Goal: Task Accomplishment & Management: Manage account settings

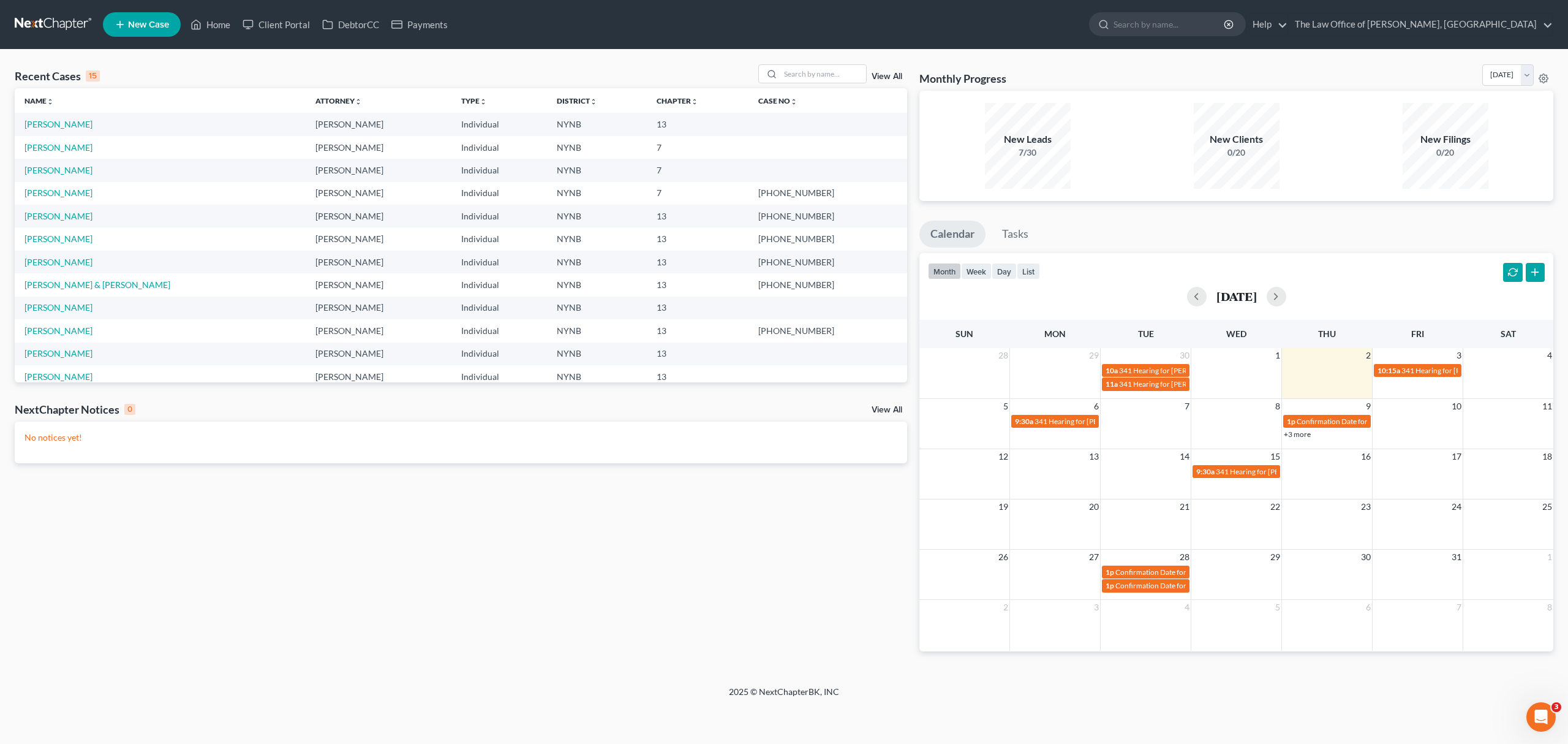
click at [56, 26] on link at bounding box center [54, 24] width 79 height 22
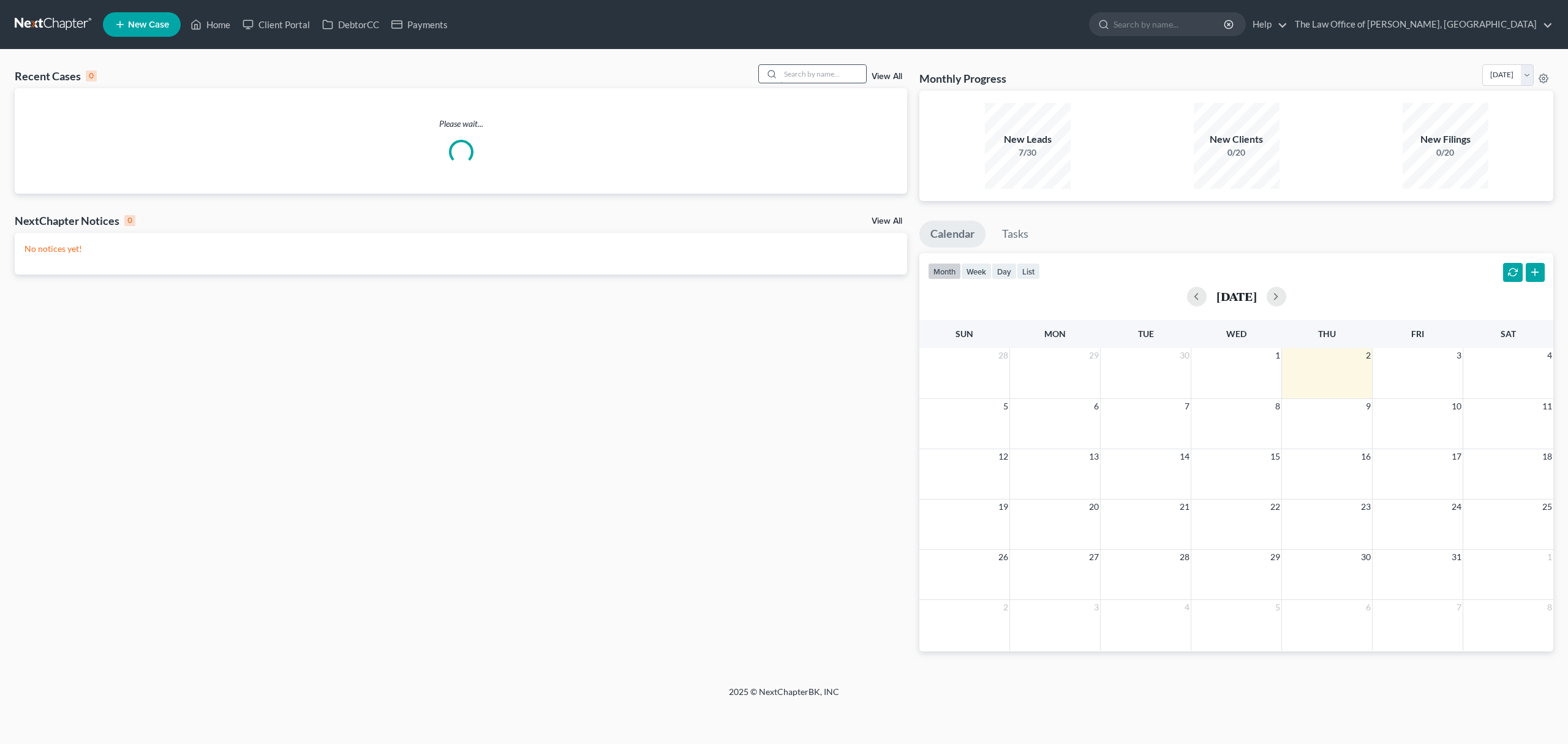
click at [795, 71] on input "search" at bounding box center [823, 74] width 86 height 18
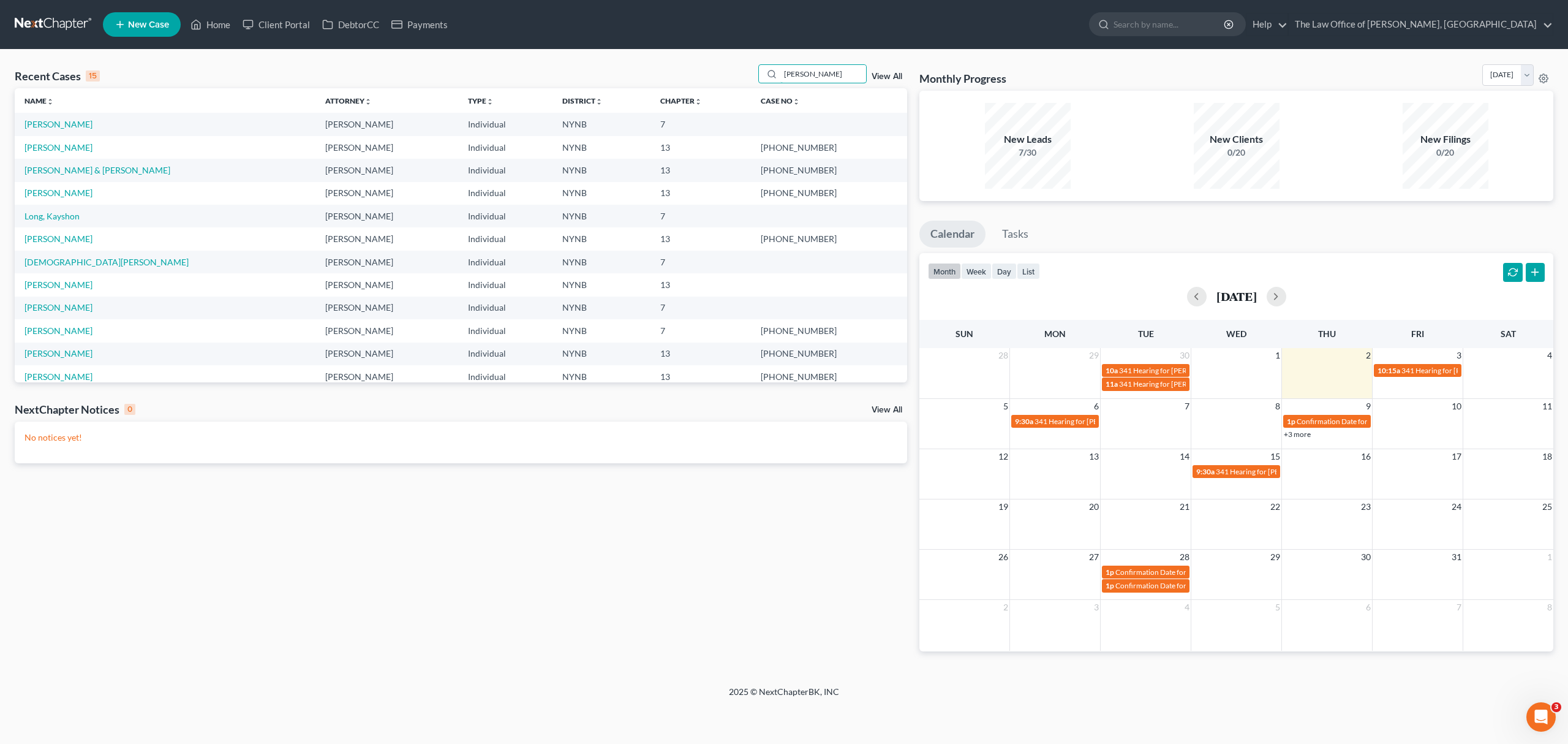
type input "timko"
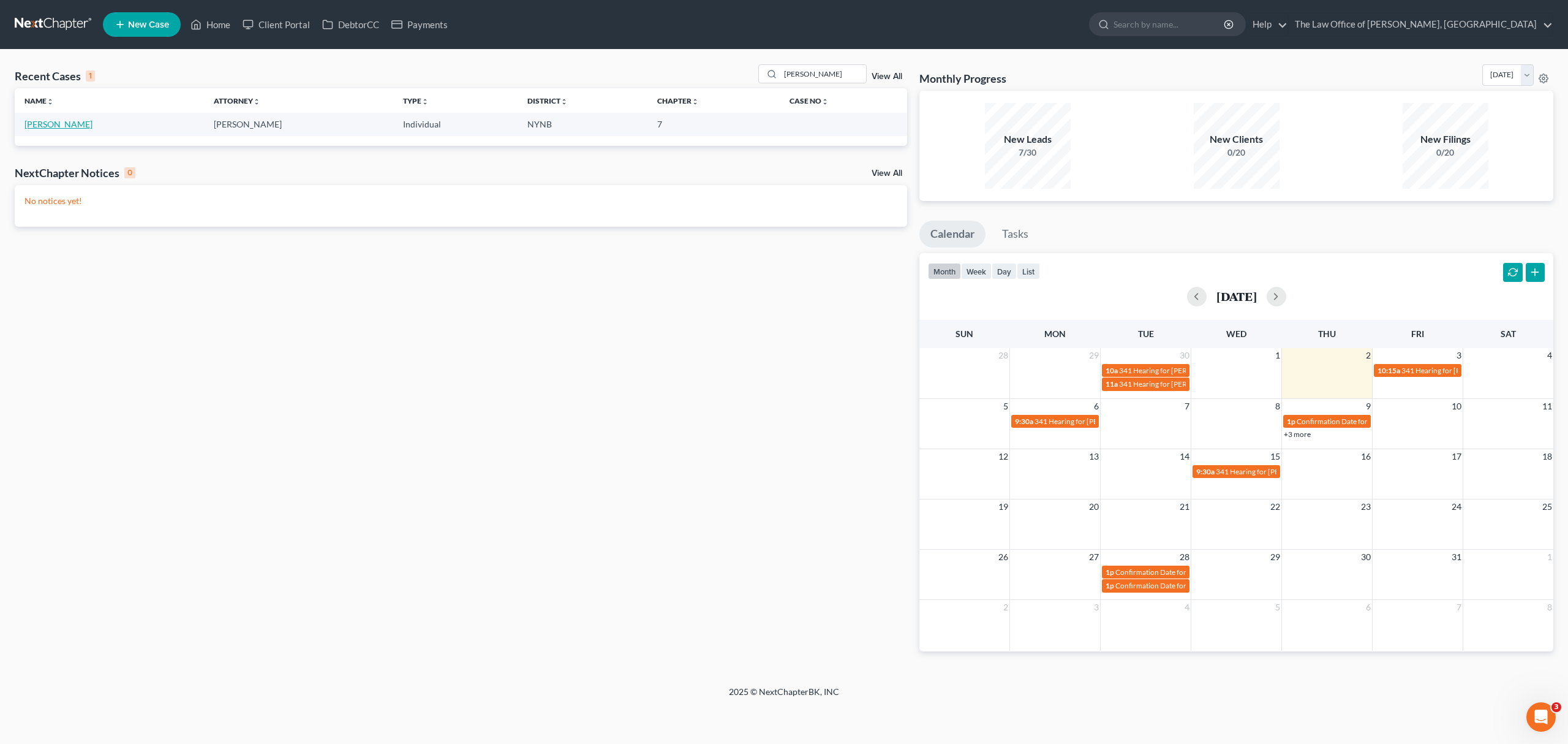
click at [34, 123] on link "[PERSON_NAME]" at bounding box center [58, 124] width 68 height 11
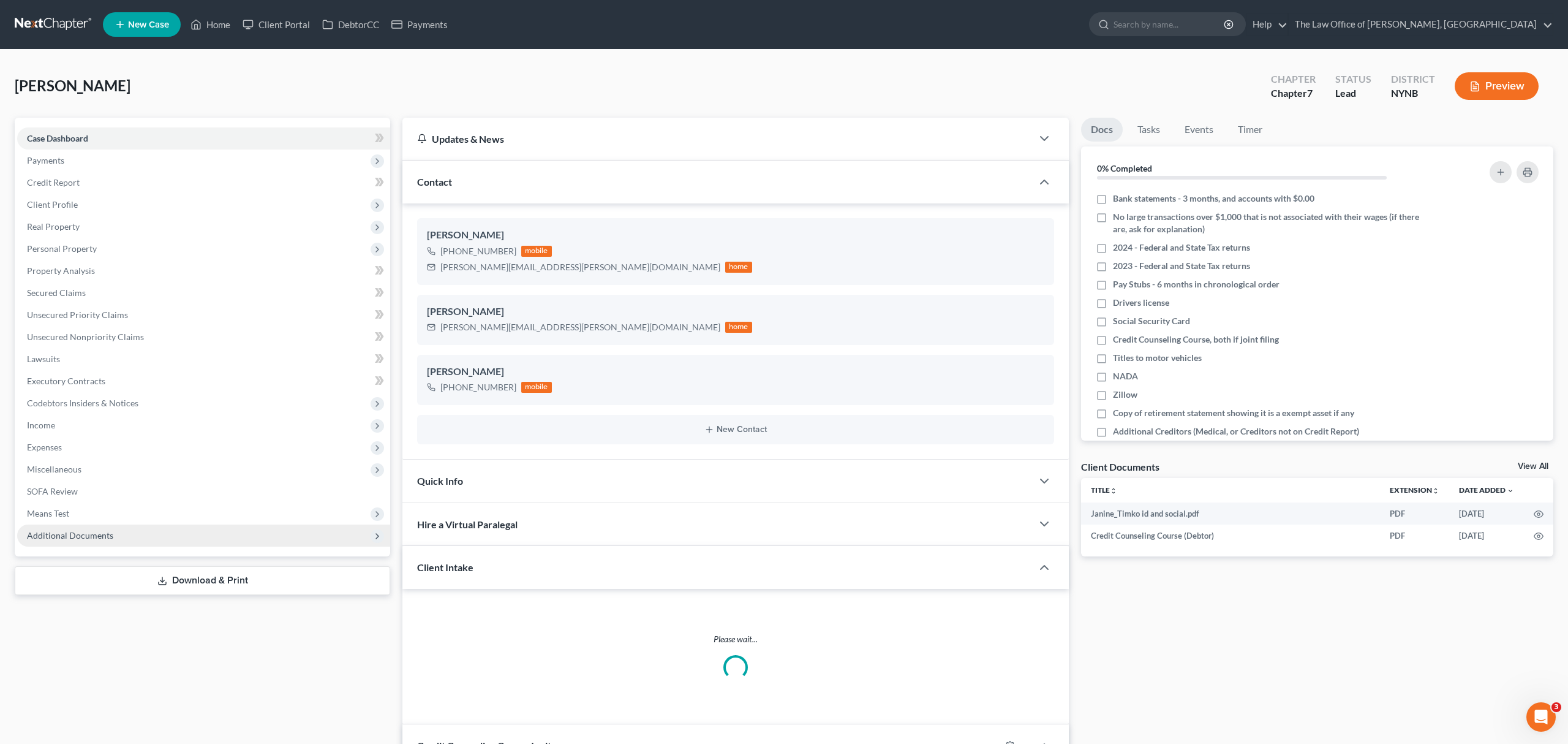
click at [156, 526] on span "Additional Documents" at bounding box center [204, 535] width 373 height 22
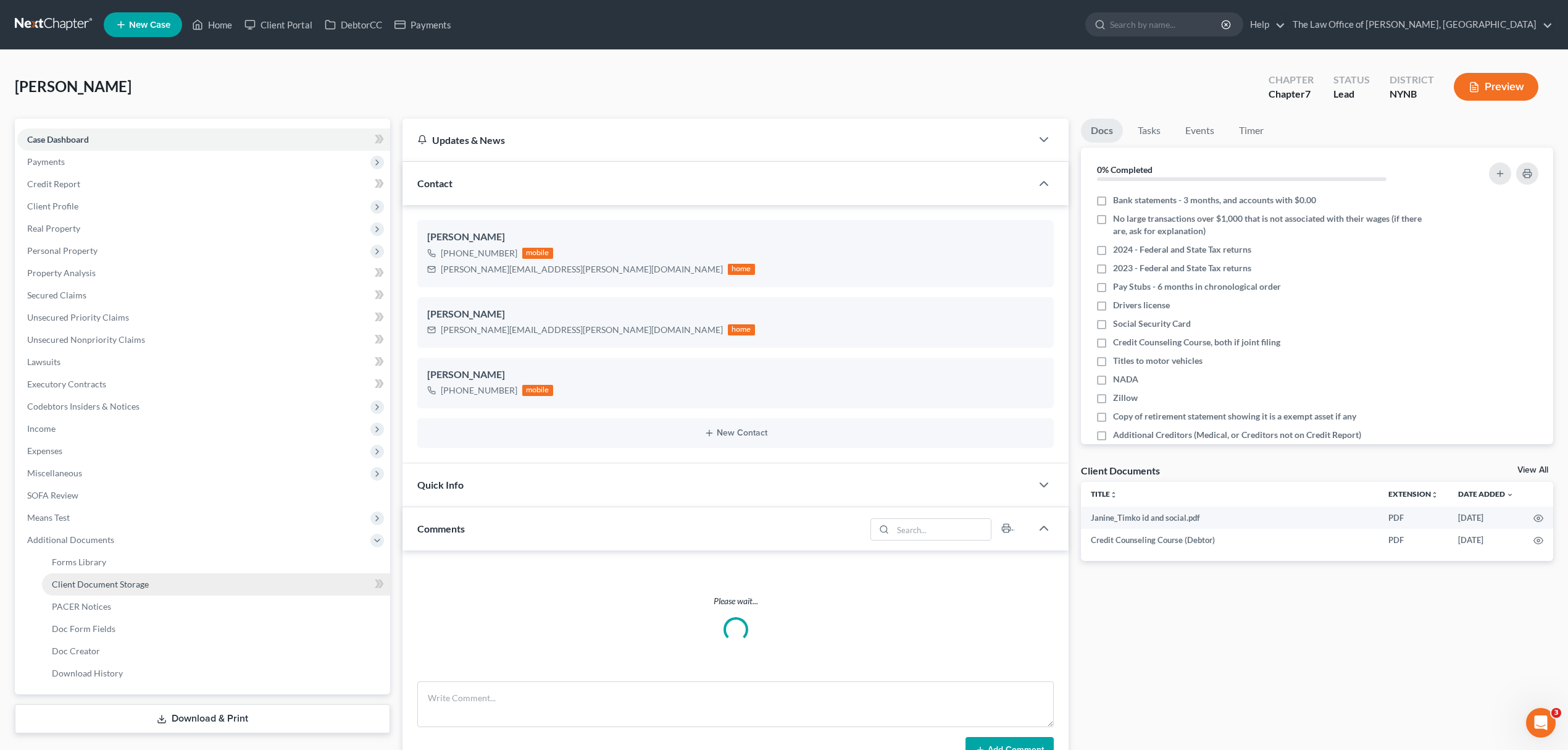
click at [208, 589] on link "Client Document Storage" at bounding box center [216, 584] width 348 height 22
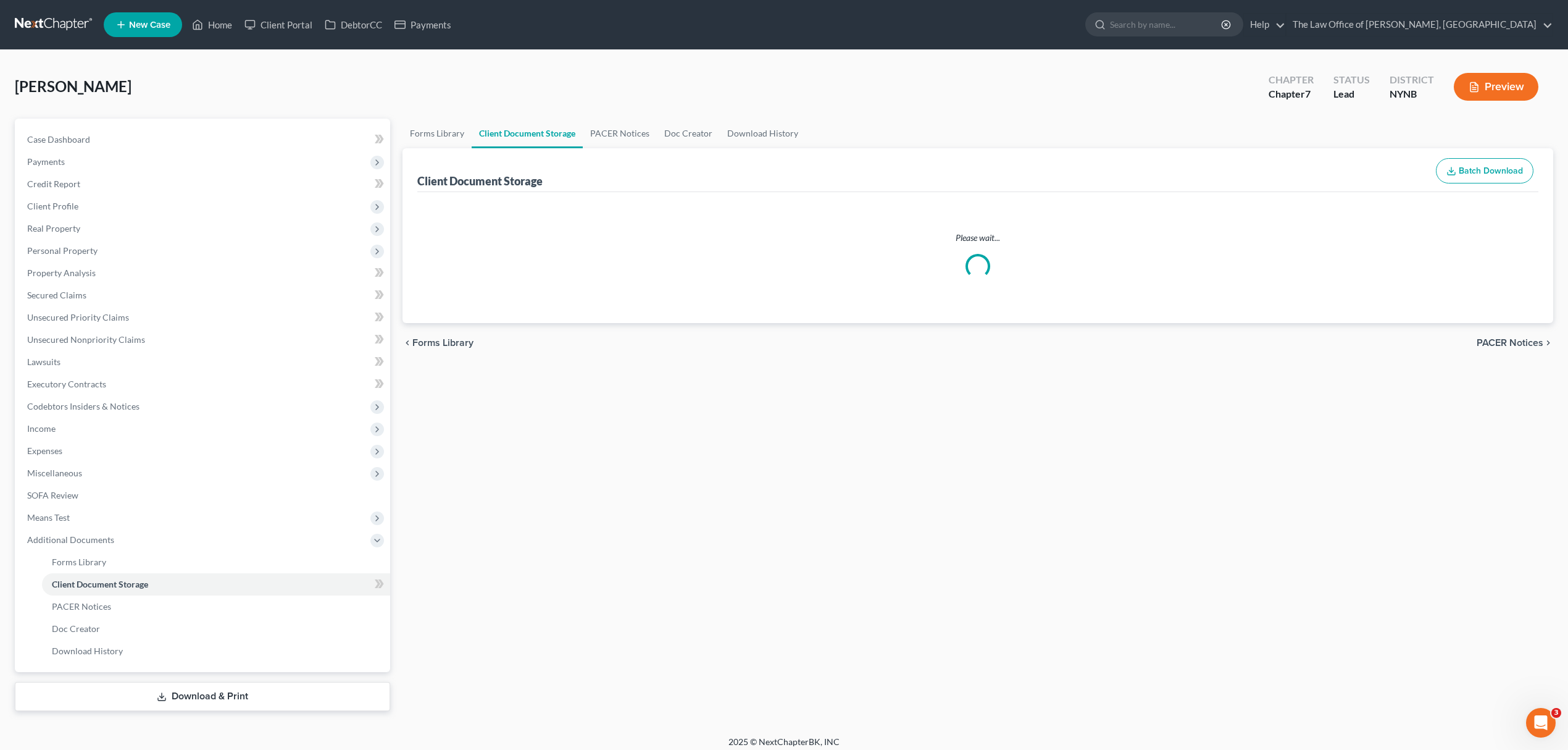
select select "1"
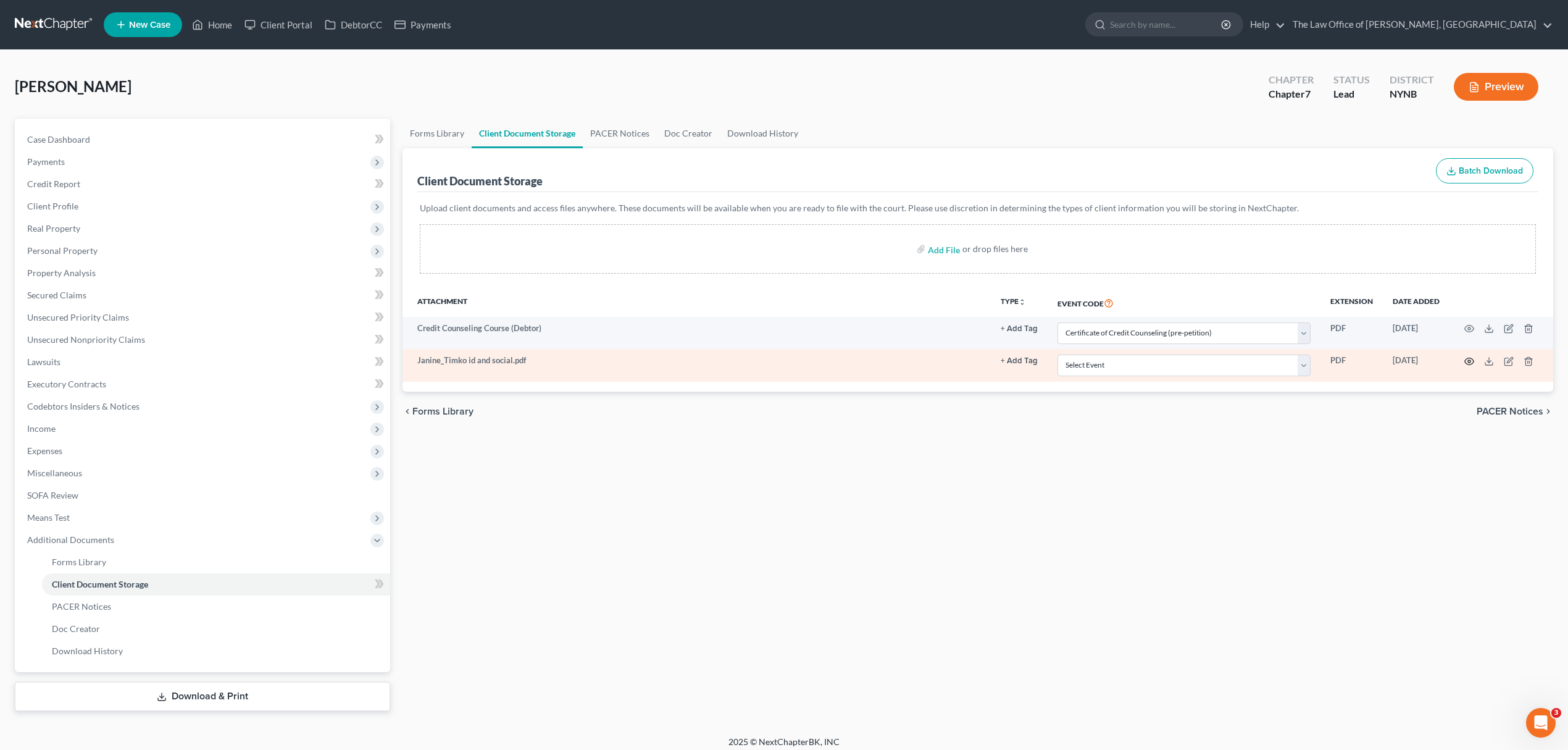
click at [1466, 357] on icon "button" at bounding box center [1469, 362] width 10 height 10
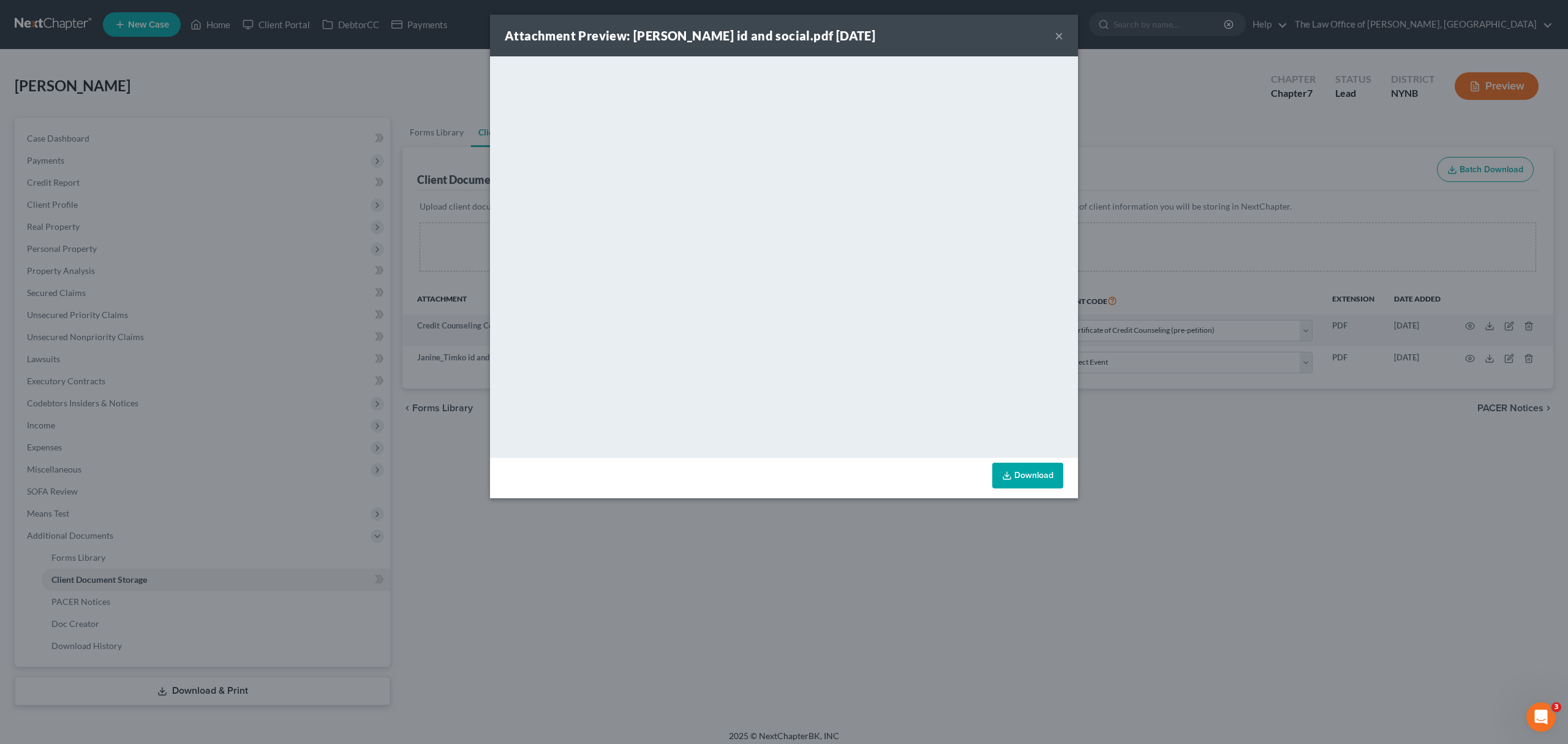
click at [1061, 35] on button "×" at bounding box center [1059, 36] width 9 height 15
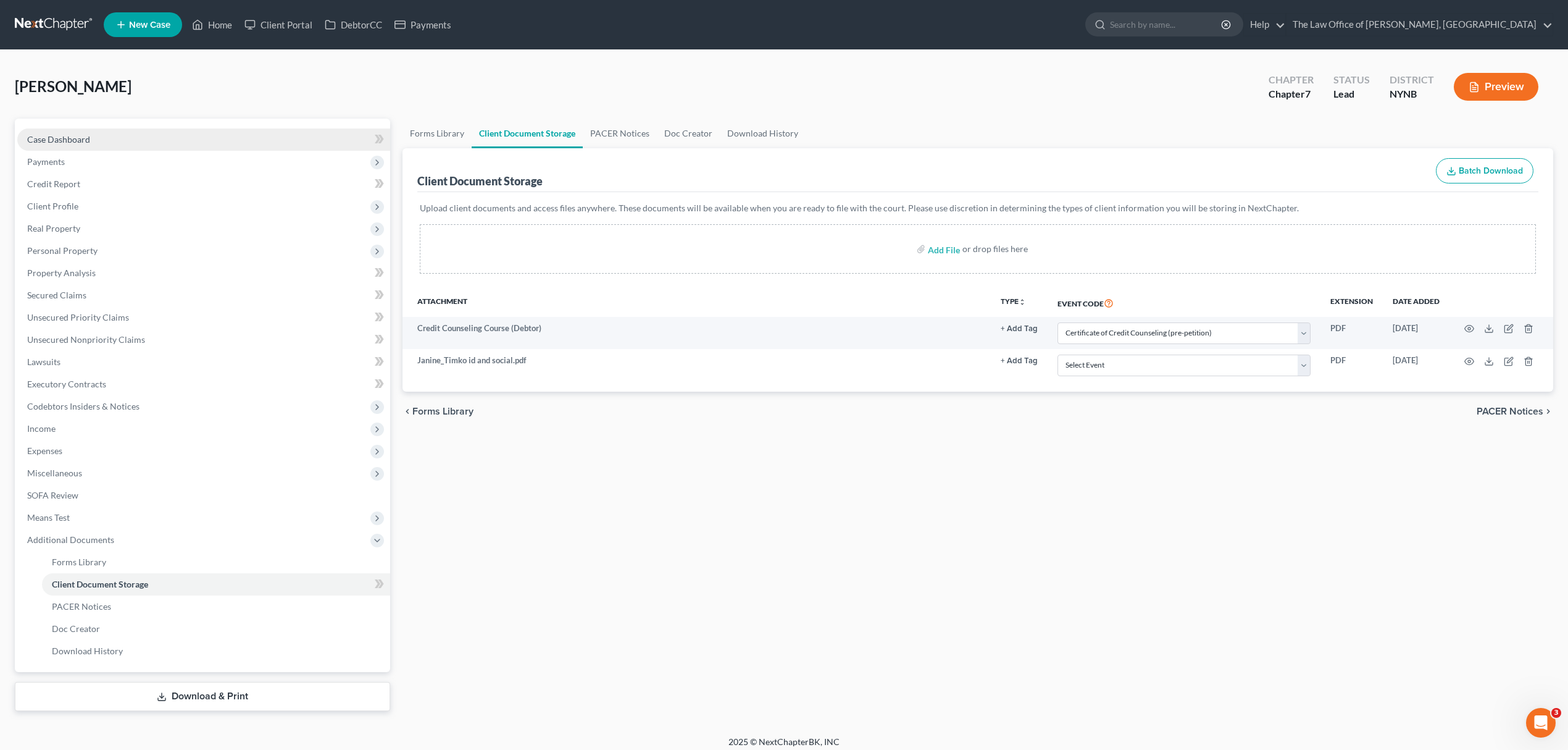
click at [127, 136] on link "Case Dashboard" at bounding box center [204, 139] width 373 height 22
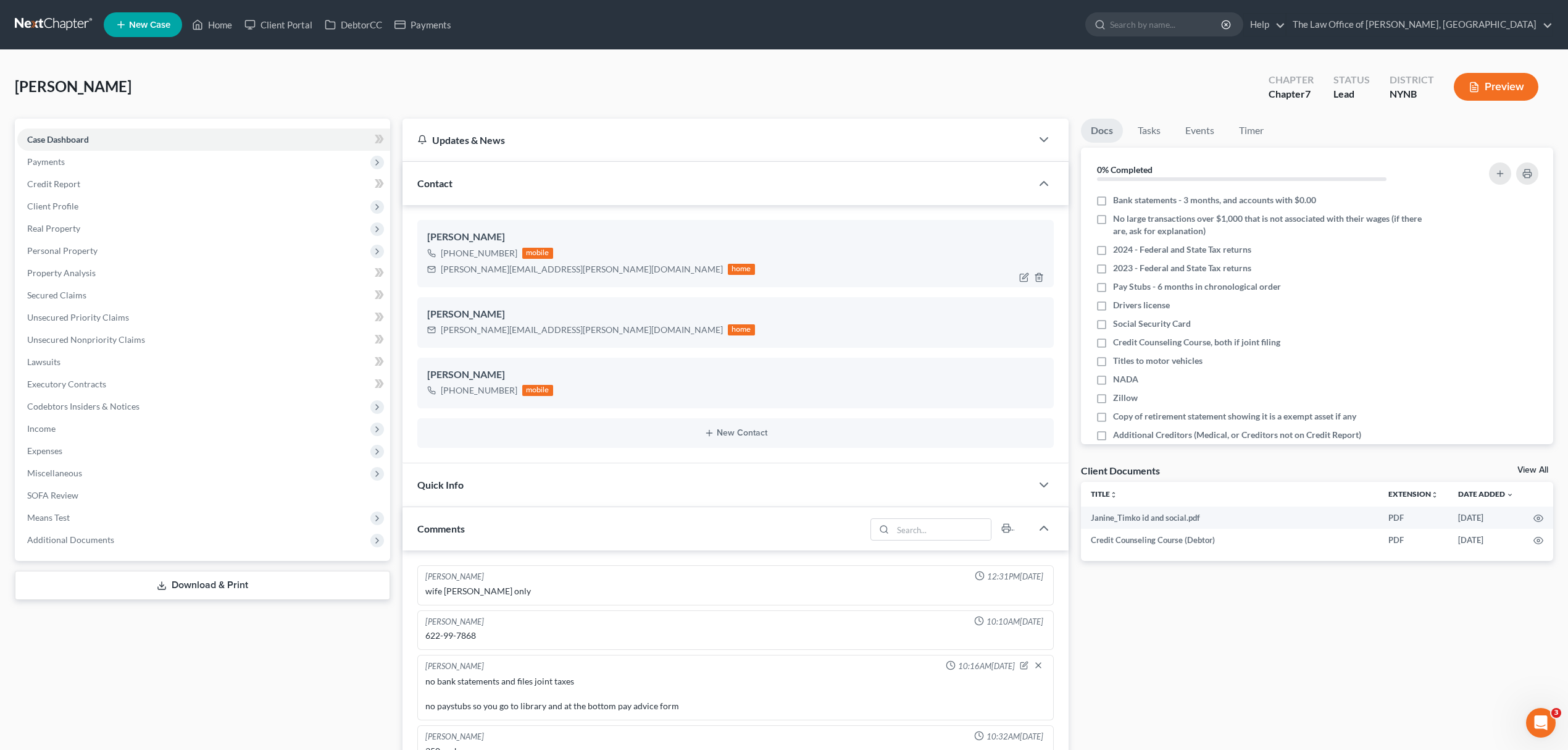
scroll to position [29, 0]
click at [489, 254] on div "+1 (518) 744-6803" at bounding box center [479, 253] width 77 height 12
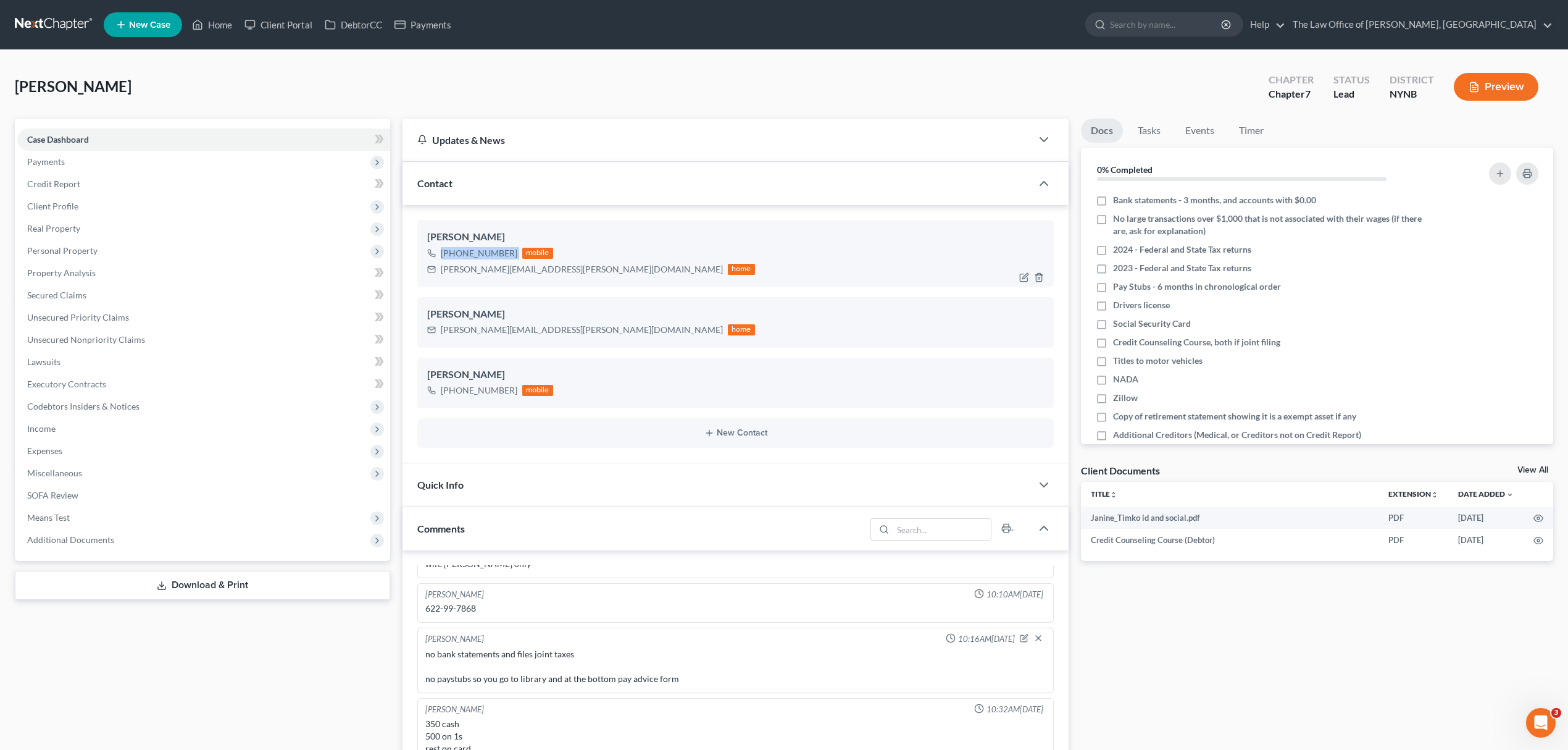
click at [489, 254] on div "+1 (518) 744-6803" at bounding box center [479, 253] width 77 height 12
copy div "+1 (518) 744-6803"
drag, startPoint x: 119, startPoint y: 544, endPoint x: 186, endPoint y: 552, distance: 67.5
click at [119, 544] on span "Additional Documents" at bounding box center [204, 539] width 373 height 22
drag, startPoint x: 160, startPoint y: 582, endPoint x: 452, endPoint y: 582, distance: 292.0
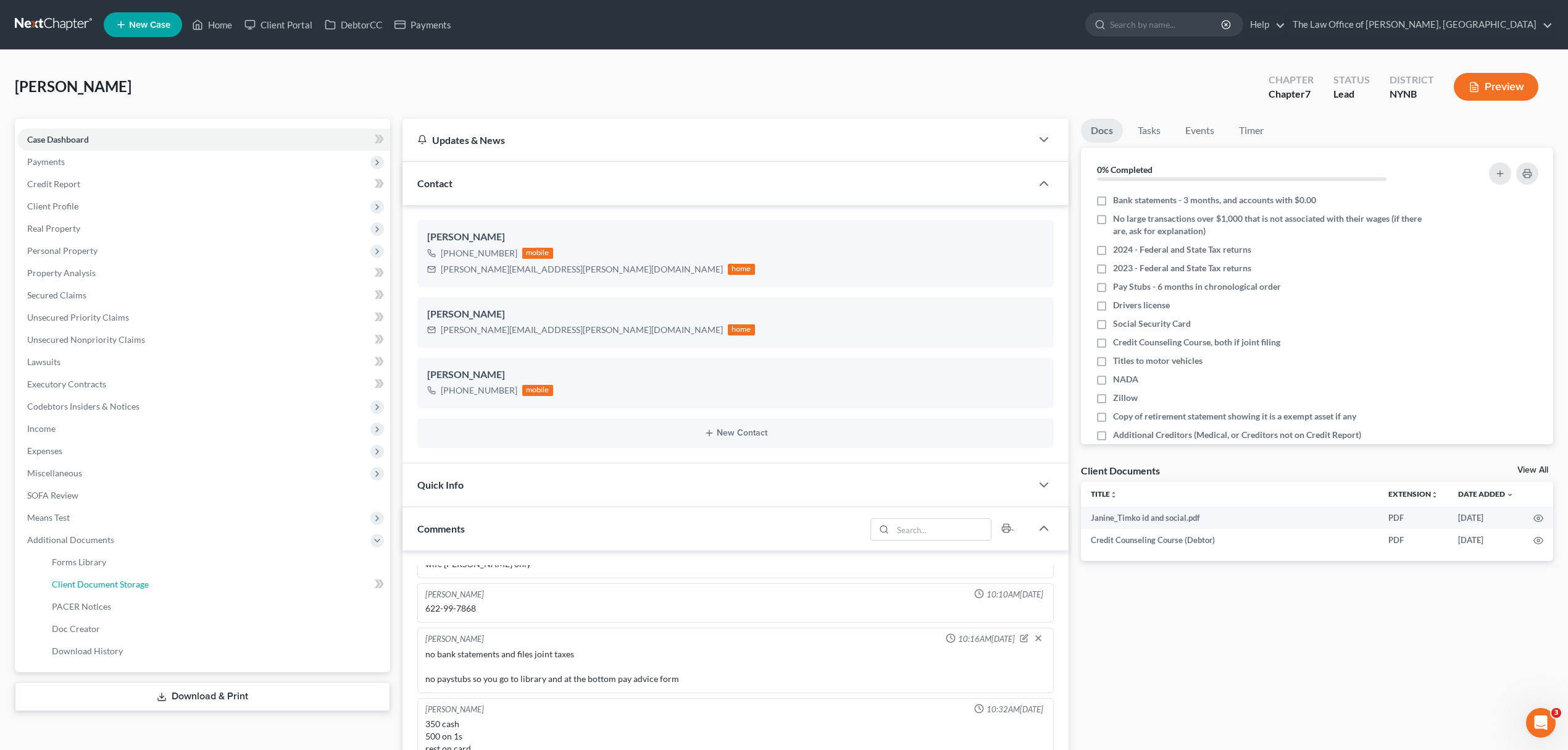
click at [162, 579] on link "Client Document Storage" at bounding box center [216, 584] width 348 height 22
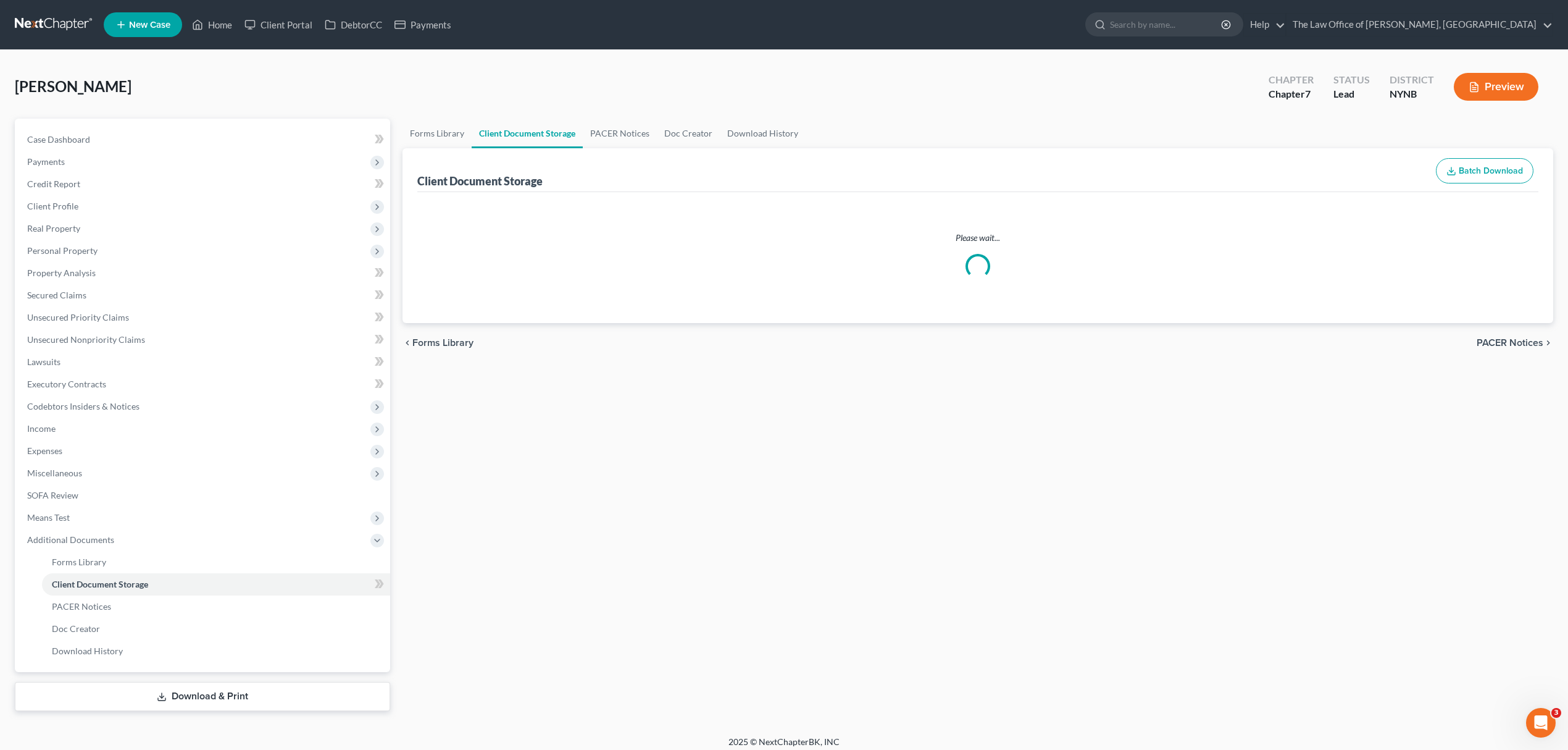
select select "1"
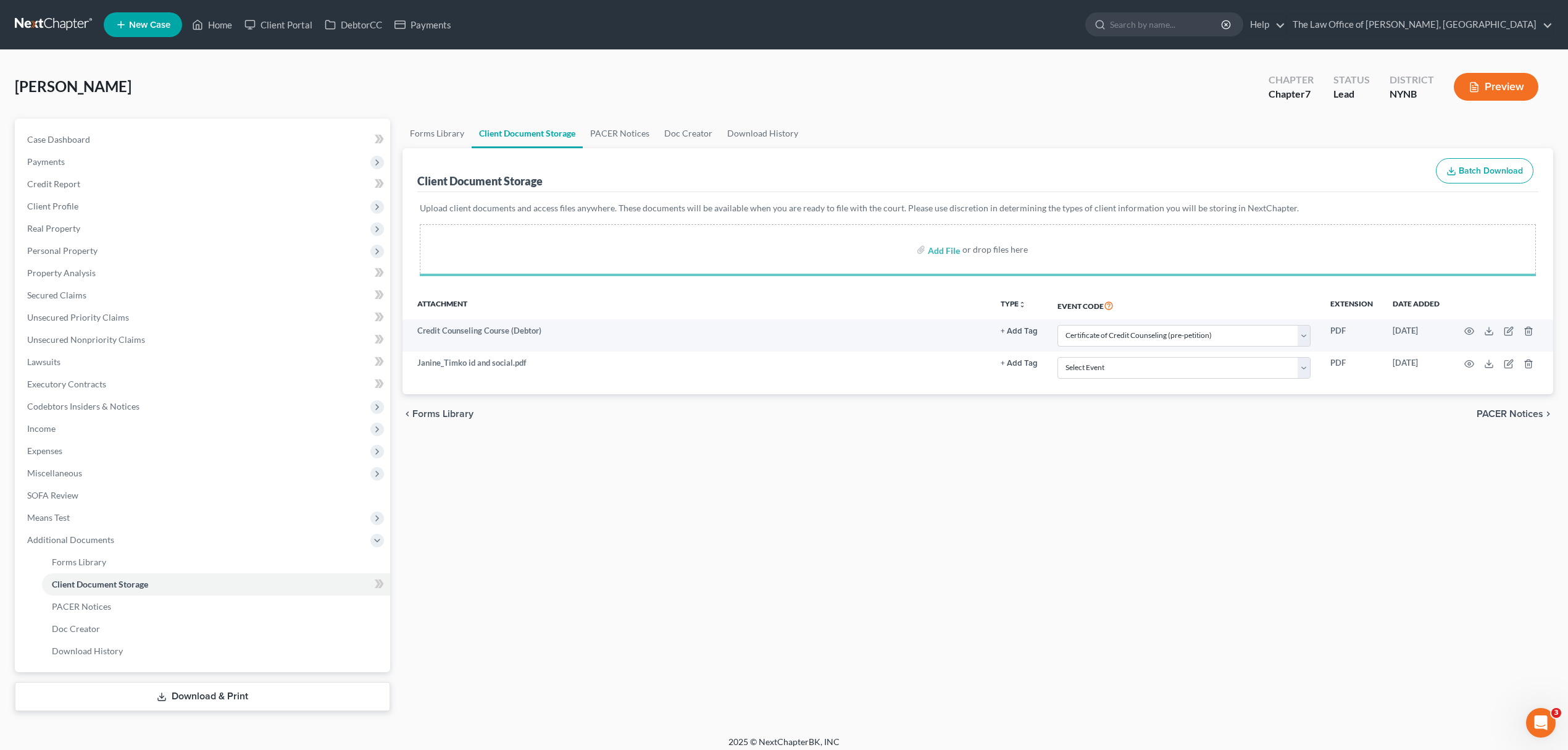
select select "1"
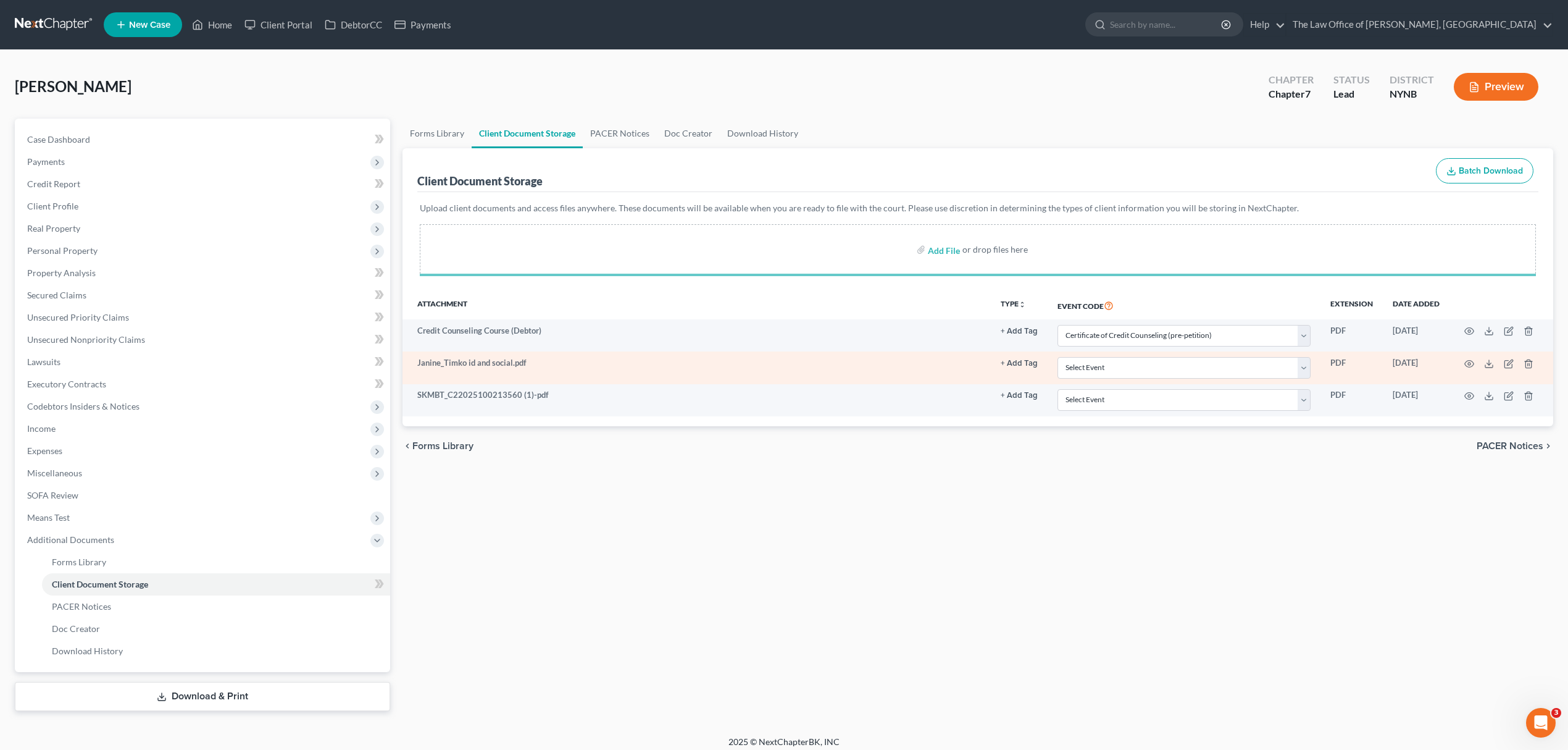
select select "1"
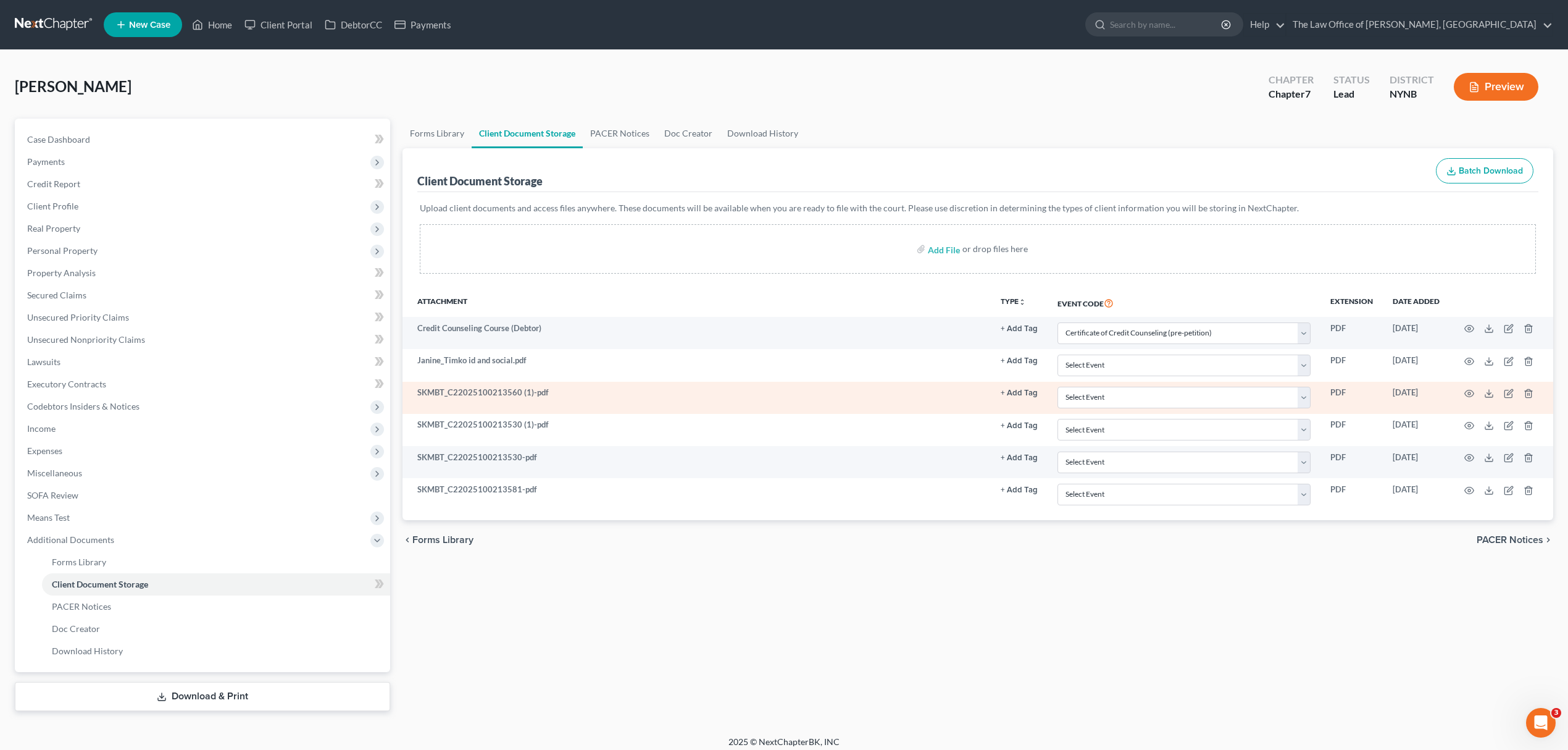
select select "1"
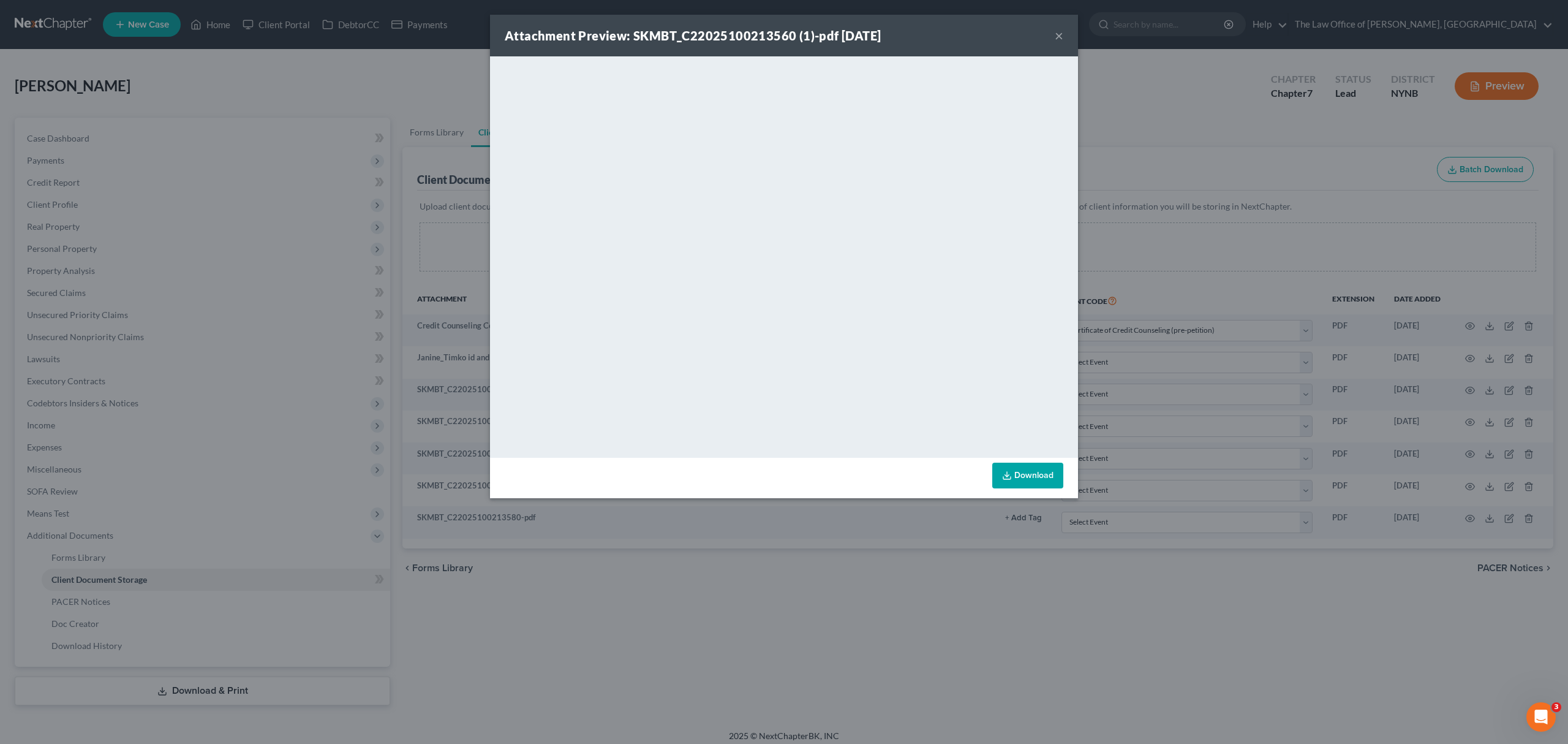
click at [1057, 35] on button "×" at bounding box center [1059, 36] width 9 height 15
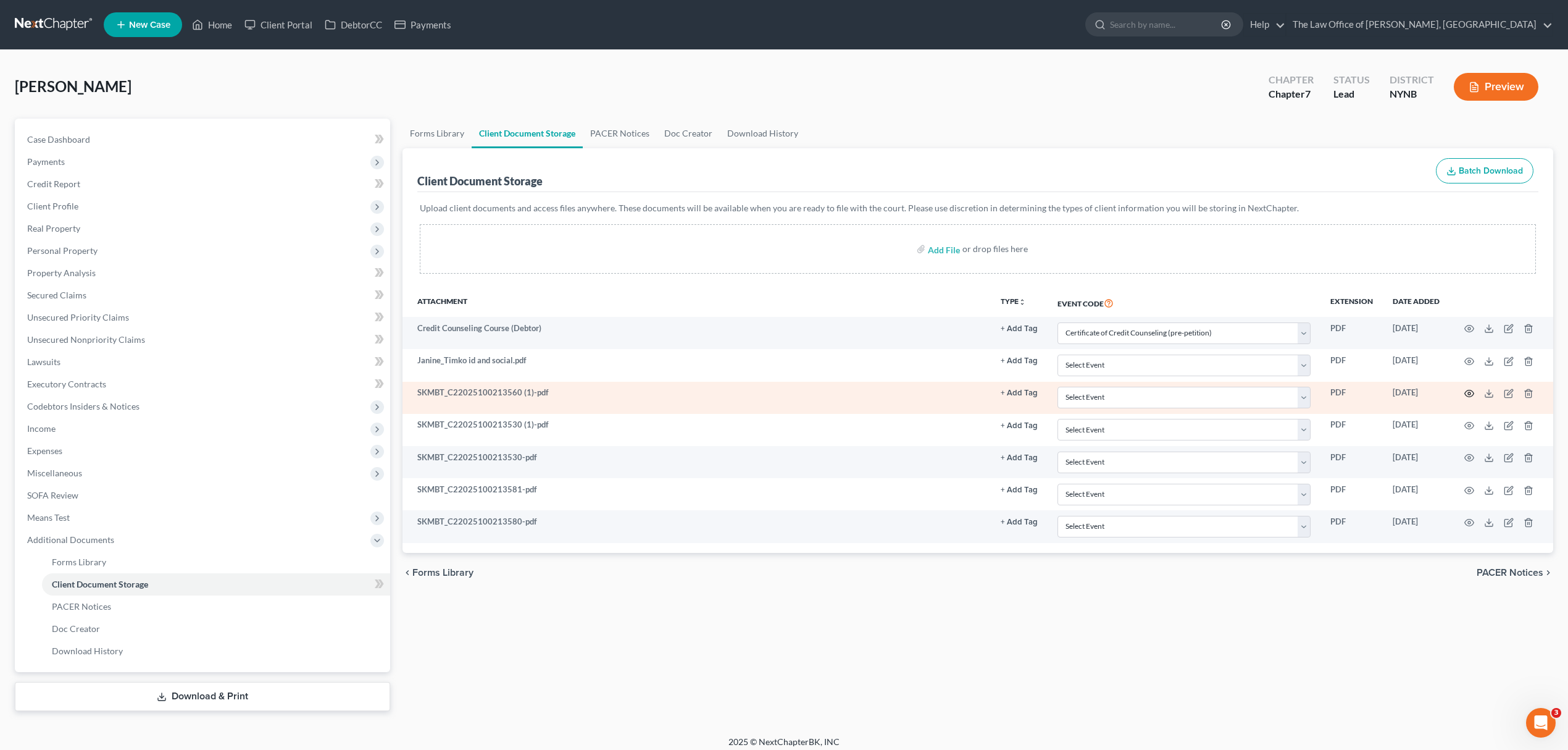
click at [1467, 392] on icon "button" at bounding box center [1469, 393] width 10 height 10
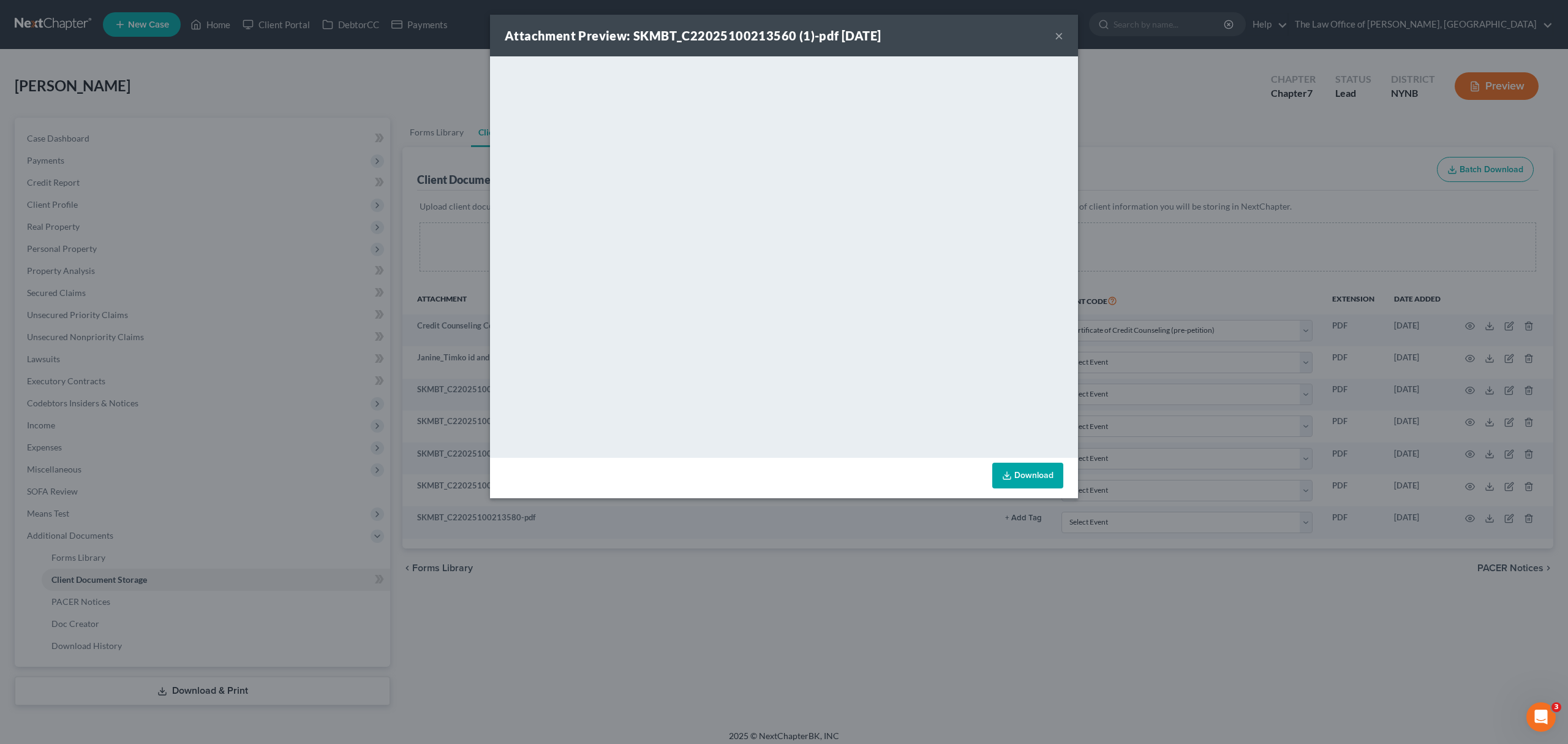
click at [1062, 34] on button "×" at bounding box center [1059, 36] width 9 height 15
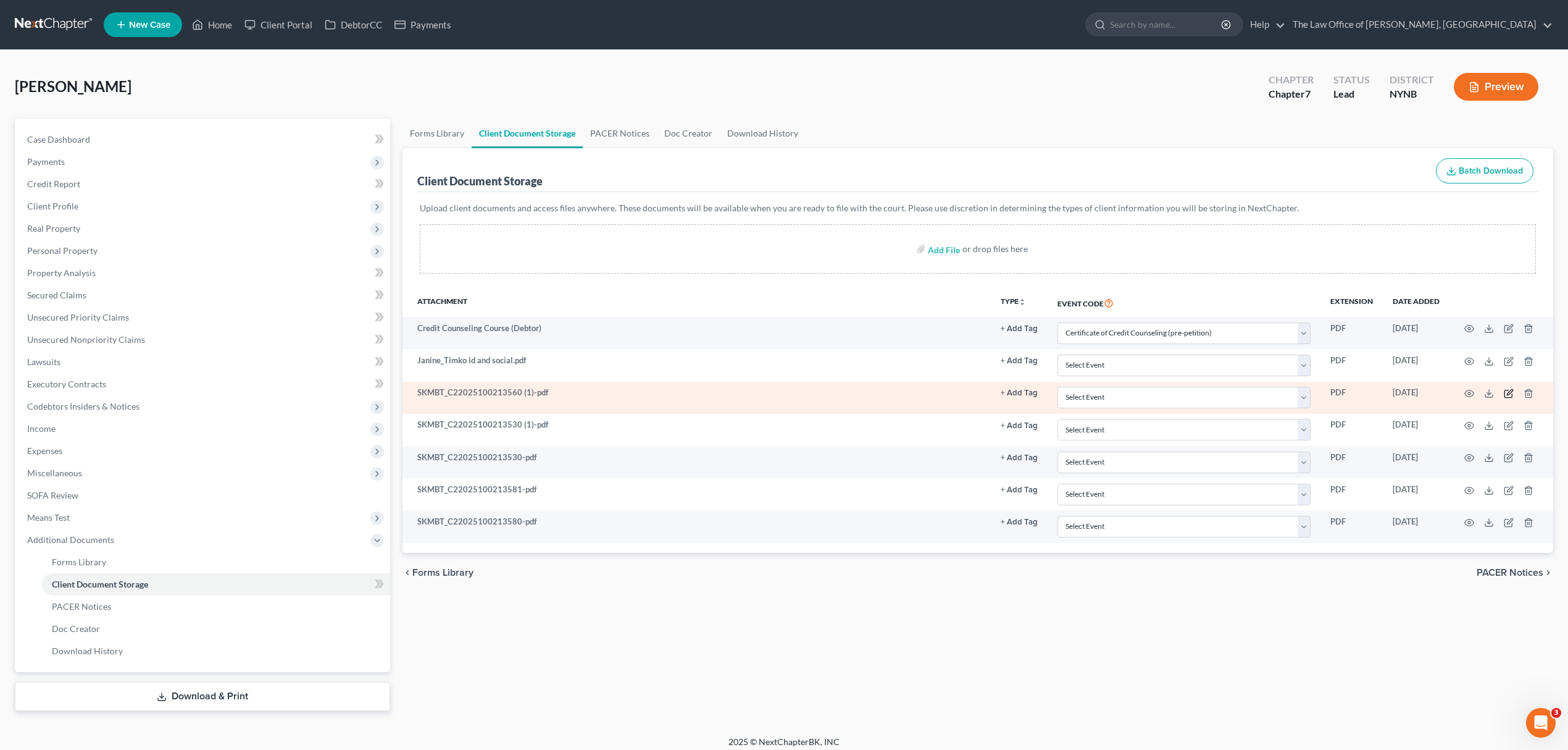
click at [1507, 391] on icon "button" at bounding box center [1509, 393] width 10 height 10
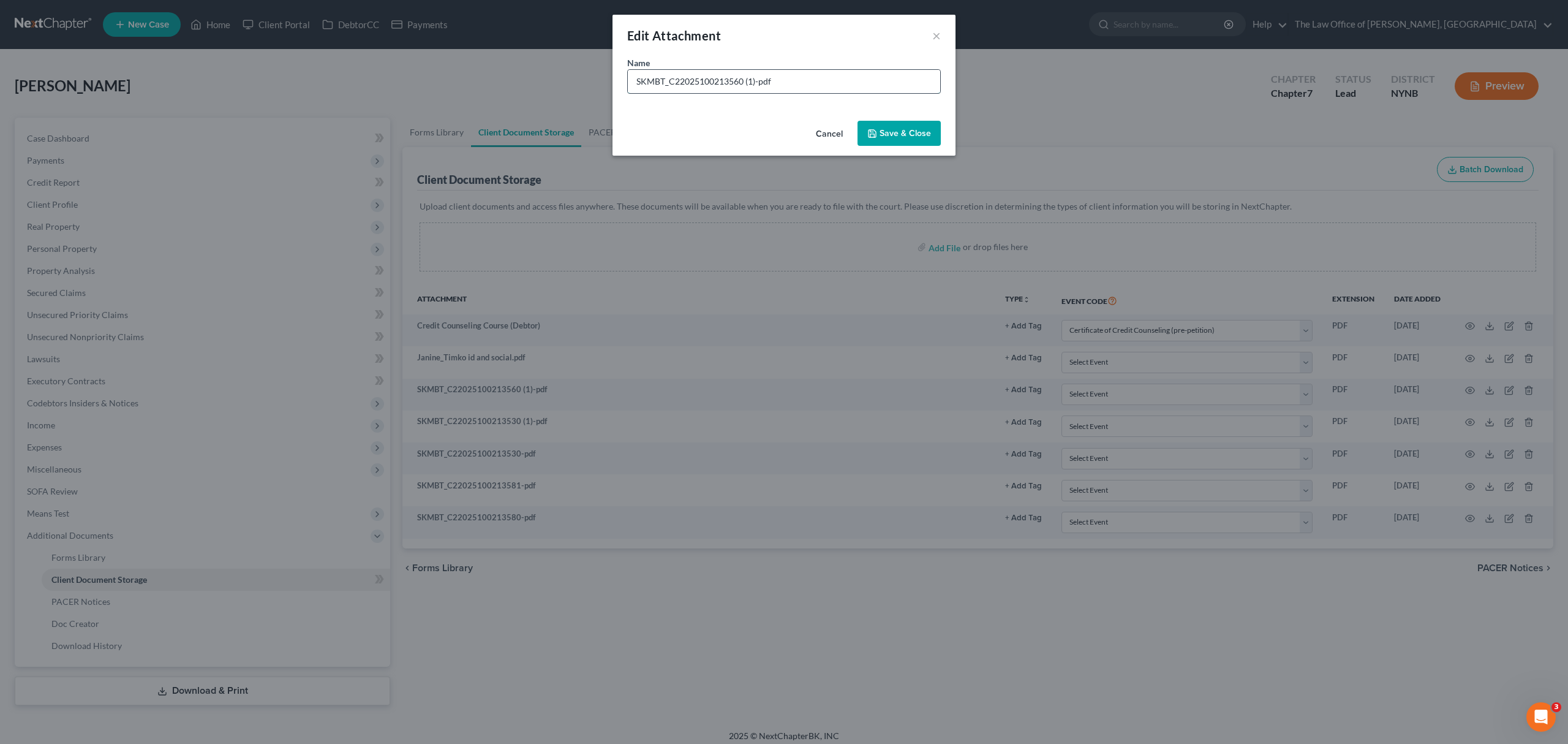
click at [799, 81] on input "SKMBT_C22025100213560 (1)-pdf" at bounding box center [784, 81] width 312 height 24
type input "2024 fed tax"
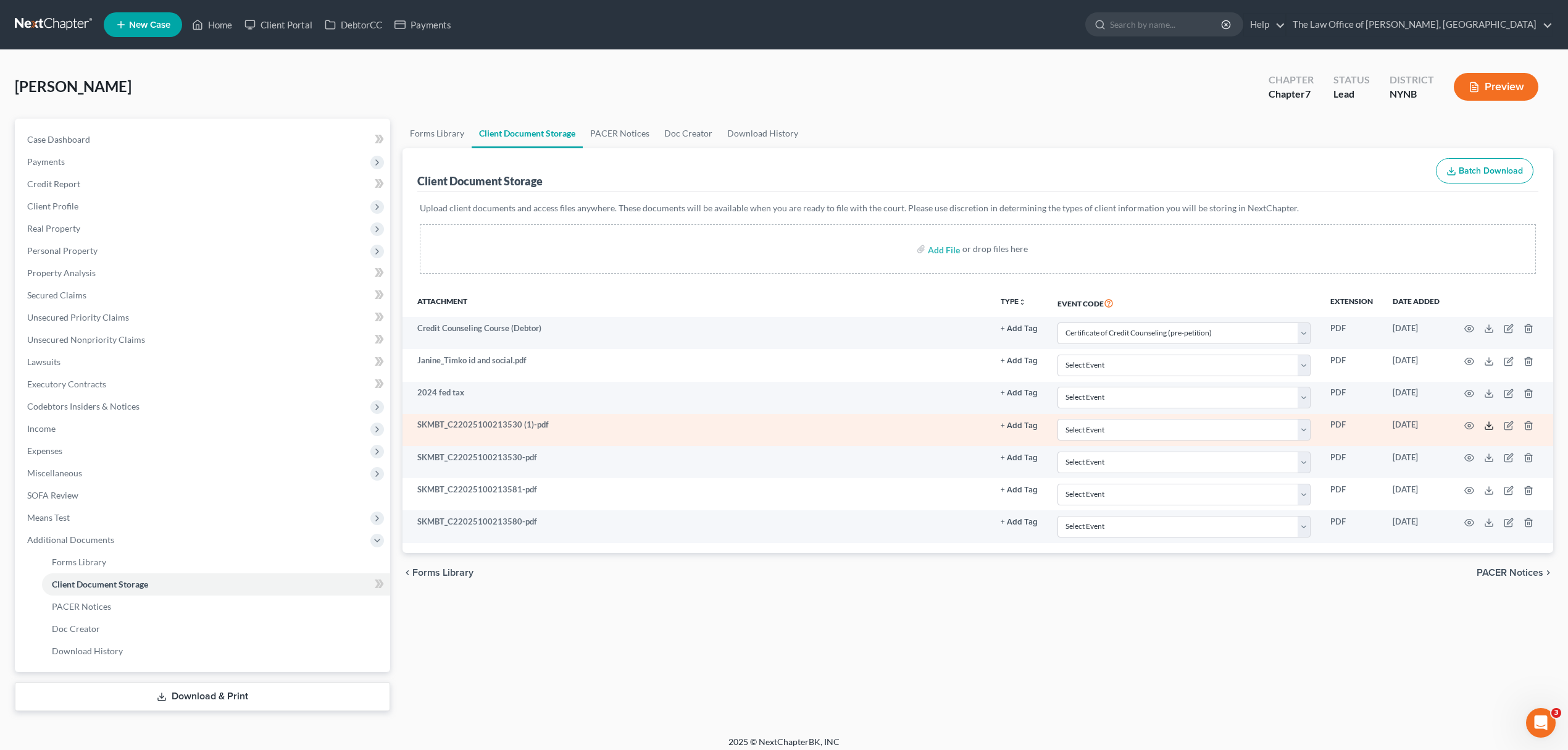
click at [1487, 425] on polyline at bounding box center [1489, 426] width 4 height 2
click at [1504, 425] on icon "button" at bounding box center [1509, 425] width 10 height 10
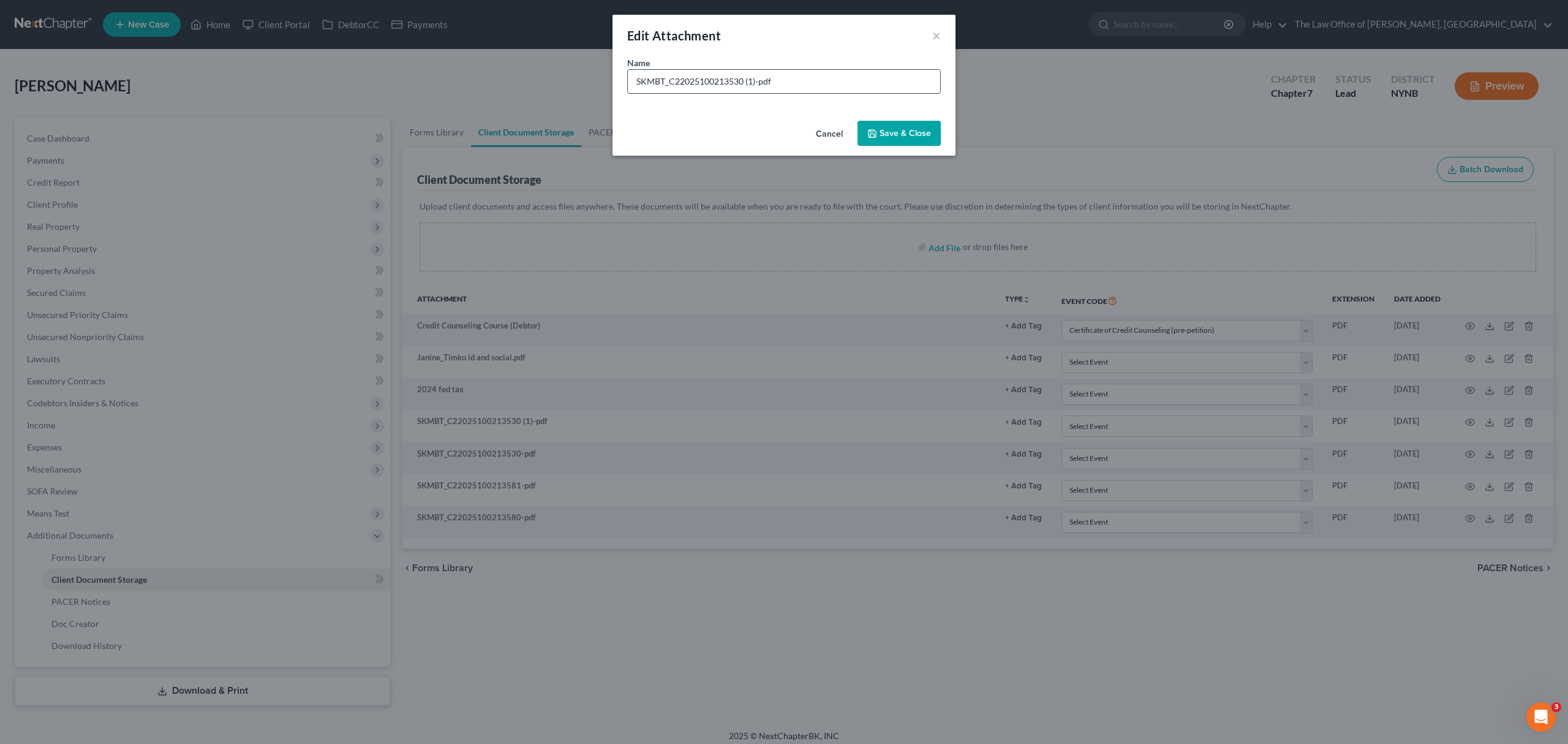
click at [772, 82] on input "SKMBT_C22025100213530 (1)-pdf" at bounding box center [784, 81] width 312 height 24
drag, startPoint x: 772, startPoint y: 82, endPoint x: 800, endPoint y: 50, distance: 42.5
click at [772, 79] on input "SKMBT_C22025100213530 (1)-pdf" at bounding box center [784, 81] width 312 height 24
click at [629, 81] on input "t207" at bounding box center [784, 81] width 312 height 24
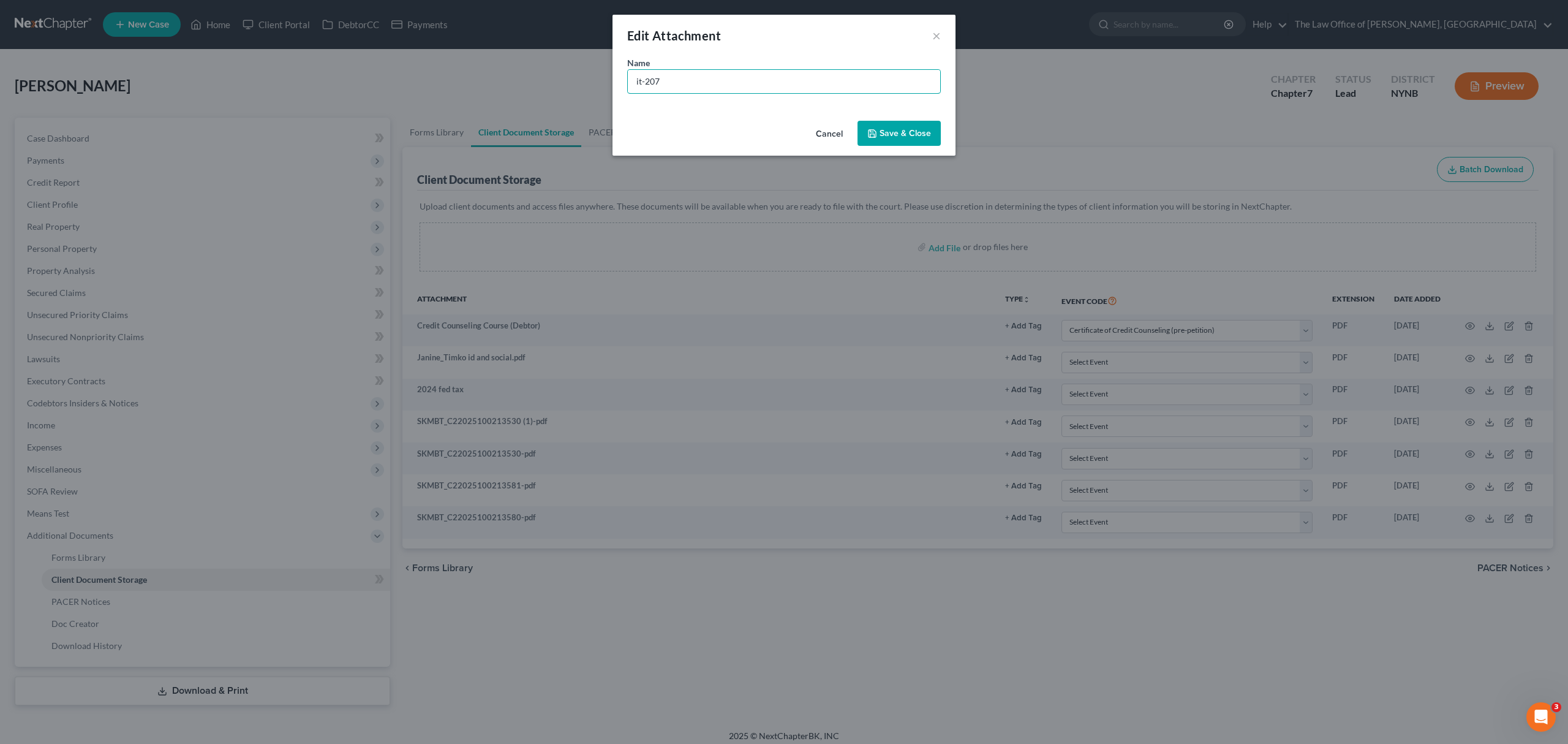
type input "it-207"
click at [897, 135] on span "Save & Close" at bounding box center [904, 133] width 51 height 11
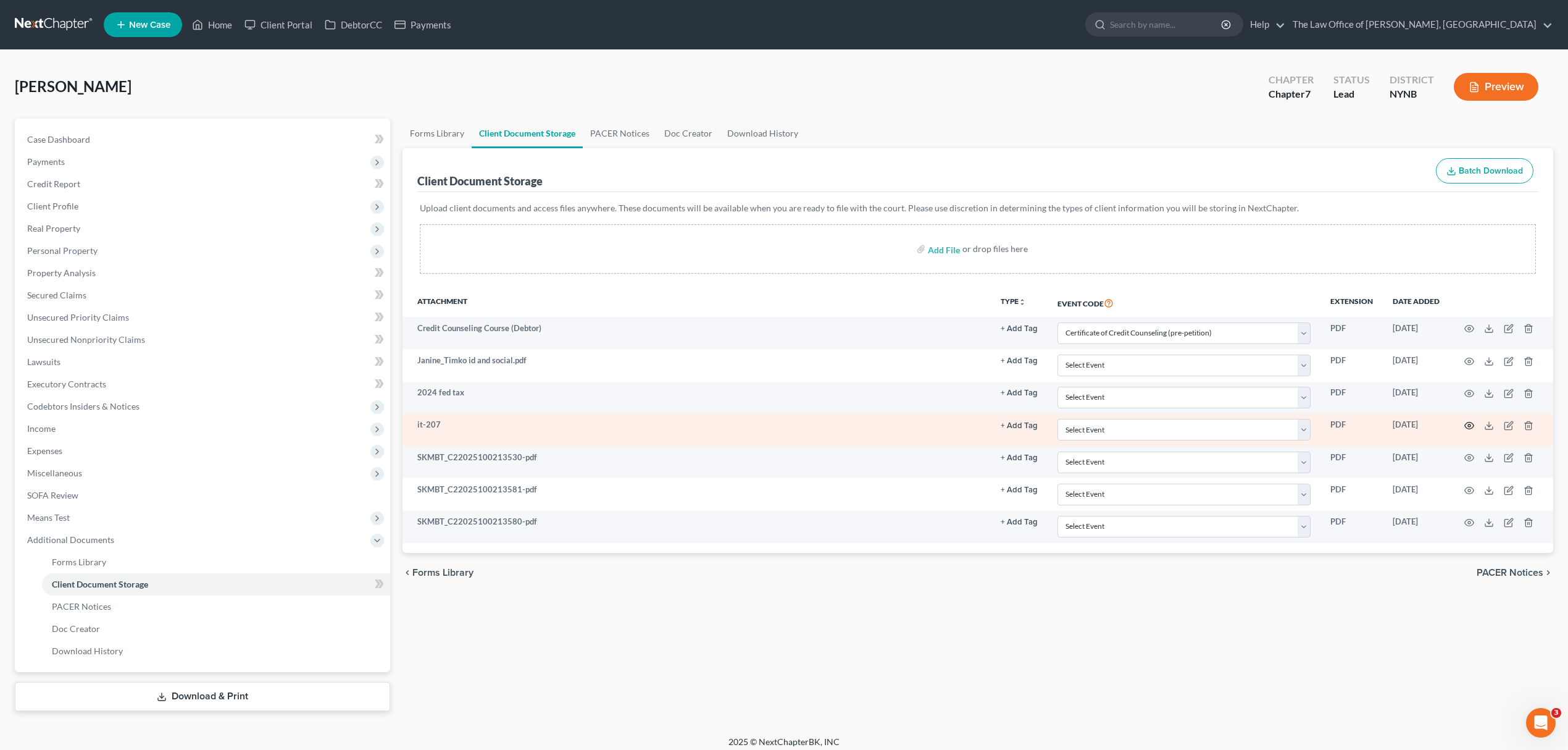
click at [1464, 425] on td at bounding box center [1501, 429] width 104 height 32
click at [1468, 425] on circle "button" at bounding box center [1469, 425] width 2 height 2
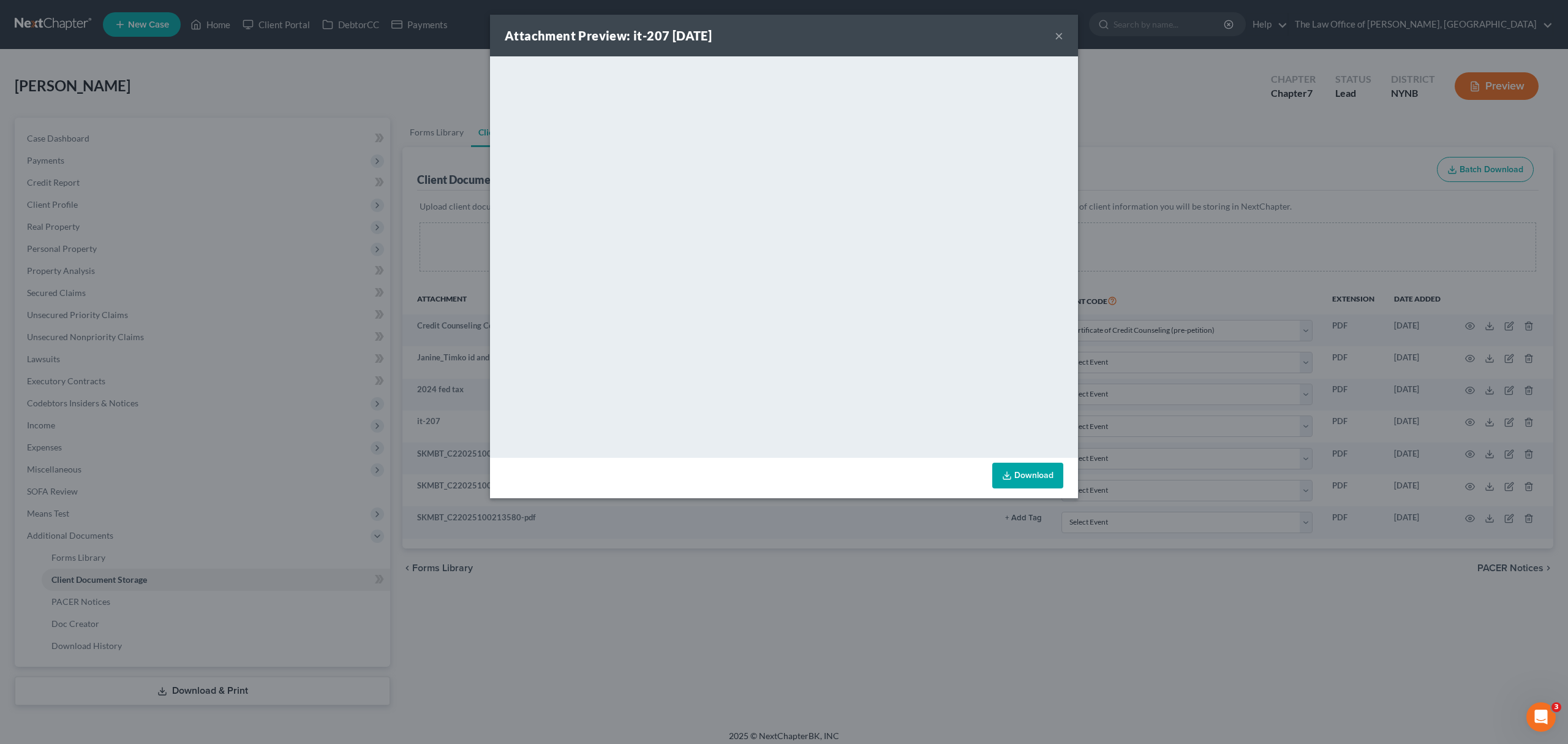
click at [1042, 44] on div "Attachment Preview: it-207 10/02/2025 ×" at bounding box center [784, 35] width 588 height 41
click at [1059, 32] on button "×" at bounding box center [1059, 36] width 9 height 15
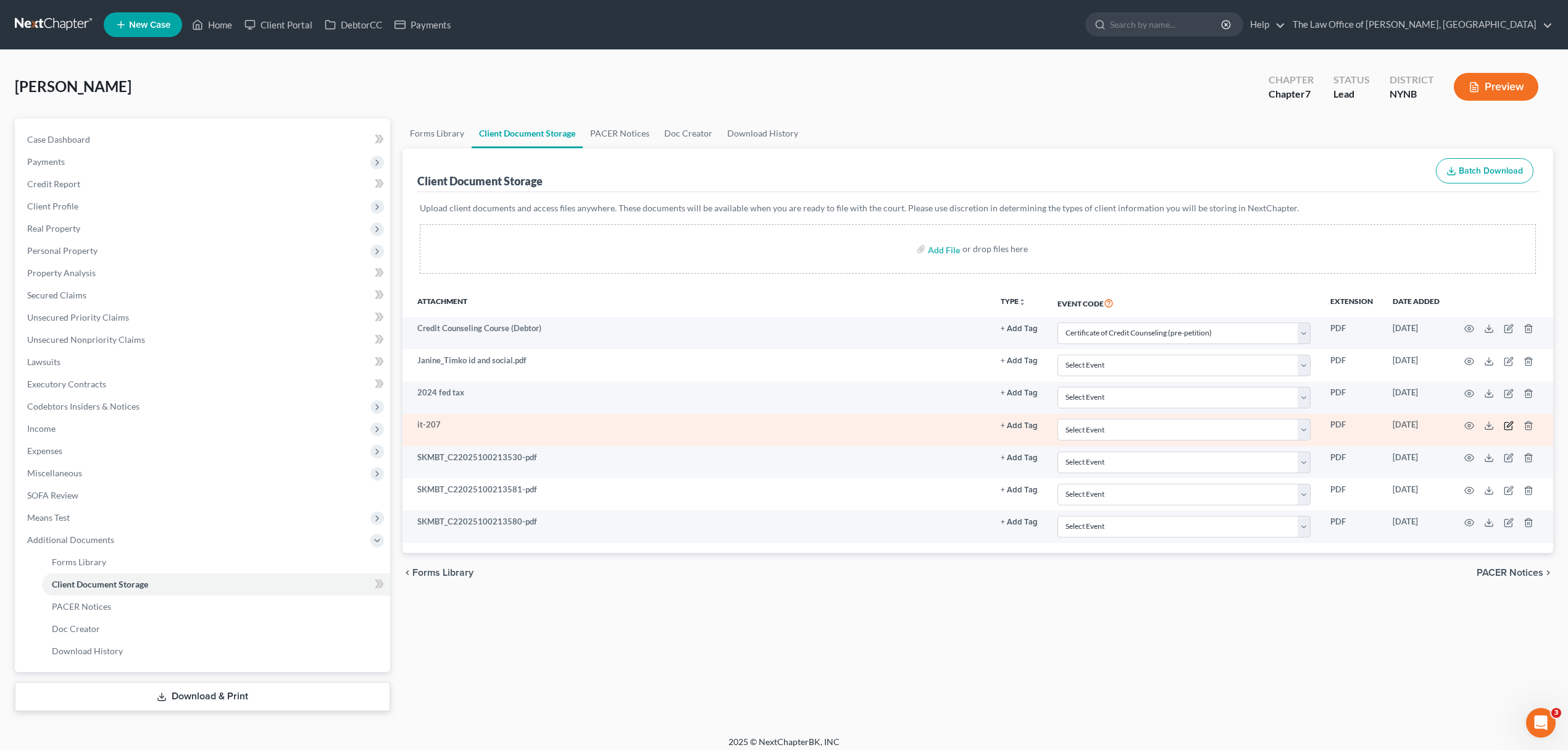
click at [1507, 425] on icon "button" at bounding box center [1509, 425] width 10 height 10
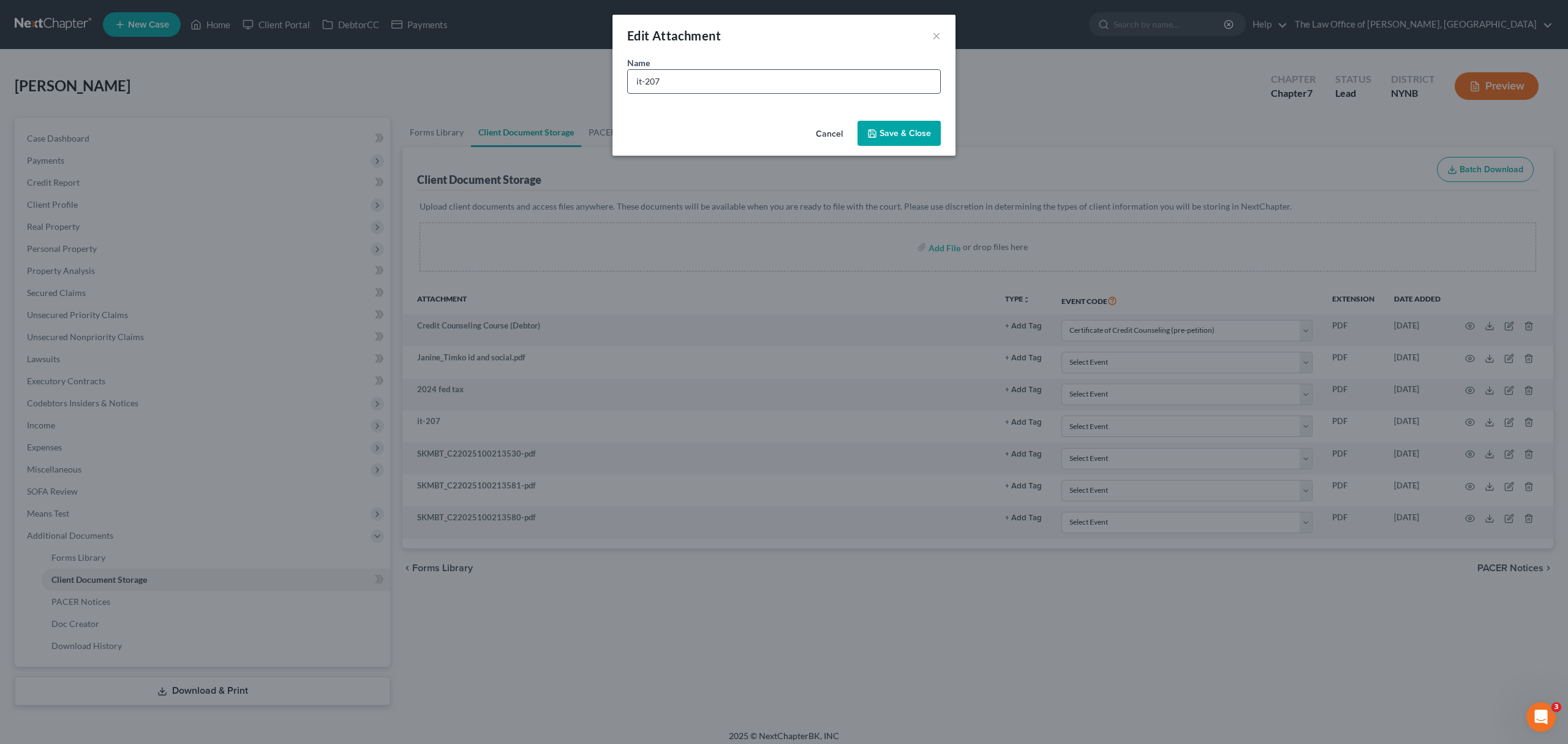
click at [653, 86] on input "it-207" at bounding box center [784, 81] width 312 height 24
type input "it-225"
drag, startPoint x: 915, startPoint y: 128, endPoint x: 909, endPoint y: 177, distance: 49.4
click at [917, 128] on span "Save & Close" at bounding box center [904, 133] width 51 height 11
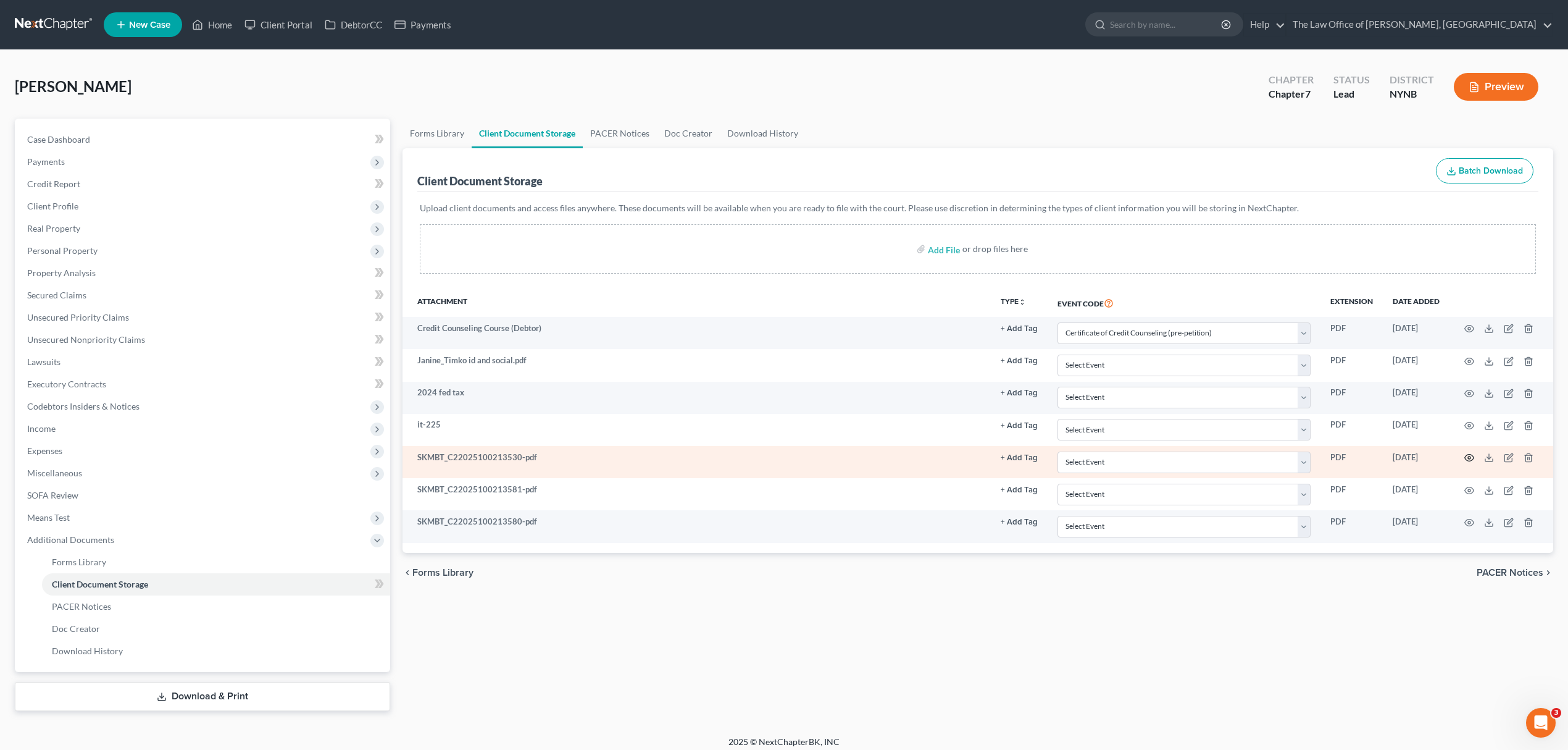
click at [1472, 458] on icon "button" at bounding box center [1469, 458] width 10 height 10
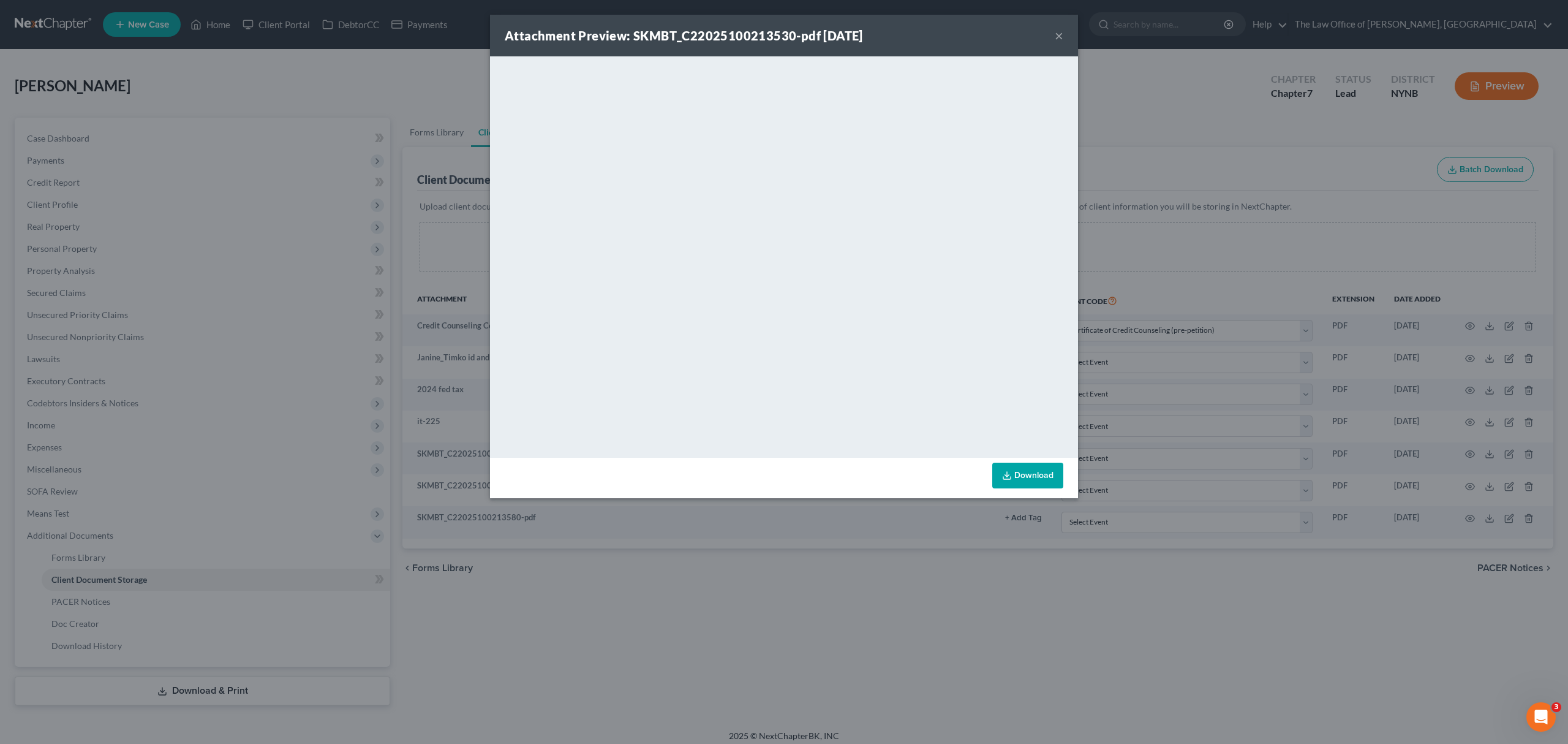
click at [1055, 32] on button "×" at bounding box center [1059, 36] width 9 height 15
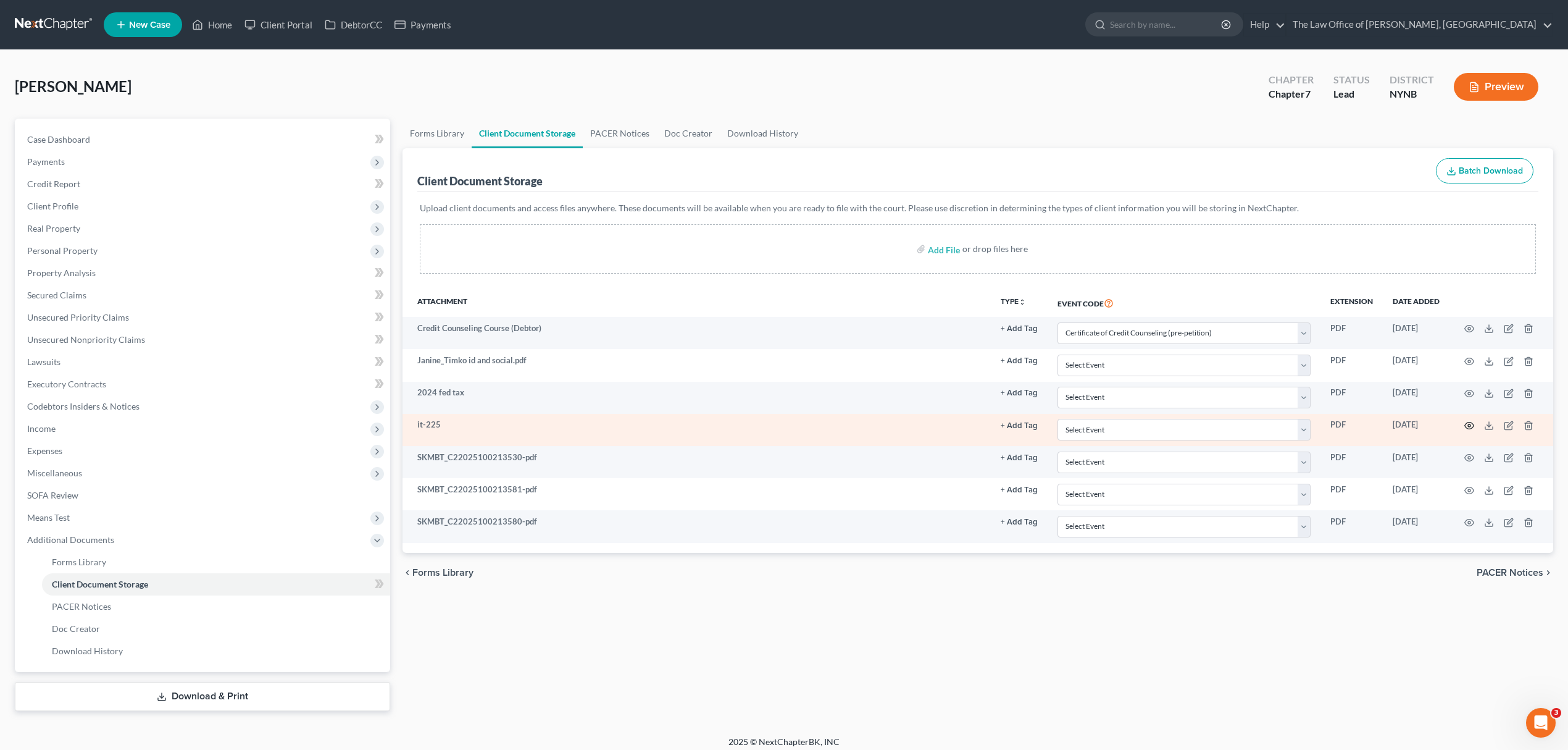
click at [1469, 426] on icon "button" at bounding box center [1469, 425] width 10 height 10
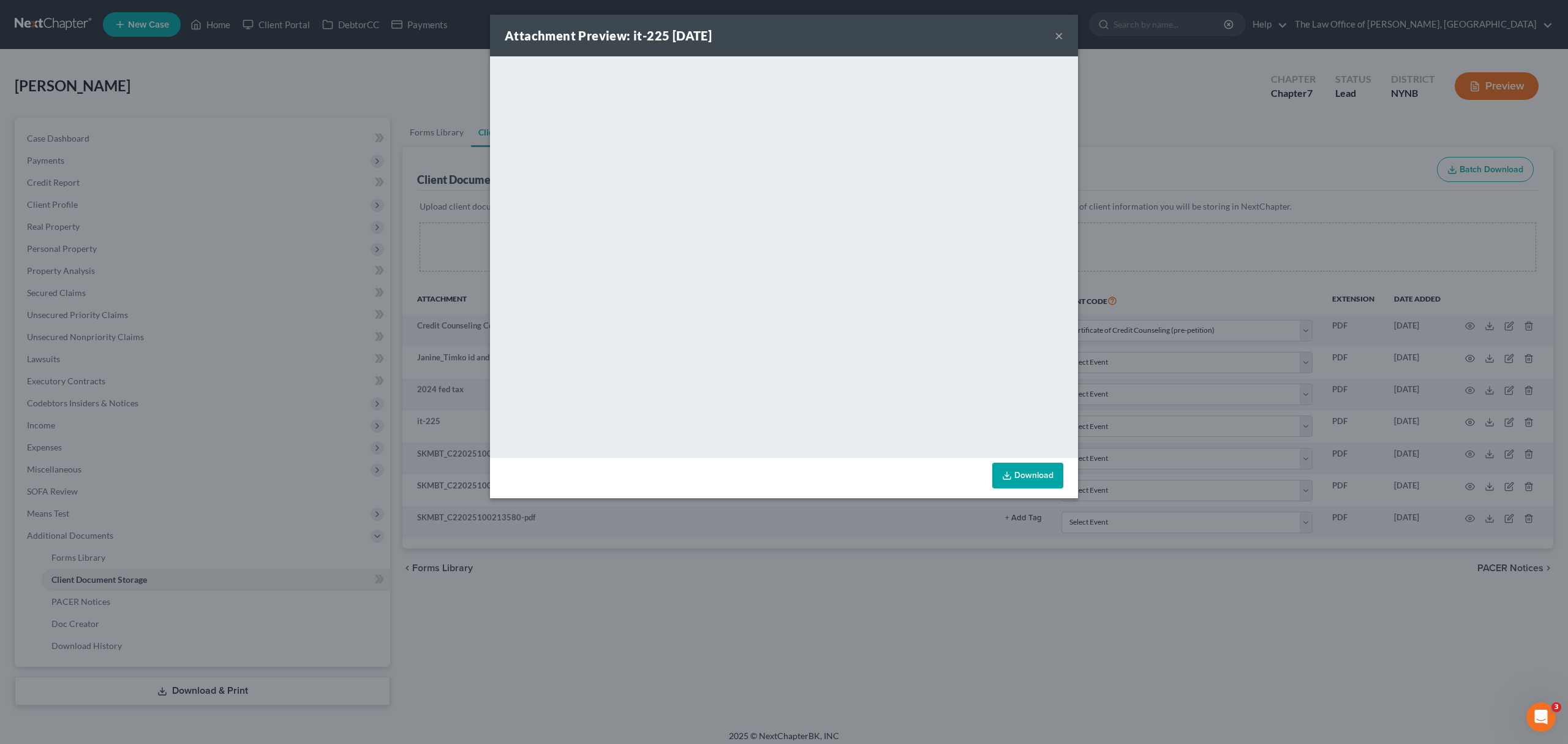
click at [1061, 43] on button "×" at bounding box center [1059, 36] width 9 height 15
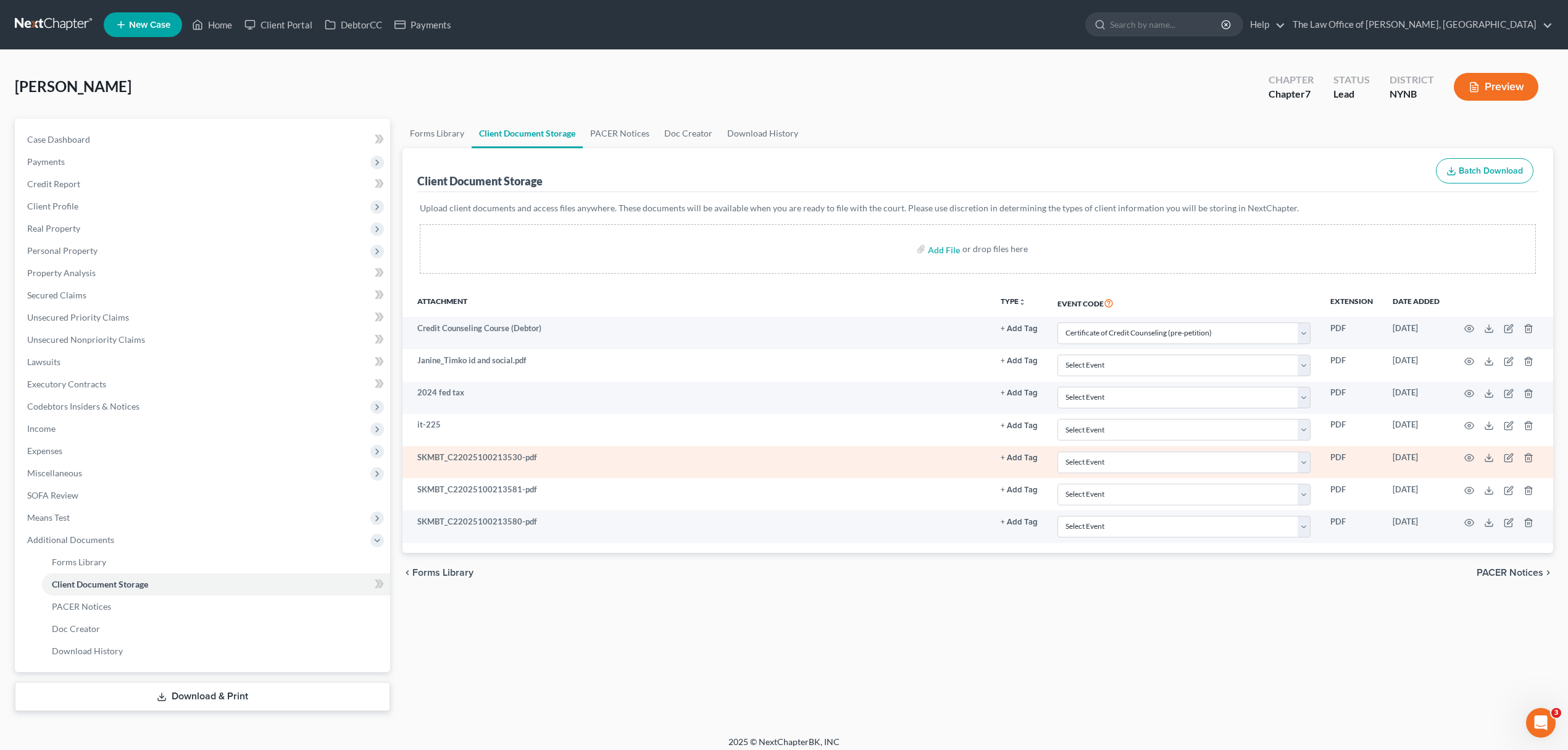
click at [1461, 456] on td at bounding box center [1501, 461] width 104 height 32
click at [1467, 457] on icon "button" at bounding box center [1469, 458] width 10 height 10
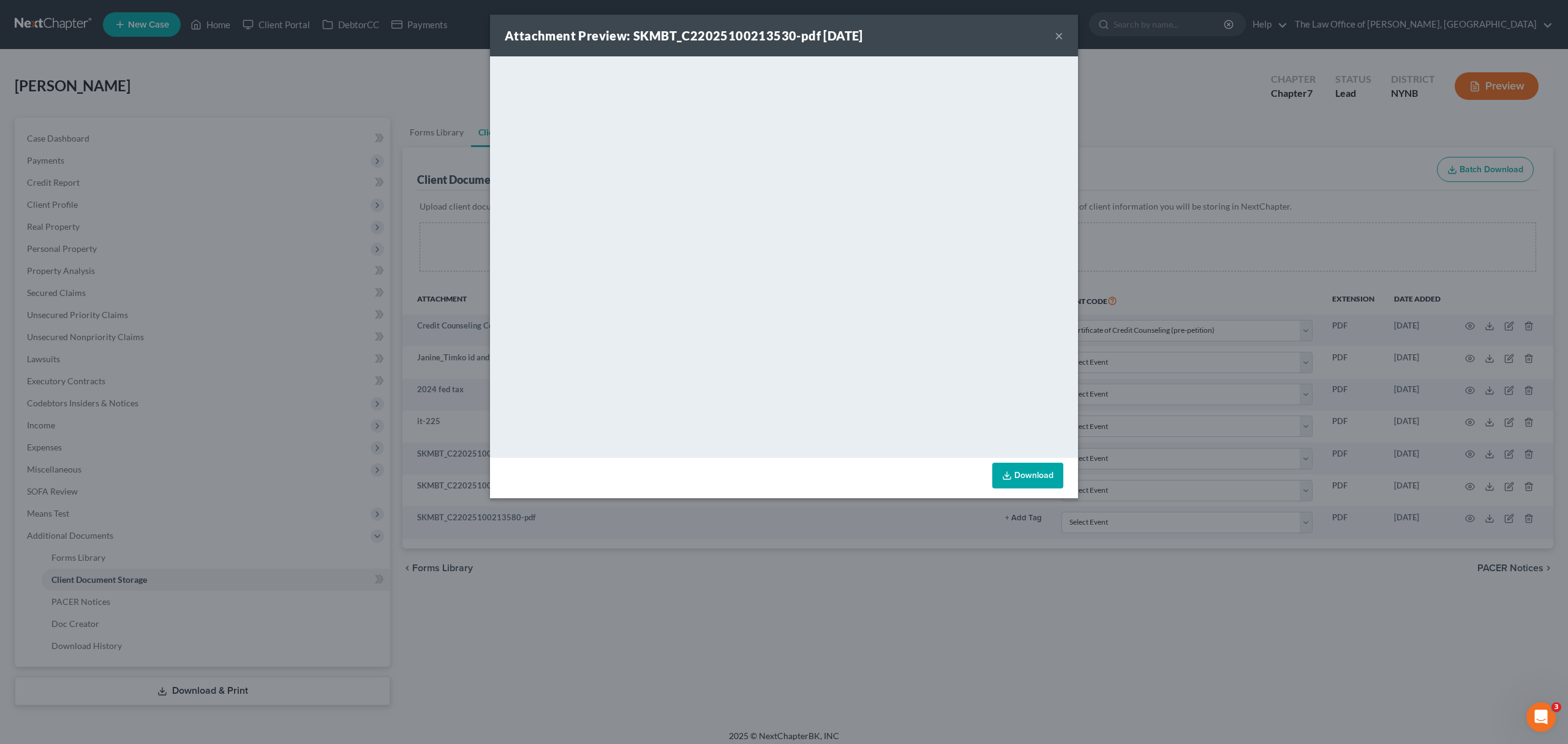
click at [1052, 37] on div "Attachment Preview: SKMBT_C22025100213530-pdf 10/02/2025 ×" at bounding box center [784, 35] width 588 height 41
click at [1059, 31] on button "×" at bounding box center [1059, 36] width 9 height 15
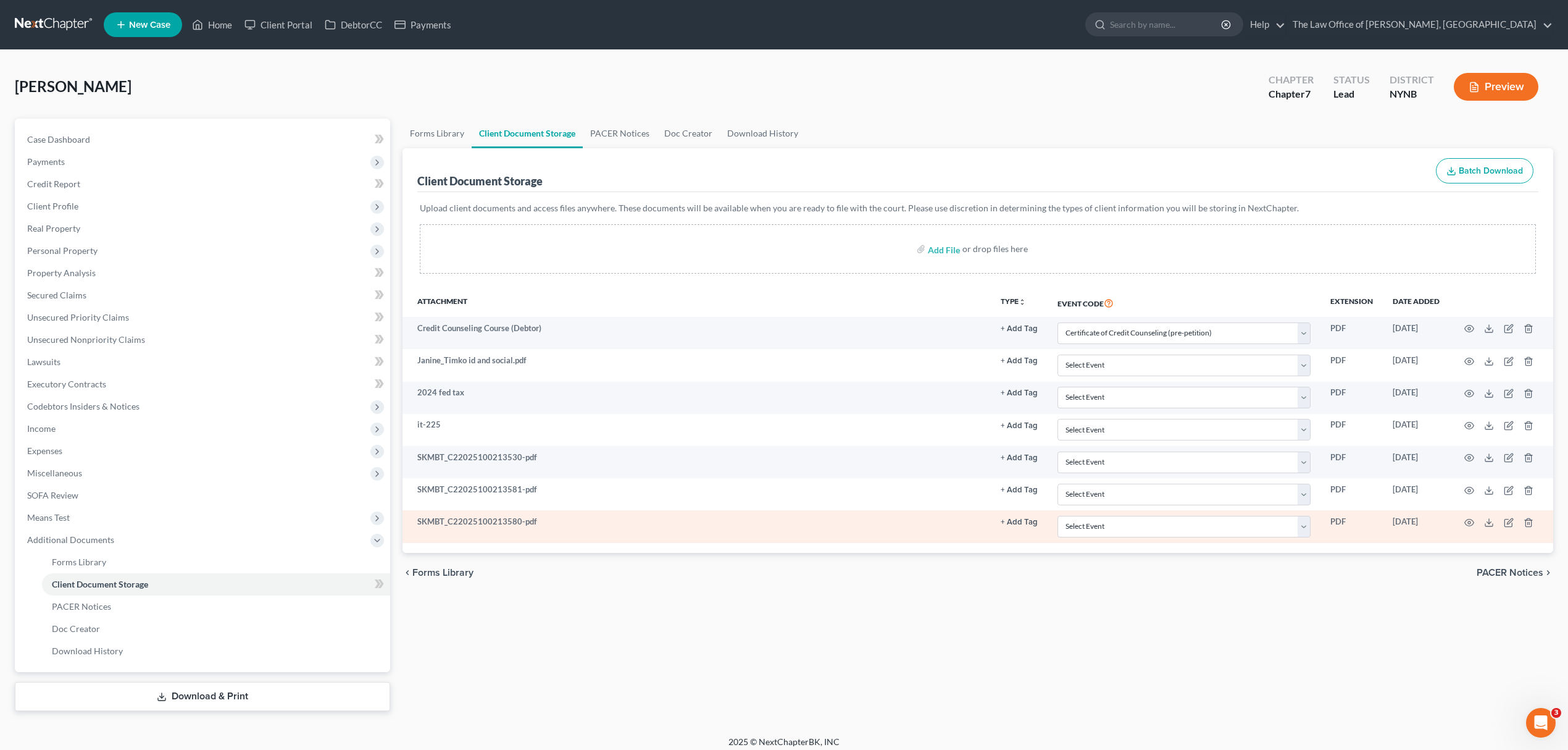
click at [1462, 524] on td at bounding box center [1501, 526] width 104 height 32
click at [1464, 523] on icon "button" at bounding box center [1469, 523] width 10 height 10
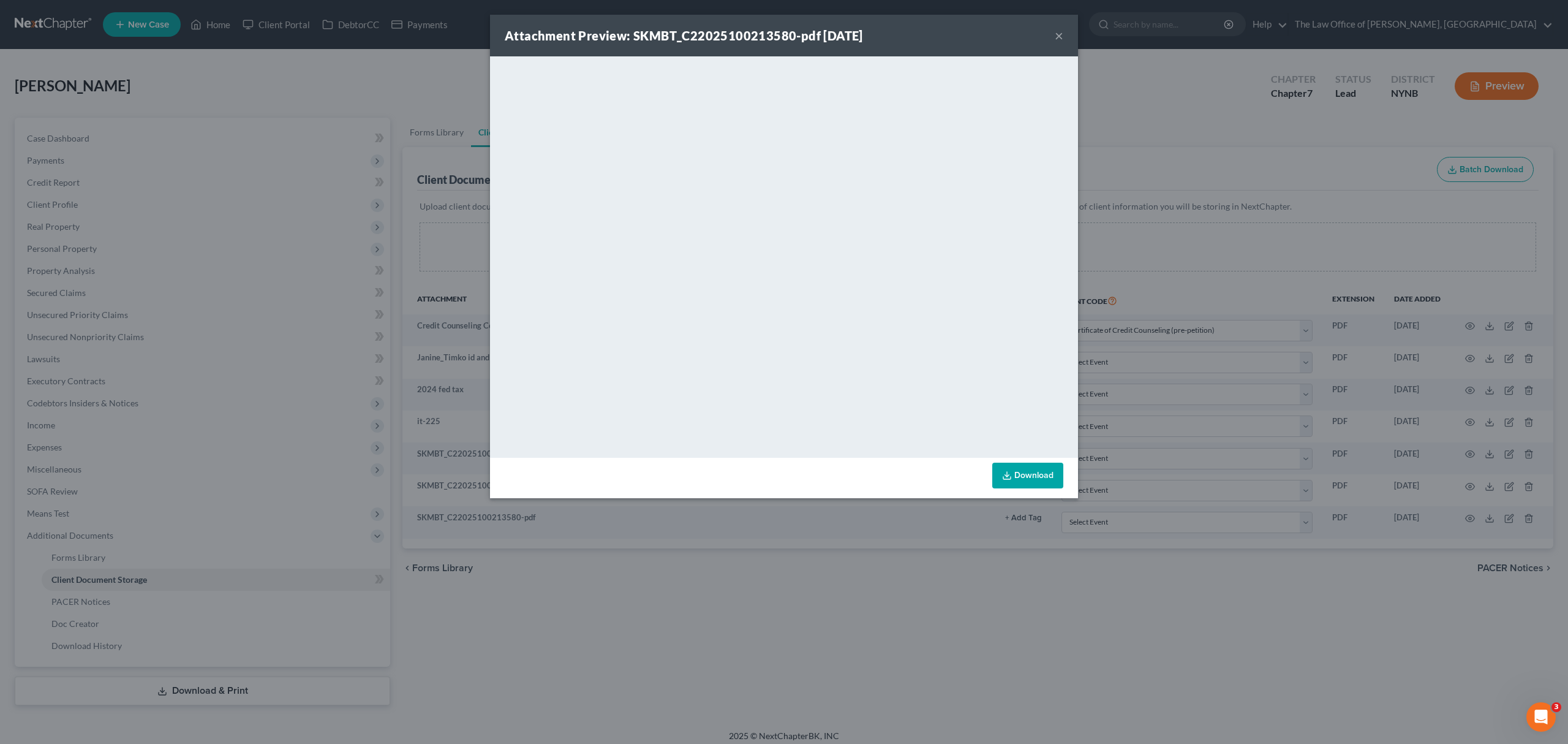
click at [1057, 36] on button "×" at bounding box center [1059, 36] width 9 height 15
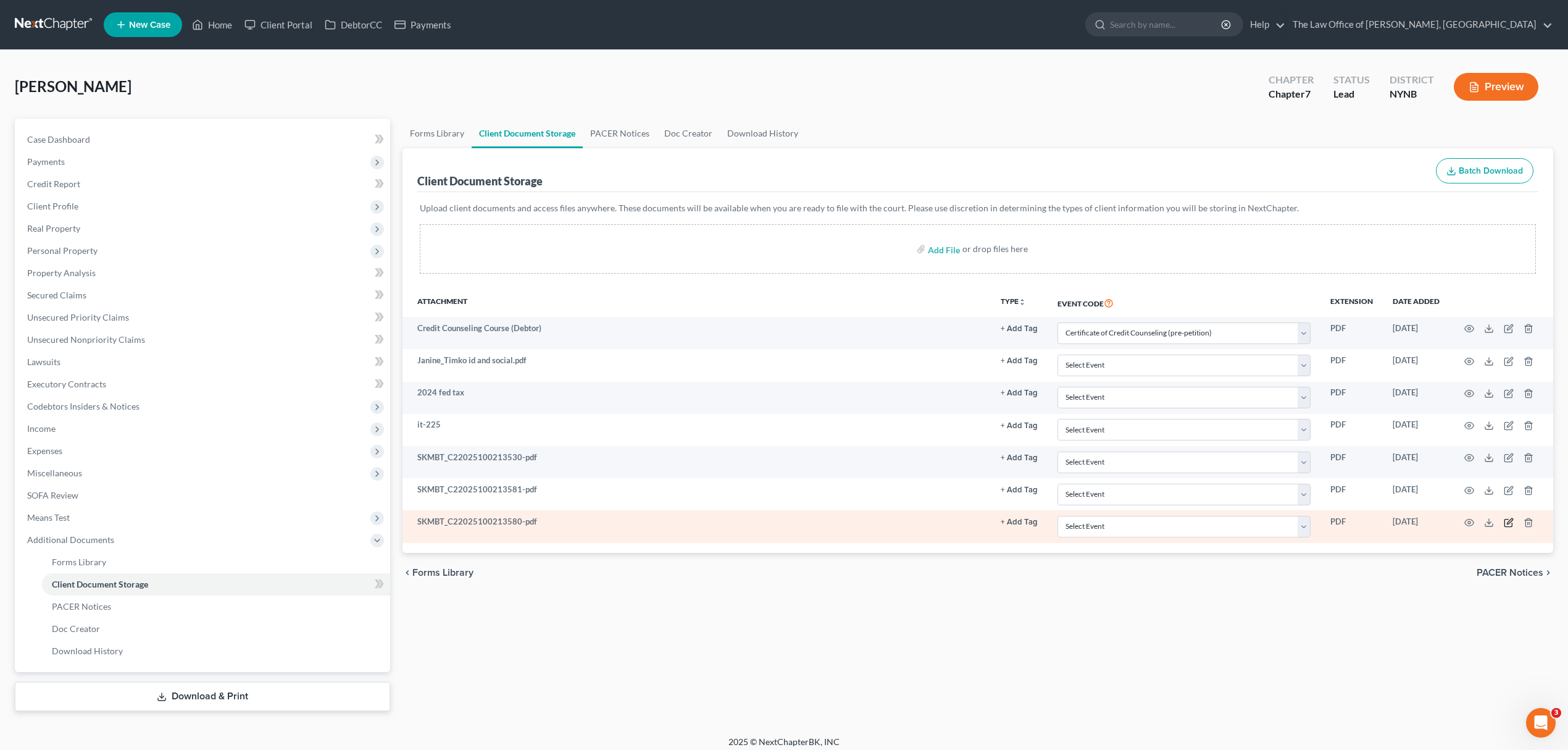
click at [1504, 520] on icon "button" at bounding box center [1509, 523] width 10 height 10
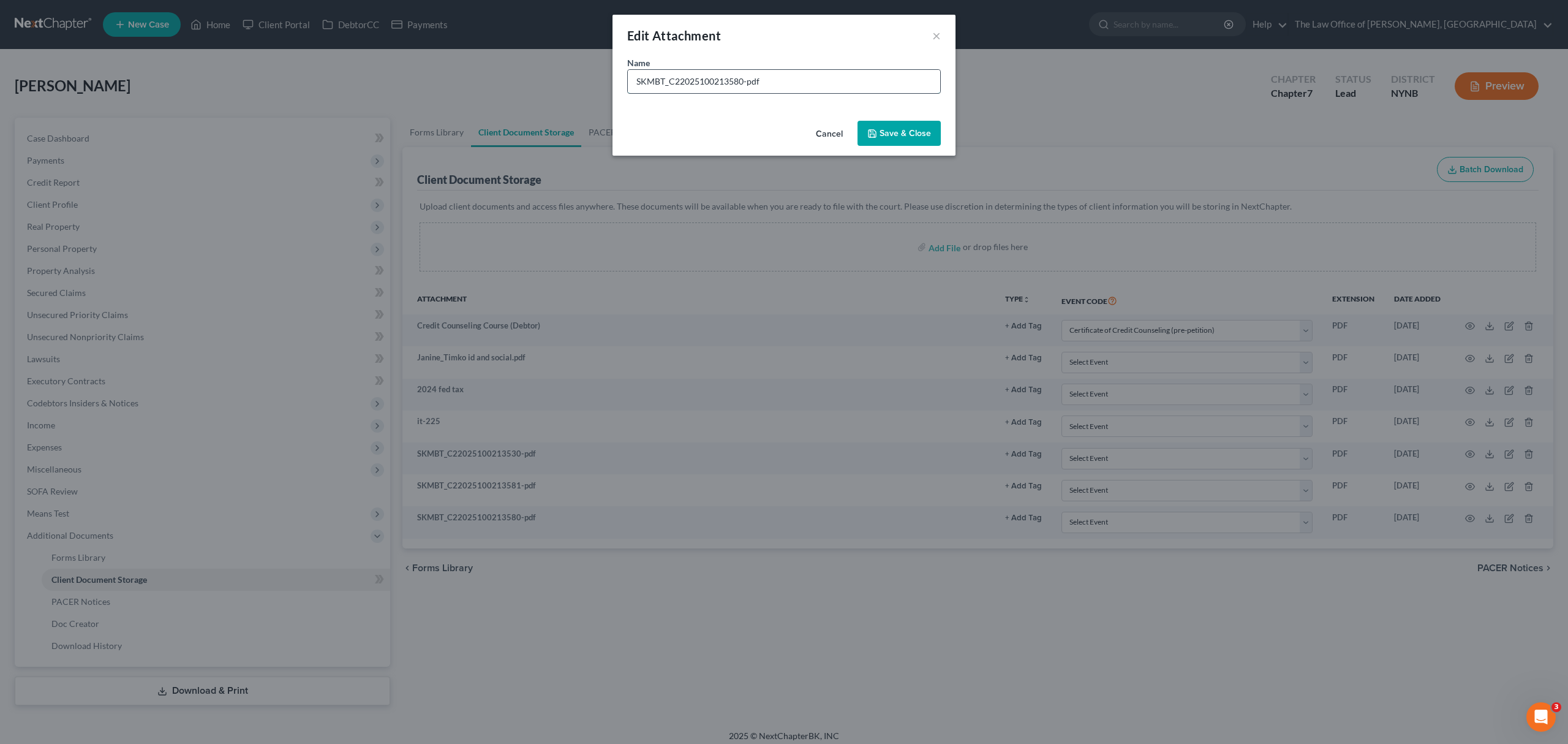
click at [754, 84] on input "SKMBT_C22025100213580-pdf" at bounding box center [784, 81] width 312 height 24
drag, startPoint x: 743, startPoint y: 82, endPoint x: 571, endPoint y: 81, distance: 172.0
click at [571, 81] on div "Edit Attachment × Name * SKMBT_C22025100213580-pdf Cancel Save & Close" at bounding box center [784, 372] width 1568 height 744
type input "IT - 201-pdf"
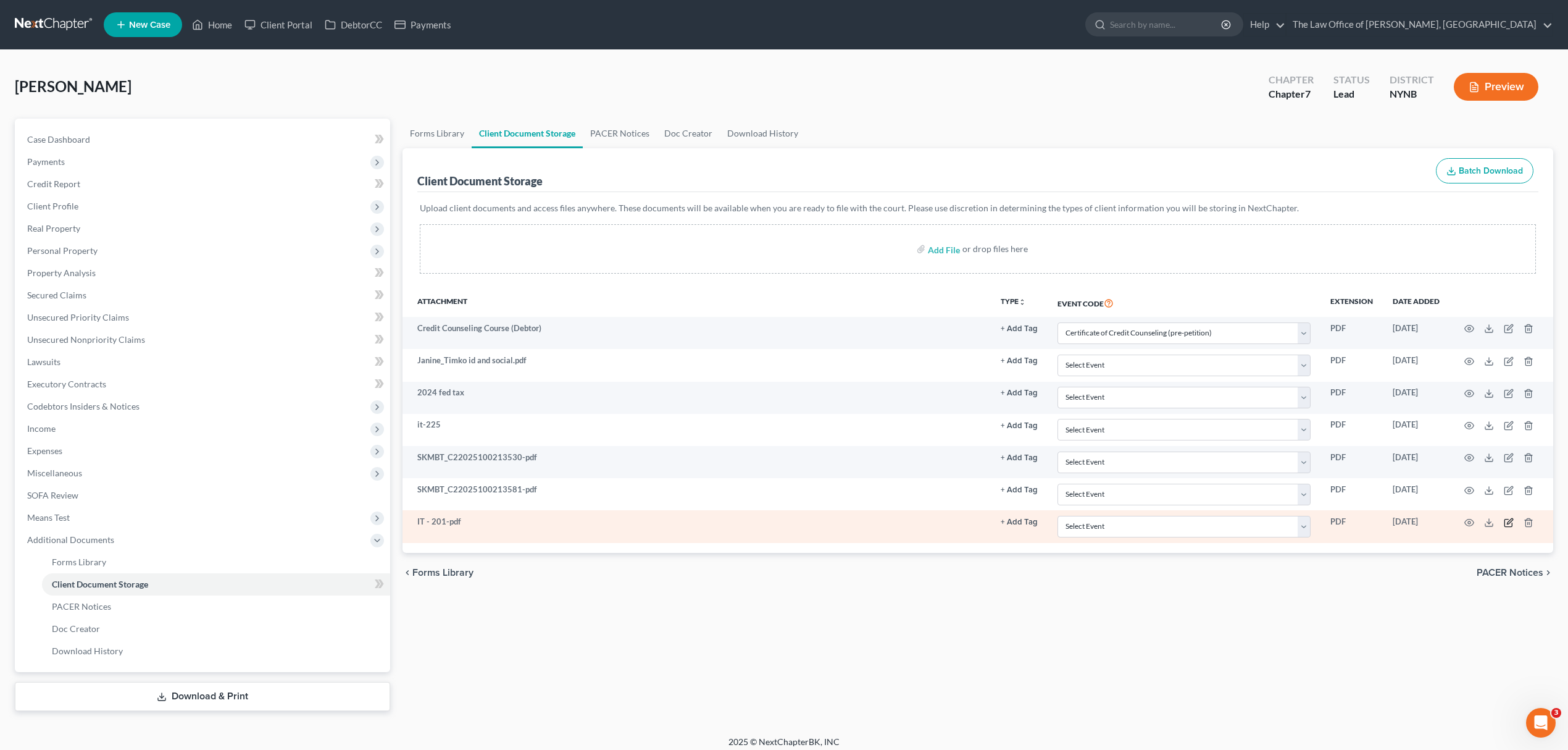
click at [1507, 523] on icon "button" at bounding box center [1509, 523] width 10 height 10
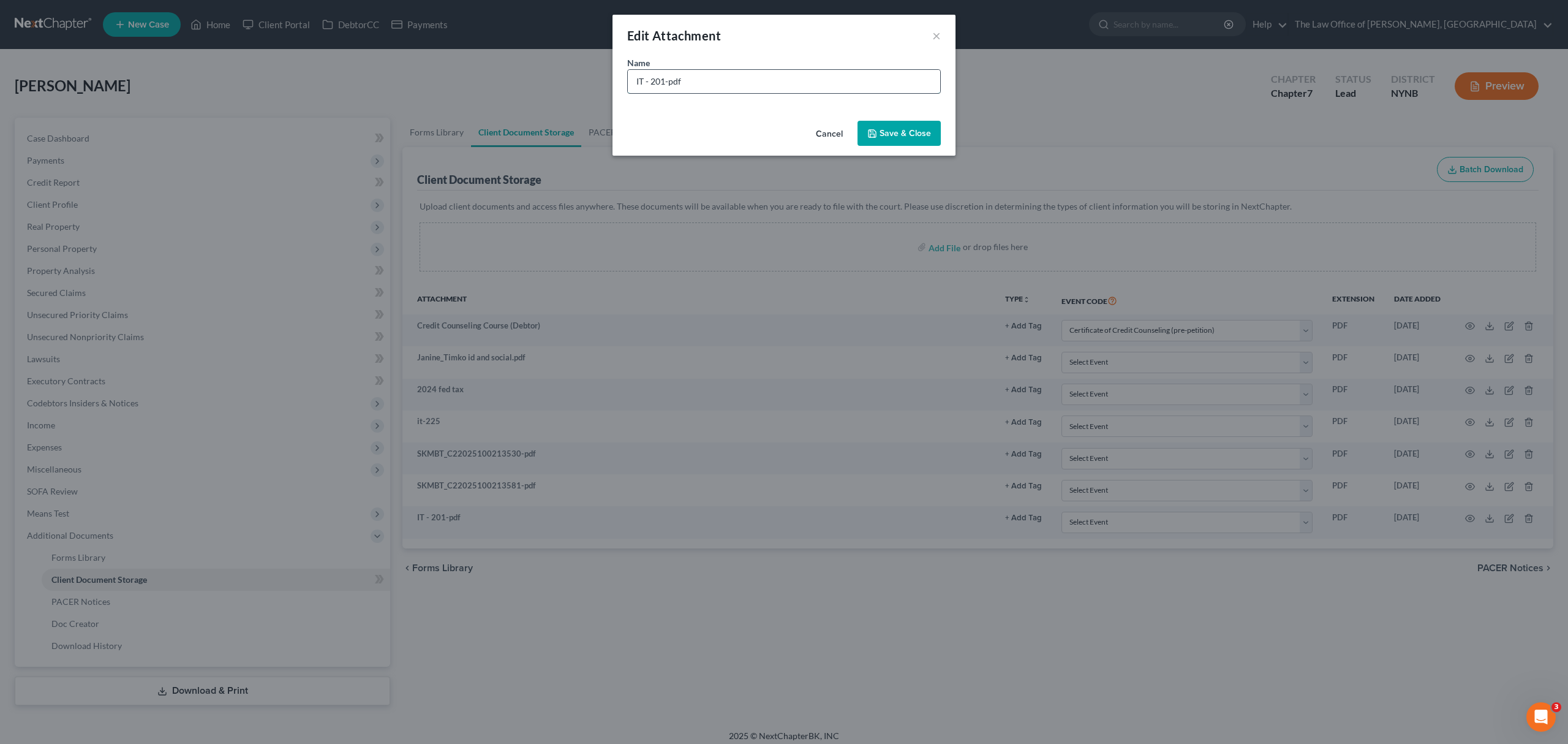
click at [664, 81] on input "IT - 201-pdf" at bounding box center [784, 81] width 312 height 24
type input "IT - 201 2024-pdf"
drag, startPoint x: 914, startPoint y: 127, endPoint x: 908, endPoint y: 130, distance: 6.7
click at [914, 127] on button "Save & Close" at bounding box center [899, 134] width 84 height 26
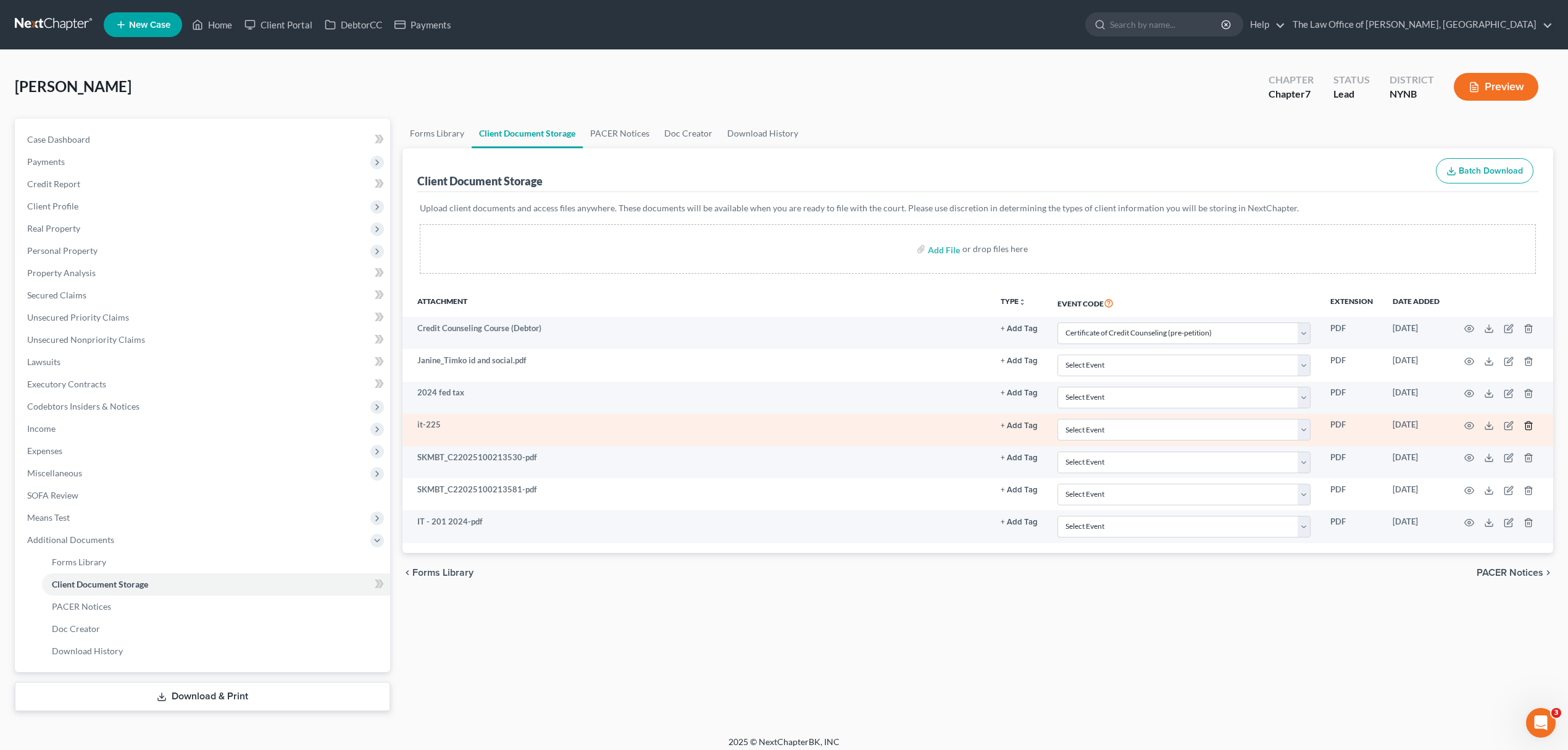
click at [1532, 423] on icon "button" at bounding box center [1529, 425] width 10 height 10
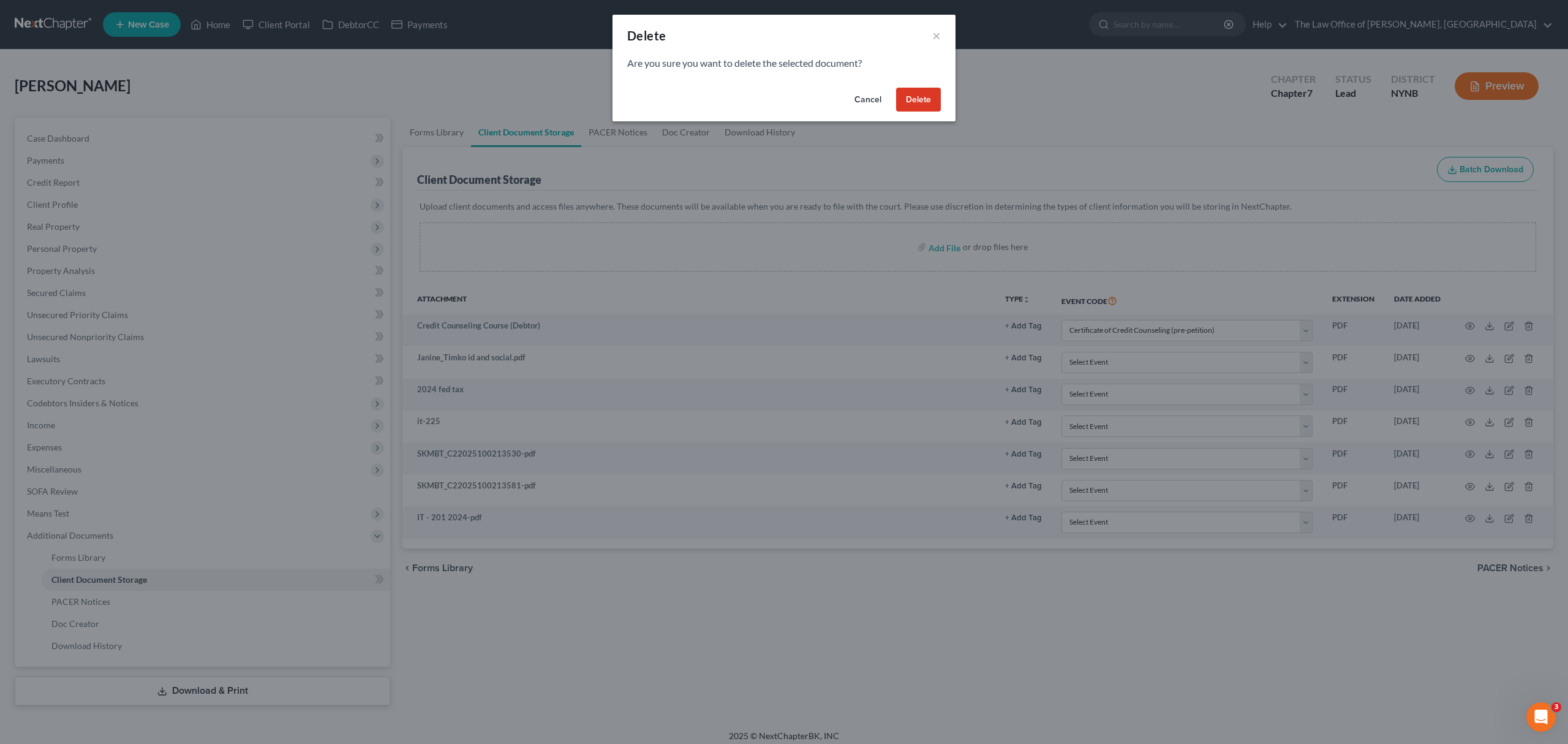
drag, startPoint x: 914, startPoint y: 97, endPoint x: 1262, endPoint y: 268, distance: 387.7
click at [920, 89] on button "Delete" at bounding box center [918, 100] width 45 height 24
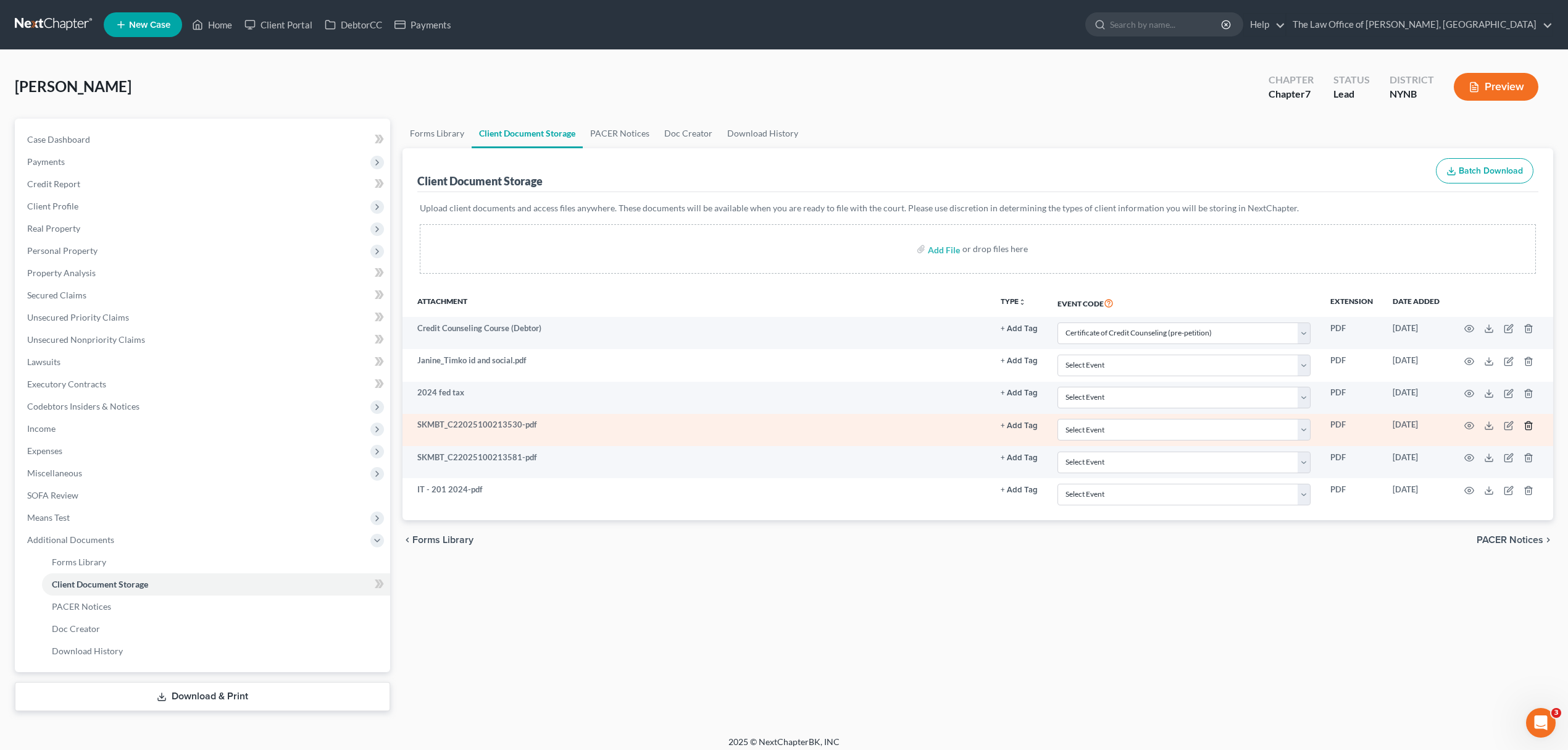
click at [1525, 425] on icon "button" at bounding box center [1529, 425] width 10 height 10
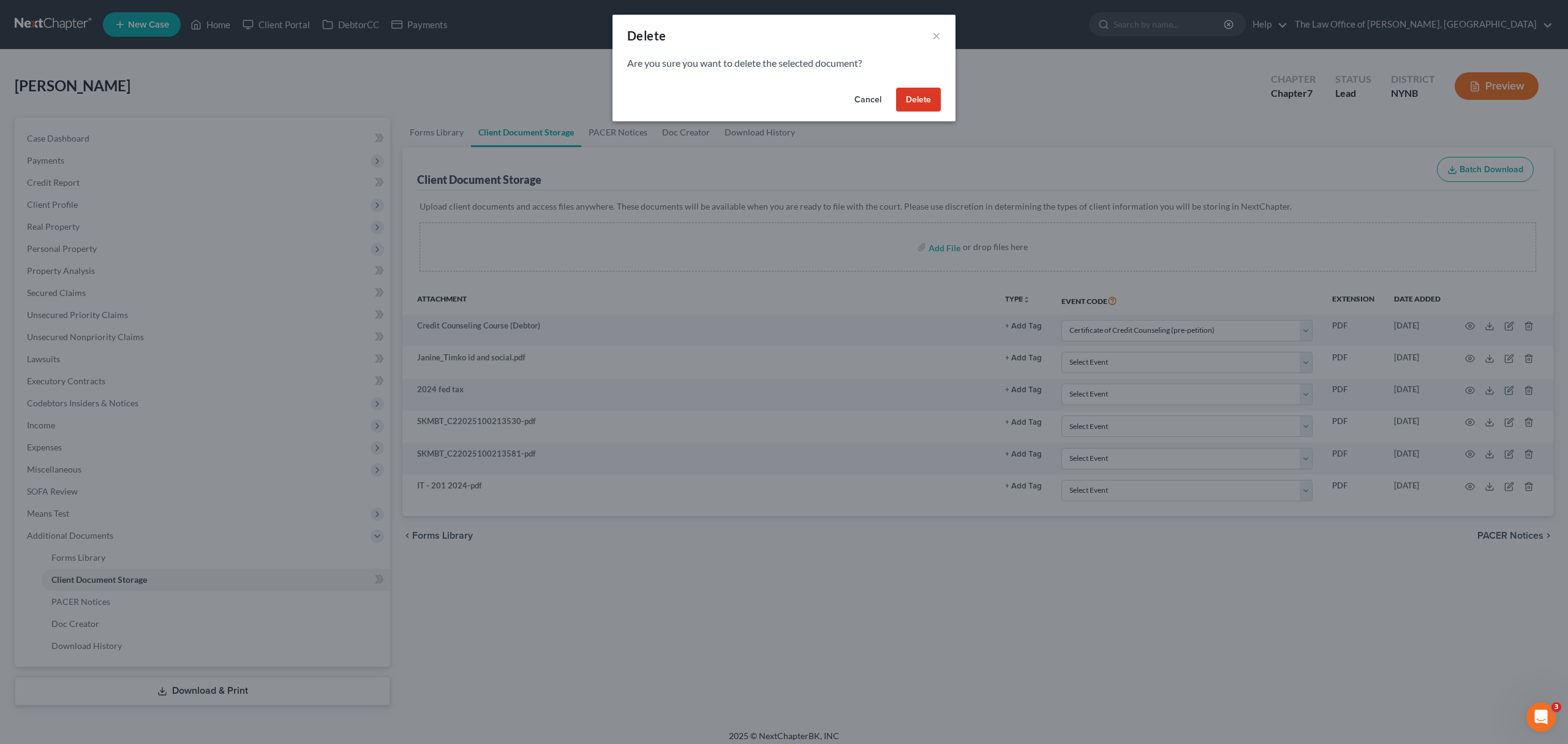
drag, startPoint x: 932, startPoint y: 99, endPoint x: 1155, endPoint y: 224, distance: 255.6
click at [932, 101] on button "Delete" at bounding box center [918, 100] width 45 height 24
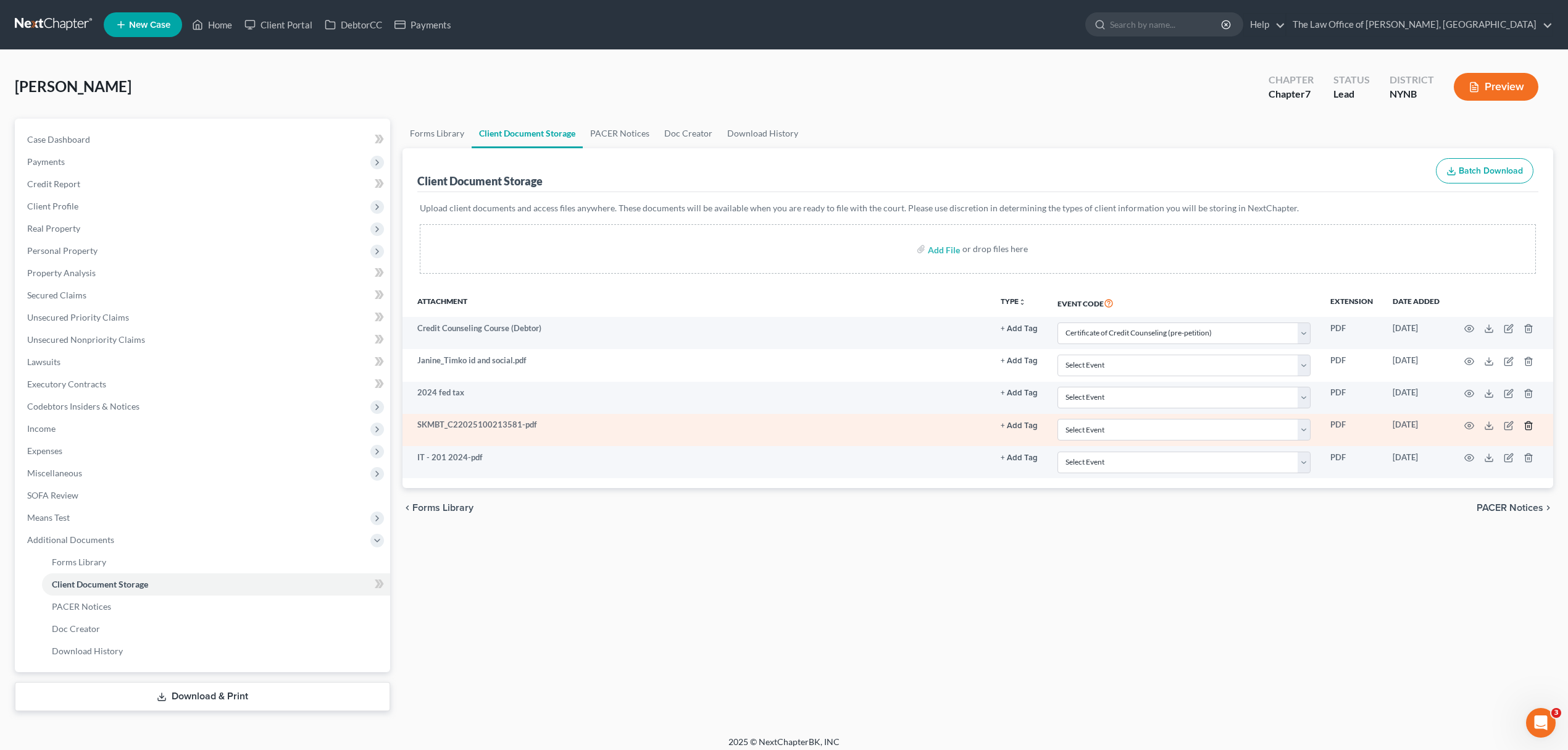
click at [1529, 423] on polyline "button" at bounding box center [1528, 423] width 7 height 0
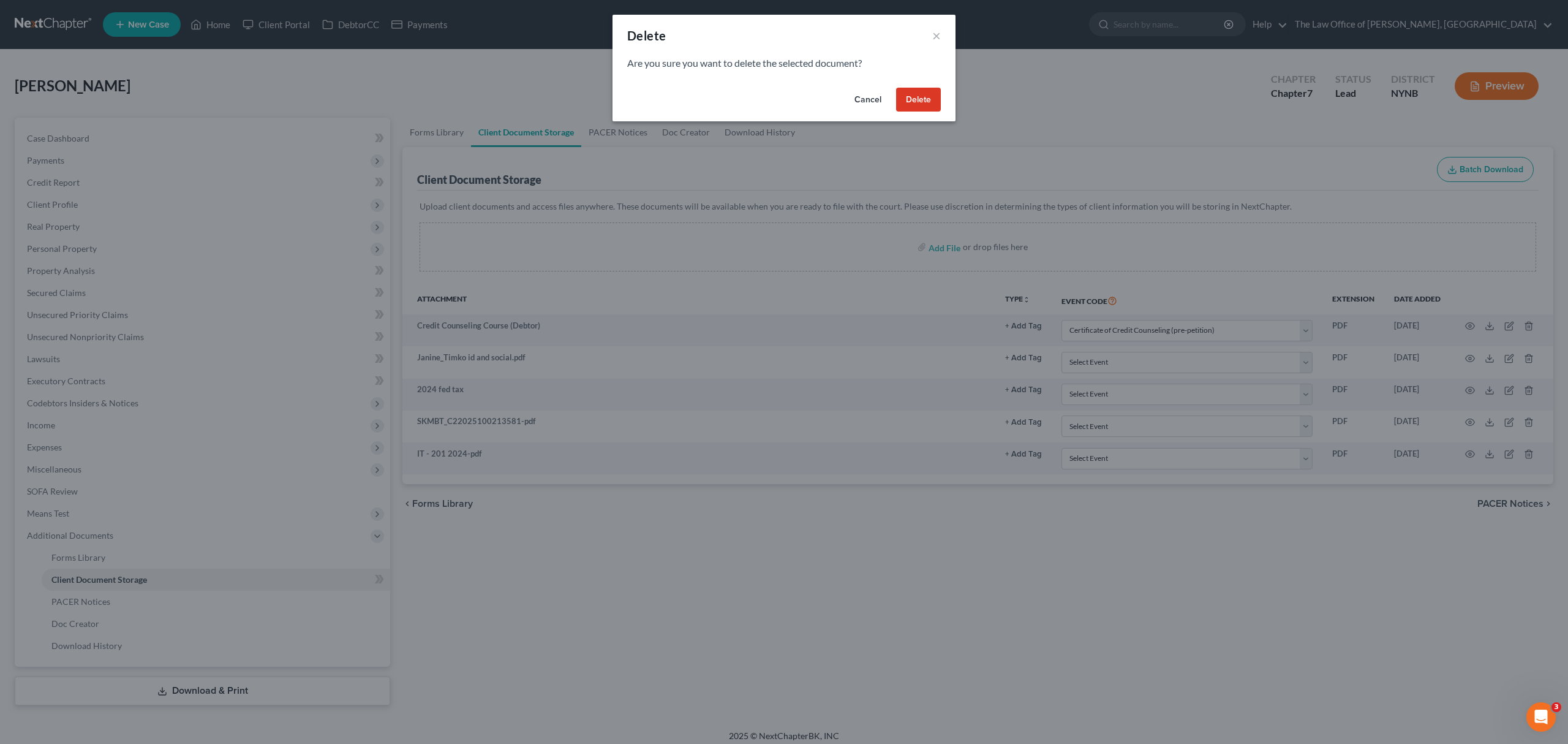
click at [917, 94] on button "Delete" at bounding box center [918, 100] width 45 height 24
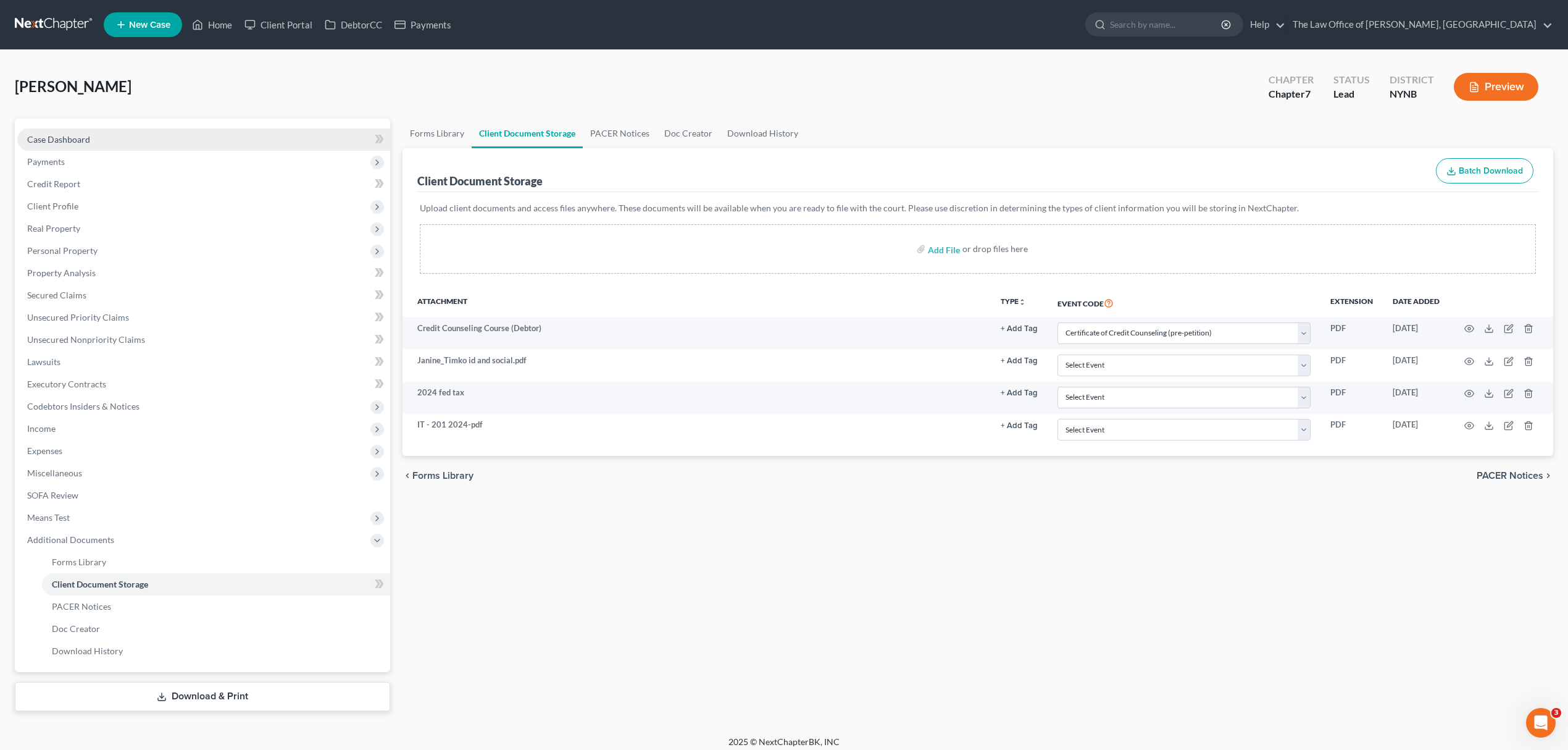
click at [72, 145] on link "Case Dashboard" at bounding box center [204, 139] width 373 height 22
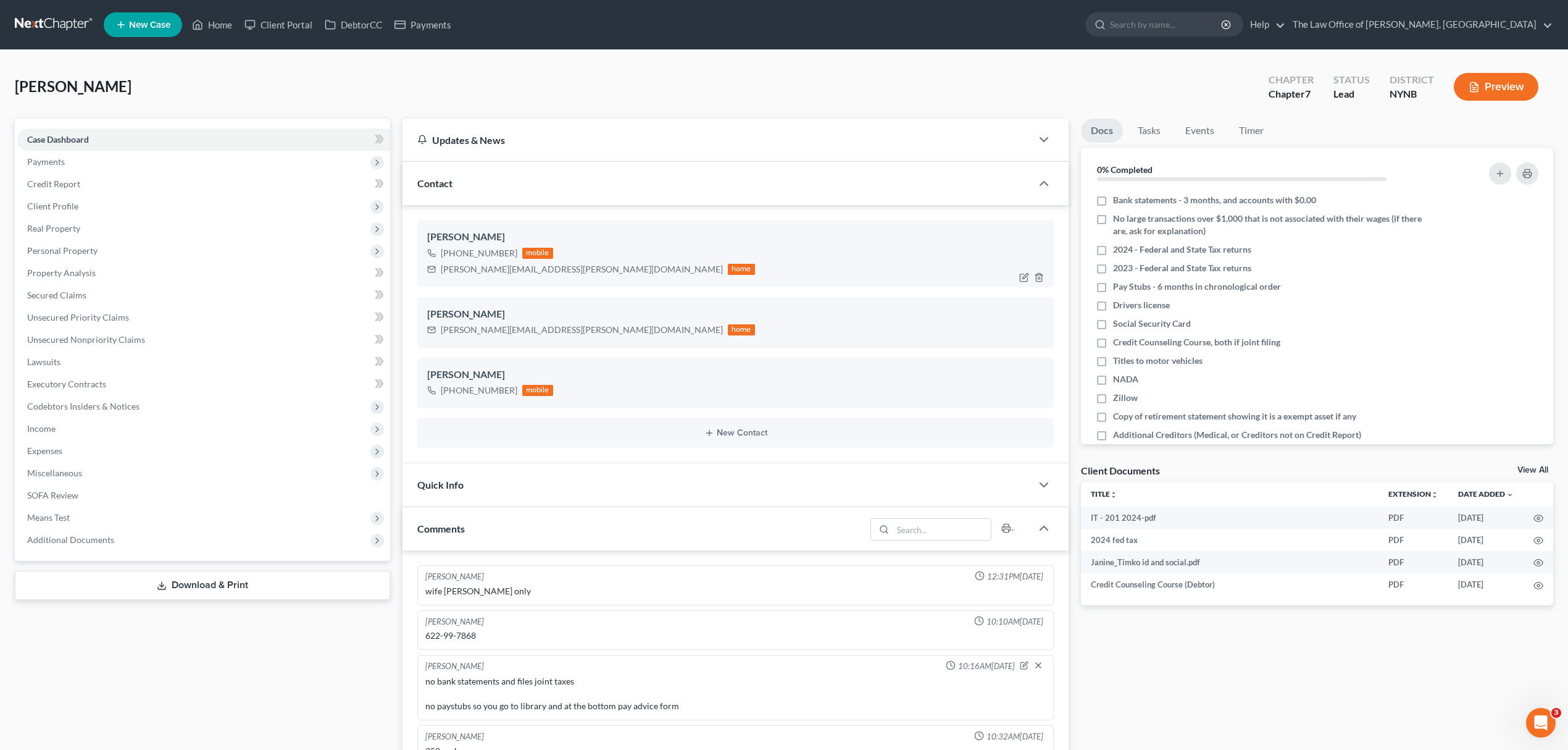
click at [492, 247] on div "+1 (518) 744-6803" at bounding box center [479, 253] width 77 height 12
click at [488, 252] on div "+1 (518) 744-6803" at bounding box center [479, 253] width 77 height 12
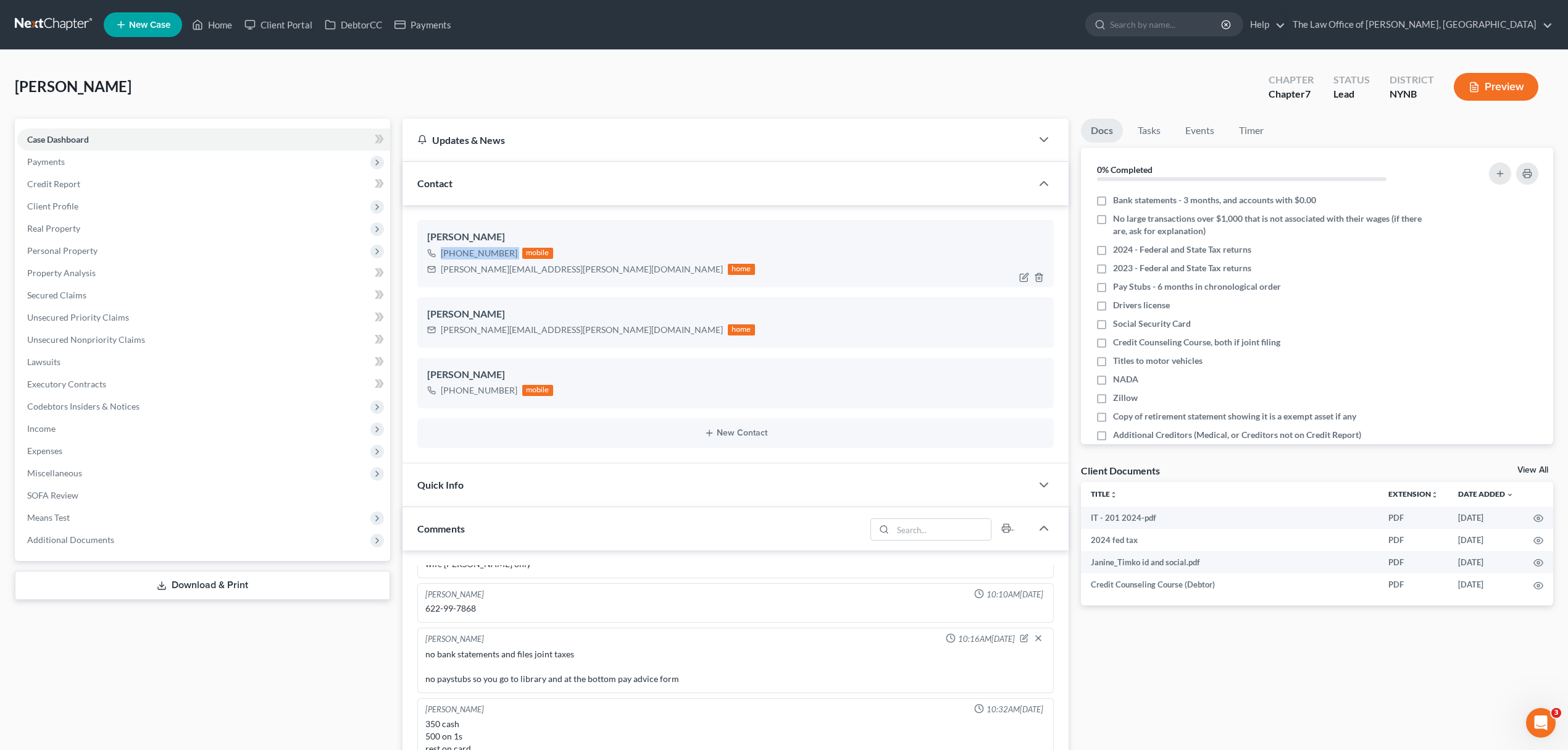
copy div "+1 (518) 744-6803"
click at [68, 79] on span "[PERSON_NAME]" at bounding box center [73, 86] width 117 height 18
click at [92, 83] on span "[PERSON_NAME]" at bounding box center [73, 86] width 117 height 18
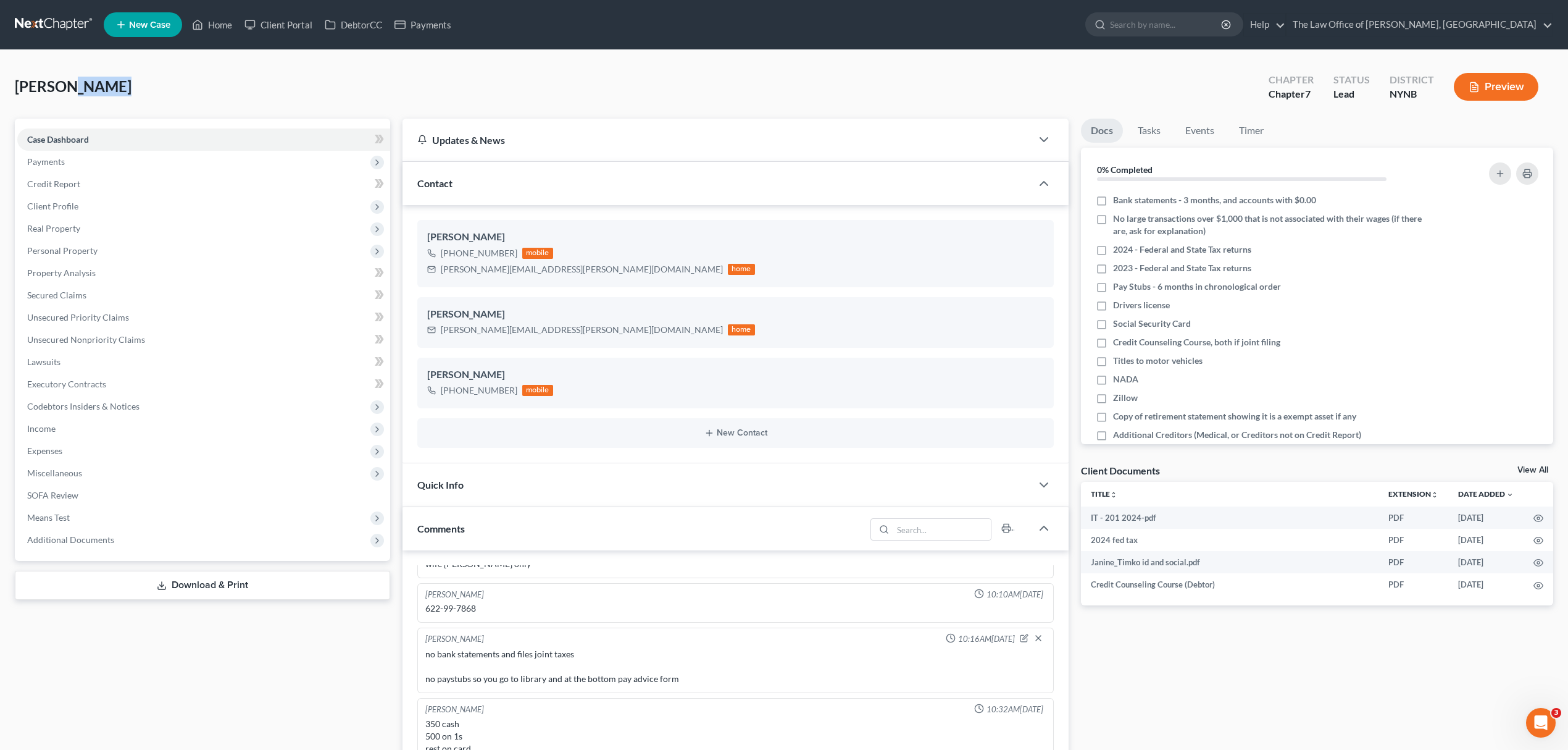
click at [92, 83] on span "[PERSON_NAME]" at bounding box center [73, 86] width 117 height 18
copy div "Timko, Janine Upgraded"
click at [504, 247] on div "+1 (518) 744-6803" at bounding box center [479, 253] width 77 height 12
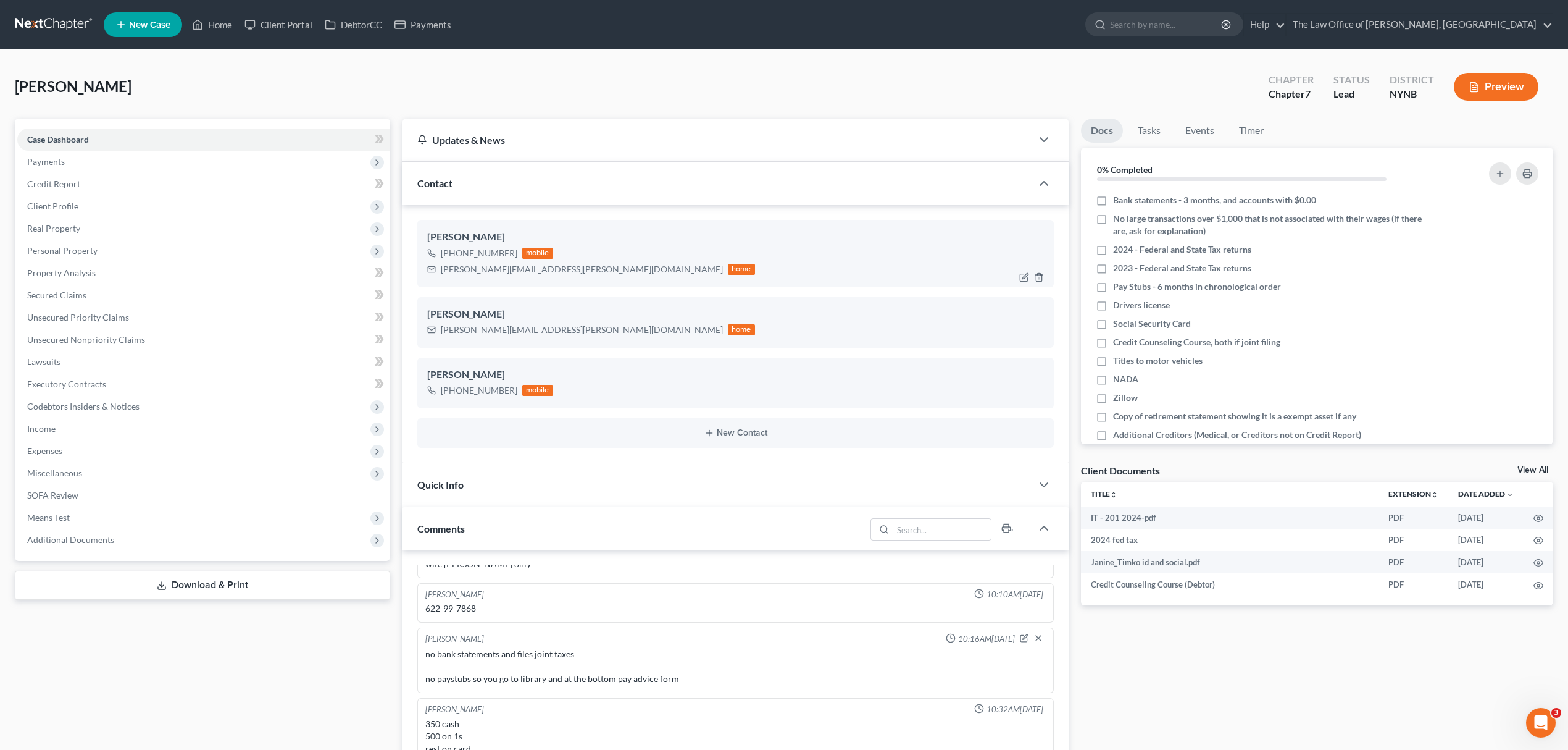
click at [503, 247] on div "+1 (518) 744-6803" at bounding box center [479, 253] width 77 height 12
copy div "+1 (518) 744-6803"
click at [52, 22] on link at bounding box center [54, 25] width 79 height 22
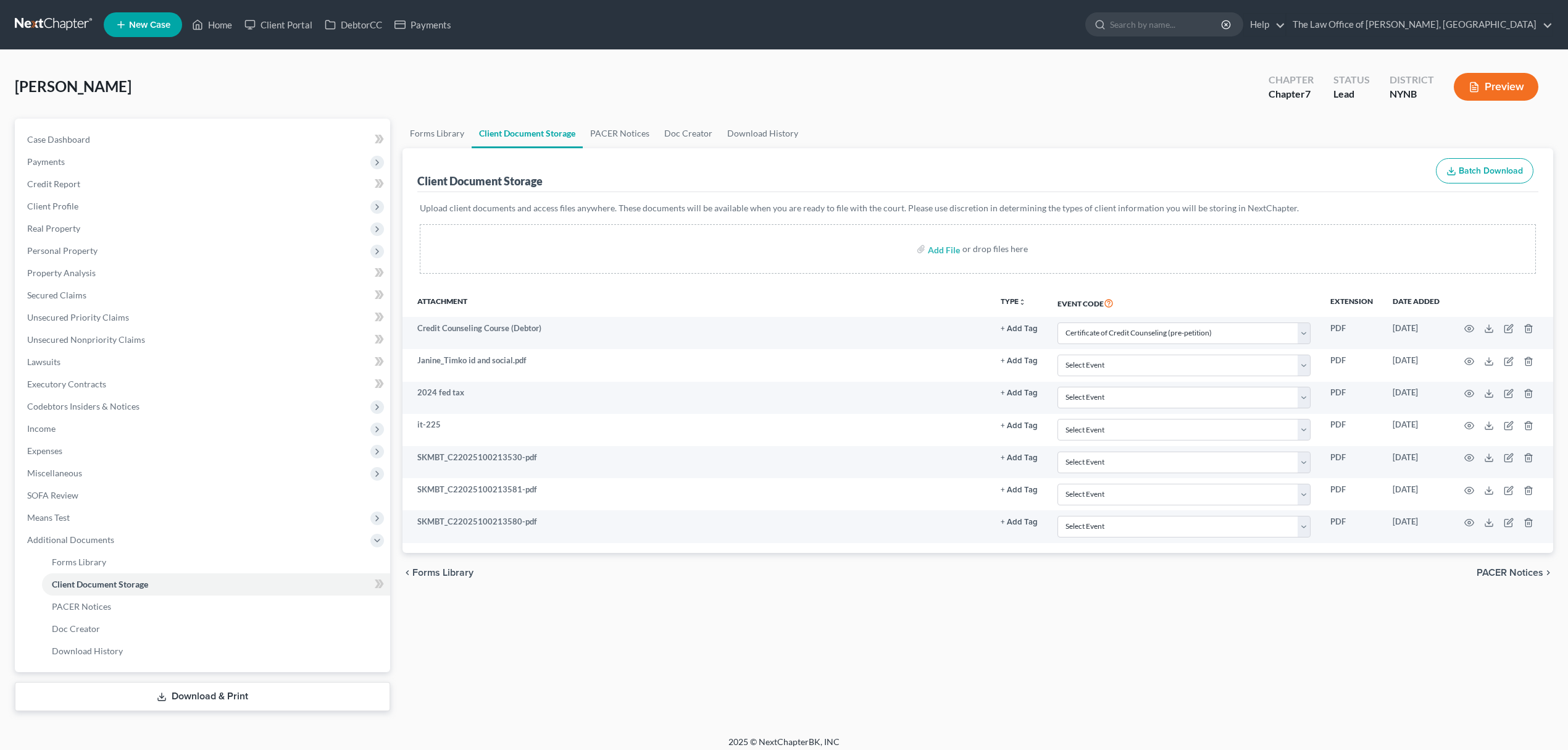
select select "1"
click at [69, 21] on link at bounding box center [54, 25] width 79 height 22
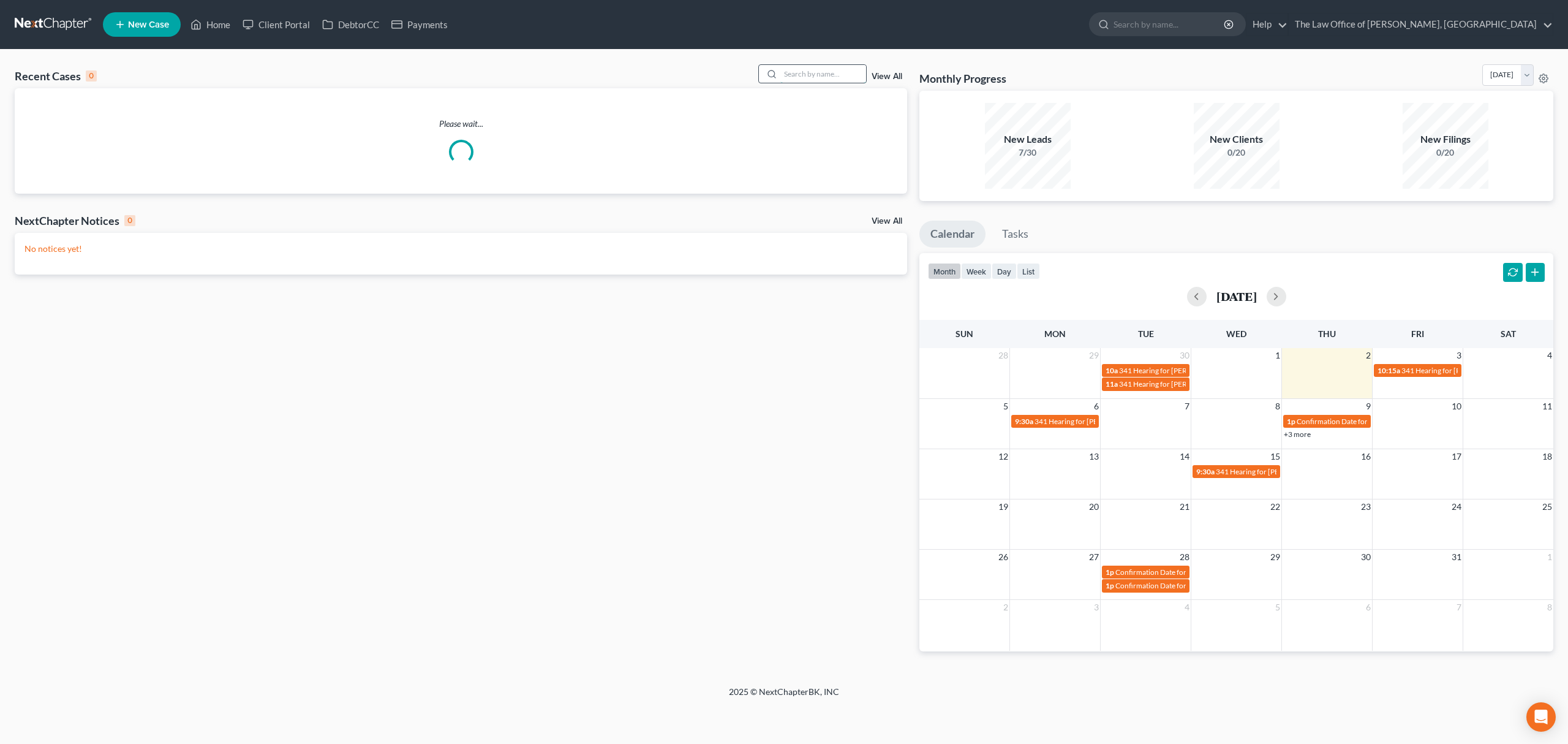
click at [788, 67] on input "search" at bounding box center [823, 74] width 86 height 18
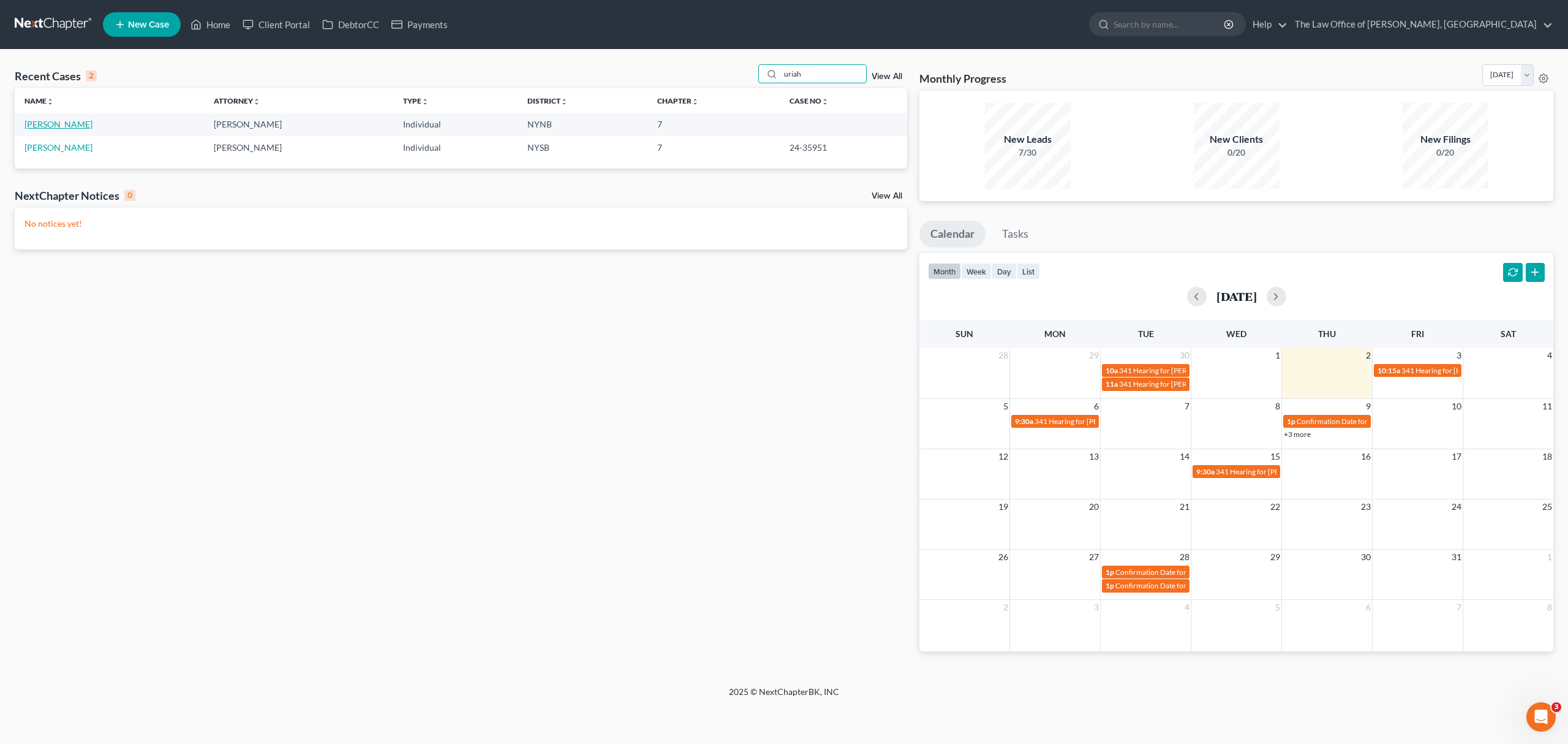
type input "uriah"
click at [54, 123] on link "[PERSON_NAME]" at bounding box center [58, 124] width 68 height 11
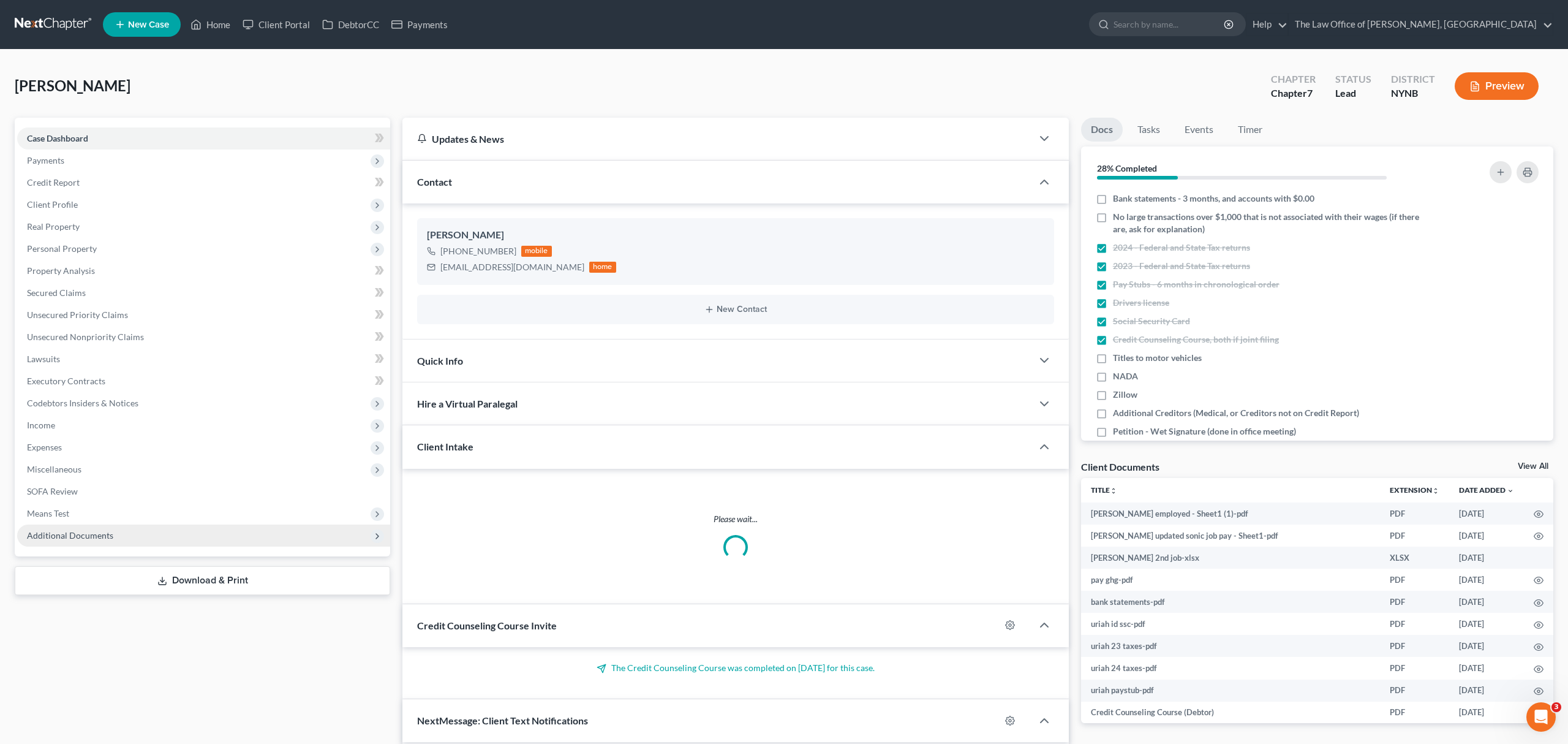
click at [173, 540] on span "Additional Documents" at bounding box center [204, 535] width 373 height 22
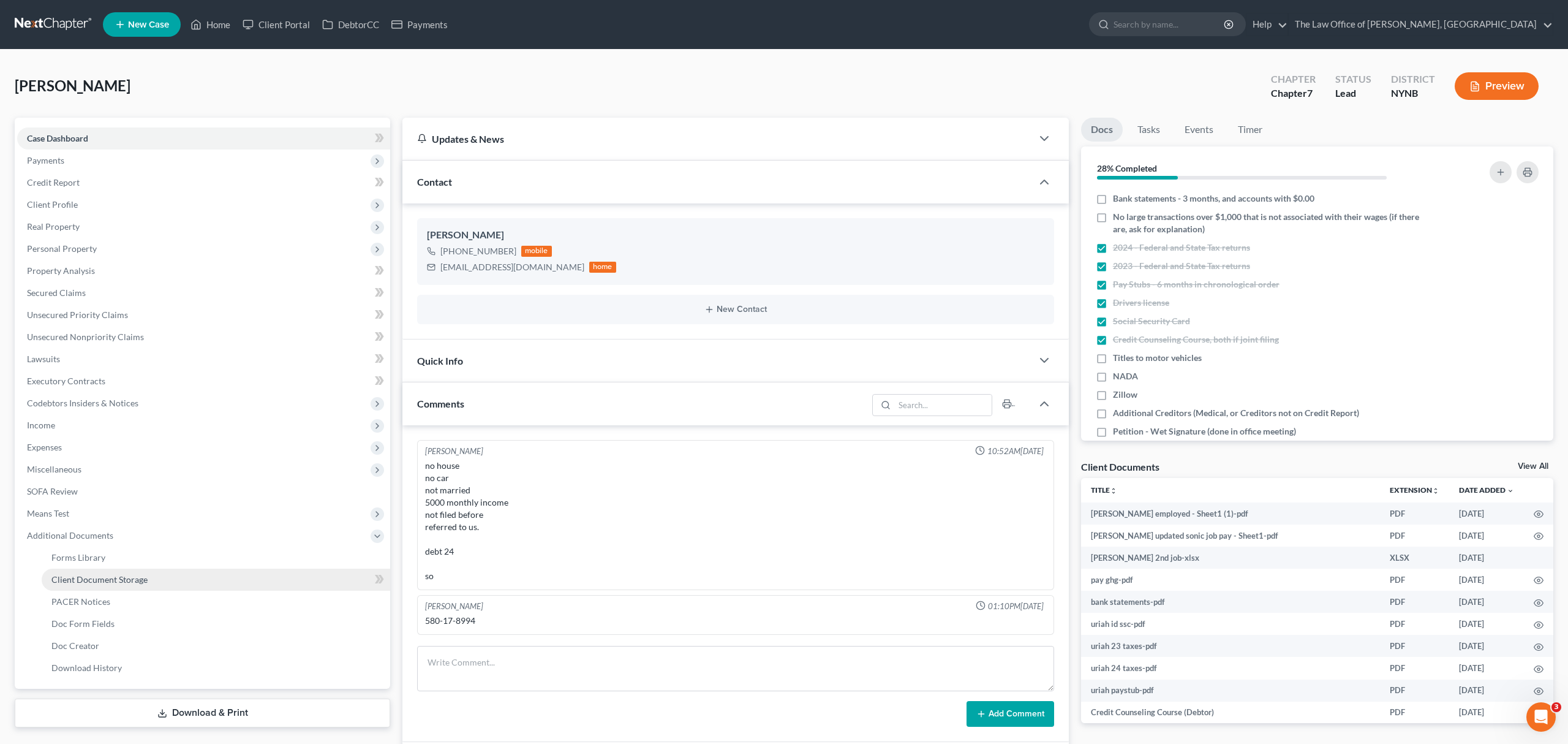
click at [204, 581] on link "Client Document Storage" at bounding box center [216, 579] width 349 height 22
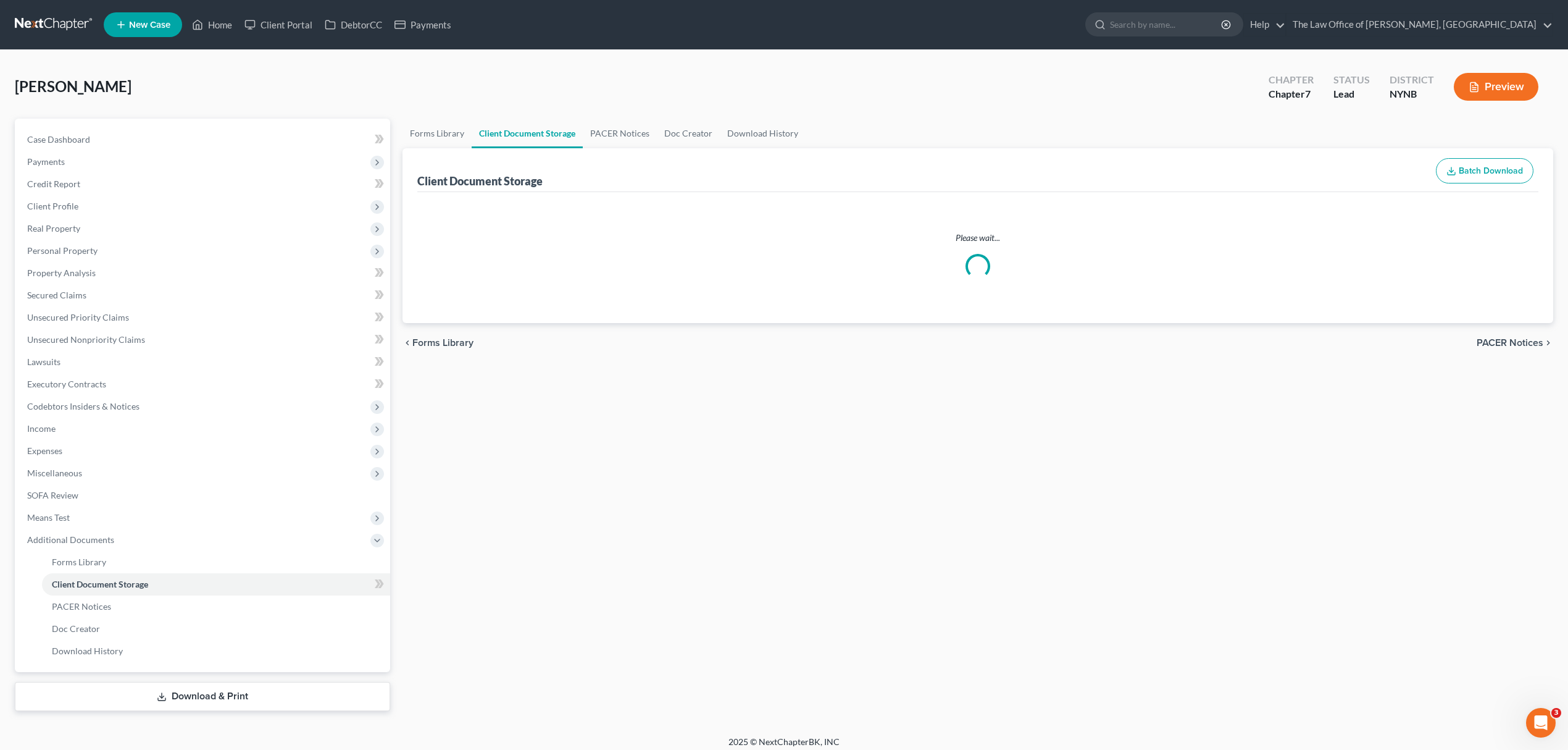
select select "1"
select select "5"
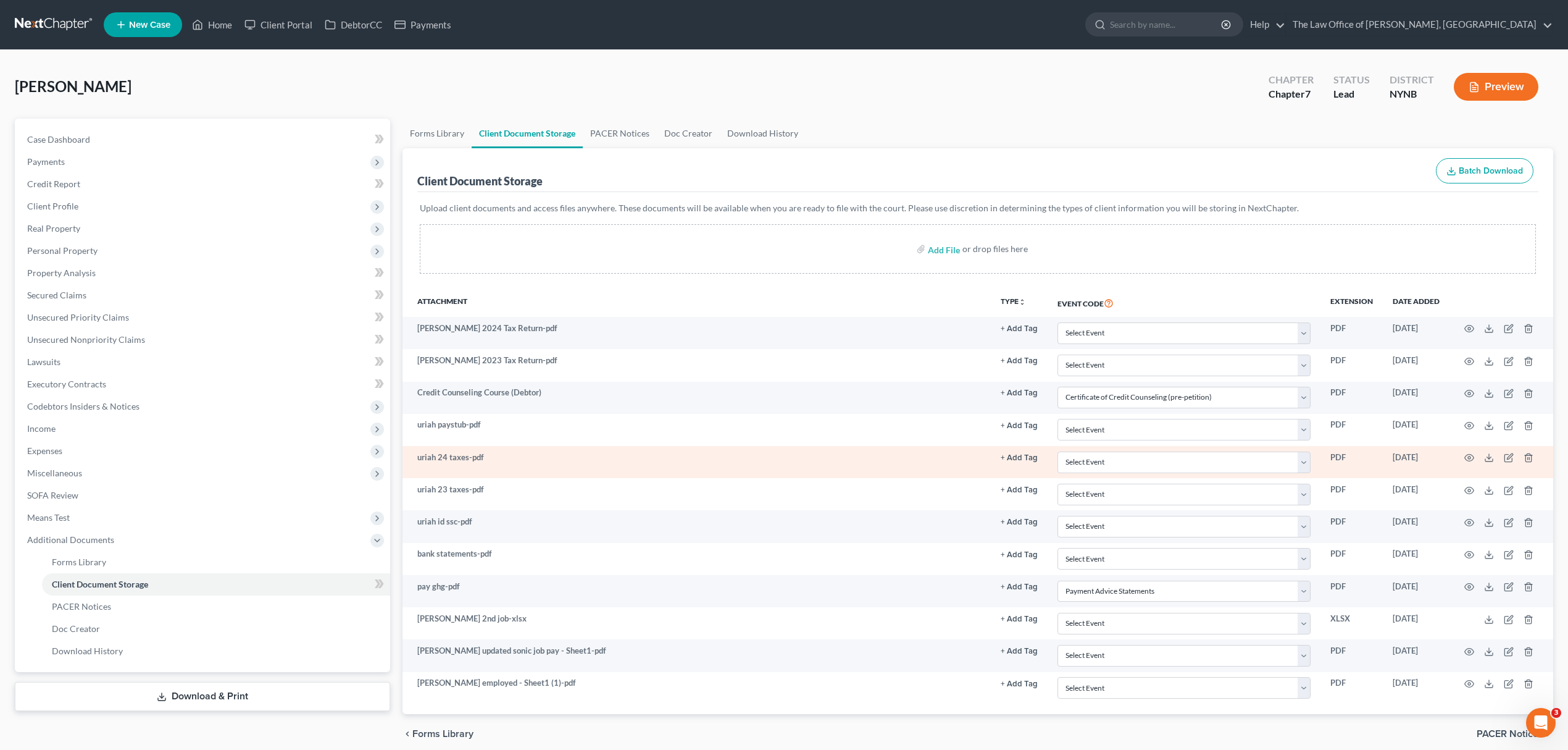
click at [1463, 467] on td at bounding box center [1501, 461] width 104 height 32
click at [1467, 453] on icon "button" at bounding box center [1469, 458] width 10 height 10
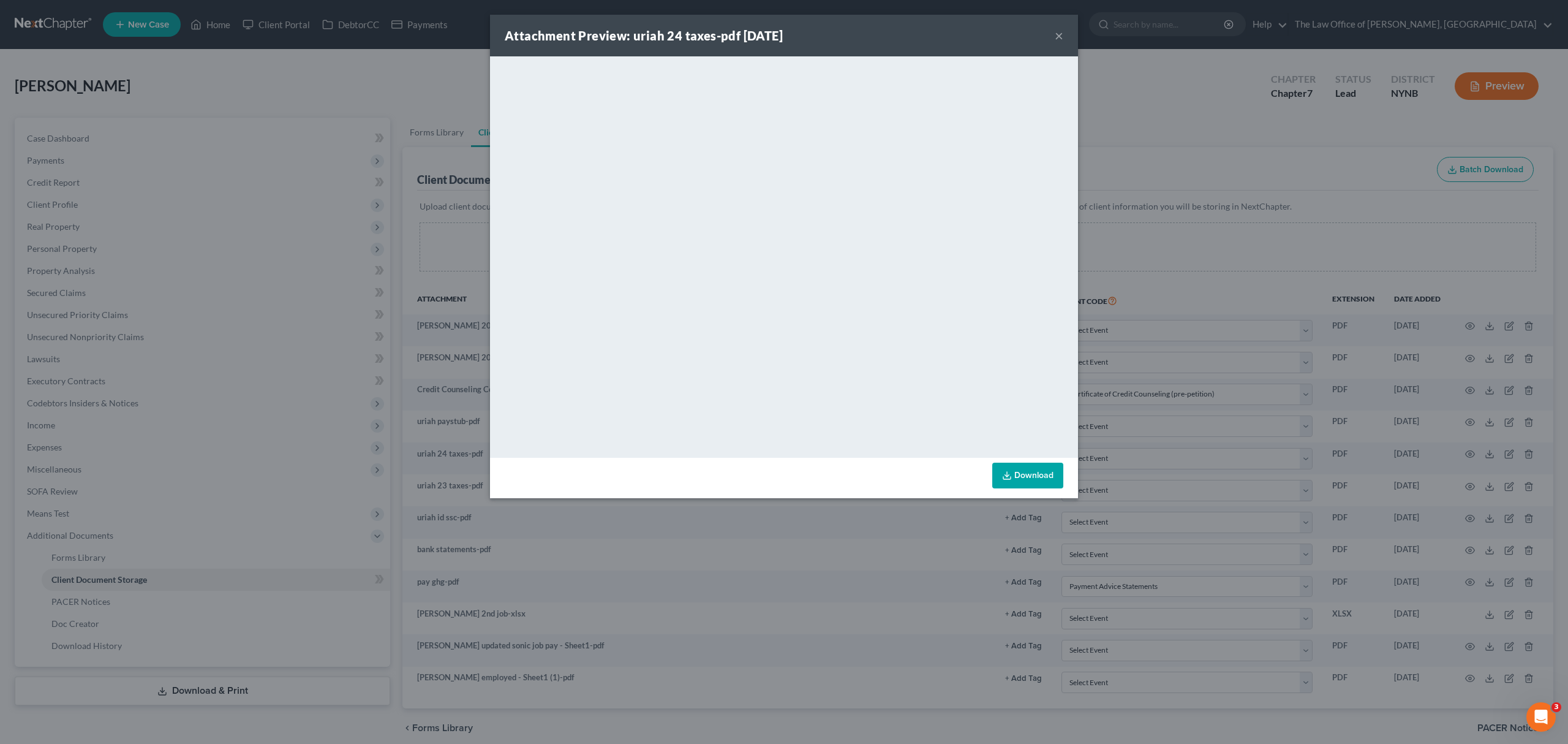
click at [1055, 34] on button "×" at bounding box center [1059, 36] width 9 height 15
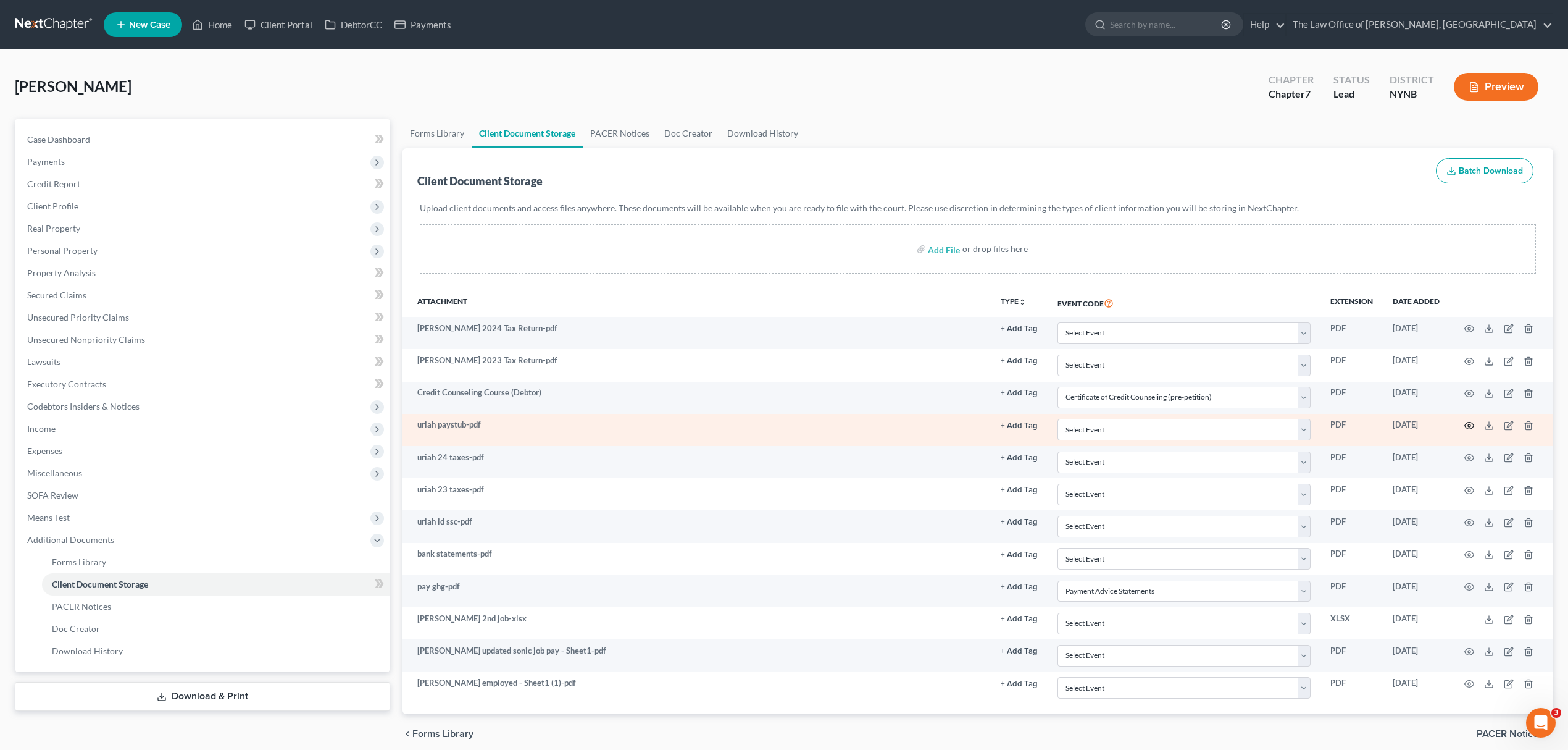
click at [1469, 427] on circle "button" at bounding box center [1469, 425] width 2 height 2
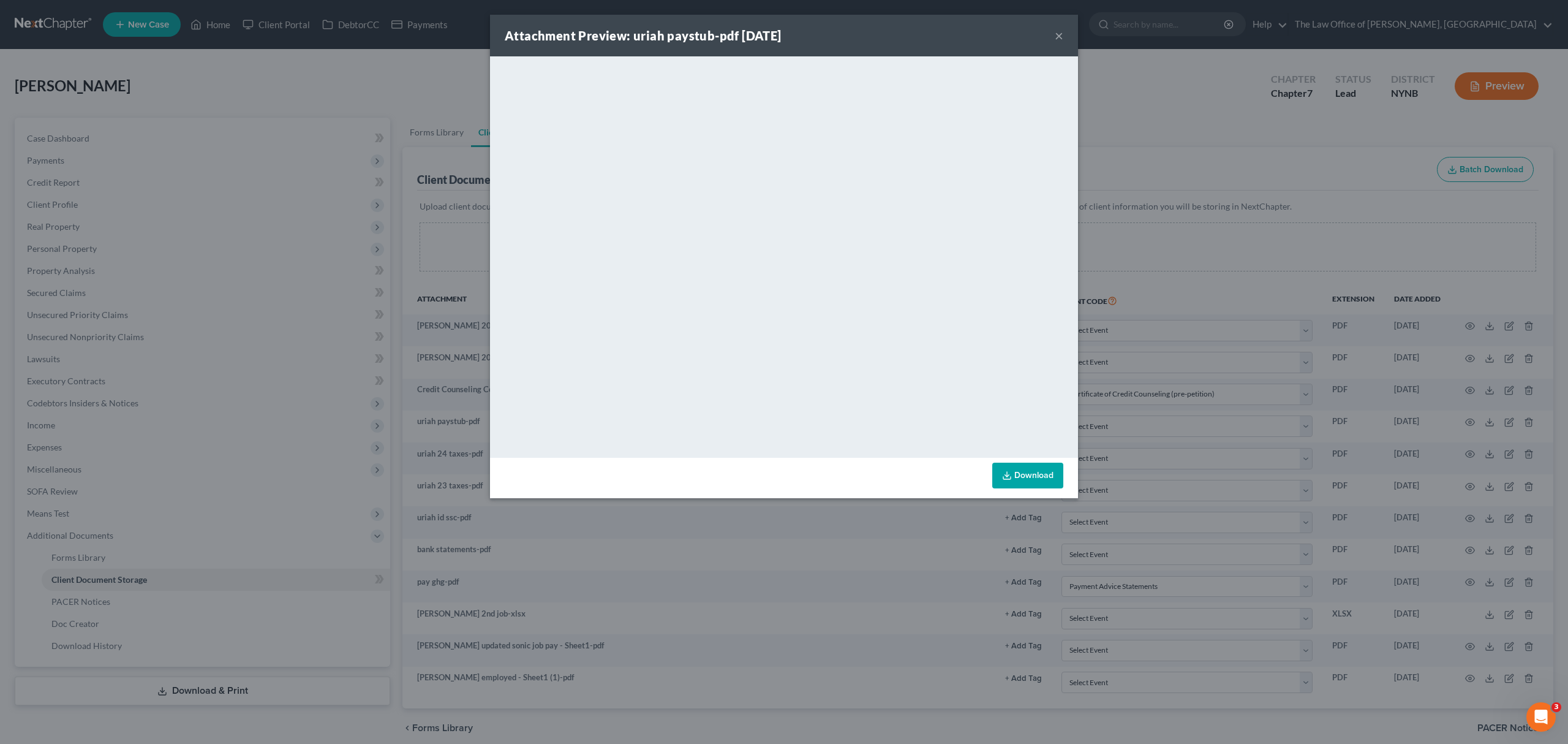
click at [1057, 36] on button "×" at bounding box center [1059, 36] width 9 height 15
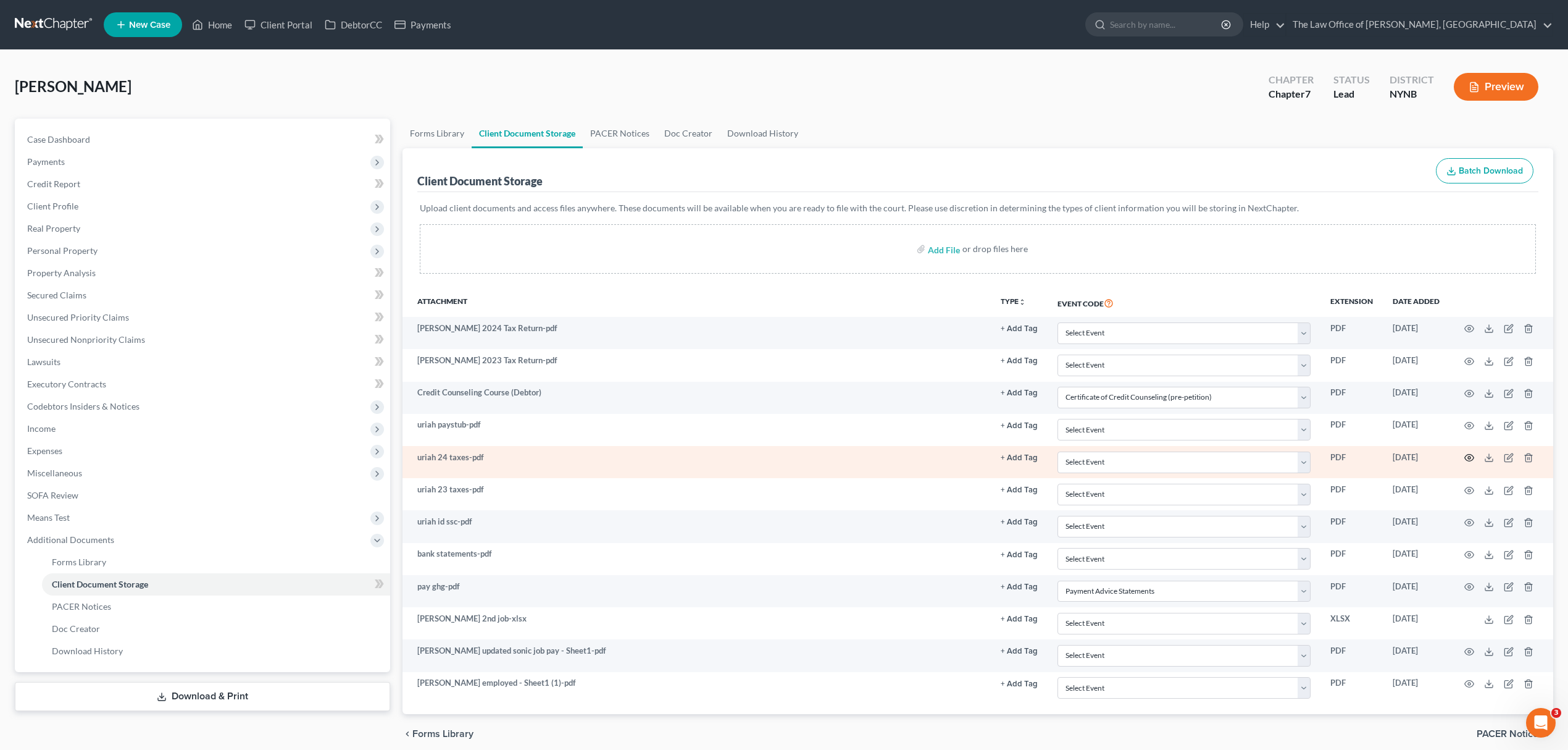
click at [1466, 456] on icon "button" at bounding box center [1469, 458] width 10 height 10
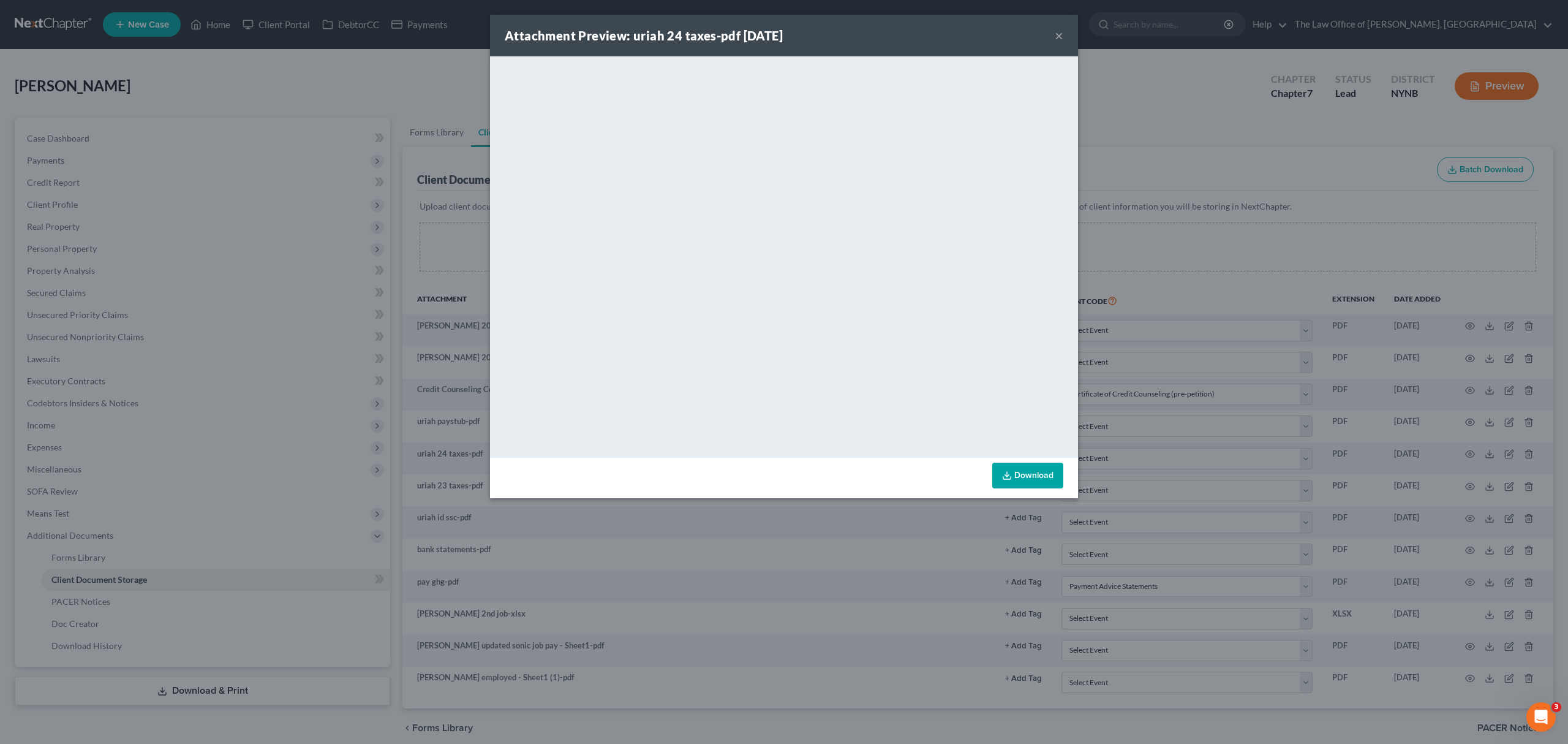
click at [1052, 31] on div "Attachment Preview: uriah 24 taxes-pdf 09/24/2025 ×" at bounding box center [784, 35] width 588 height 41
click at [1062, 38] on button "×" at bounding box center [1059, 36] width 9 height 15
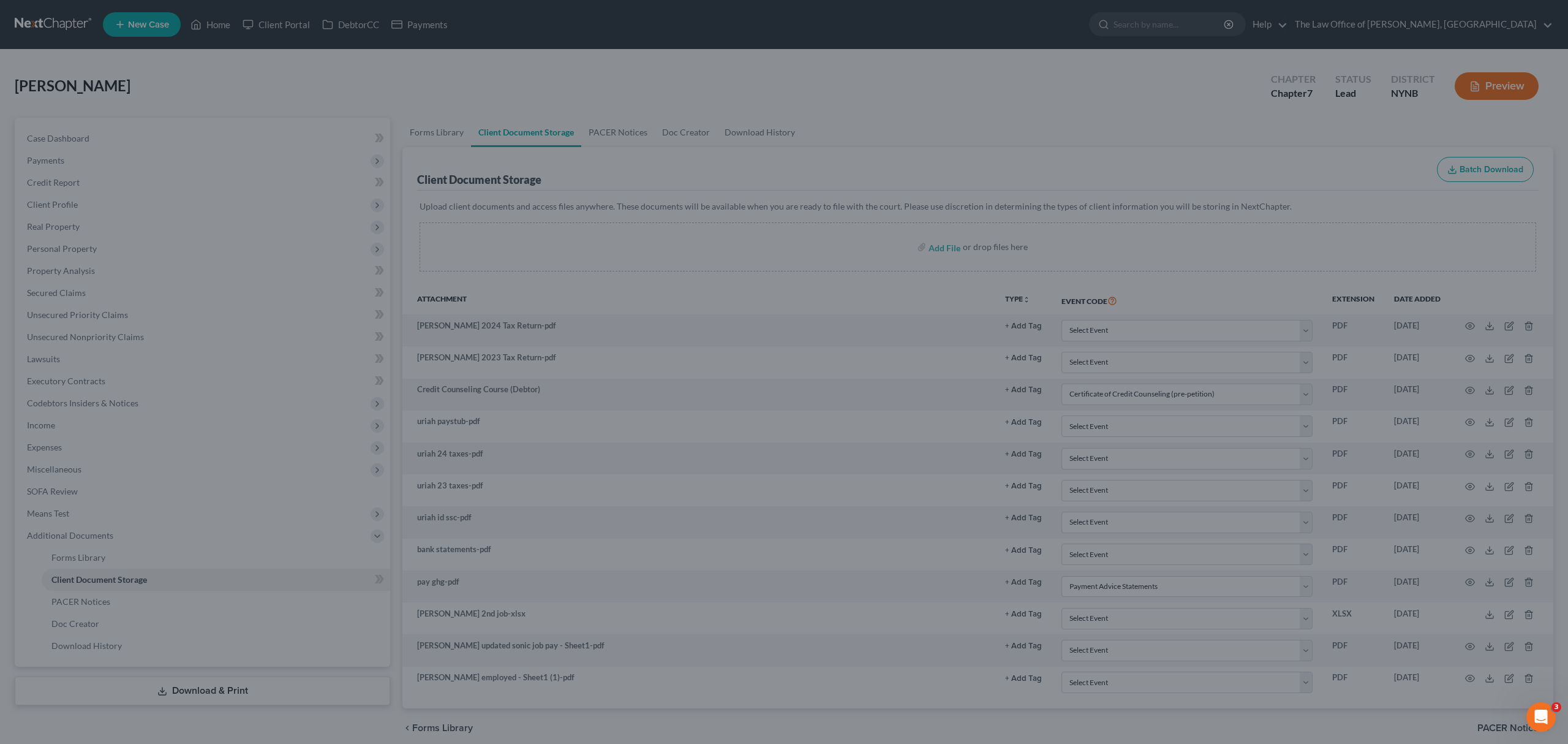
click at [1063, 36] on div "Attachment Preview: uriah 24 taxes-pdf 09/24/2025 × <object ng-attr-data='https…" at bounding box center [784, 372] width 1568 height 744
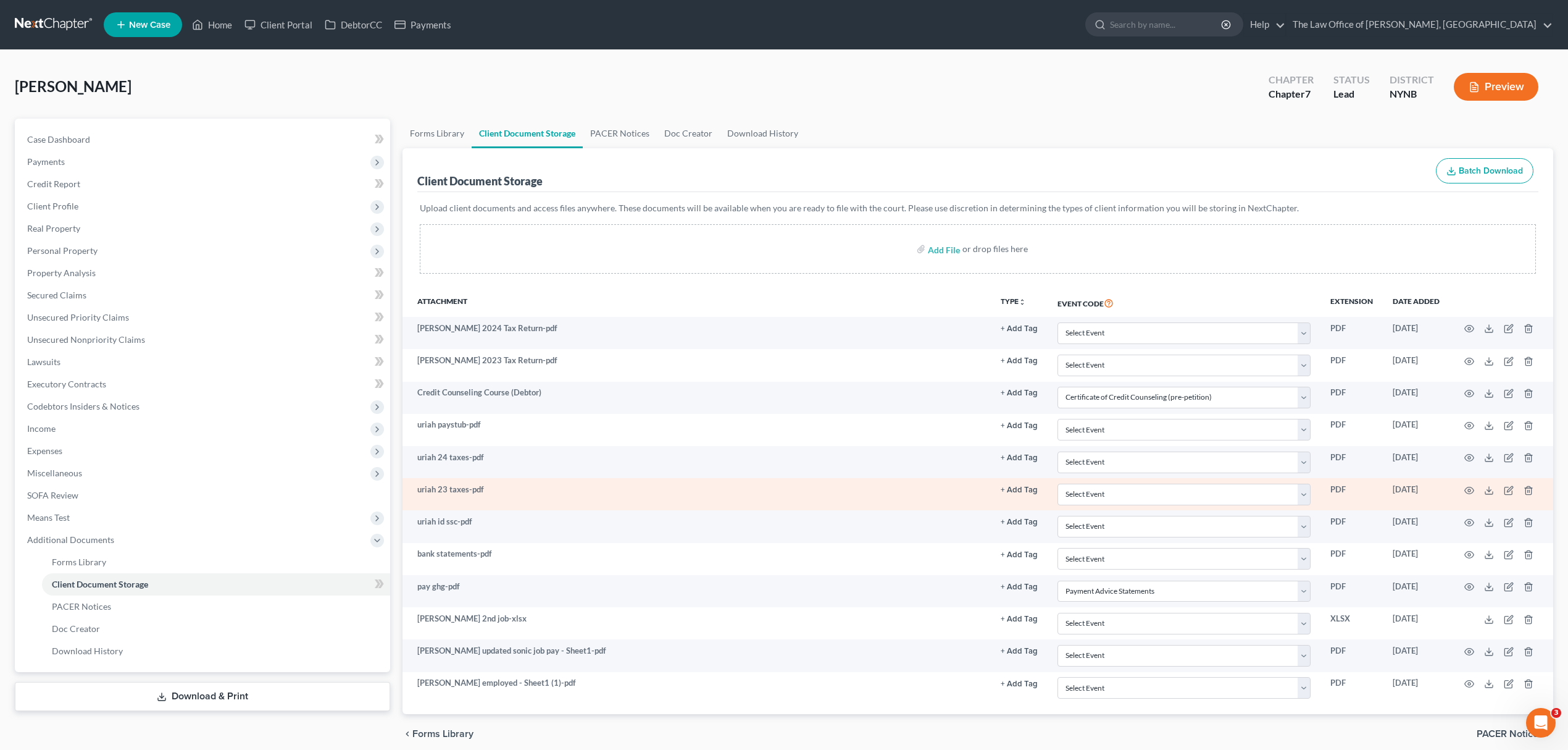
click at [1449, 493] on td "Sep 24, 2025" at bounding box center [1417, 494] width 67 height 32
click at [1463, 489] on td at bounding box center [1501, 494] width 104 height 32
click at [1464, 489] on icon "button" at bounding box center [1469, 491] width 10 height 10
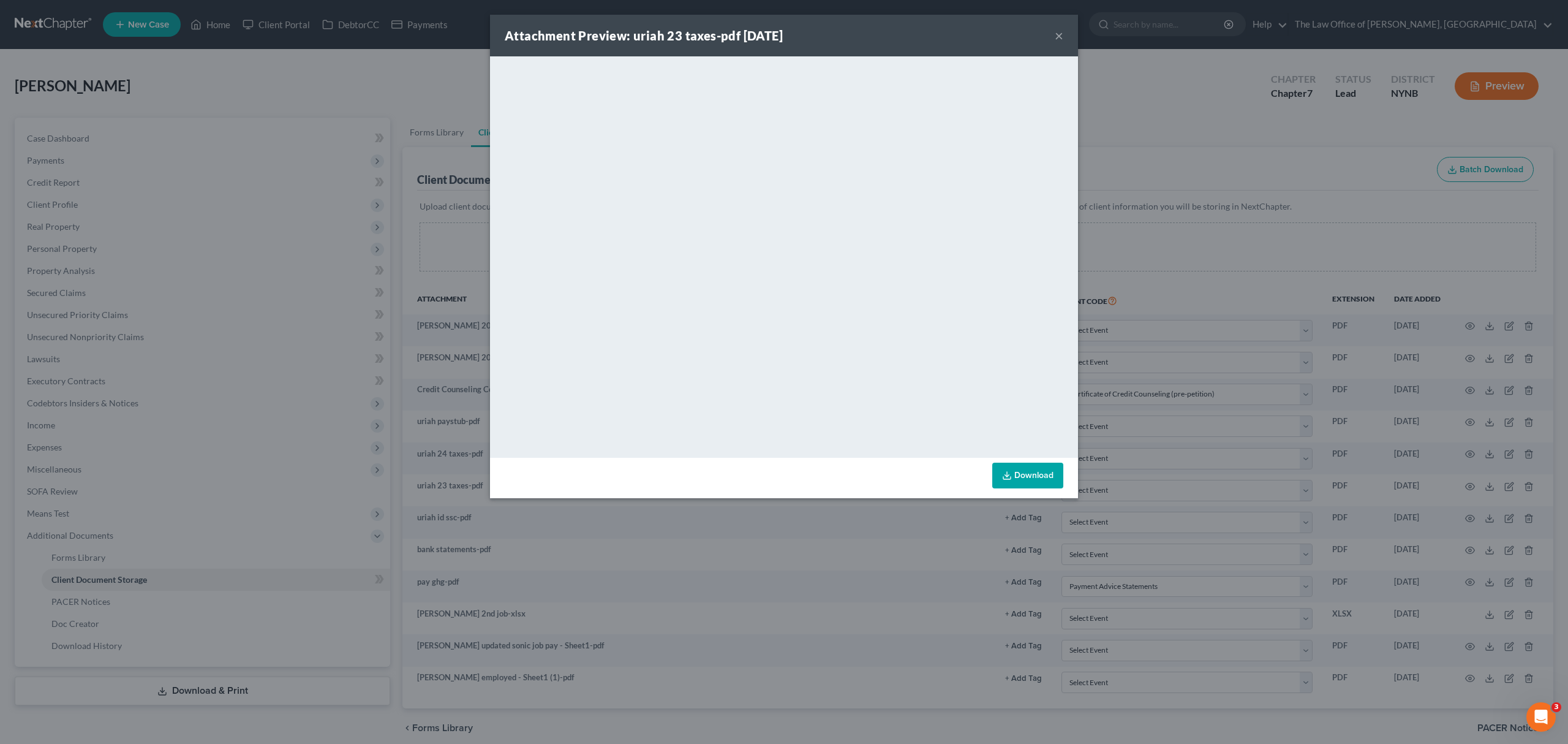
click at [1052, 39] on div "Attachment Preview: uriah 23 taxes-pdf 09/24/2025 ×" at bounding box center [784, 35] width 588 height 41
click at [1054, 37] on div "Attachment Preview: uriah 23 taxes-pdf 09/24/2025 ×" at bounding box center [784, 35] width 588 height 41
click at [1055, 33] on button "×" at bounding box center [1059, 36] width 9 height 15
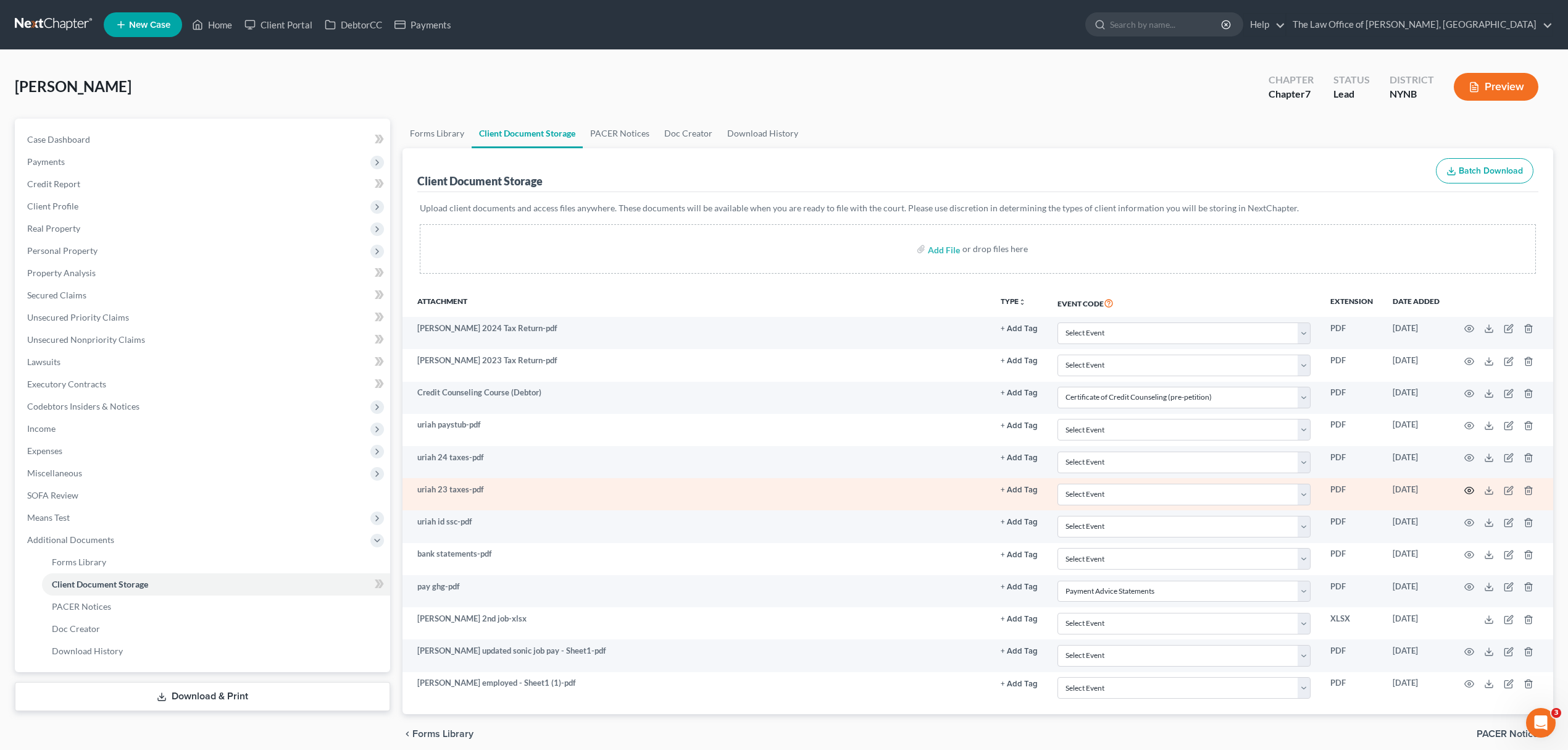
click at [1469, 492] on circle "button" at bounding box center [1469, 490] width 2 height 2
click at [1469, 487] on icon "button" at bounding box center [1469, 491] width 10 height 10
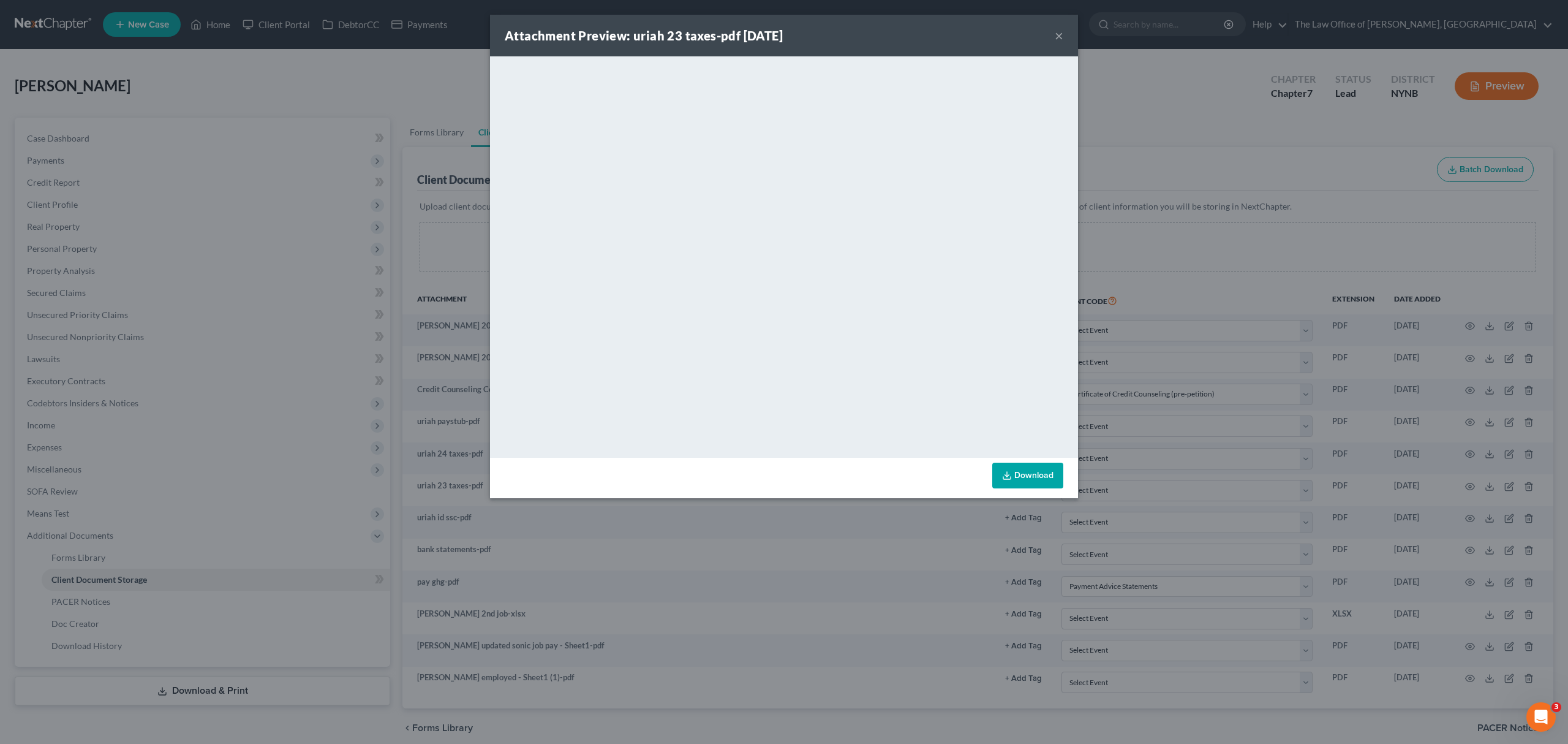
click at [1135, 121] on div "Attachment Preview: uriah 23 taxes-pdf 09/24/2025 × <object ng-attr-data='https…" at bounding box center [784, 372] width 1568 height 744
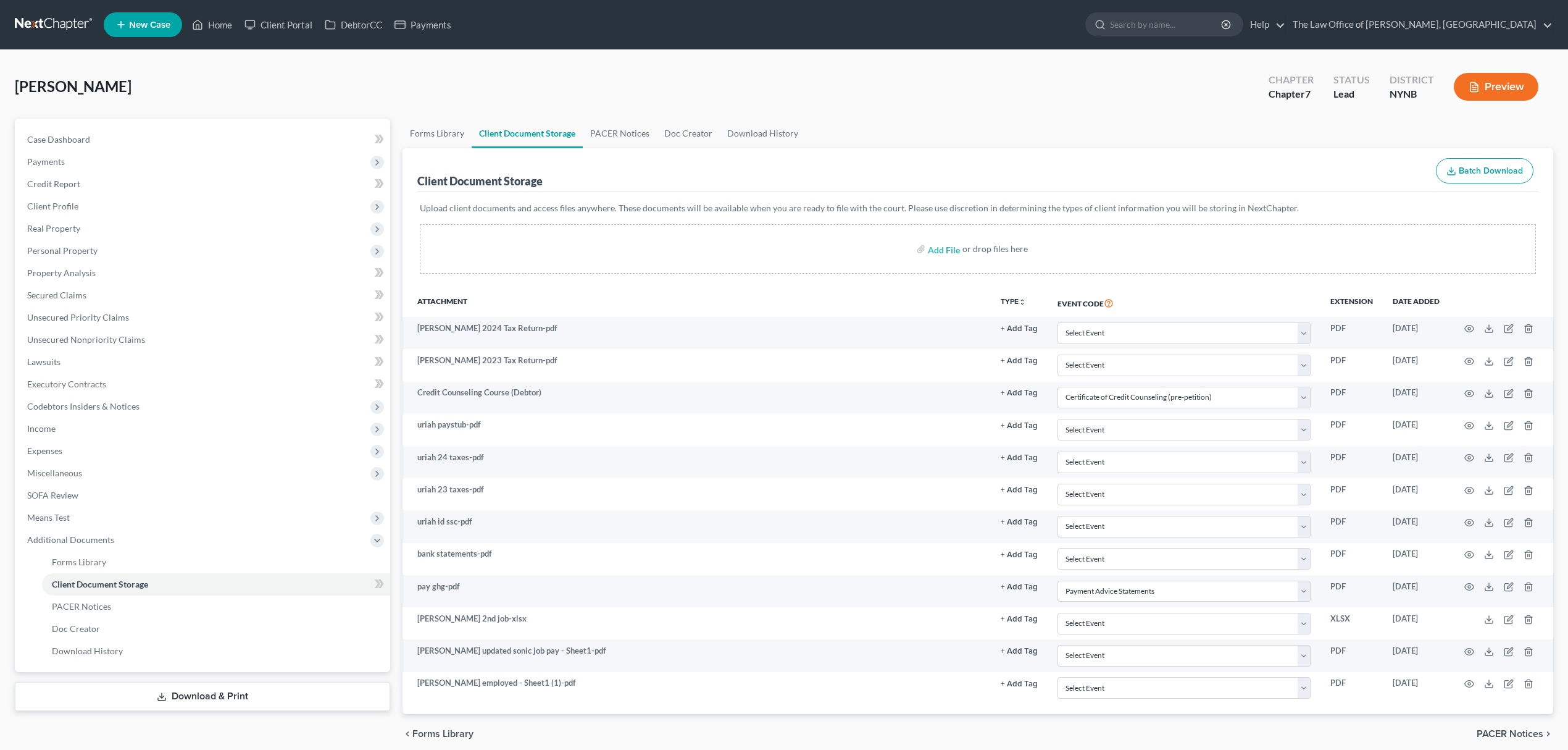
select select "1"
select select "5"
click at [89, 23] on link at bounding box center [54, 25] width 79 height 22
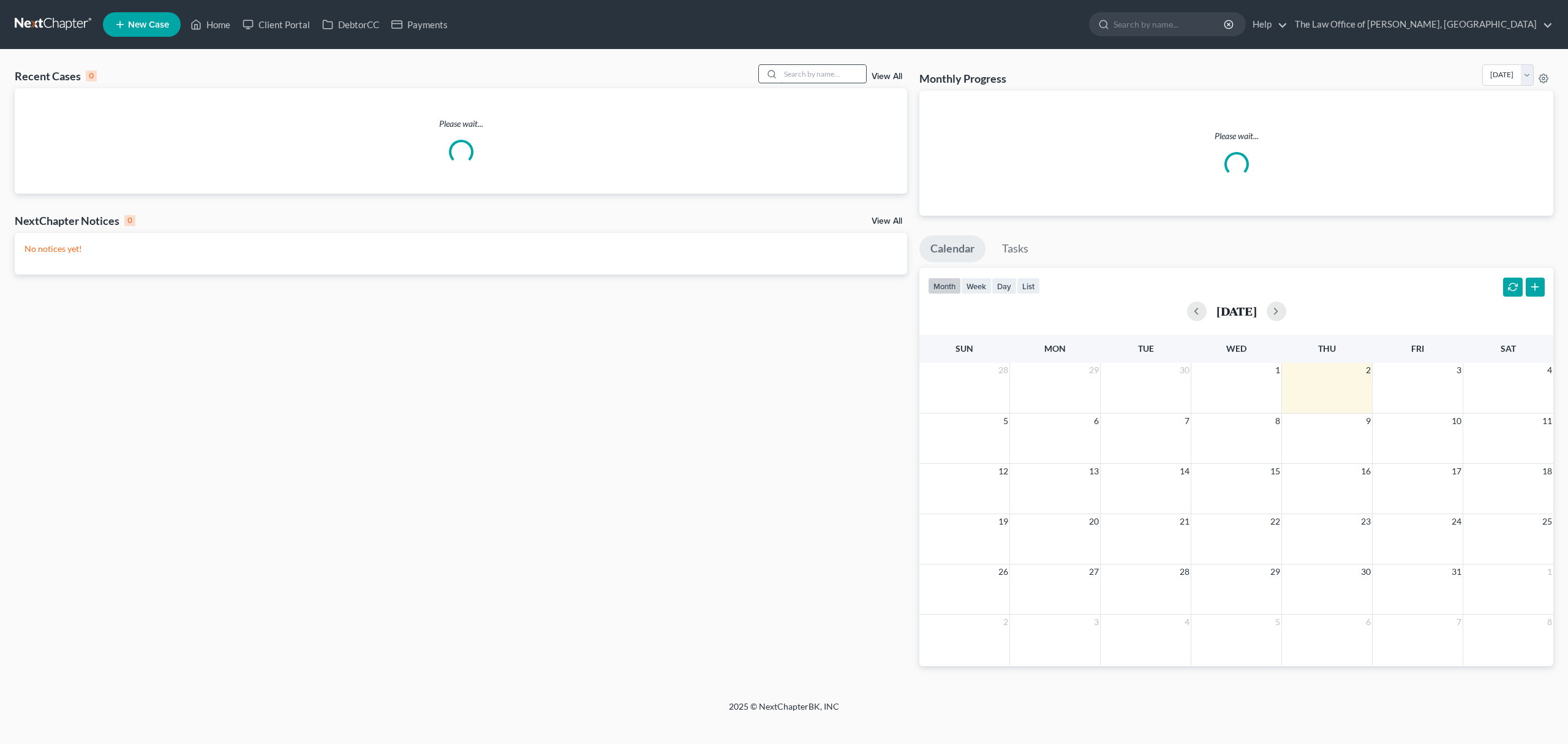
click at [807, 77] on input "search" at bounding box center [823, 74] width 86 height 18
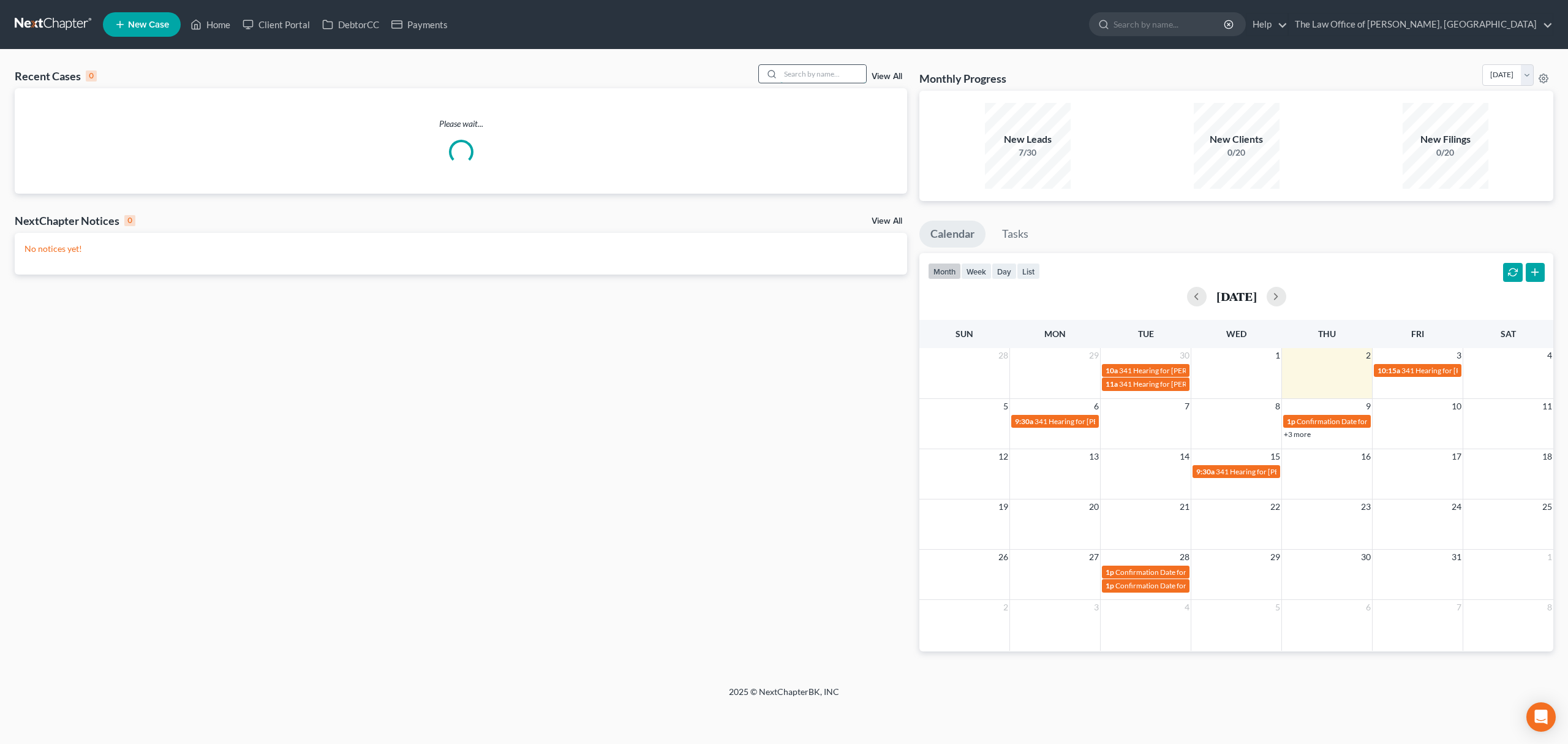
click at [814, 74] on input "search" at bounding box center [823, 74] width 86 height 18
paste input "[PERSON_NAME]"
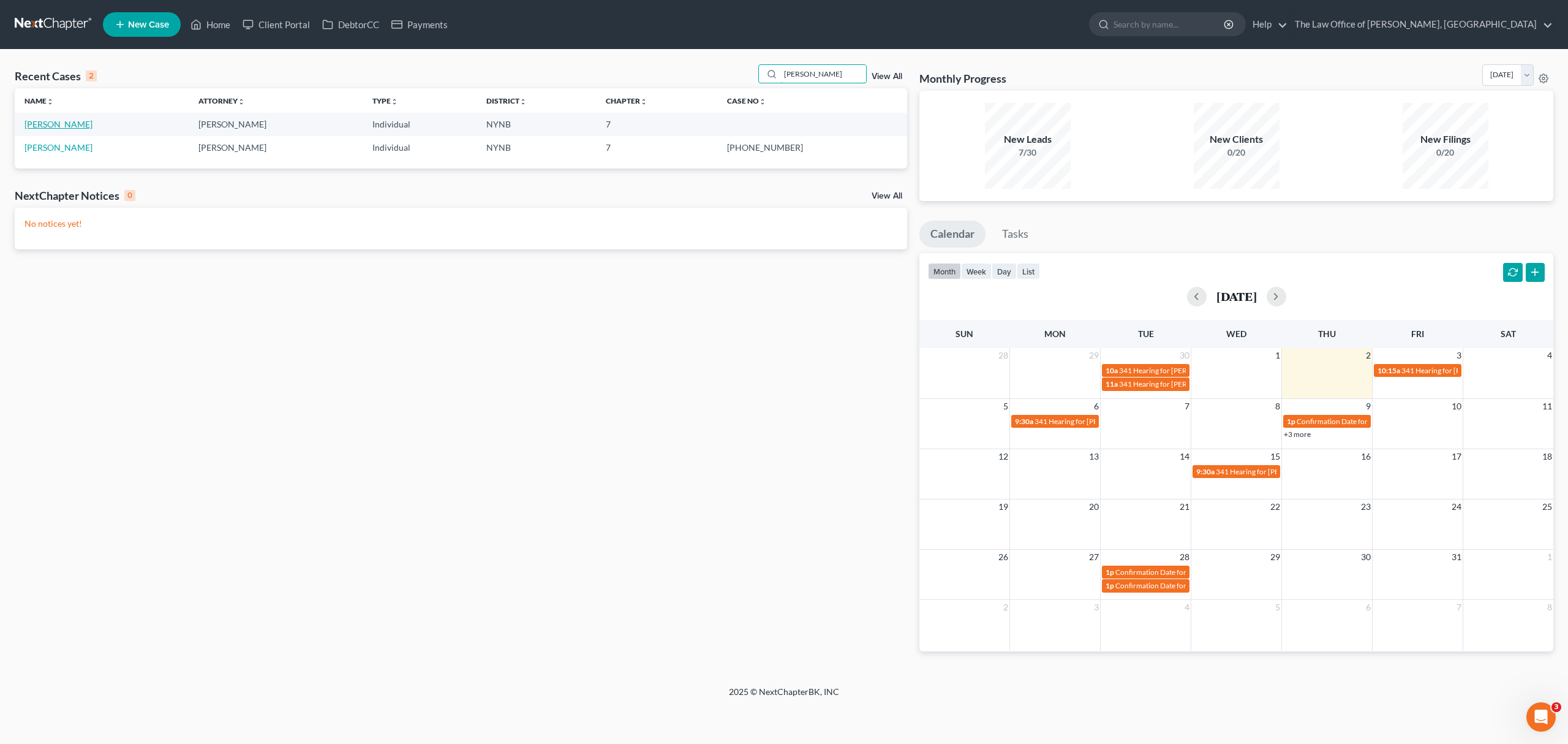
type input "[PERSON_NAME]"
click at [62, 125] on link "[PERSON_NAME]" at bounding box center [58, 124] width 68 height 11
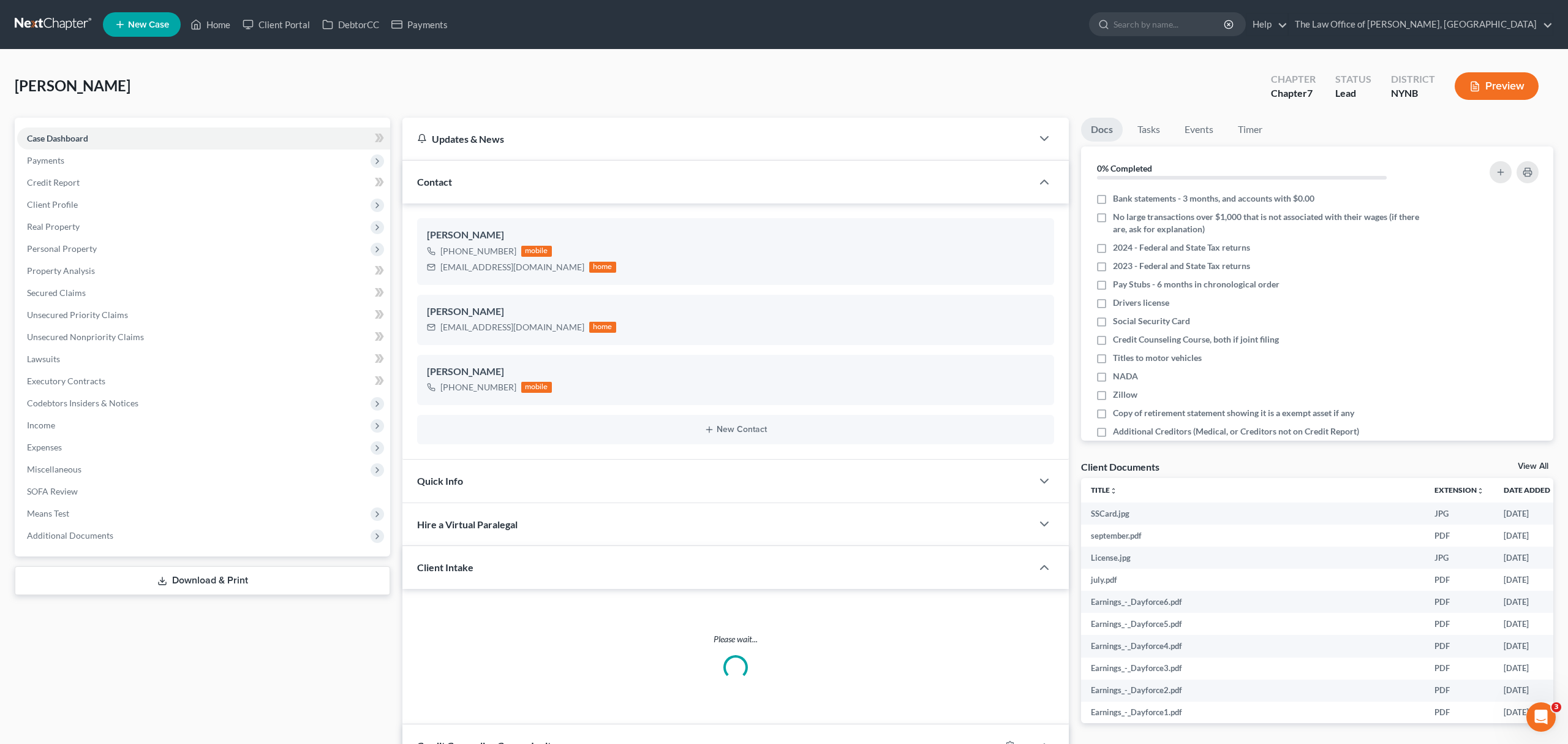
click at [79, 535] on span "Additional Documents" at bounding box center [70, 535] width 86 height 11
click at [157, 582] on link "Client Document Storage" at bounding box center [216, 579] width 349 height 22
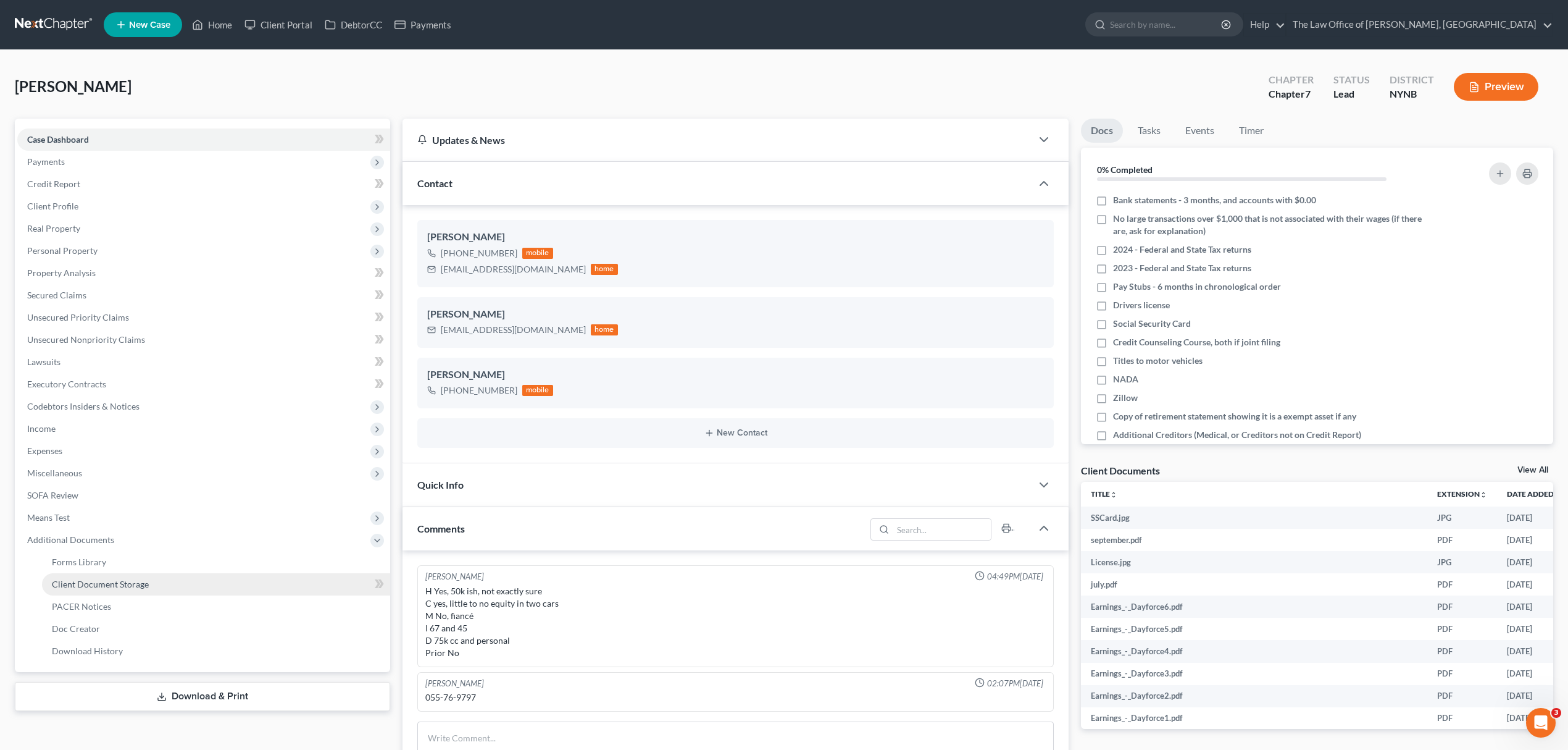
select select "1"
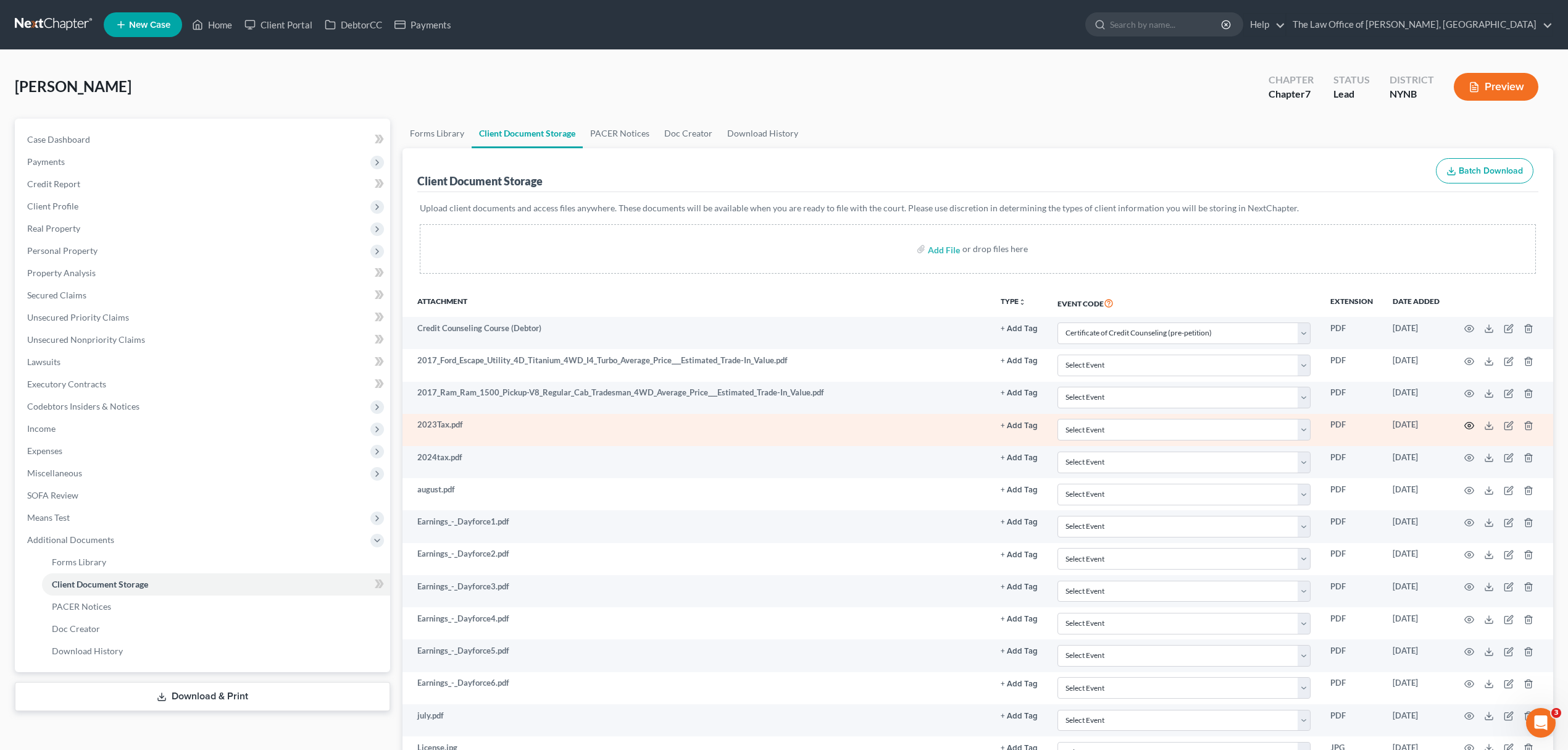
click at [1466, 428] on icon "button" at bounding box center [1469, 425] width 10 height 10
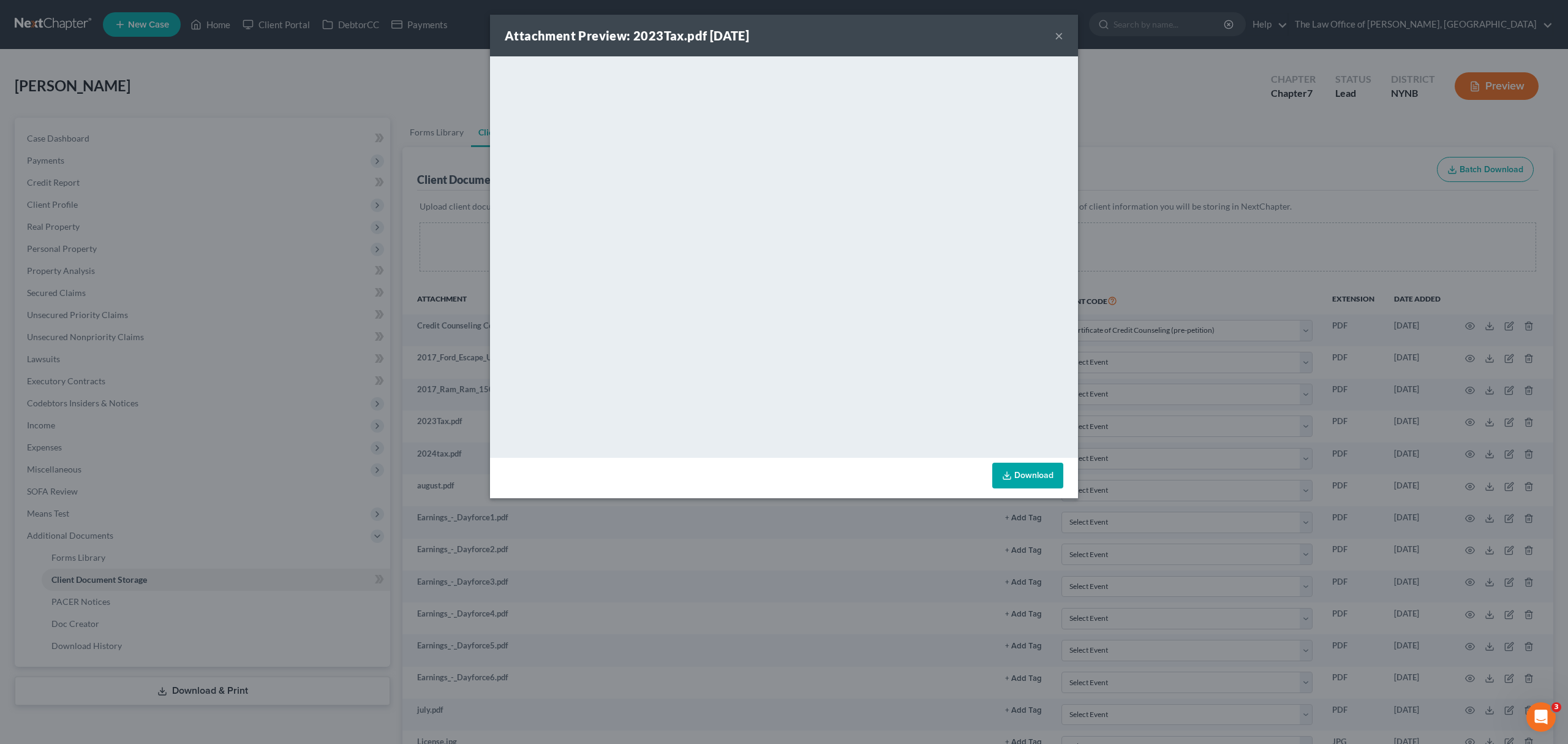
click at [1059, 32] on button "×" at bounding box center [1059, 36] width 9 height 15
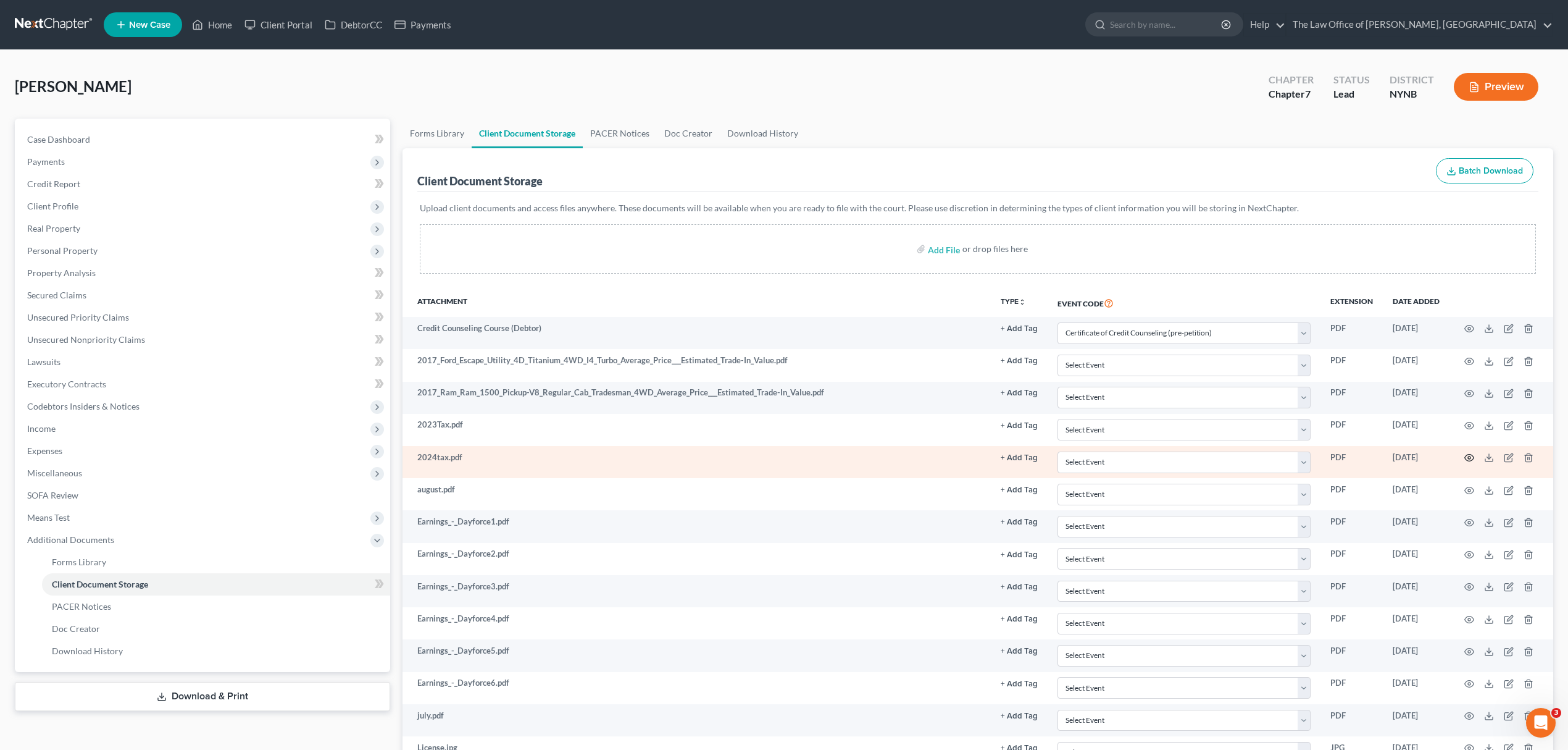
click at [1468, 455] on icon "button" at bounding box center [1469, 458] width 10 height 10
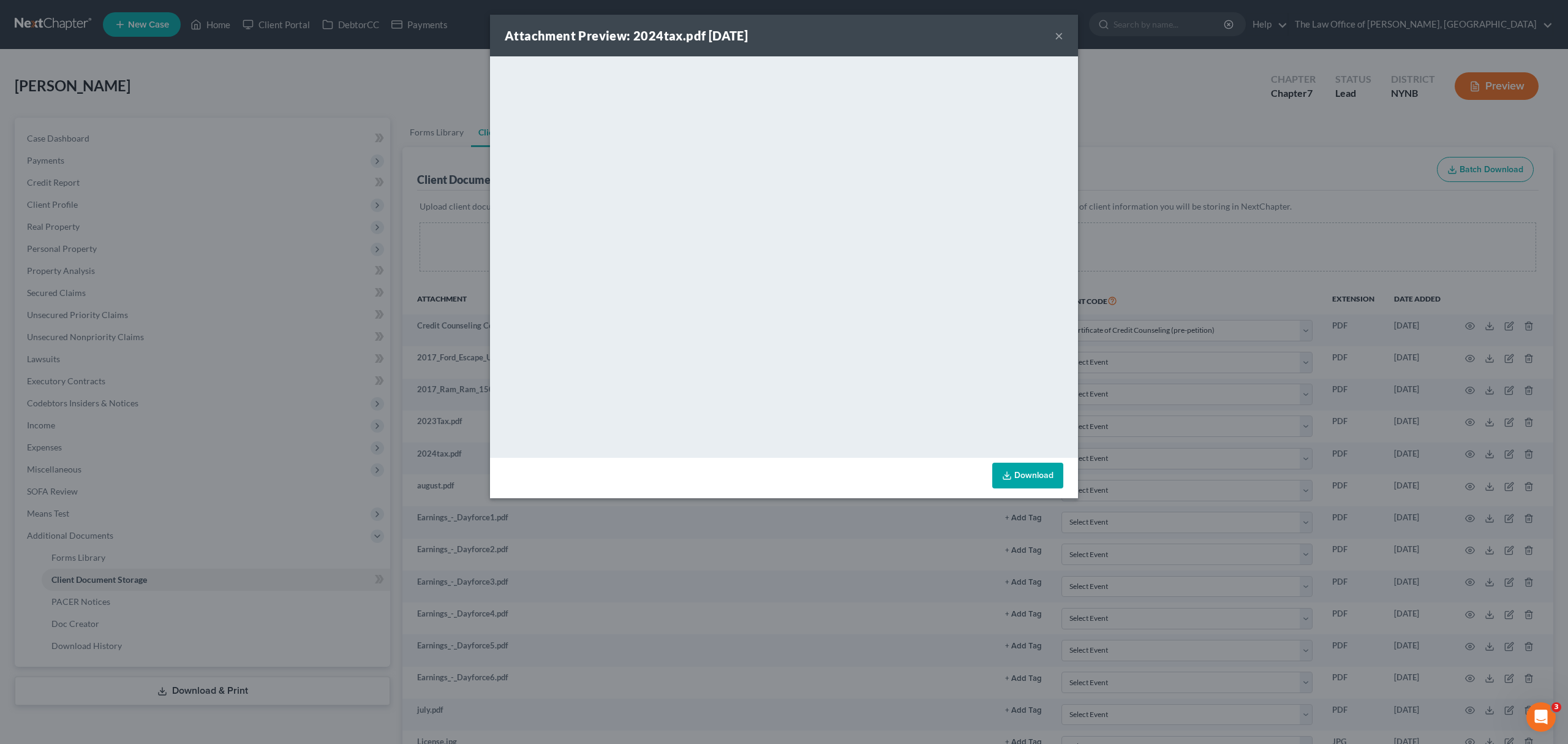
click at [1052, 37] on div "Attachment Preview: 2024tax.pdf 10/02/2025 ×" at bounding box center [784, 35] width 588 height 41
click at [1056, 36] on button "×" at bounding box center [1059, 36] width 9 height 15
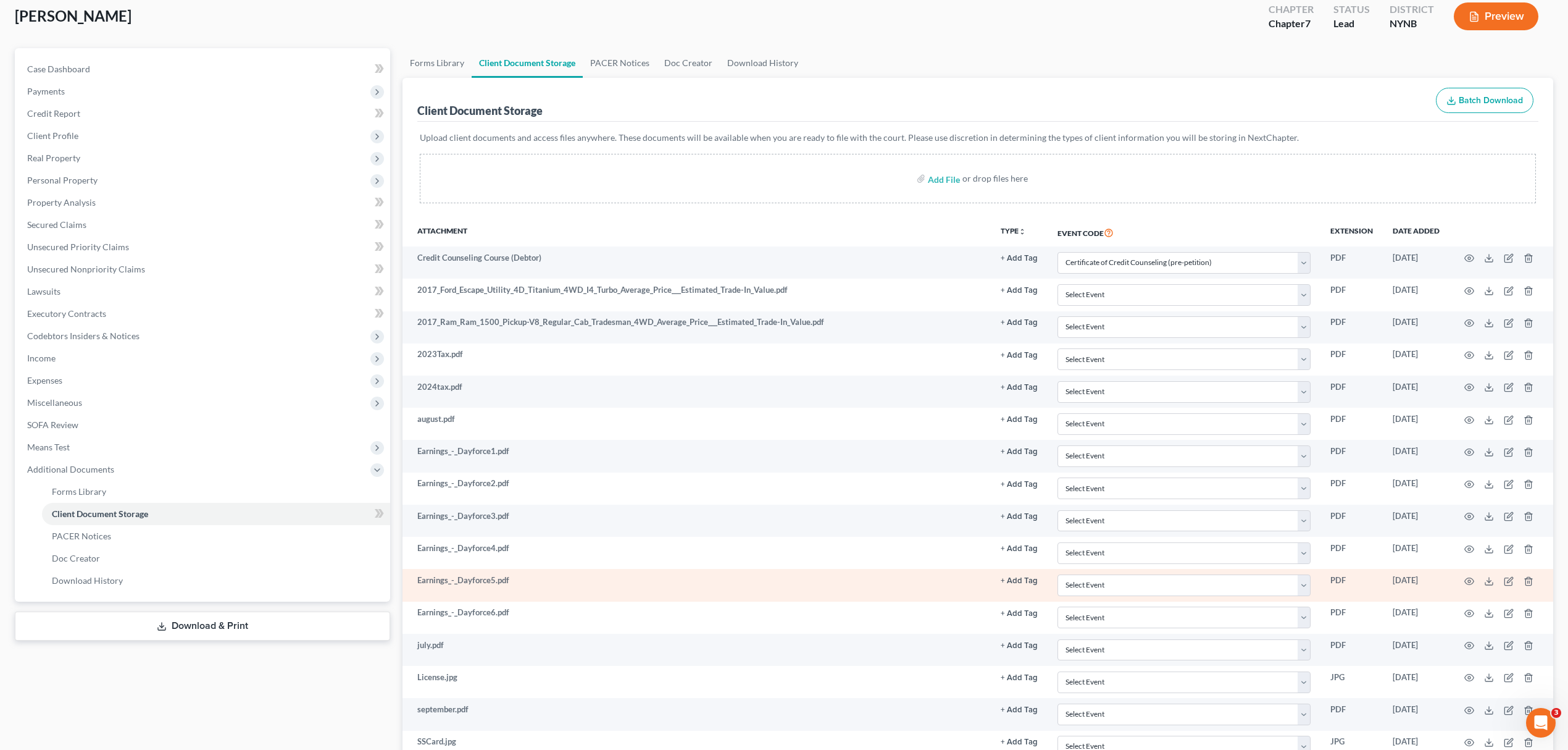
scroll to position [186, 0]
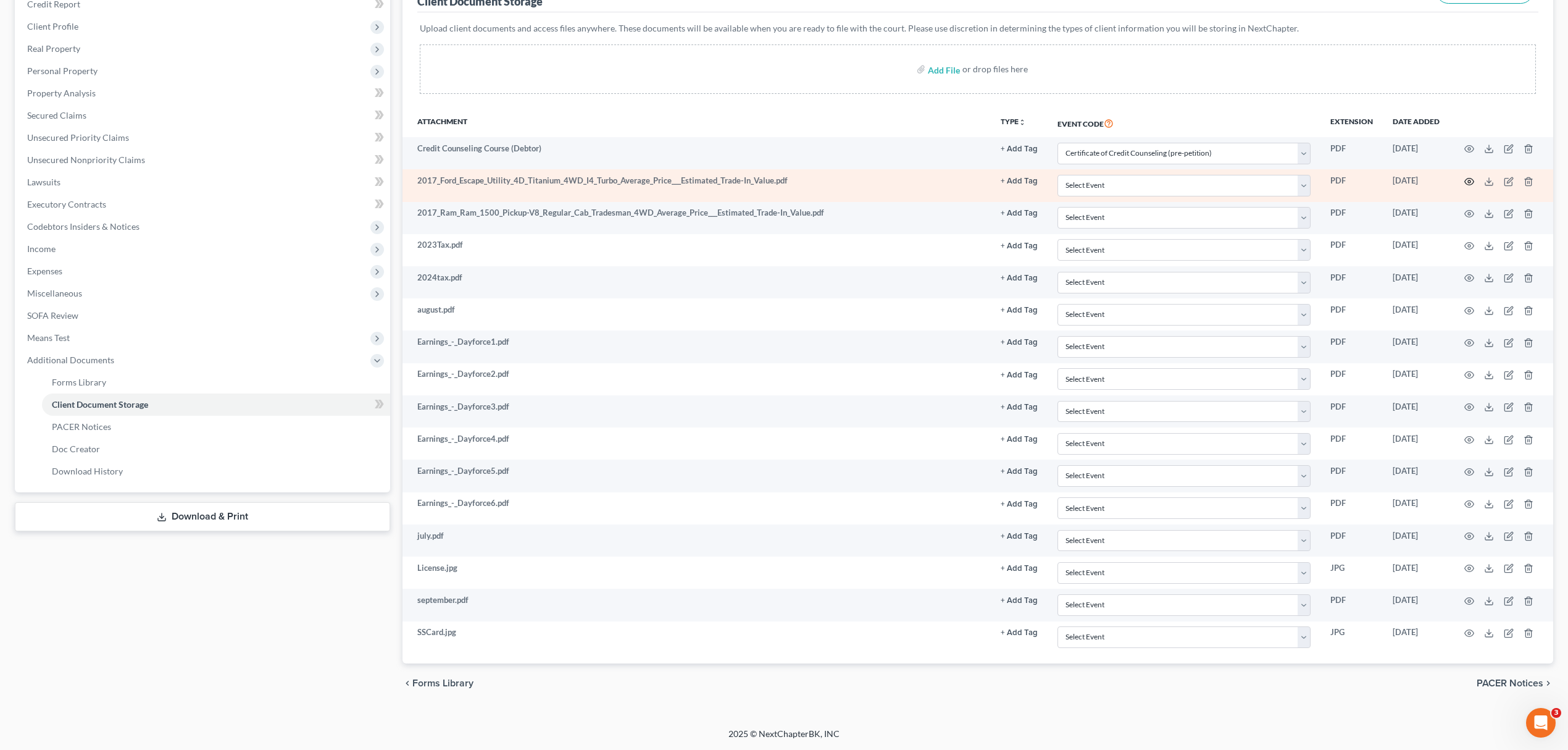
click at [1466, 177] on icon "button" at bounding box center [1469, 182] width 10 height 10
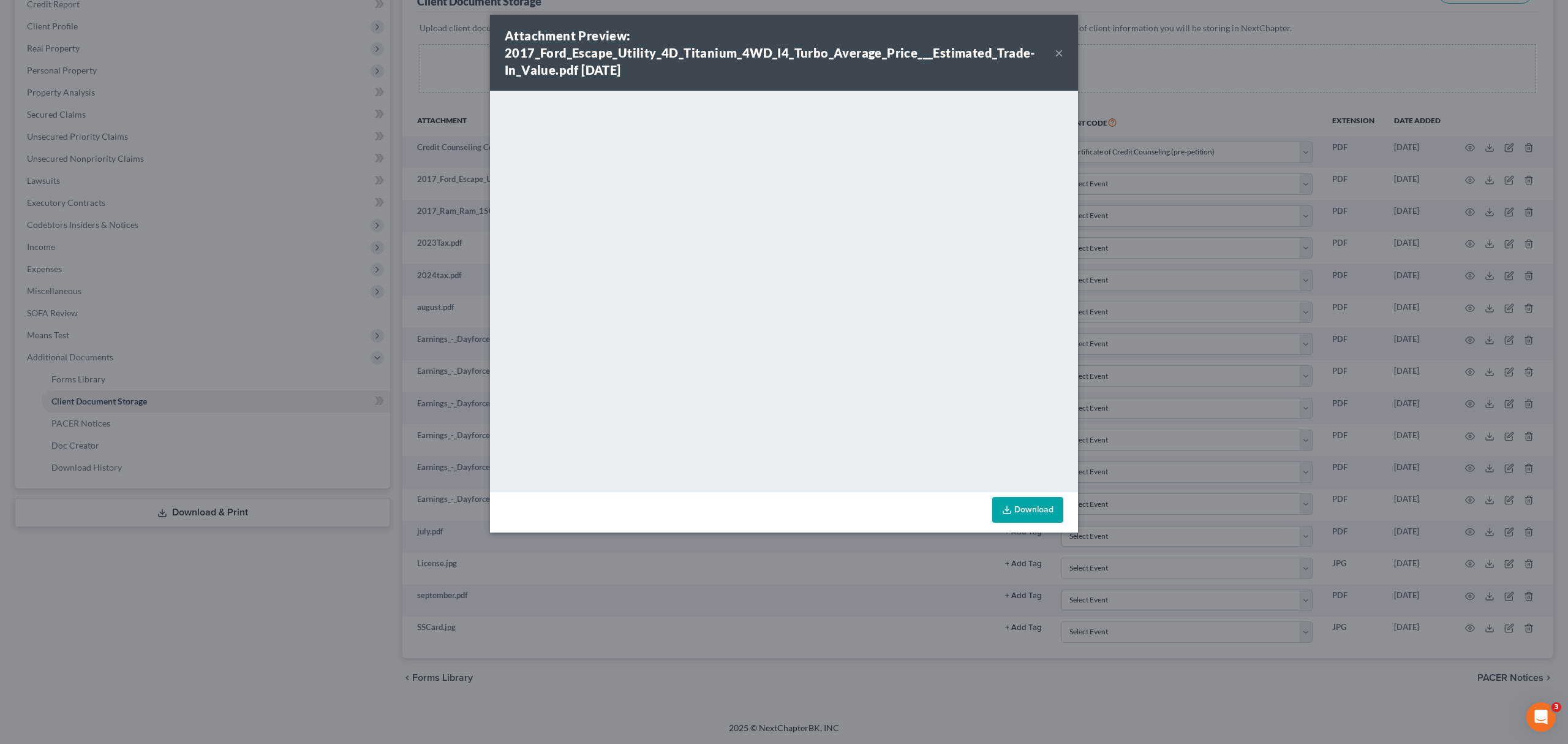
click at [1042, 41] on div "Attachment Preview: 2017_Ford_Escape_Utility_4D_Titanium_4WD_I4_Turbo_Average_P…" at bounding box center [780, 52] width 550 height 51
click at [1055, 47] on button "×" at bounding box center [1059, 53] width 9 height 15
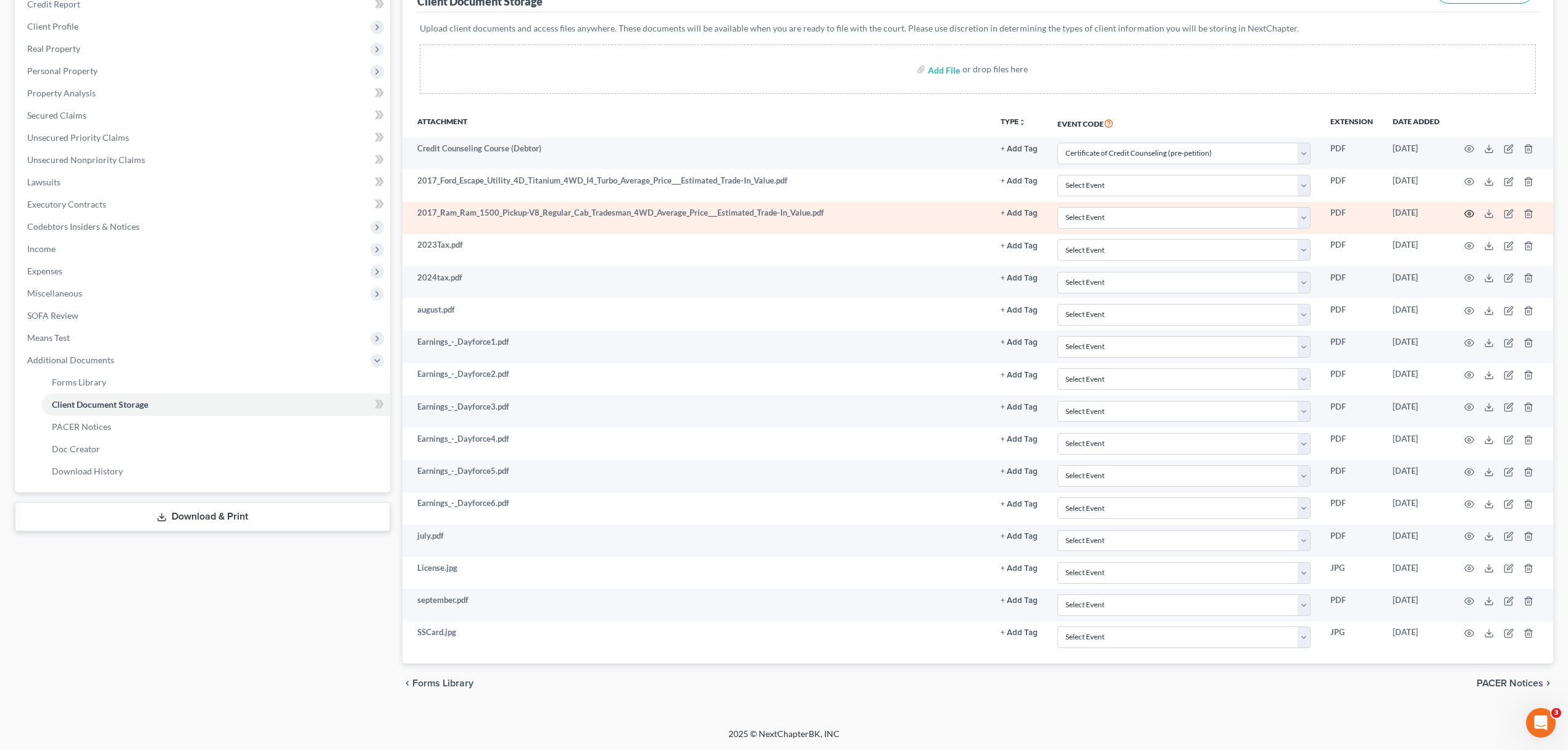
click at [1464, 209] on icon "button" at bounding box center [1469, 213] width 10 height 10
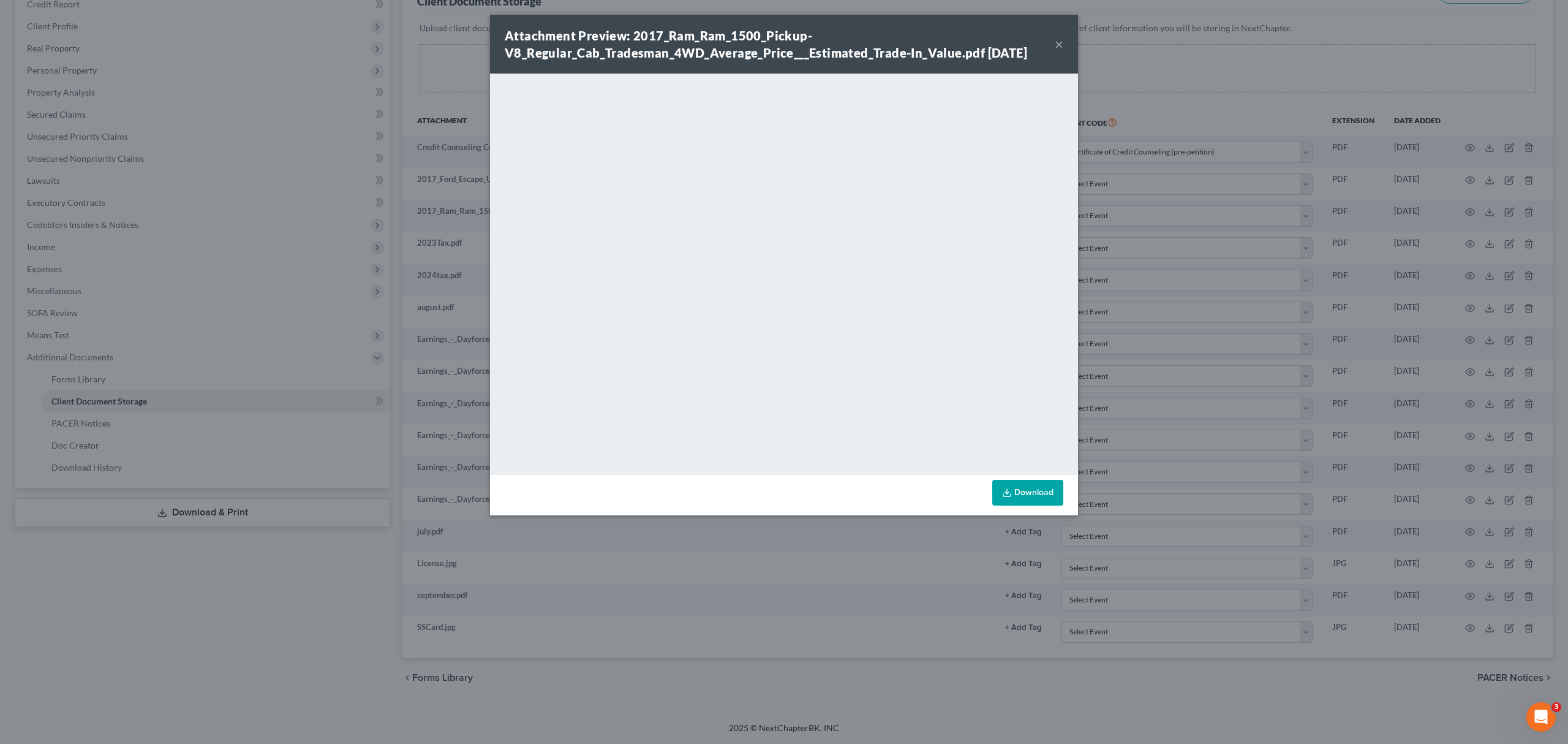
click at [1054, 39] on div "Attachment Preview: 2017_Ram_Ram_1500_Pickup-V8_Regular_Cab_Tradesman_4WD_Avera…" at bounding box center [780, 44] width 550 height 34
click at [1057, 40] on button "×" at bounding box center [1059, 44] width 9 height 15
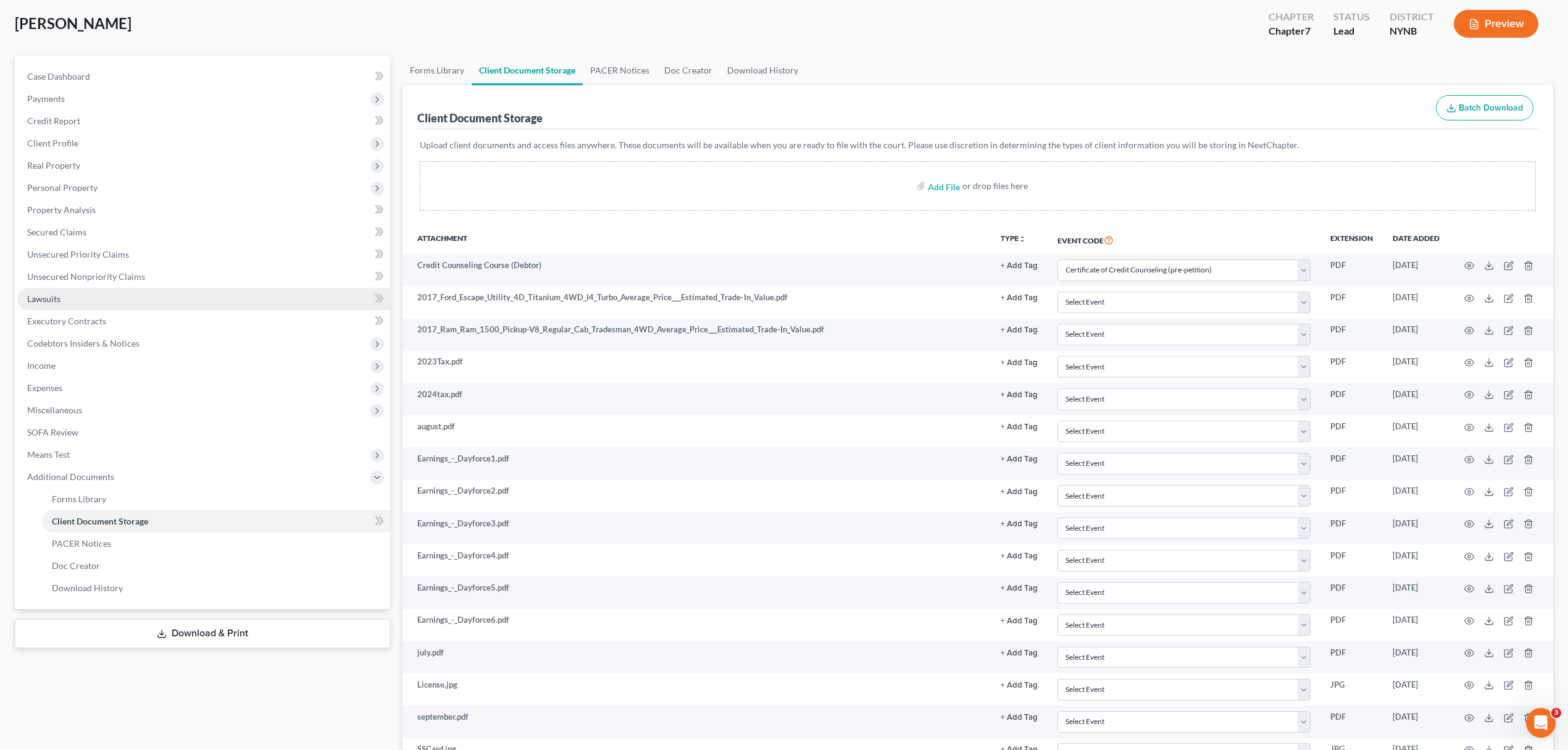
scroll to position [0, 0]
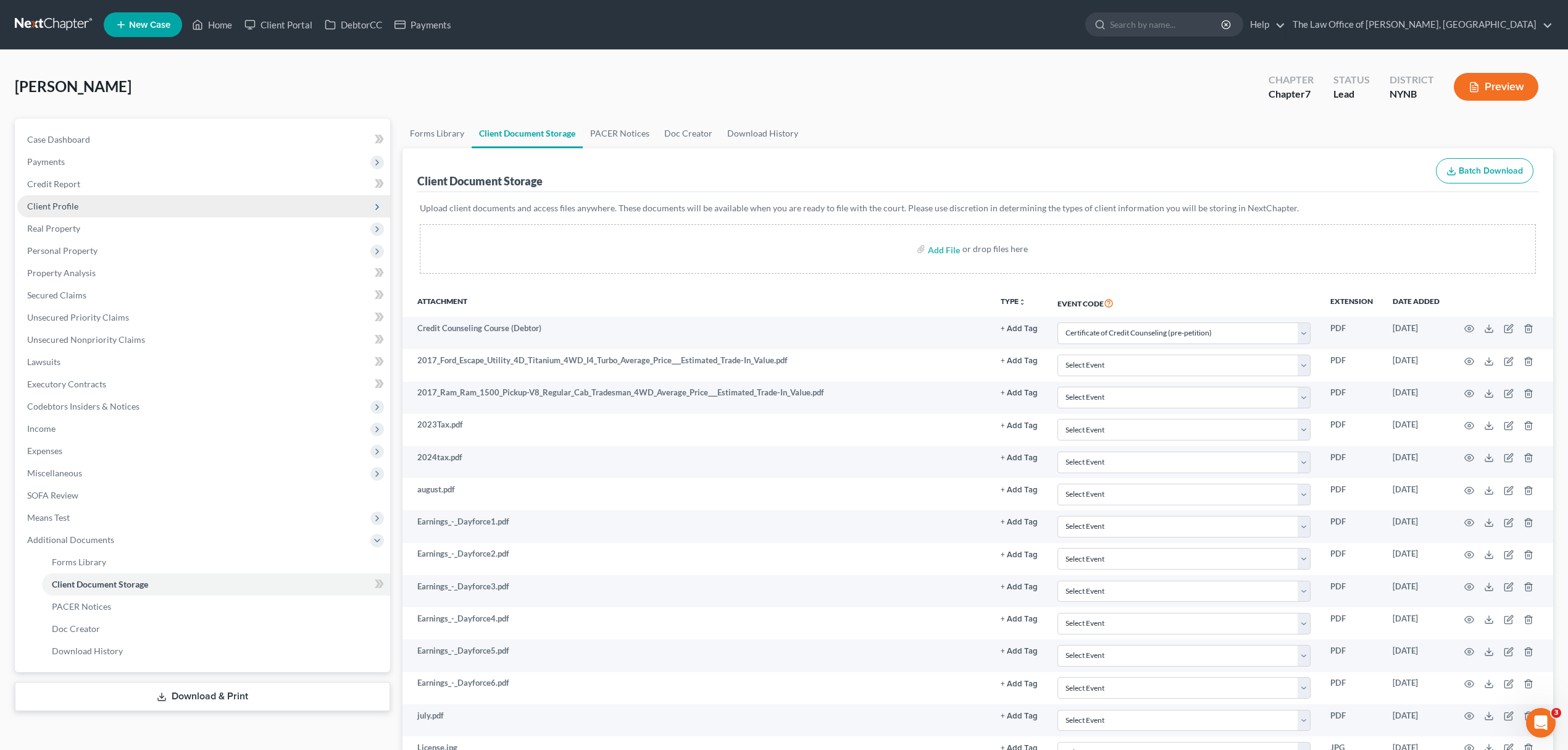
click at [168, 206] on span "Client Profile" at bounding box center [204, 206] width 373 height 22
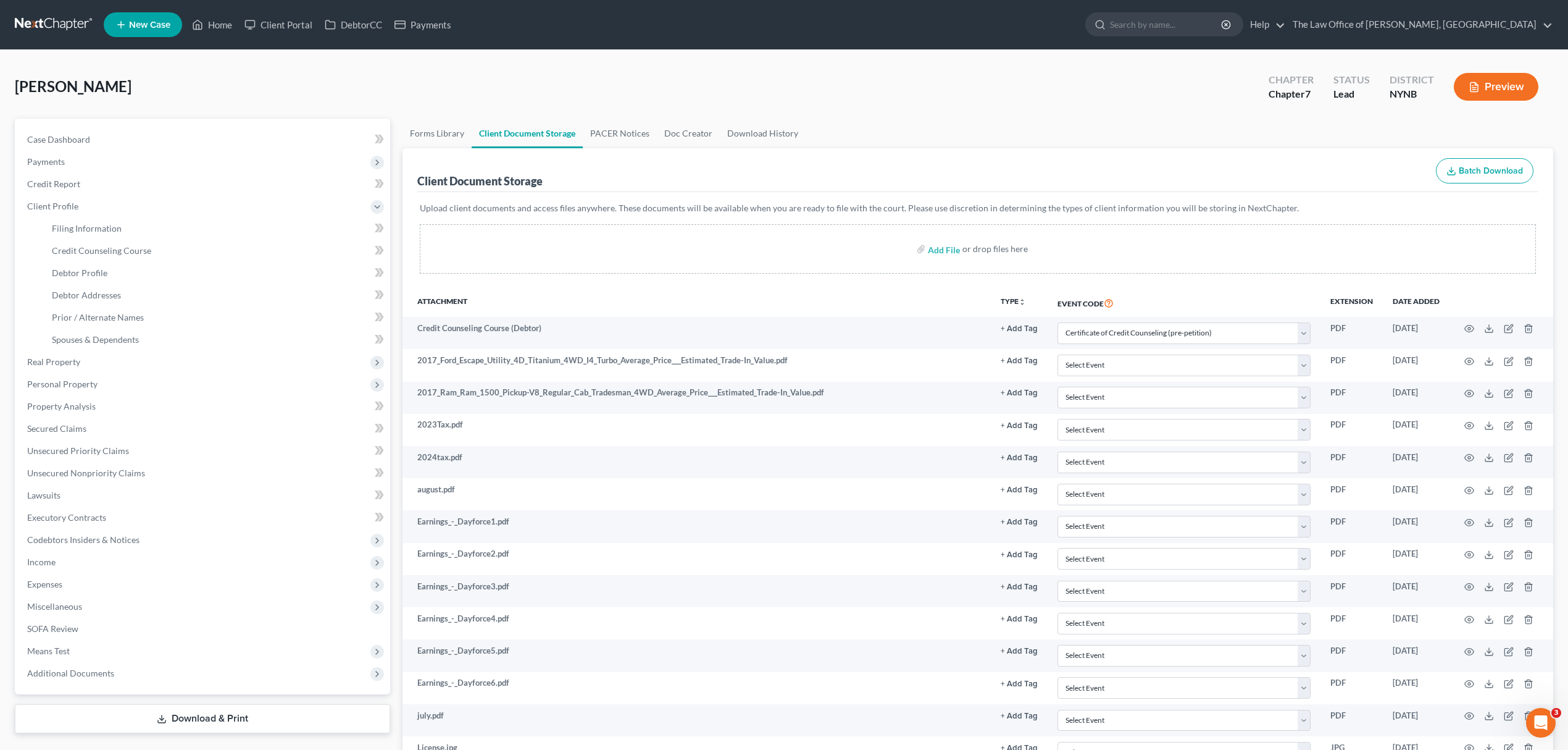
drag, startPoint x: 706, startPoint y: 183, endPoint x: 719, endPoint y: 177, distance: 14.3
click at [707, 181] on div "Client Document Storage Batch Download" at bounding box center [977, 170] width 1121 height 44
click at [161, 354] on span "Real Property" at bounding box center [204, 362] width 373 height 22
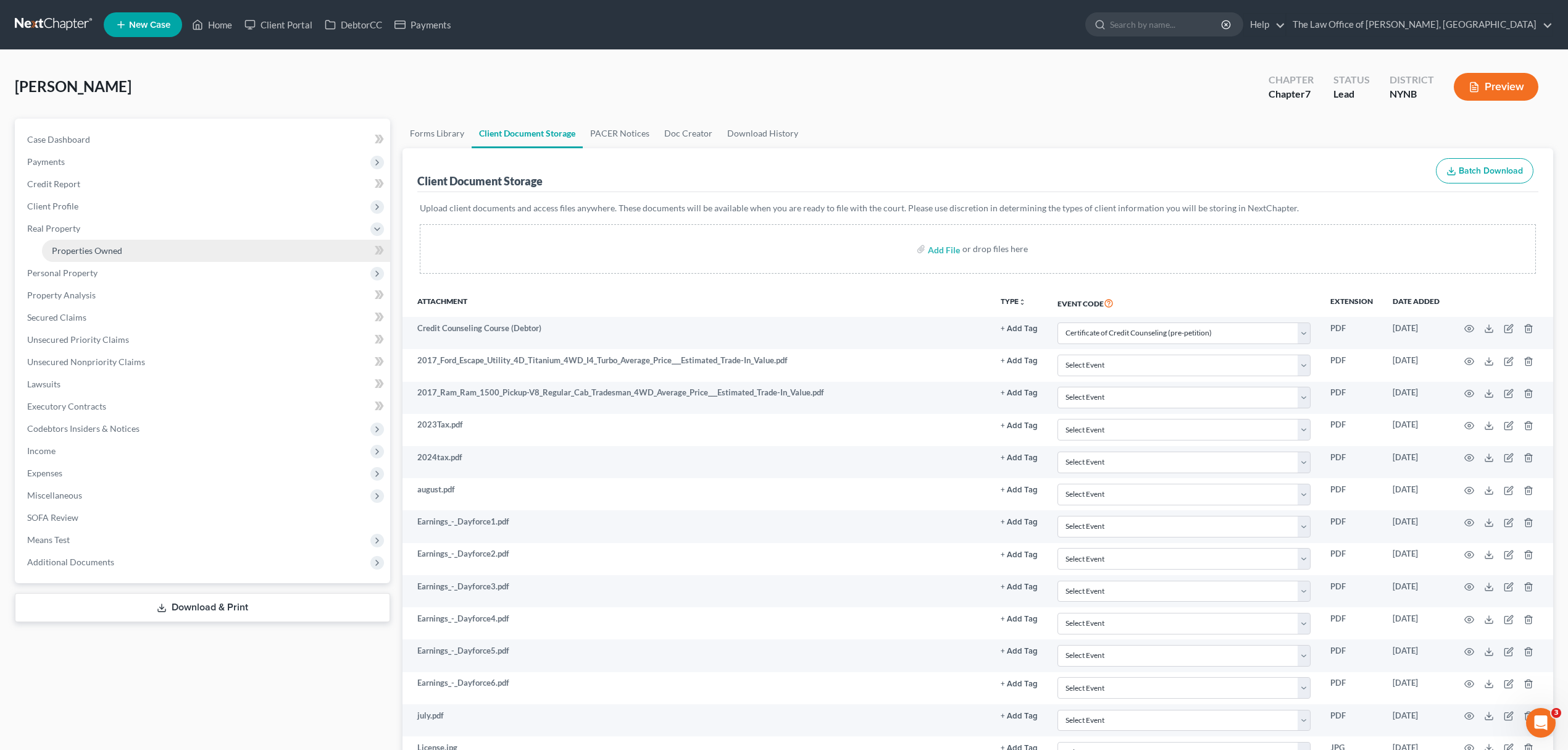
click at [133, 245] on link "Properties Owned" at bounding box center [216, 250] width 348 height 22
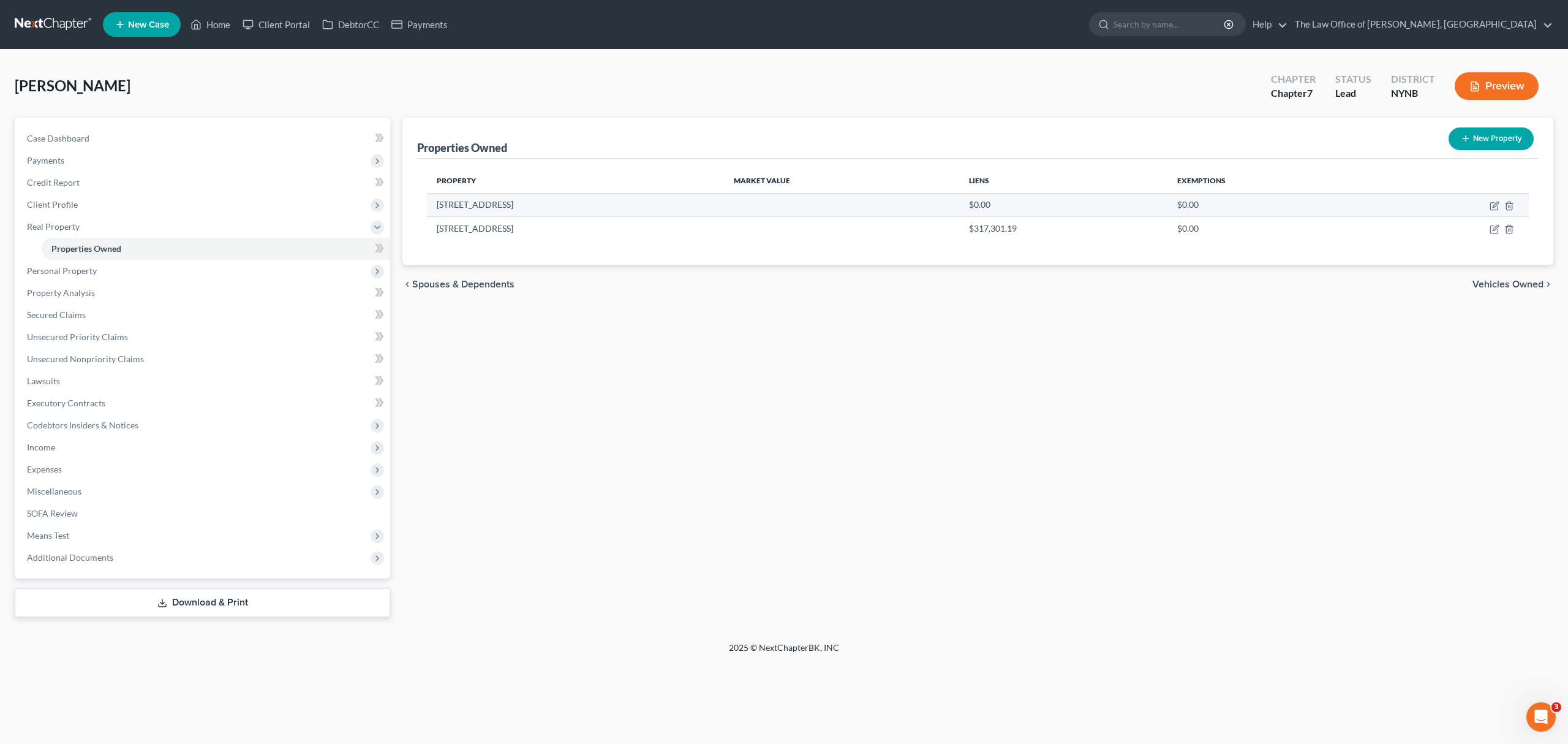
click at [471, 207] on td "122 Edgewood Drive" at bounding box center [575, 204] width 297 height 24
click at [471, 206] on td "122 Edgewood Drive" at bounding box center [575, 204] width 297 height 24
click at [486, 218] on td "122 Edgewood Drive" at bounding box center [575, 228] width 297 height 24
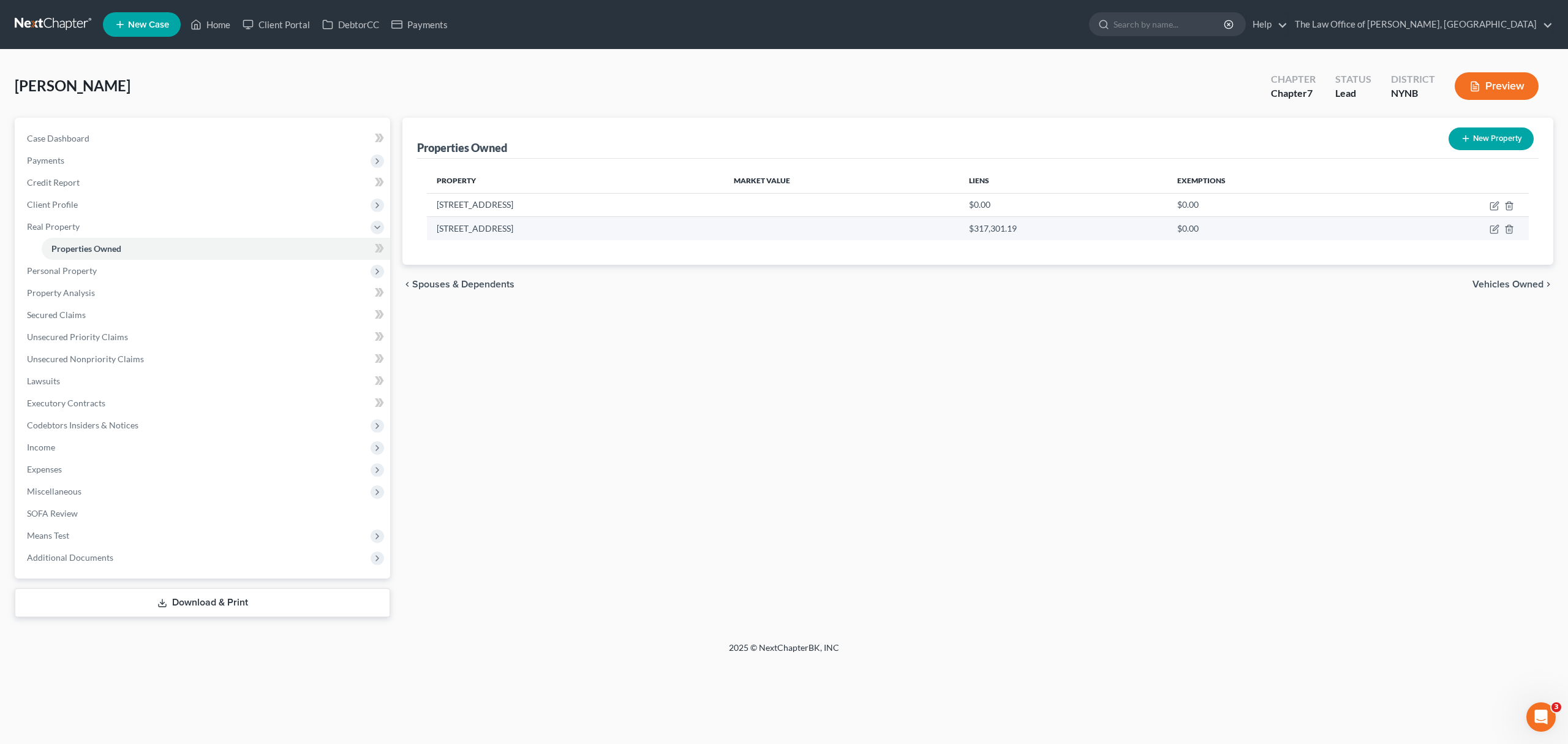
click at [483, 221] on td "122 Edgewood Drive" at bounding box center [575, 228] width 297 height 24
click at [485, 221] on td "122 Edgewood Drive" at bounding box center [575, 228] width 297 height 24
copy td "122 Edgewood Drive"
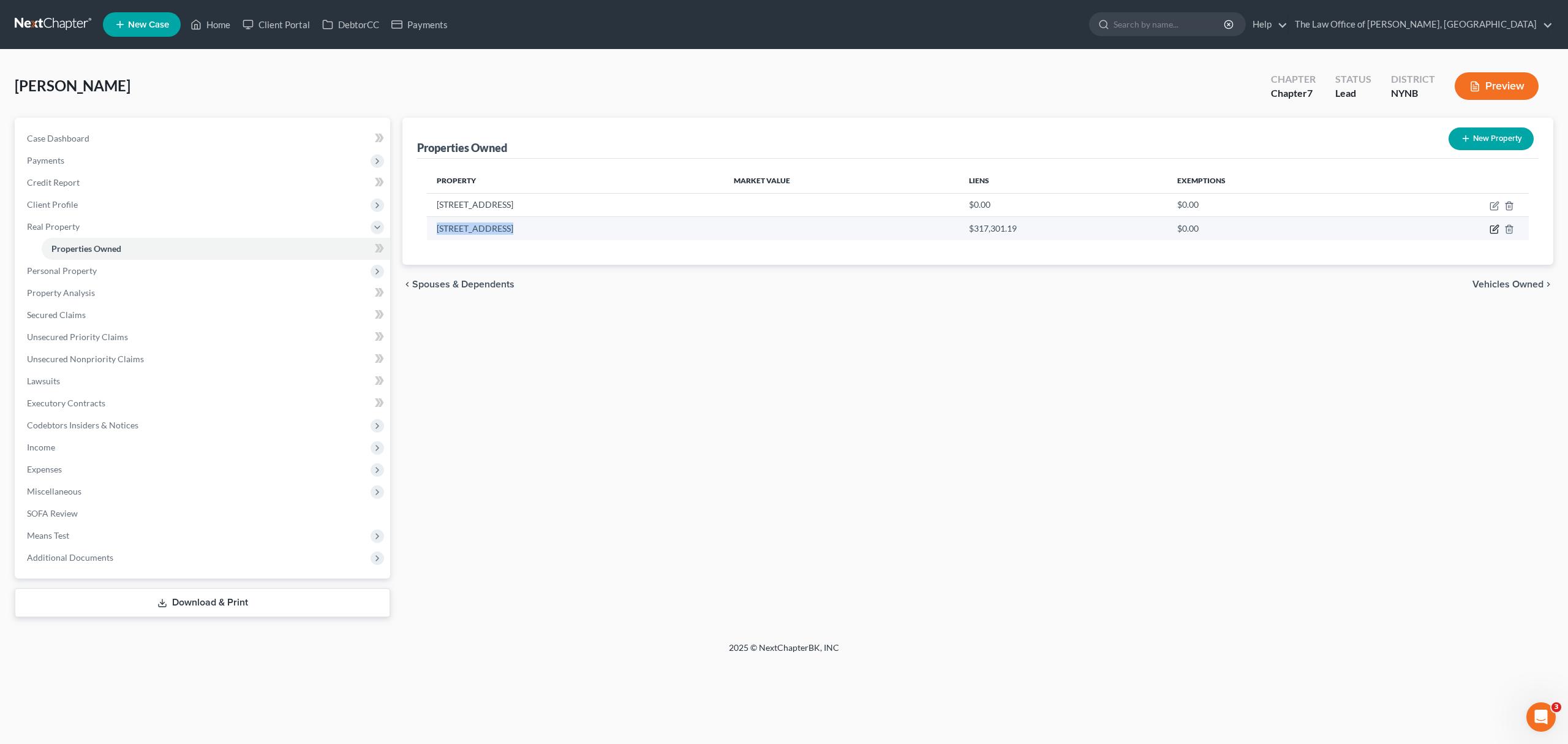
click at [1490, 226] on icon "button" at bounding box center [1495, 229] width 10 height 10
select select "35"
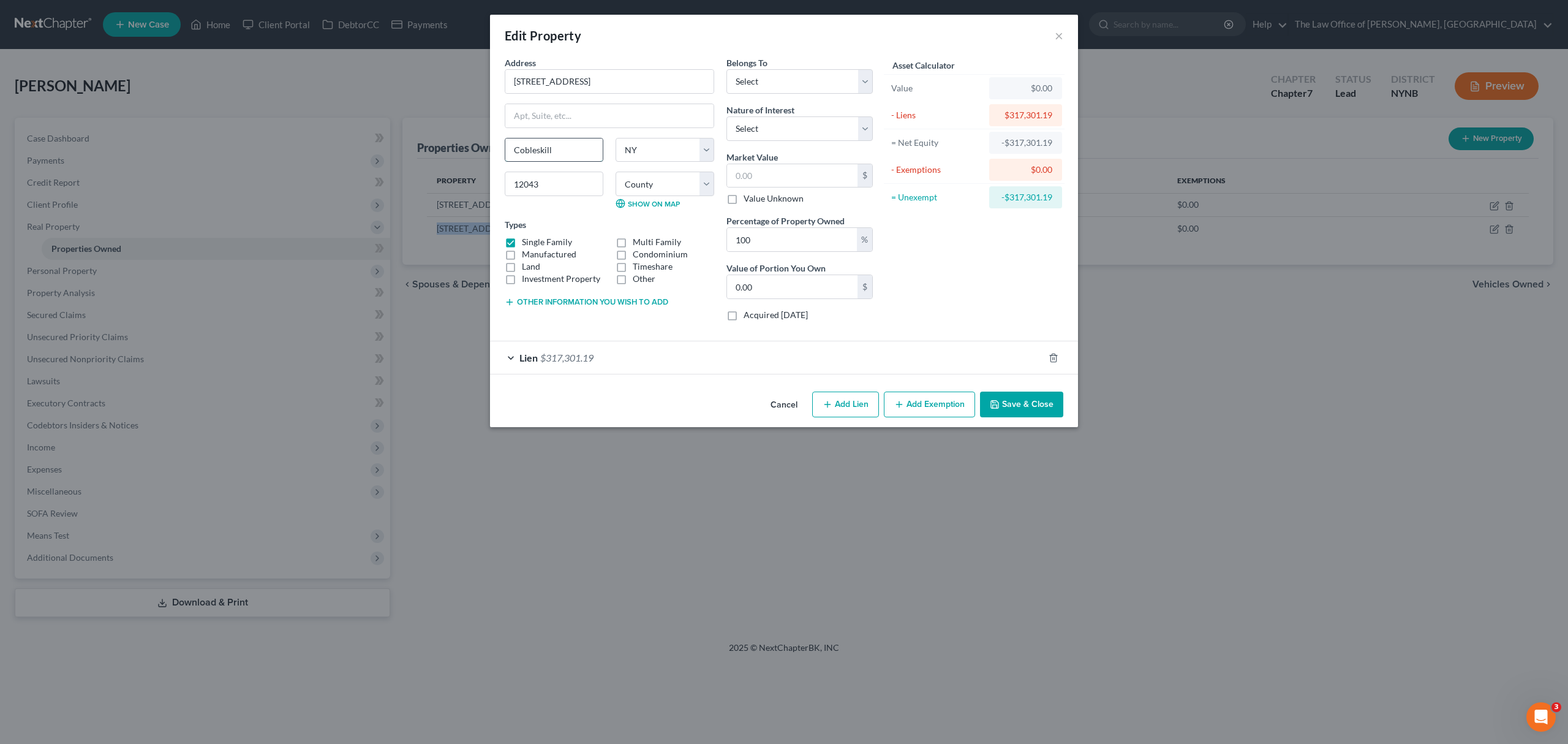
click at [554, 148] on input "Cobleskill" at bounding box center [554, 150] width 97 height 24
click at [554, 147] on input "Cobleskill" at bounding box center [554, 150] width 97 height 24
click at [1020, 406] on button "Save & Close" at bounding box center [1021, 405] width 84 height 26
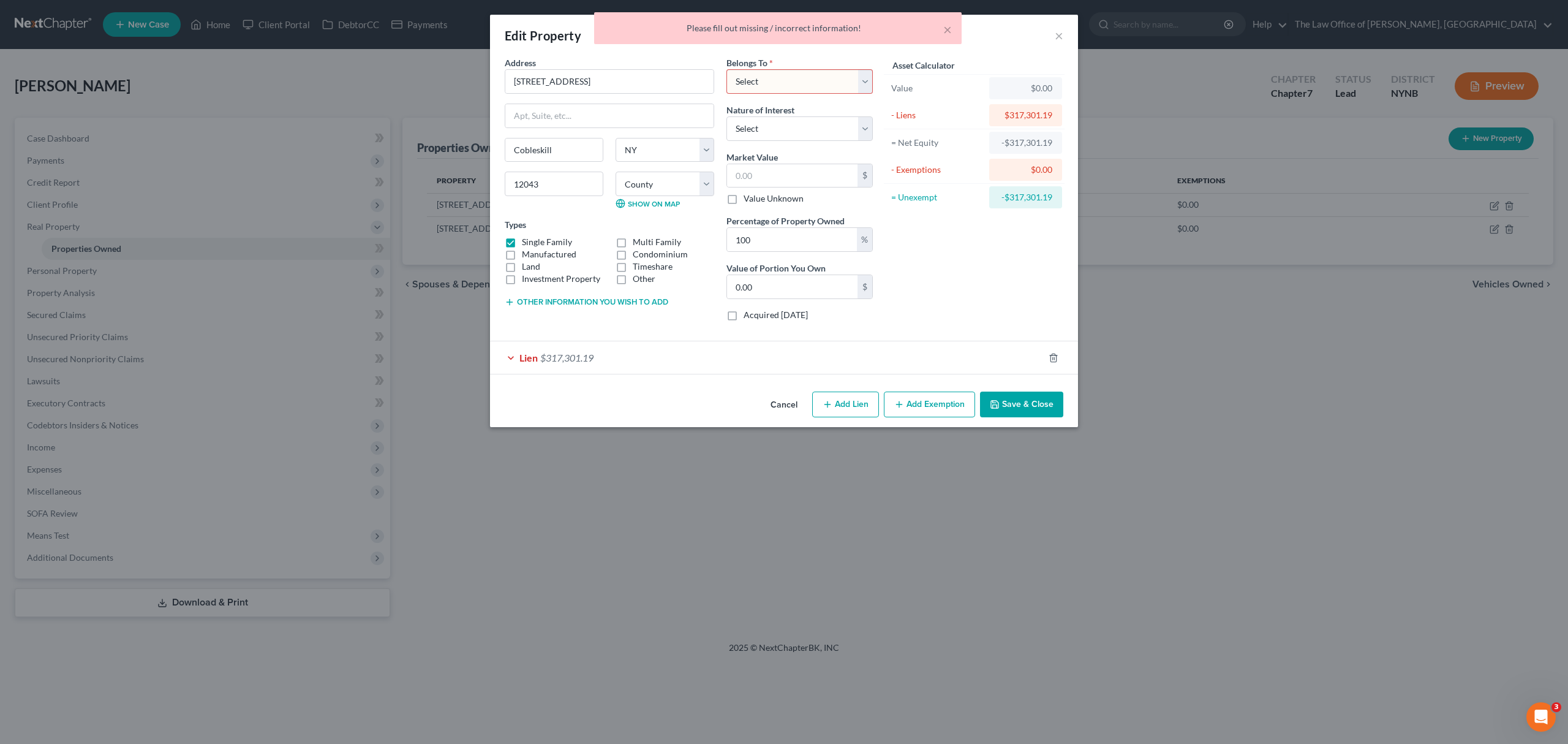
click at [519, 326] on div "Address * 122 Edgewood Drive Cobleskill State AL AK AR AZ CA CO CT DE DC FL GA …" at bounding box center [609, 193] width 221 height 274
click at [1064, 34] on div "× Please fill out missing / incorrect information!" at bounding box center [777, 31] width 1568 height 38
click at [1062, 34] on div "× Please fill out missing / incorrect information!" at bounding box center [777, 31] width 1568 height 38
click at [1055, 34] on div "× Please fill out missing / incorrect information!" at bounding box center [777, 31] width 1568 height 38
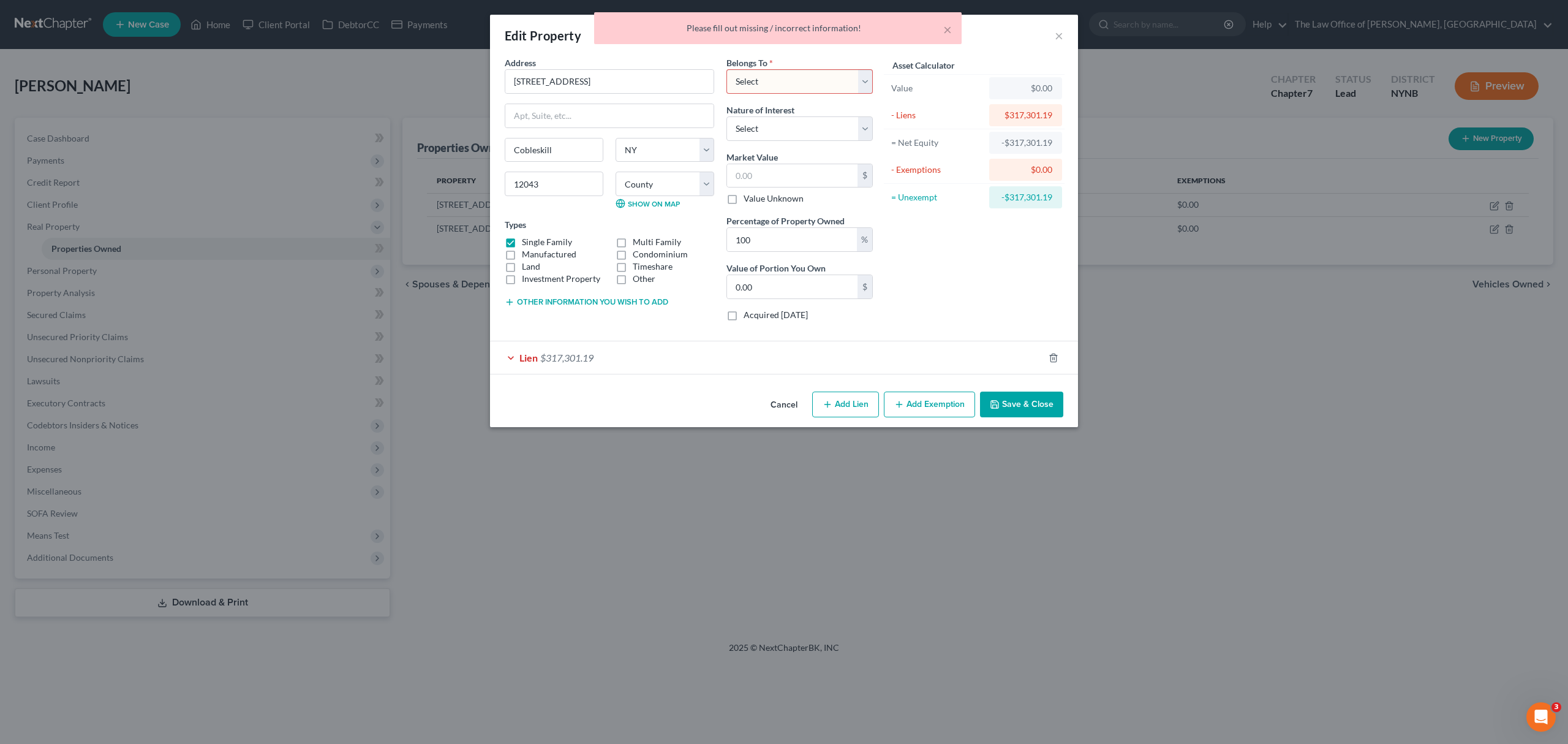
click at [777, 76] on select "Select Debtor 1 Only Debtor 2 Only Debtor 1 And Debtor 2 Only At Least One Of T…" at bounding box center [800, 81] width 146 height 24
select select "0"
click at [727, 69] on select "Select Debtor 1 Only Debtor 2 Only Debtor 1 And Debtor 2 Only At Least One Of T…" at bounding box center [800, 81] width 146 height 24
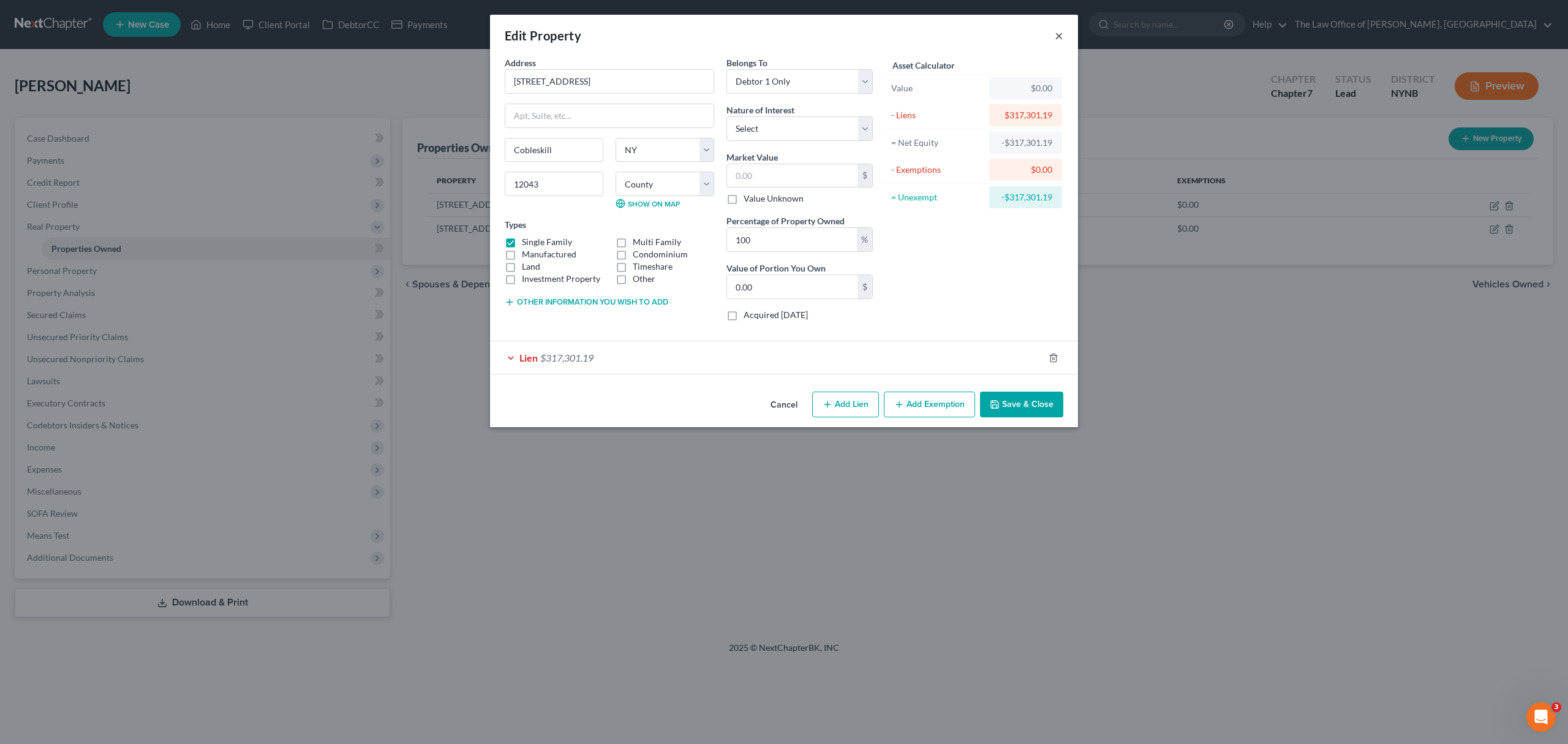
click at [1062, 37] on button "×" at bounding box center [1059, 36] width 9 height 15
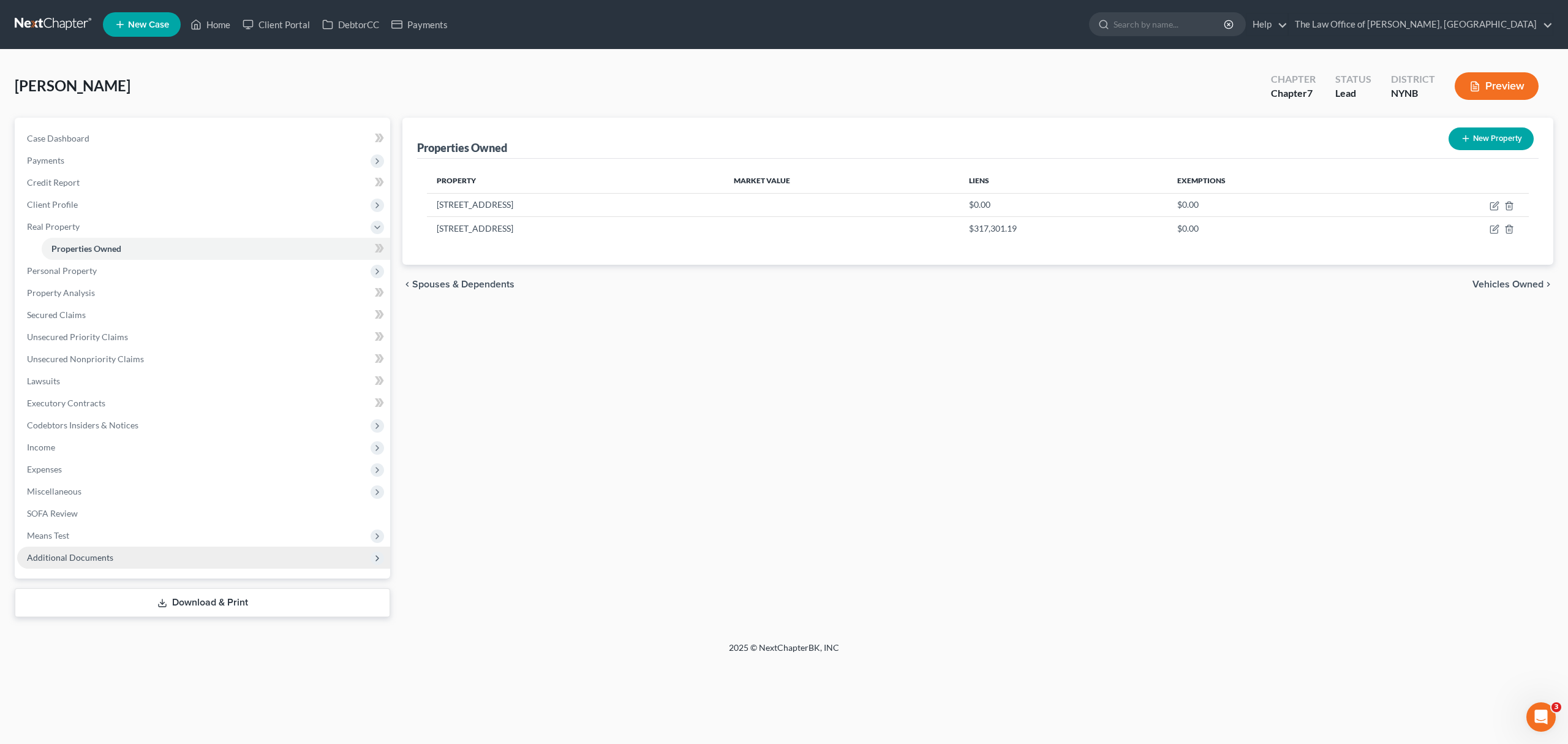
click at [218, 554] on span "Additional Documents" at bounding box center [204, 557] width 373 height 22
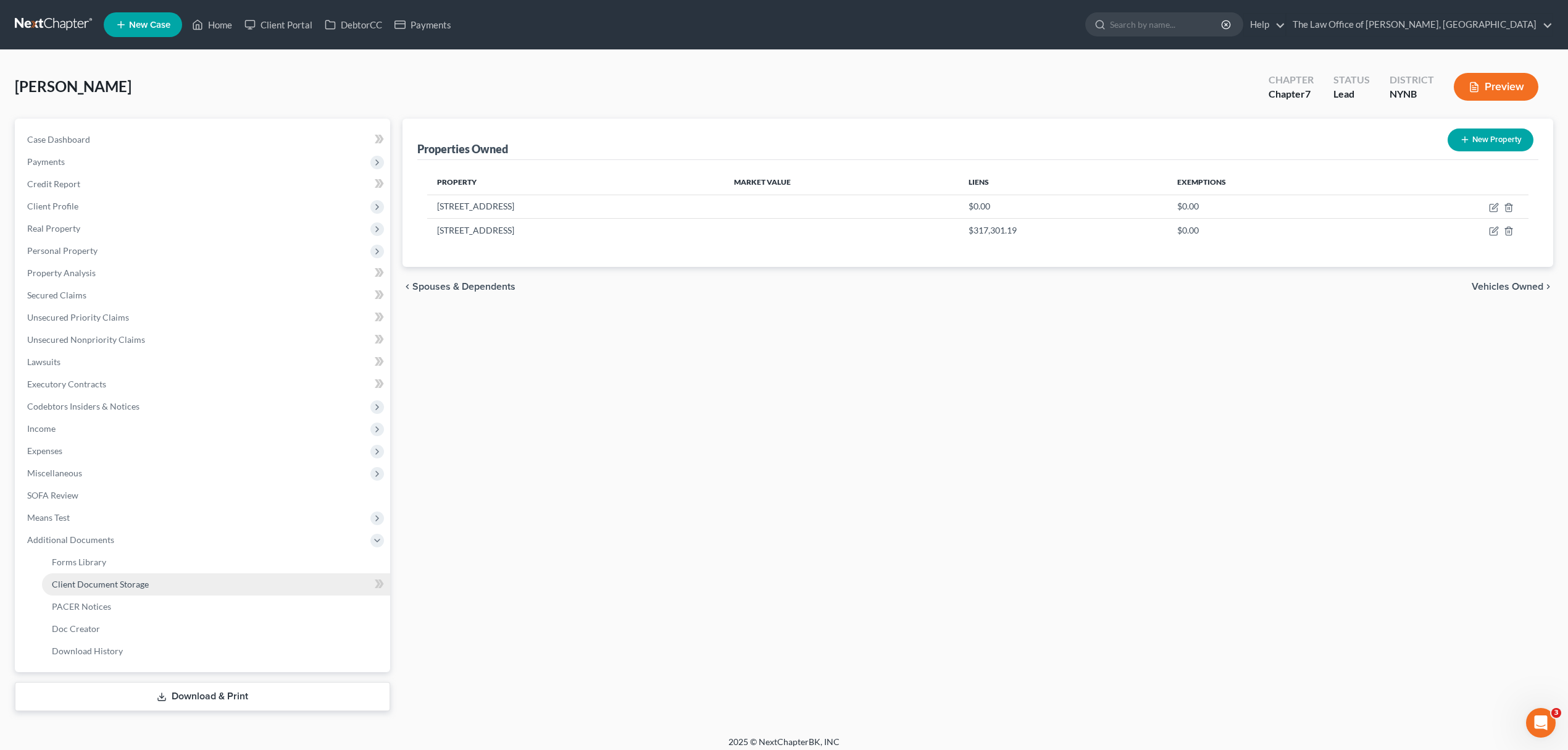
click at [171, 574] on link "Client Document Storage" at bounding box center [216, 584] width 348 height 22
select select "1"
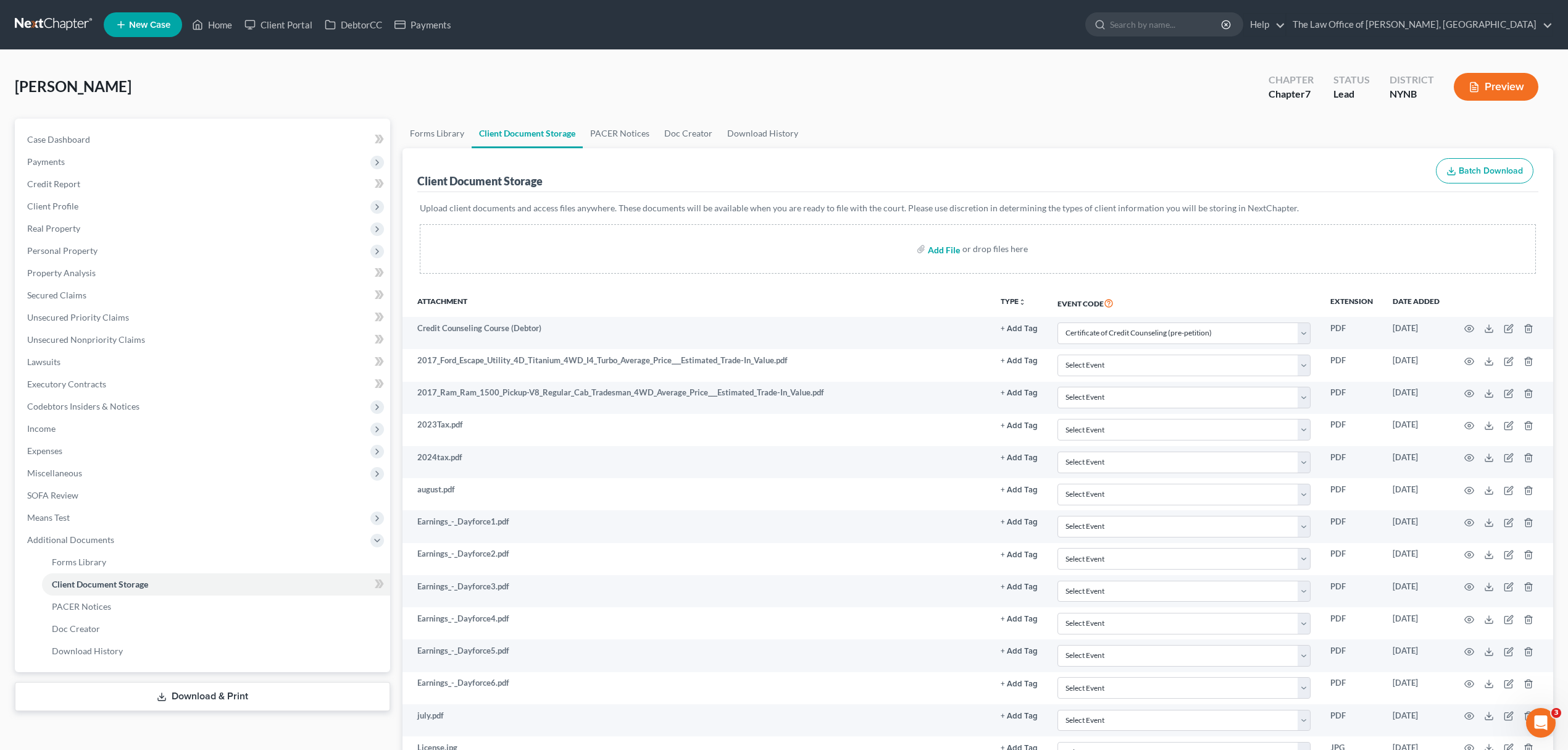
click at [953, 247] on input "file" at bounding box center [943, 249] width 29 height 22
type input "C:\fakepath\122 Edgewood Dr, Cobleskill, NY 12043 _ Zillow.pdf"
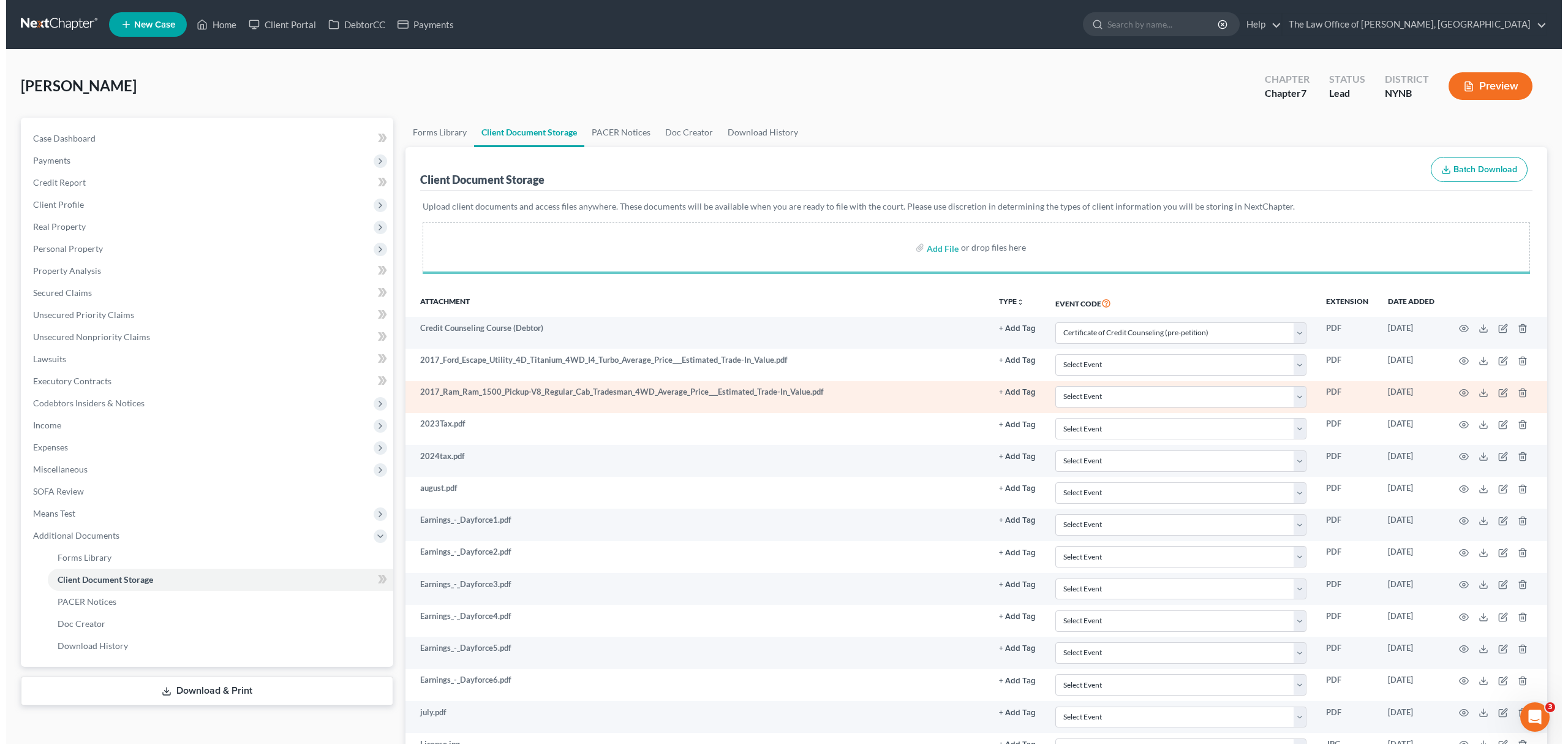
scroll to position [187, 0]
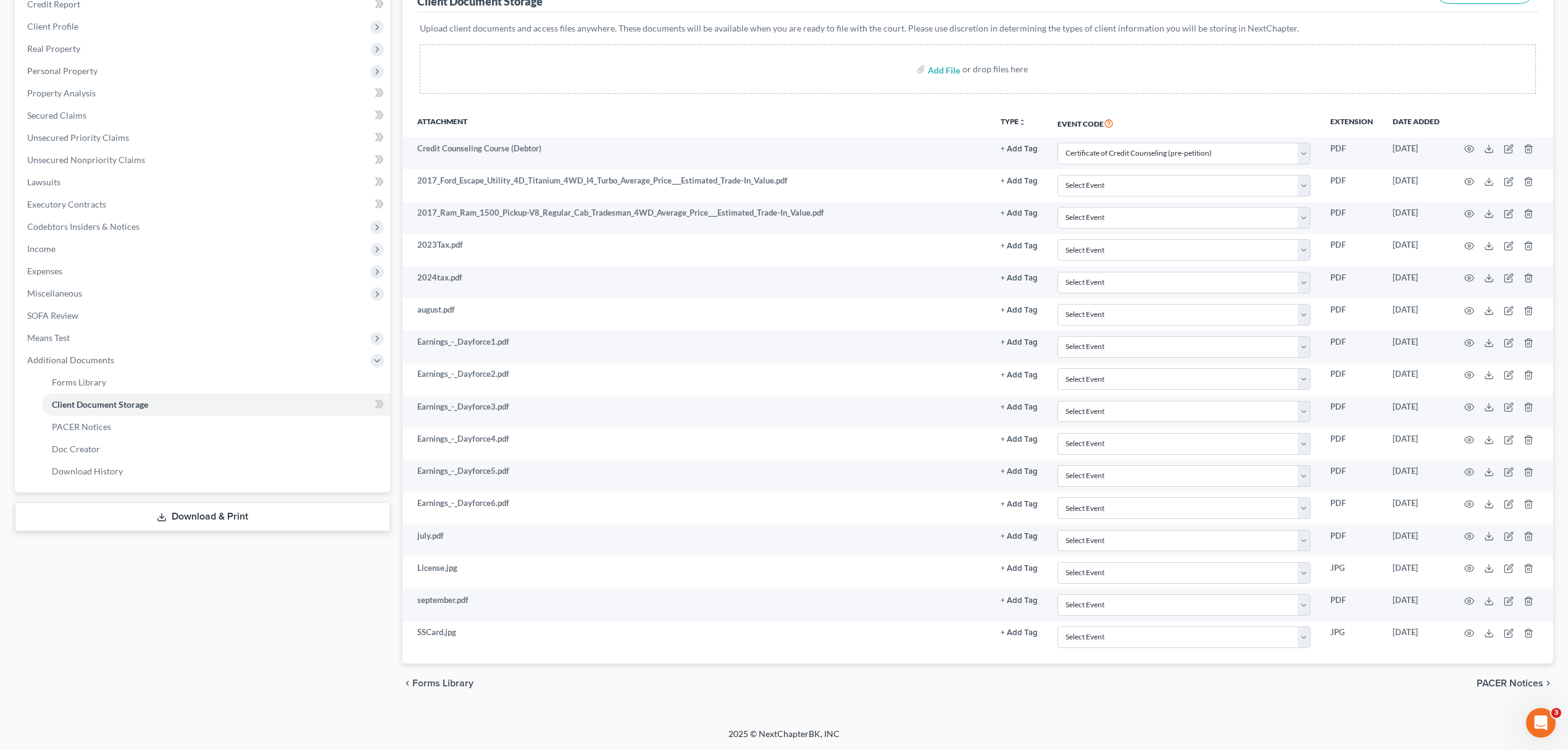
select select "1"
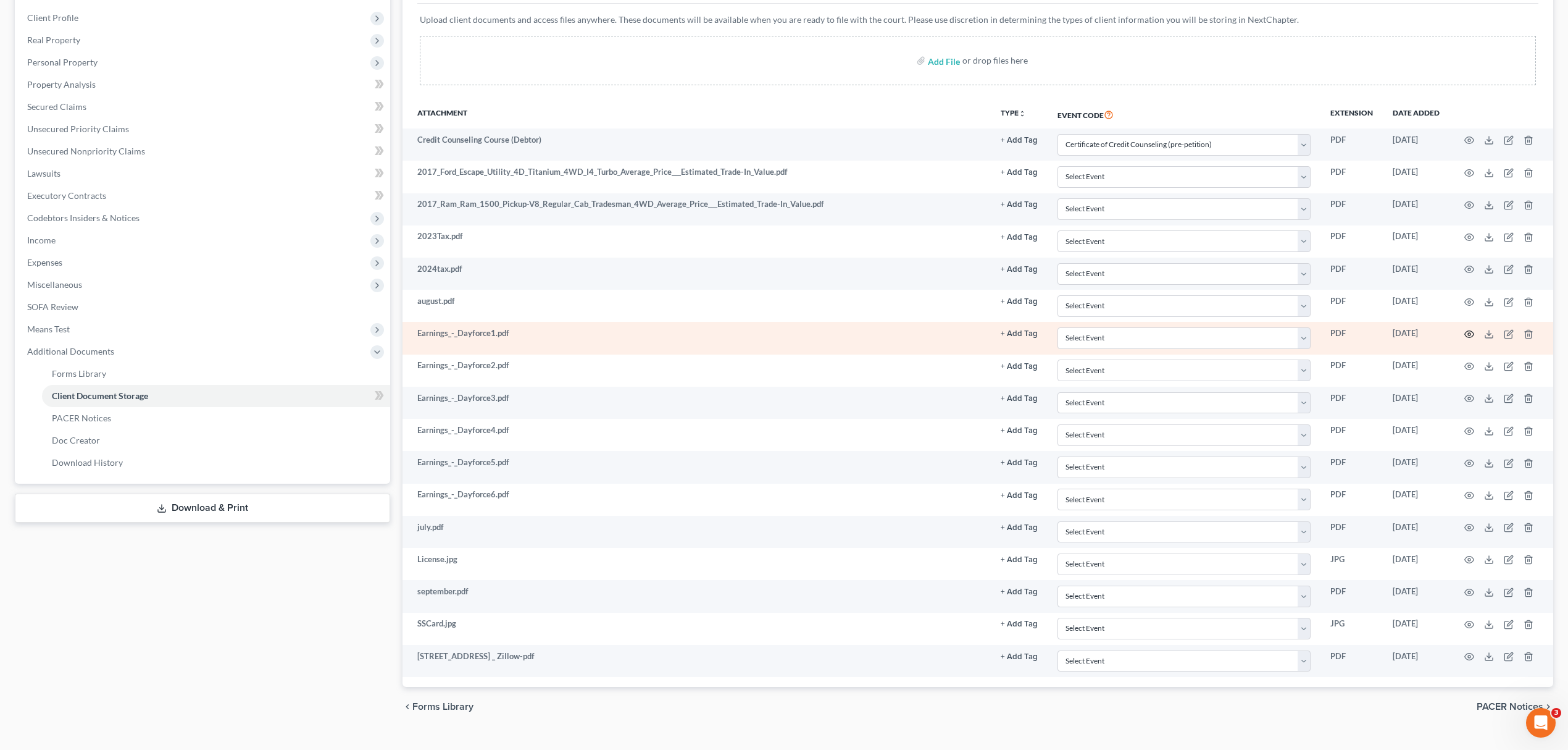
click at [1467, 332] on icon "button" at bounding box center [1469, 335] width 9 height 7
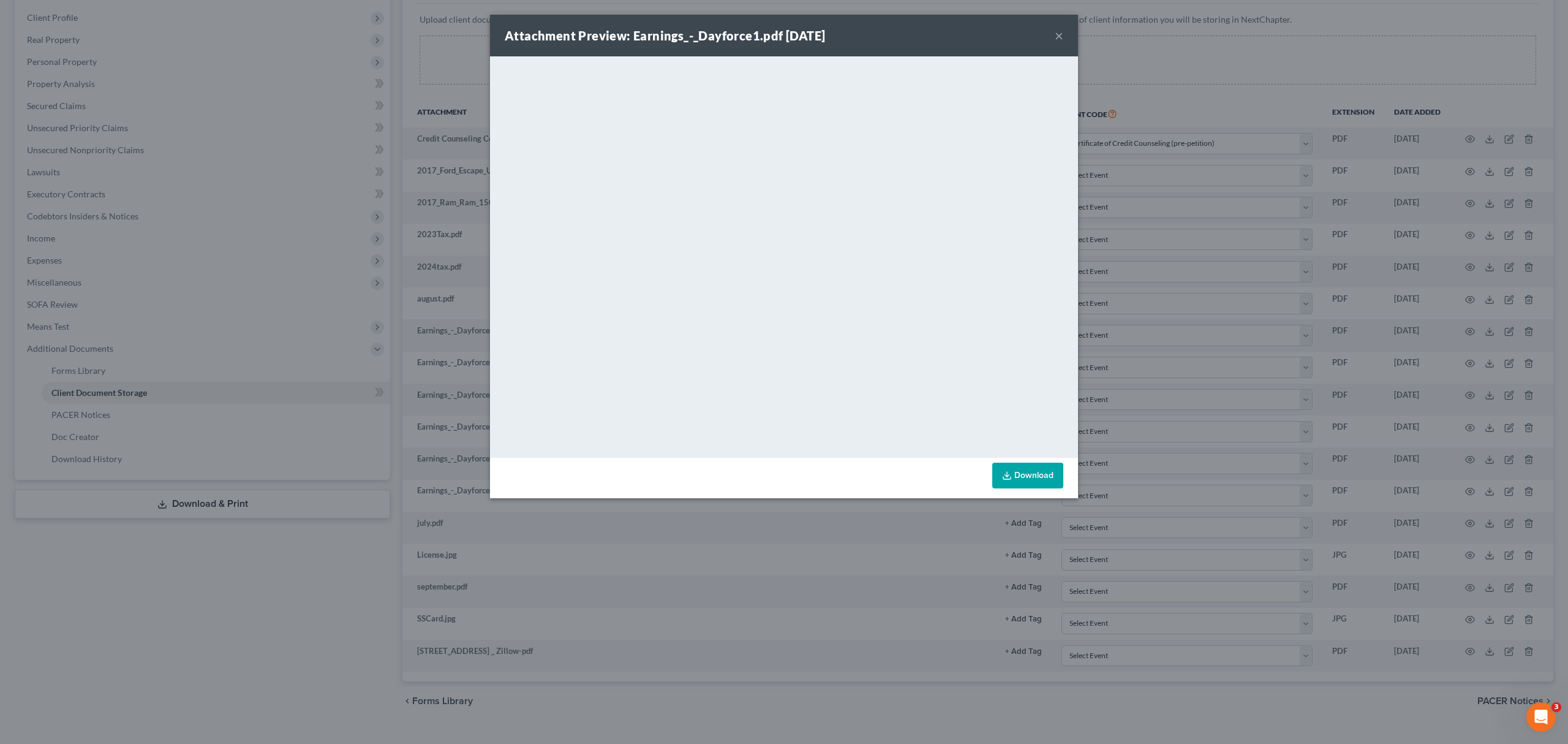
click at [1055, 32] on button "×" at bounding box center [1059, 36] width 9 height 15
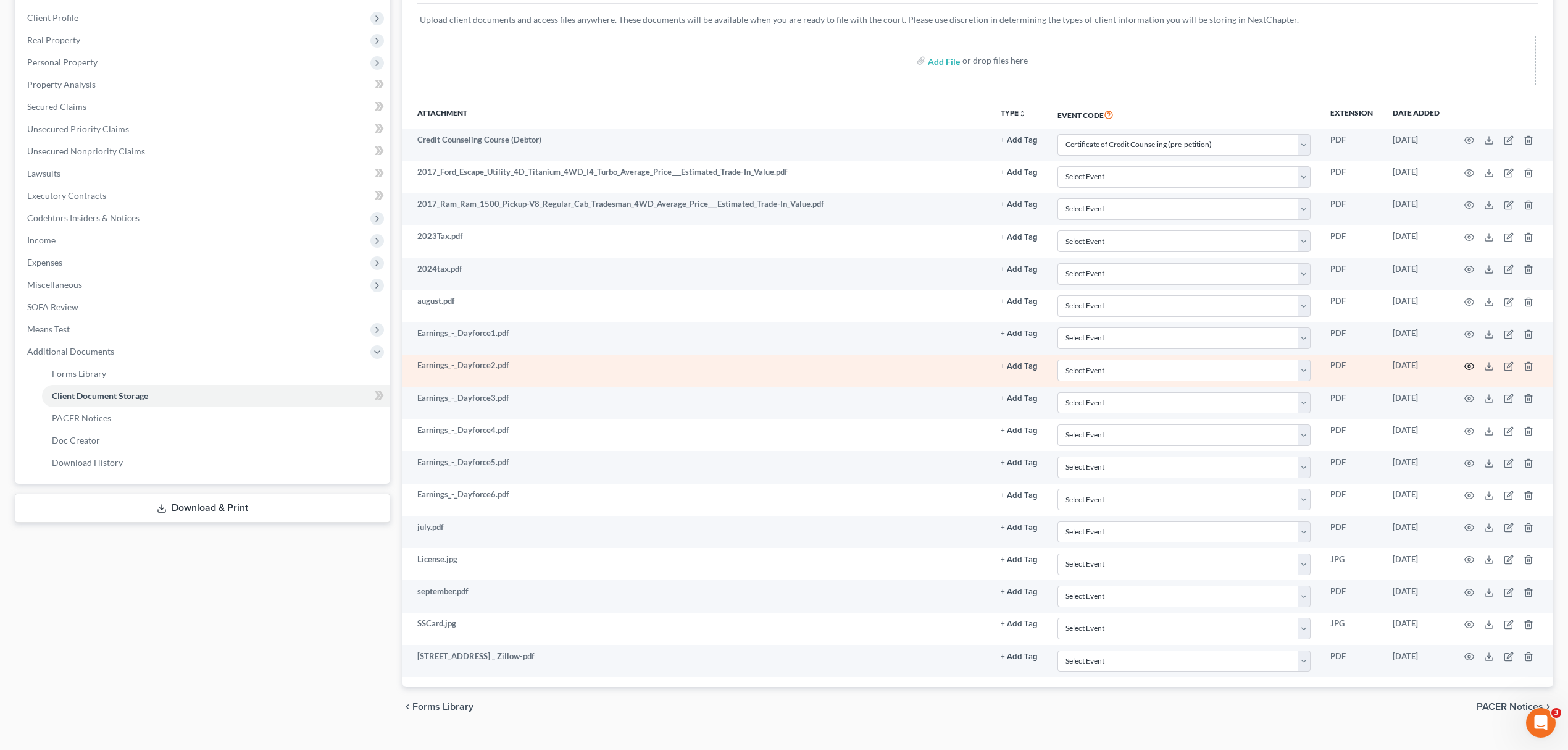
click at [1468, 366] on icon "button" at bounding box center [1469, 366] width 10 height 10
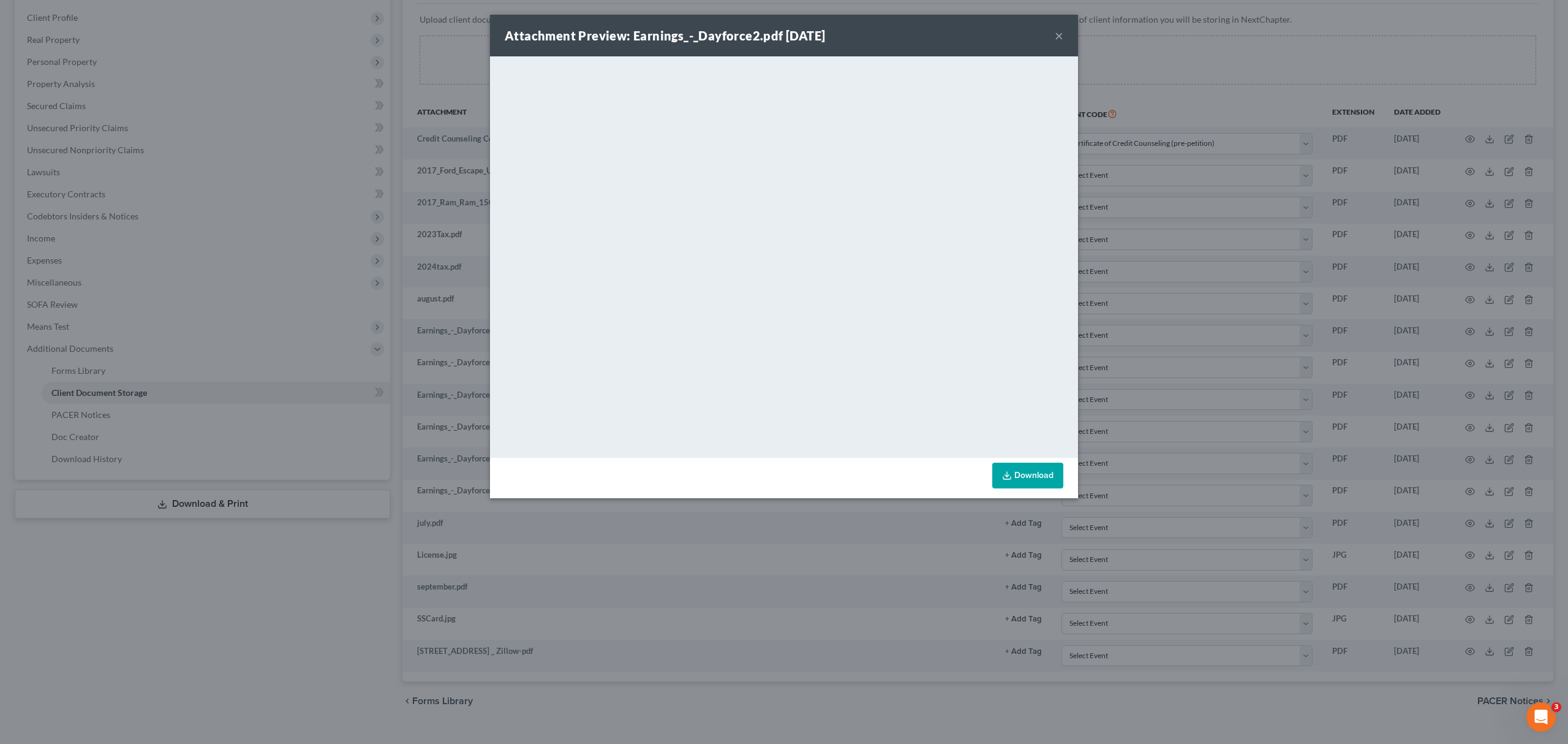
click at [1057, 35] on button "×" at bounding box center [1059, 36] width 9 height 15
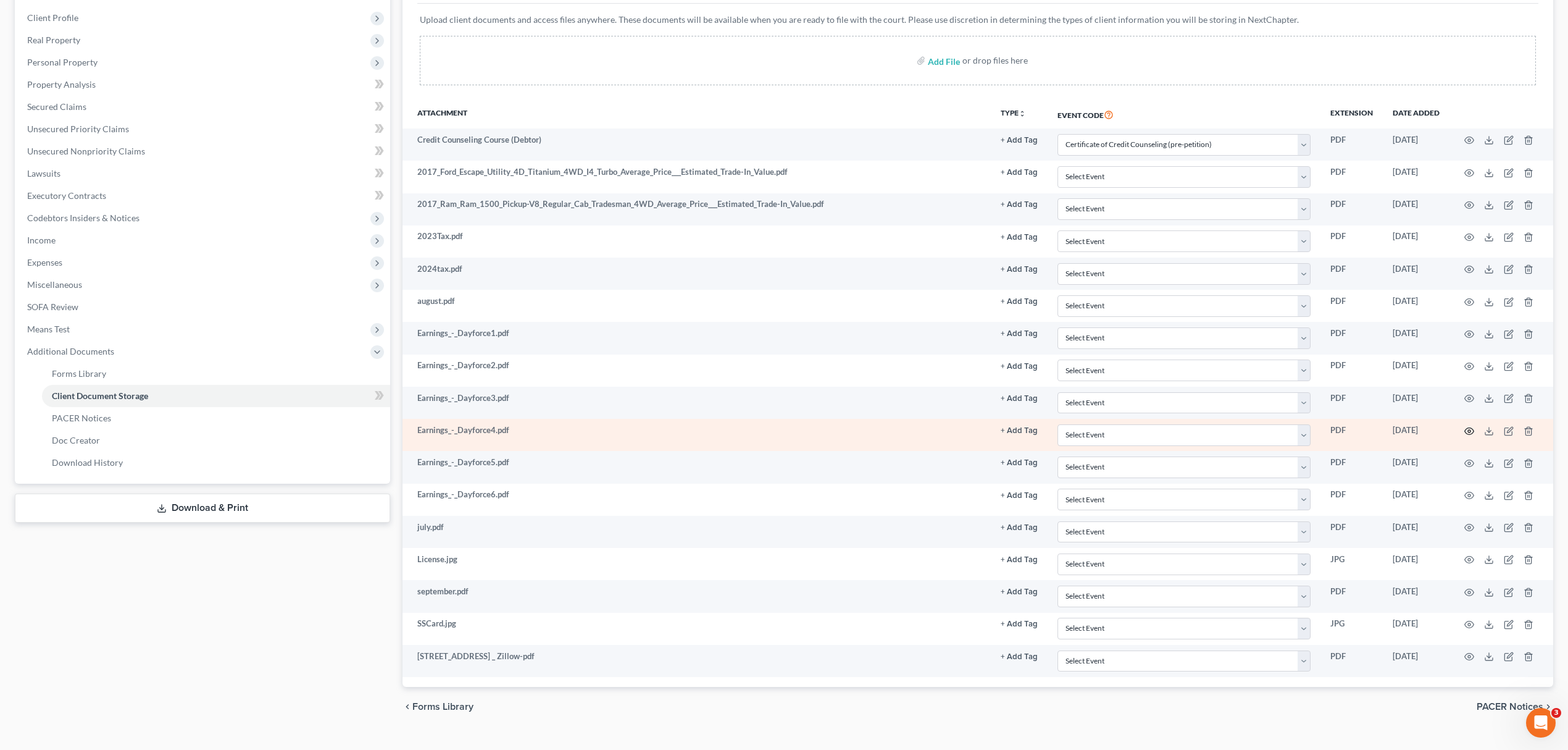
click at [1464, 433] on icon "button" at bounding box center [1469, 431] width 10 height 10
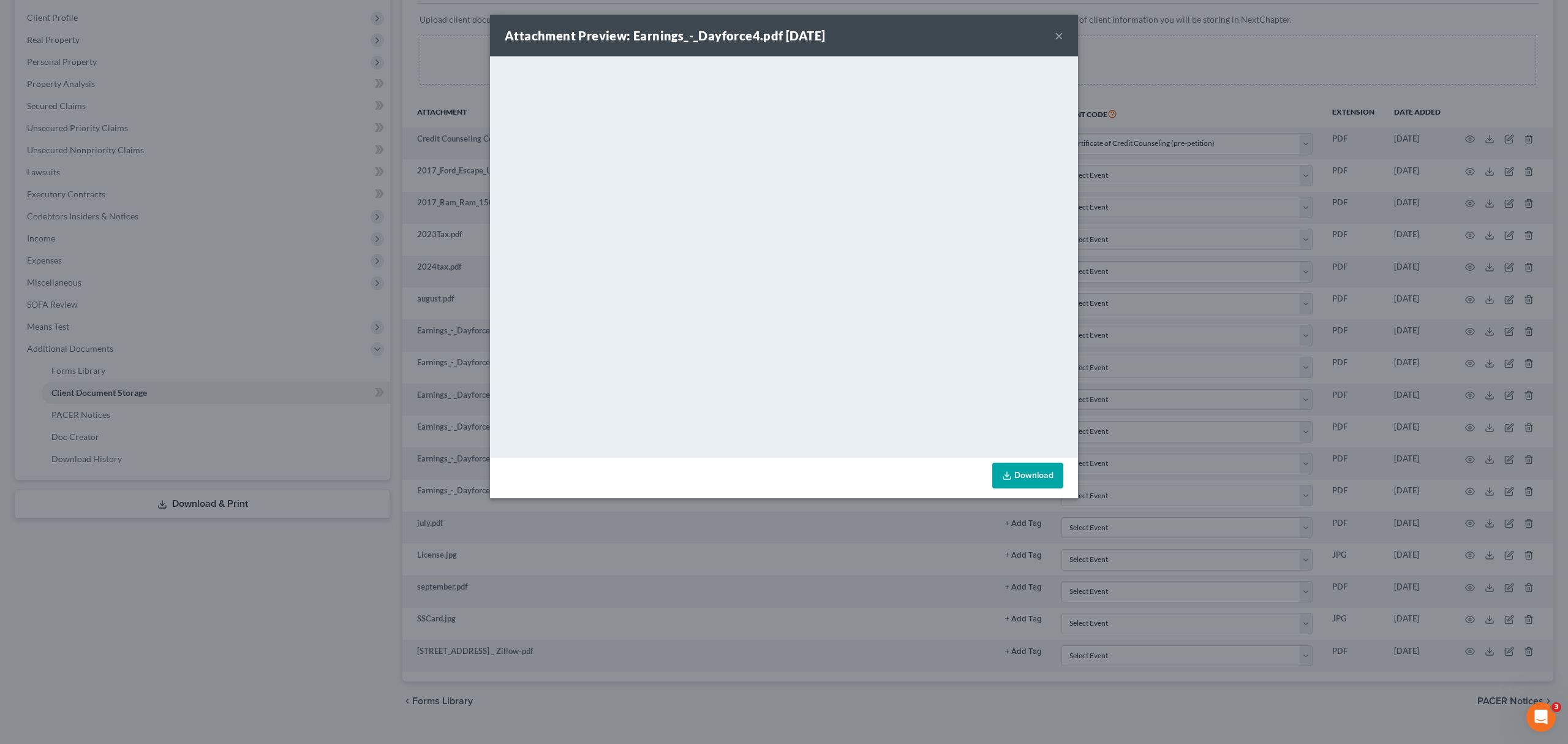
click at [1057, 31] on button "×" at bounding box center [1059, 36] width 9 height 15
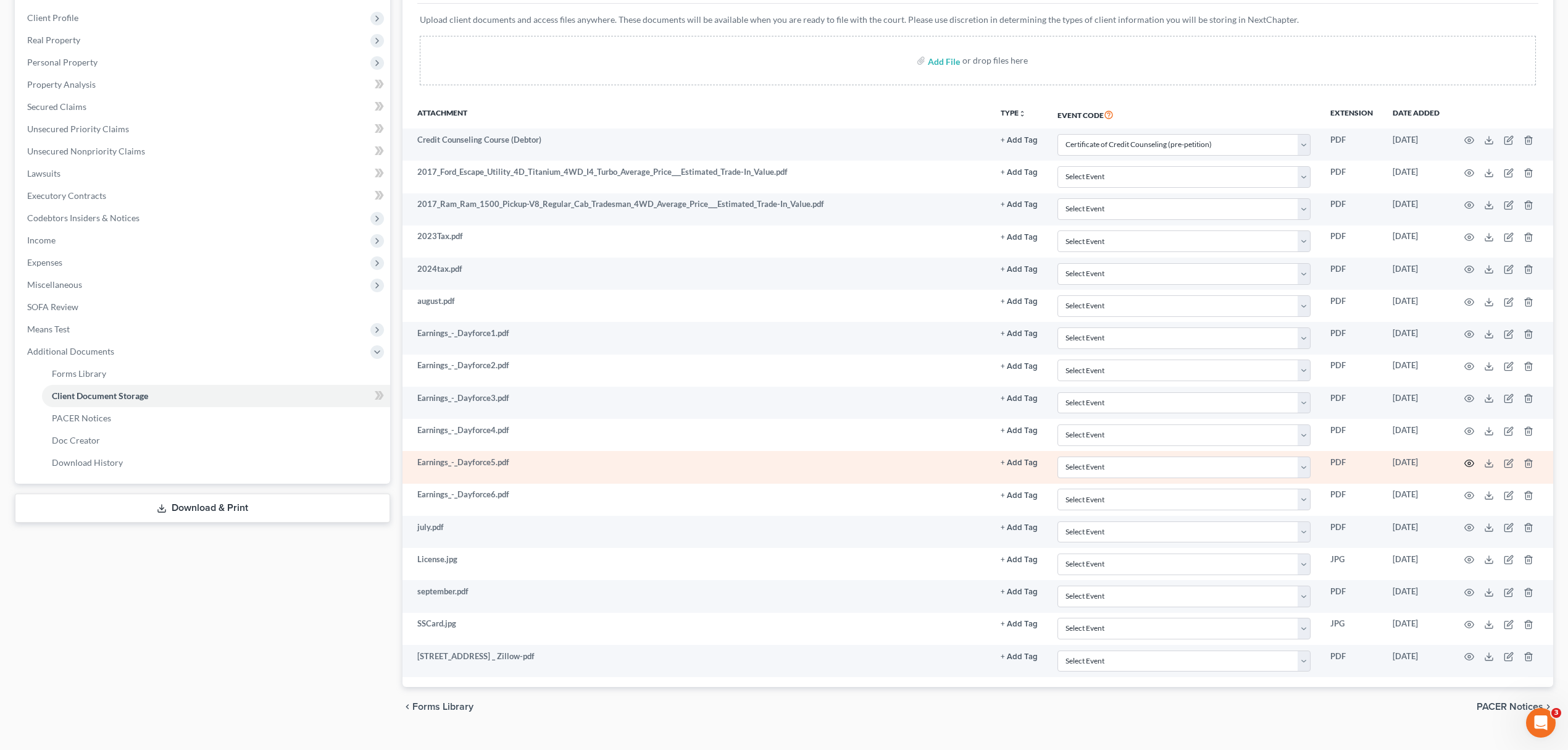
click at [1470, 462] on icon "button" at bounding box center [1469, 463] width 10 height 10
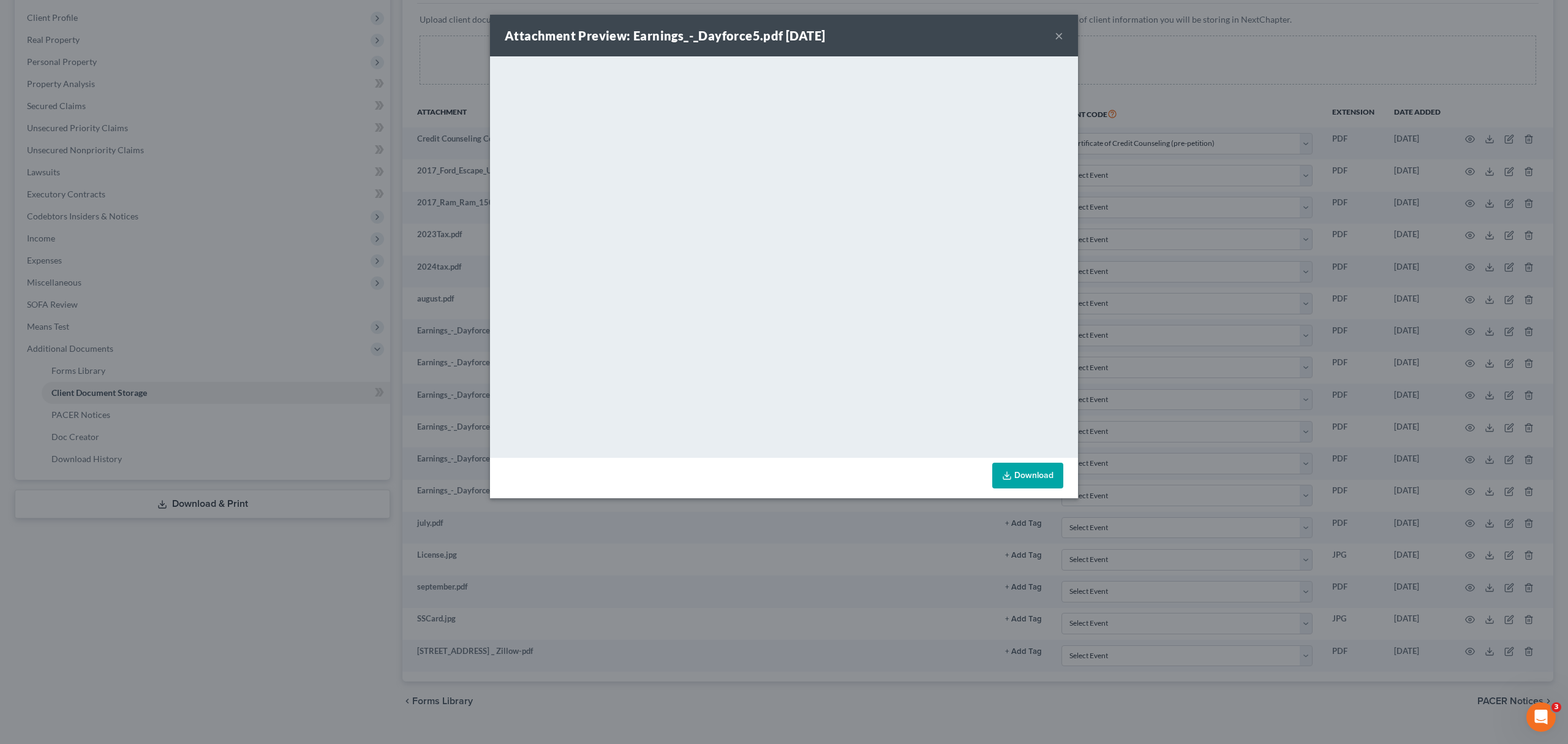
click at [1055, 32] on button "×" at bounding box center [1059, 36] width 9 height 15
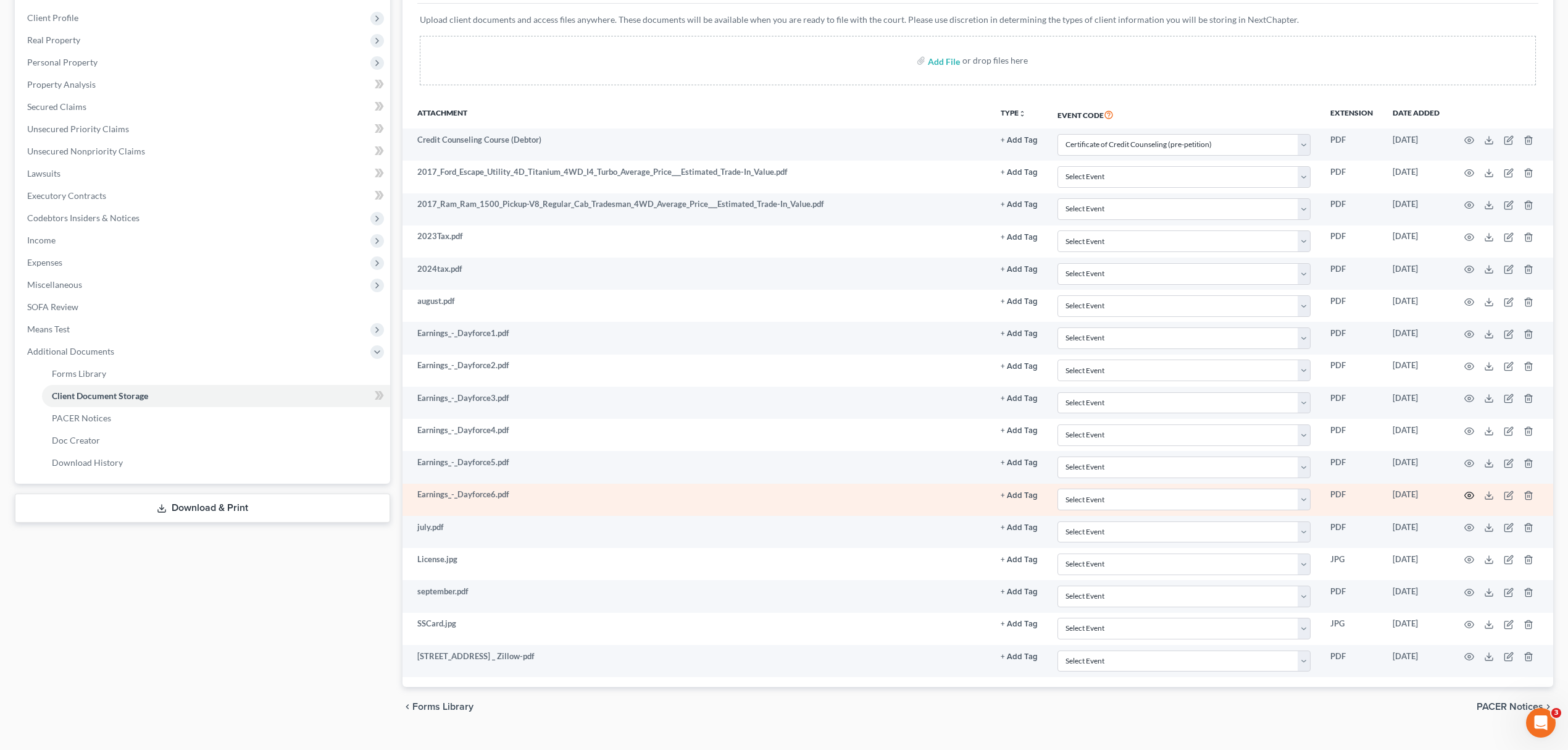
click at [1471, 500] on icon "button" at bounding box center [1469, 496] width 10 height 10
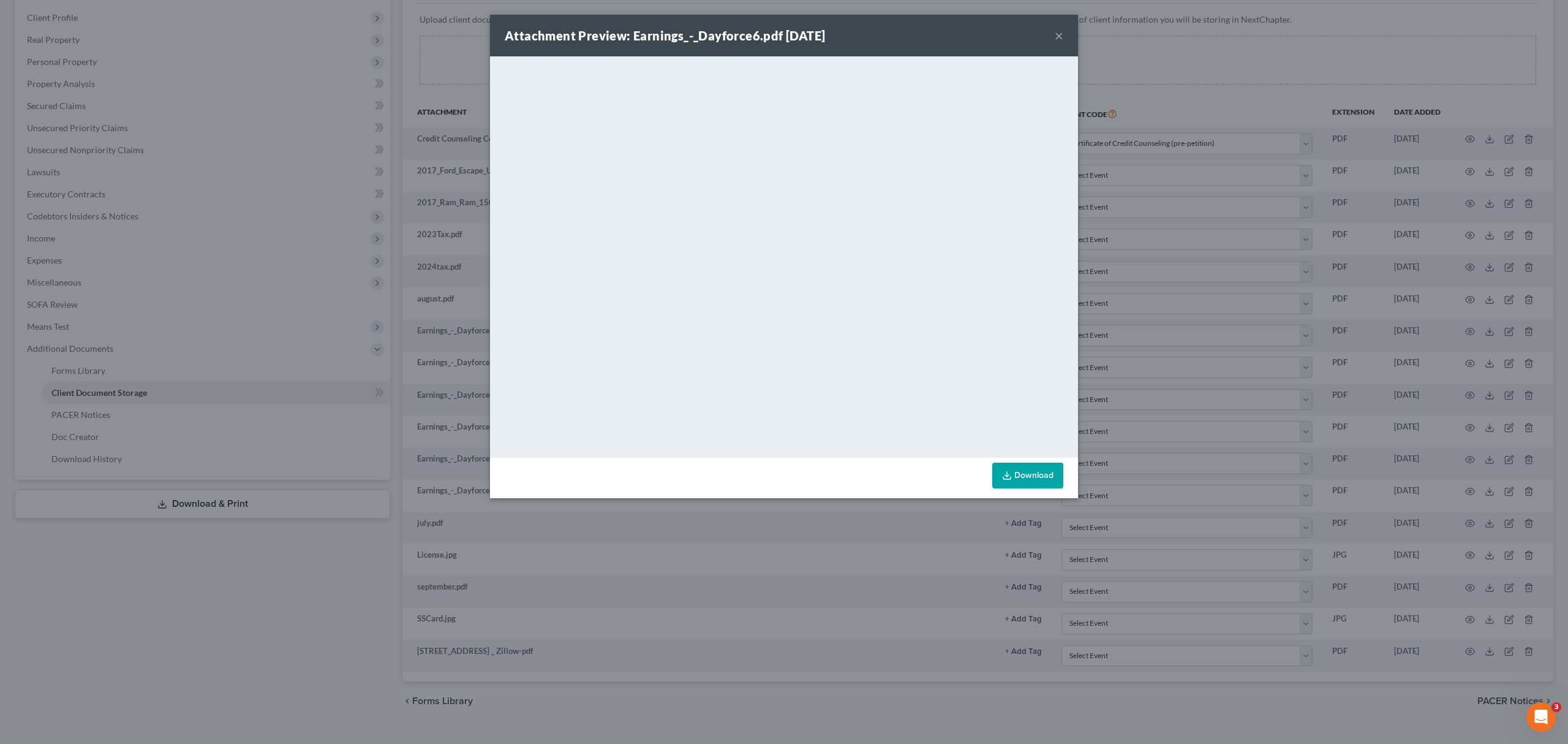
click at [1056, 32] on button "×" at bounding box center [1059, 36] width 9 height 15
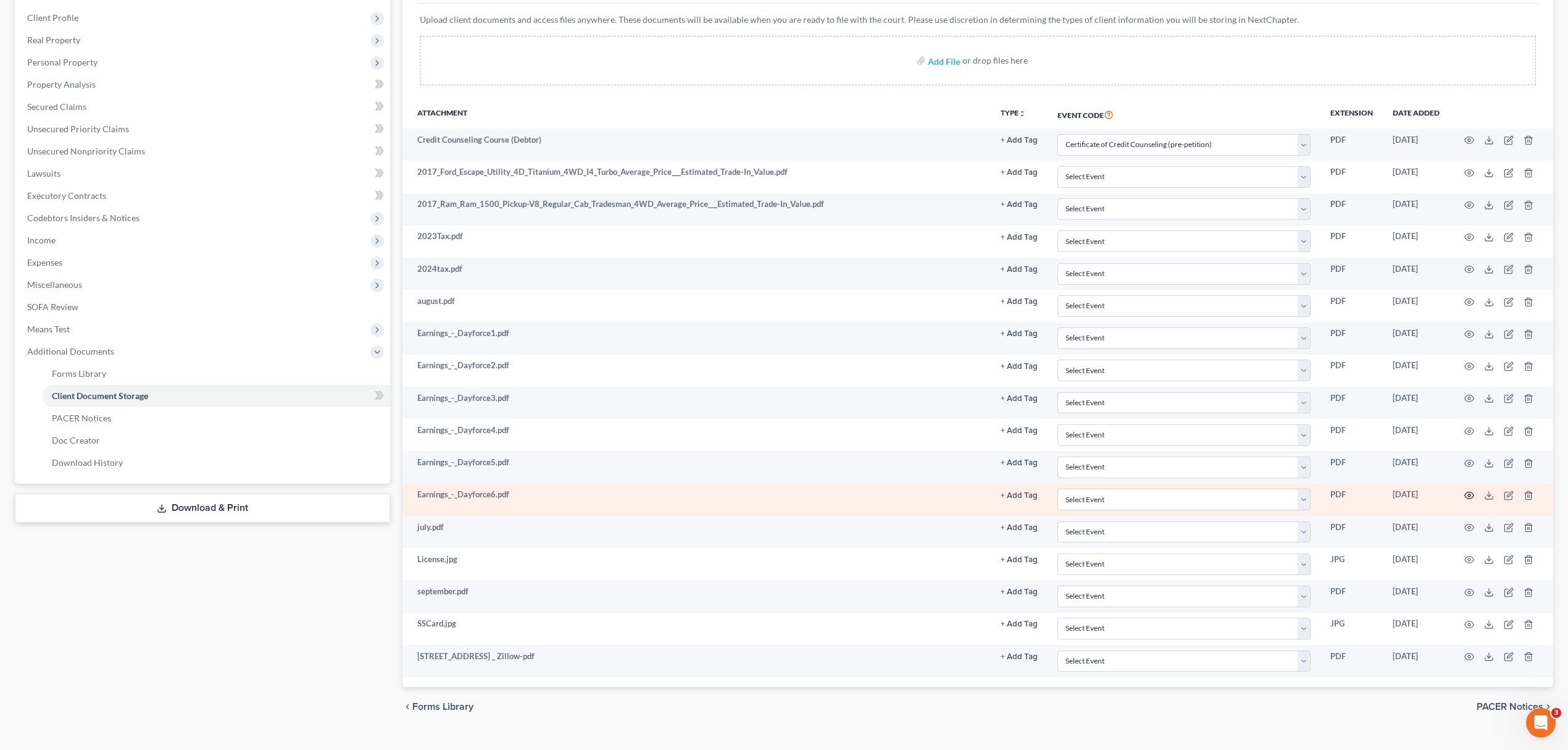
click at [1467, 498] on icon "button" at bounding box center [1469, 496] width 10 height 10
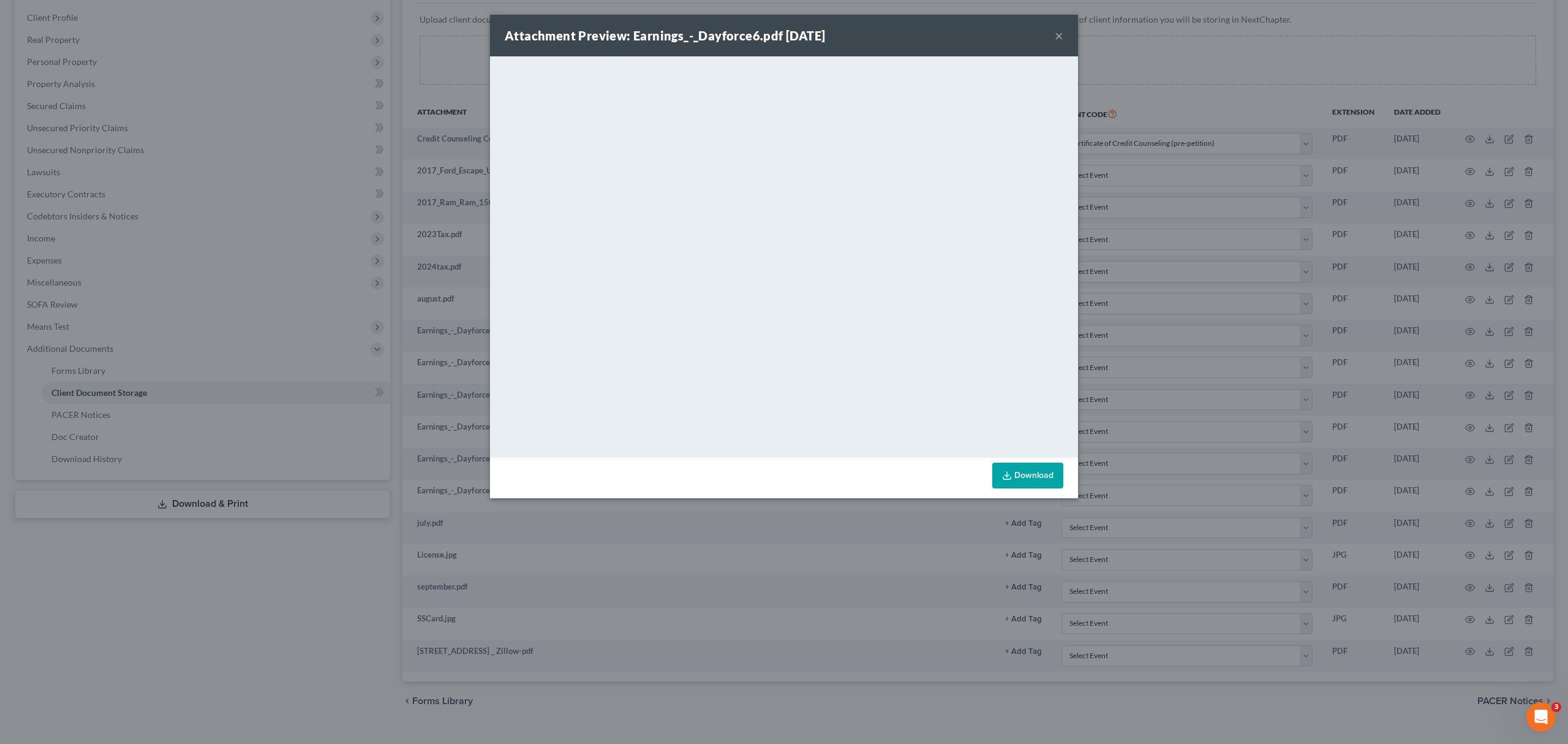
click at [1057, 38] on button "×" at bounding box center [1059, 36] width 9 height 15
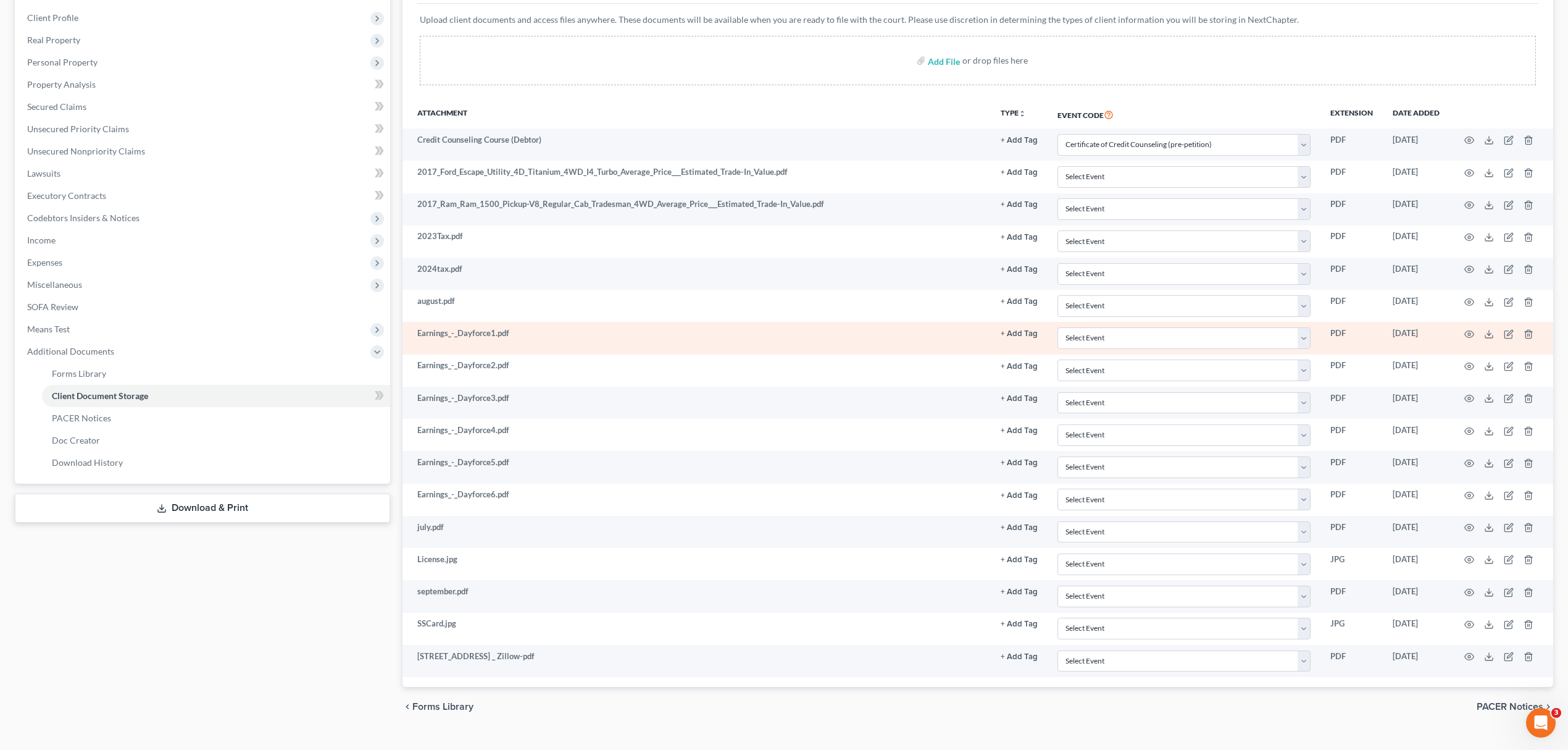
click at [1459, 336] on td at bounding box center [1501, 337] width 104 height 32
click at [1472, 332] on icon "button" at bounding box center [1469, 335] width 10 height 10
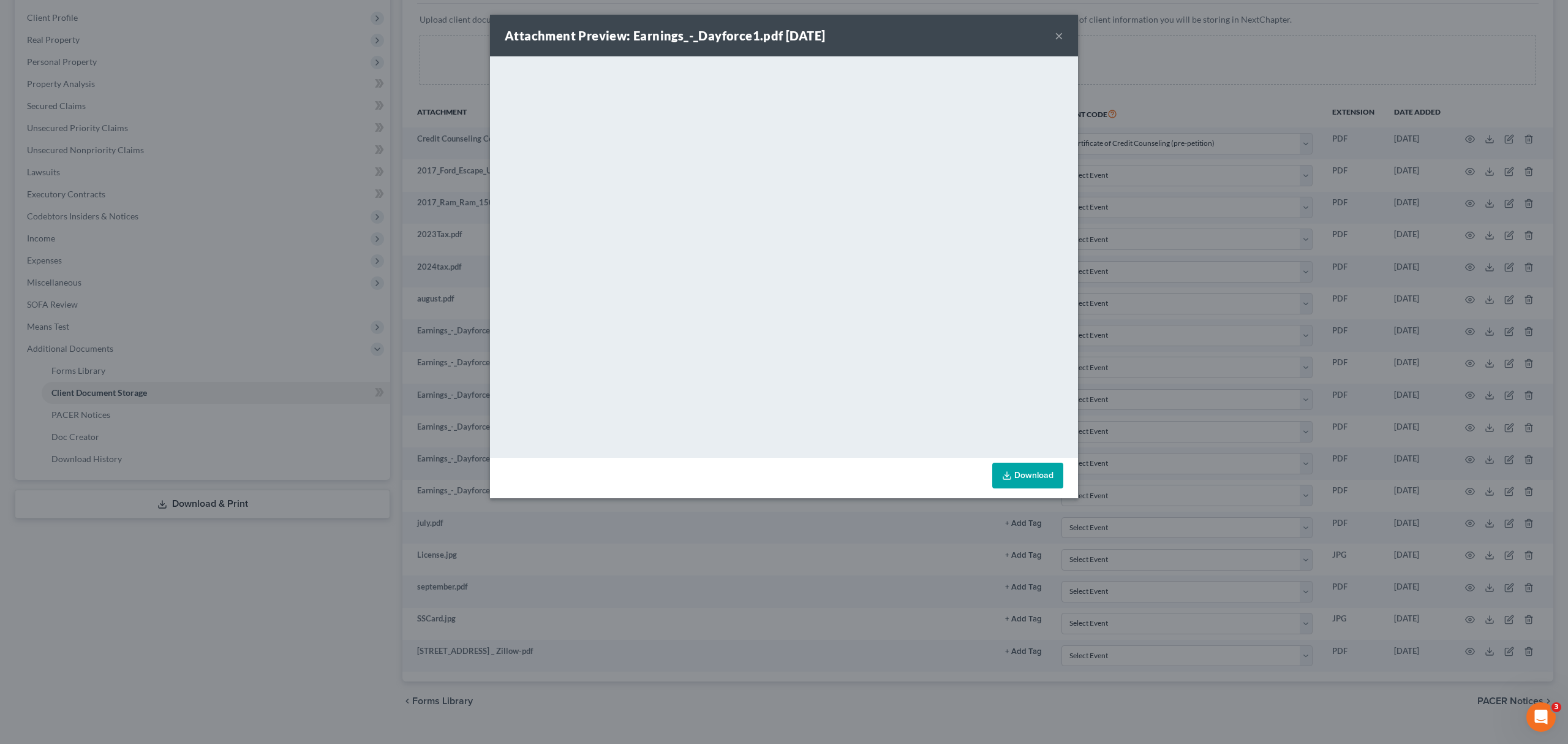
click at [1055, 32] on button "×" at bounding box center [1059, 36] width 9 height 15
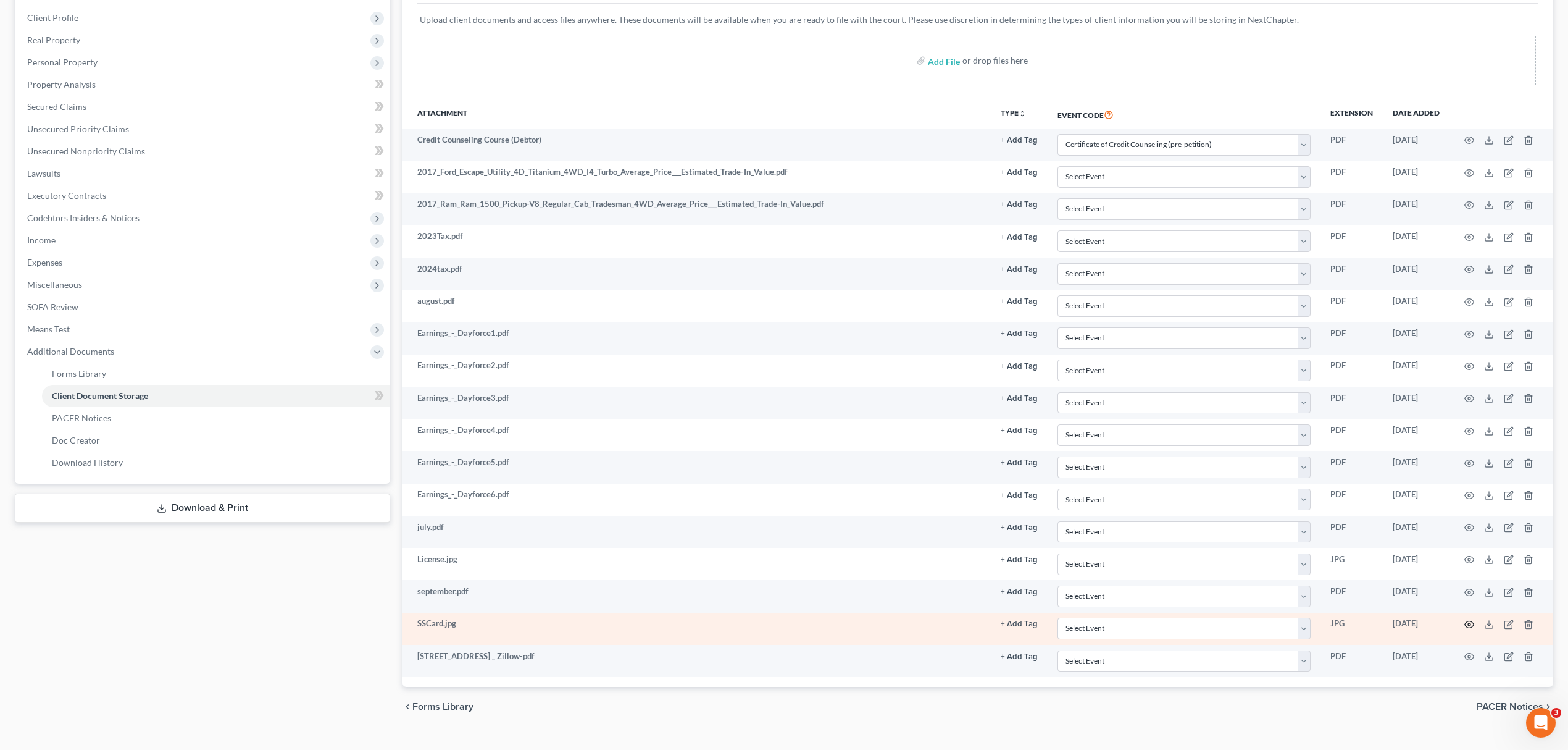
click at [1466, 629] on icon "button" at bounding box center [1469, 624] width 10 height 10
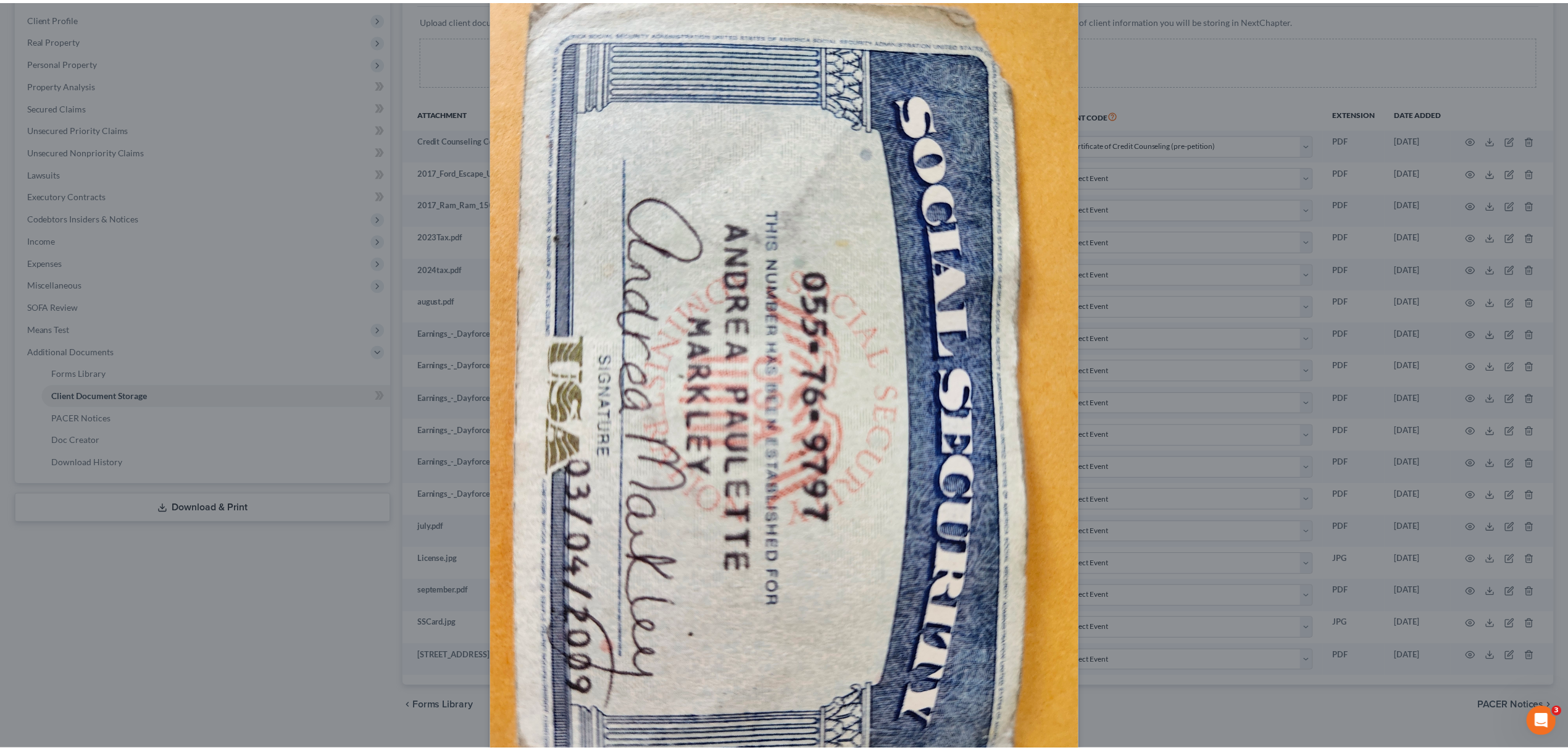
scroll to position [0, 0]
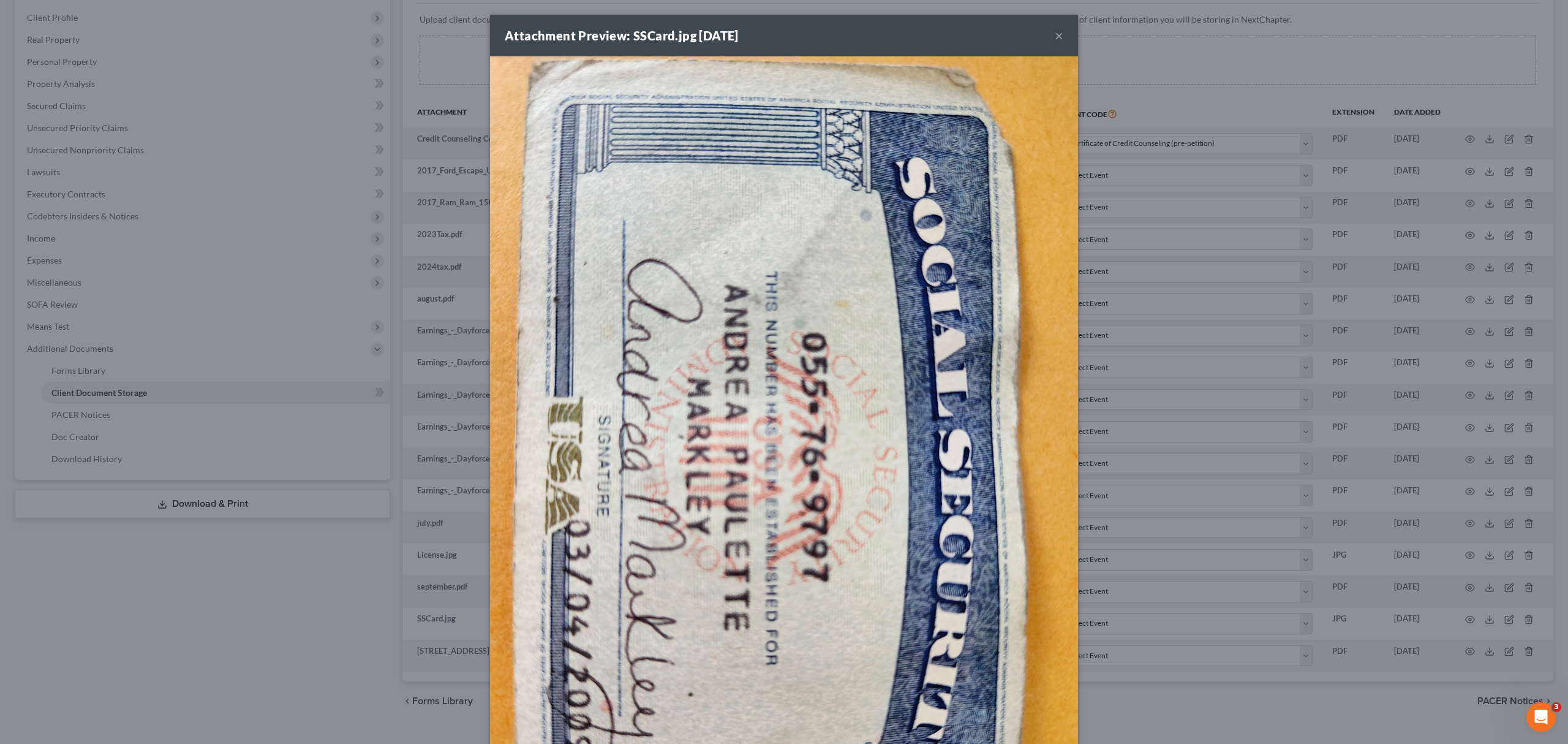
click at [1055, 36] on button "×" at bounding box center [1059, 36] width 9 height 15
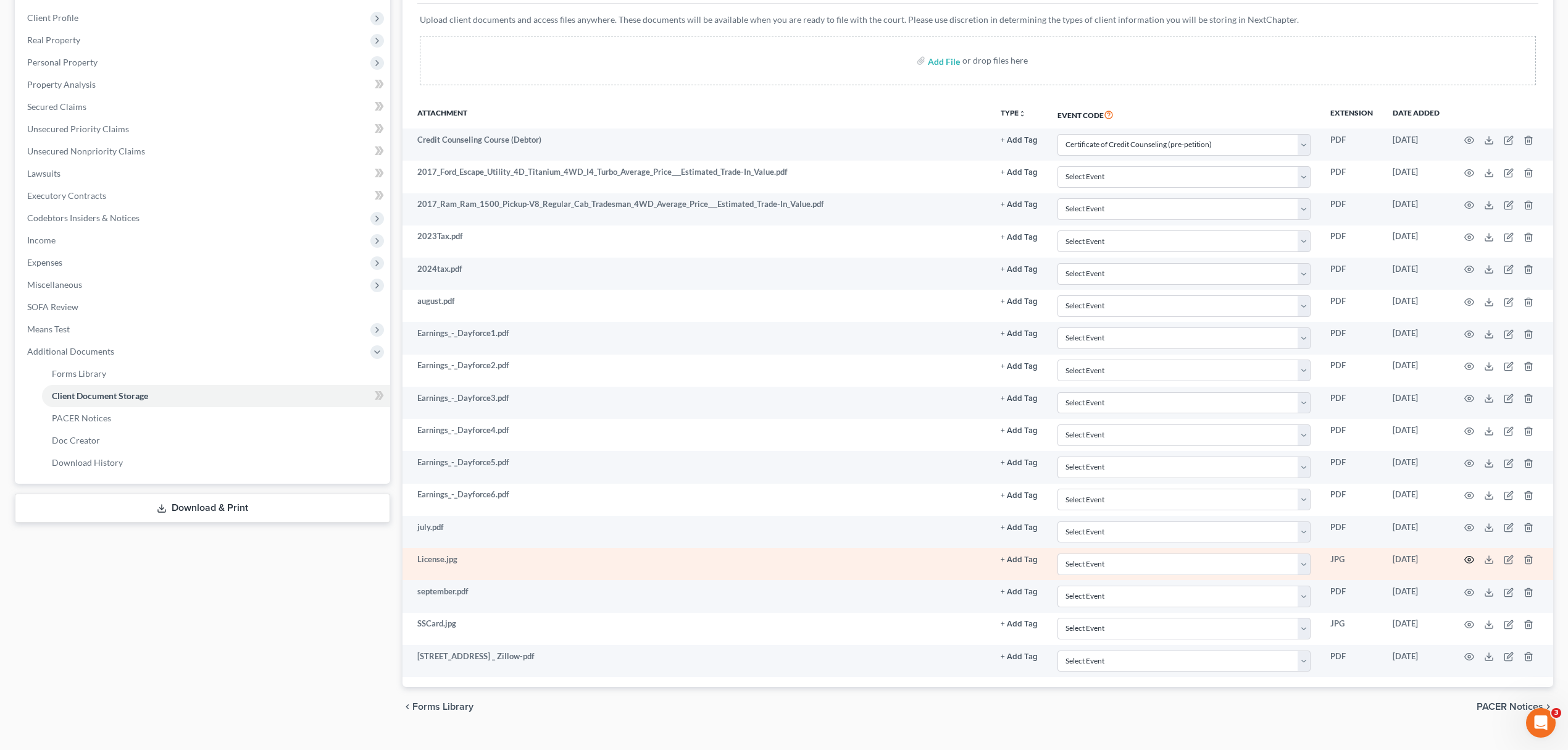
click at [1467, 562] on icon "button" at bounding box center [1469, 559] width 9 height 7
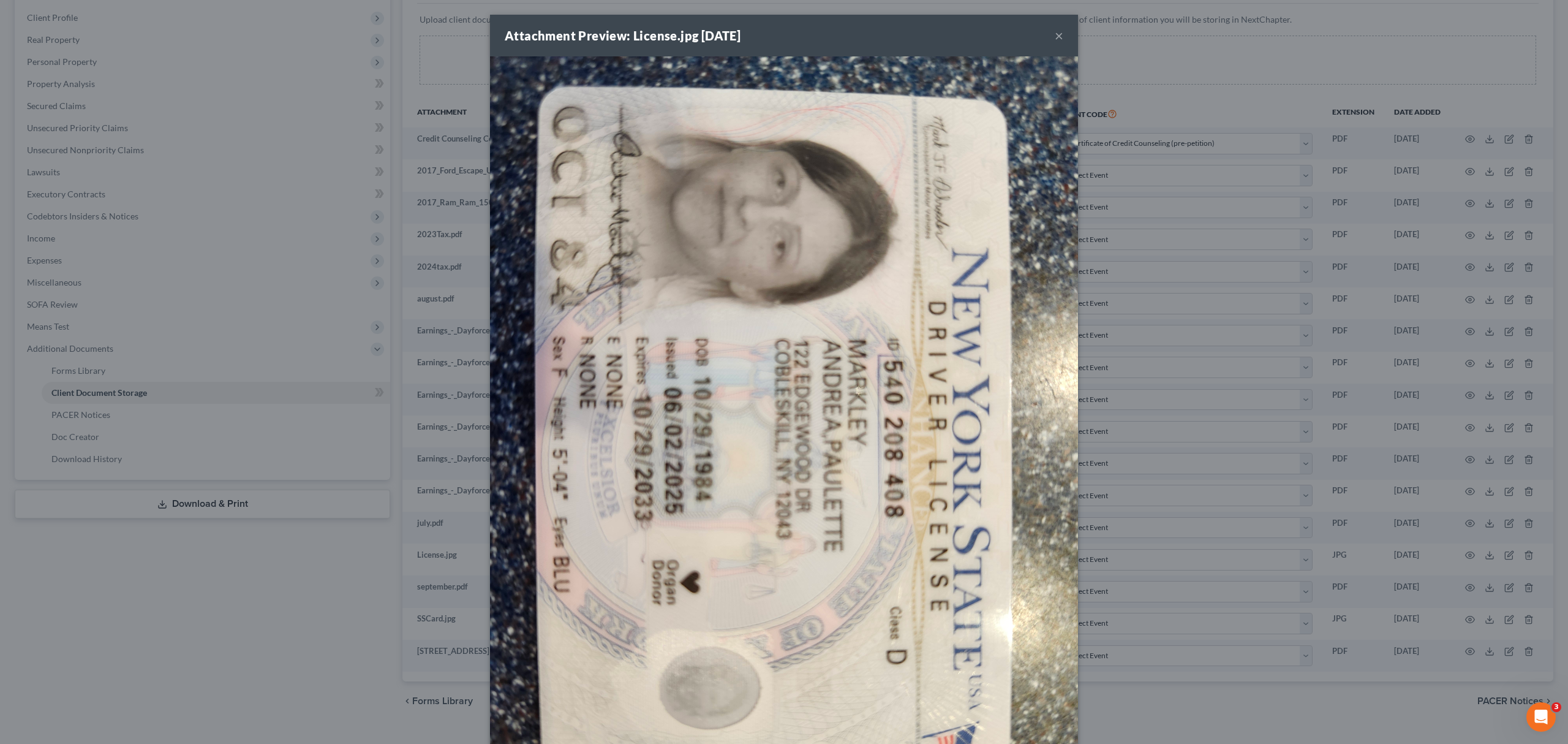
click at [1265, 312] on div "Attachment Preview: License.jpg 10/02/2025 × Download" at bounding box center [784, 372] width 1568 height 744
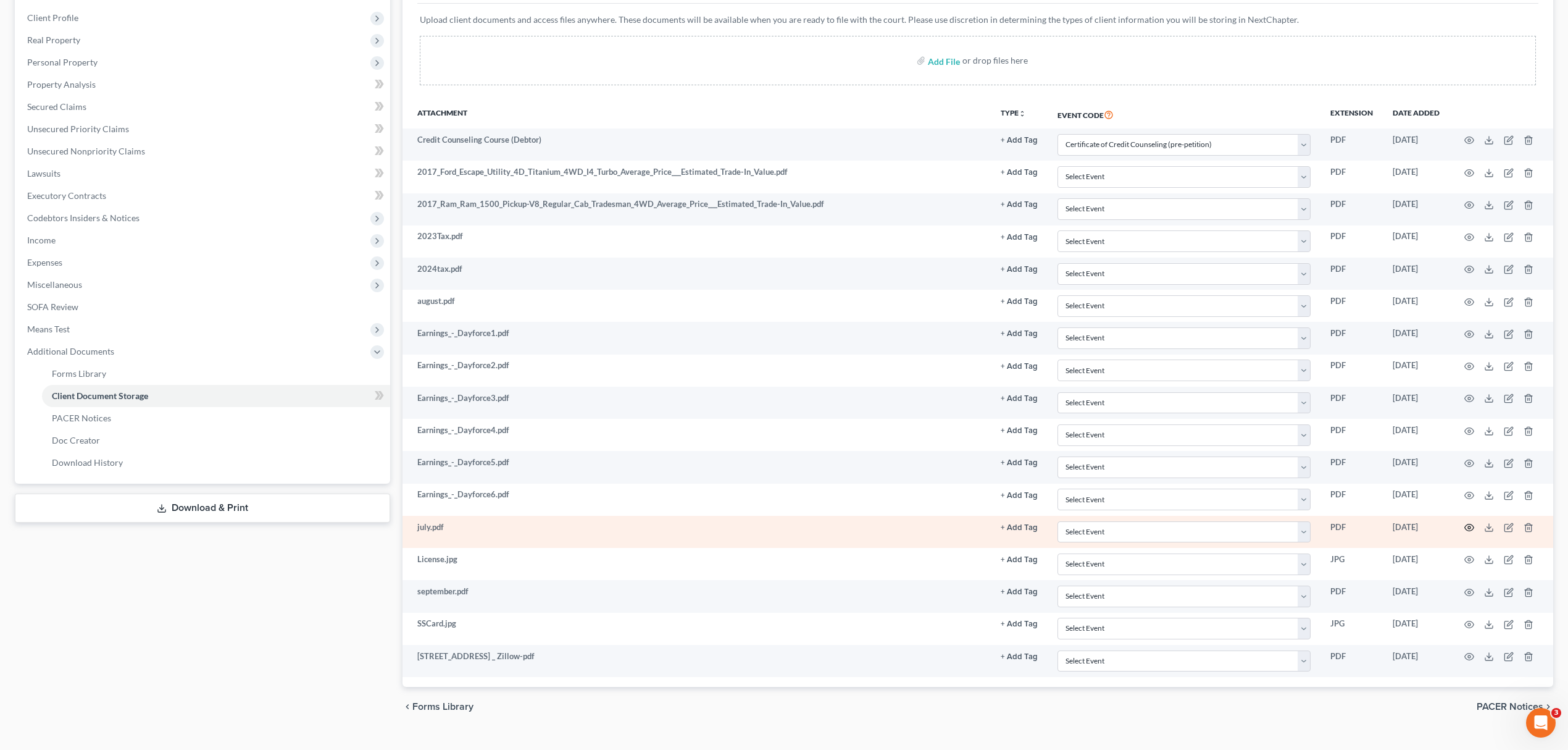
click at [1466, 529] on icon "button" at bounding box center [1469, 528] width 9 height 7
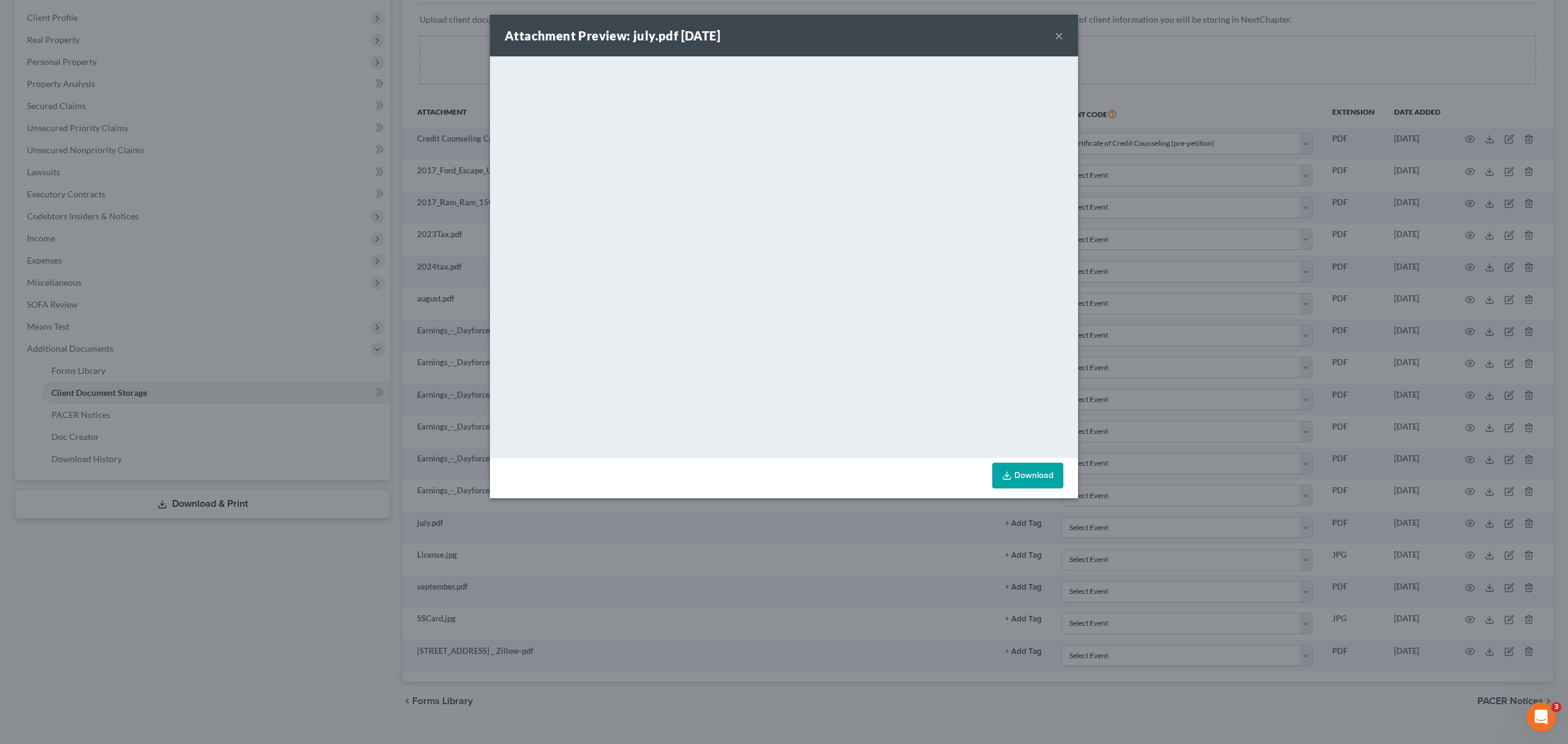
click at [1055, 34] on button "×" at bounding box center [1059, 36] width 9 height 15
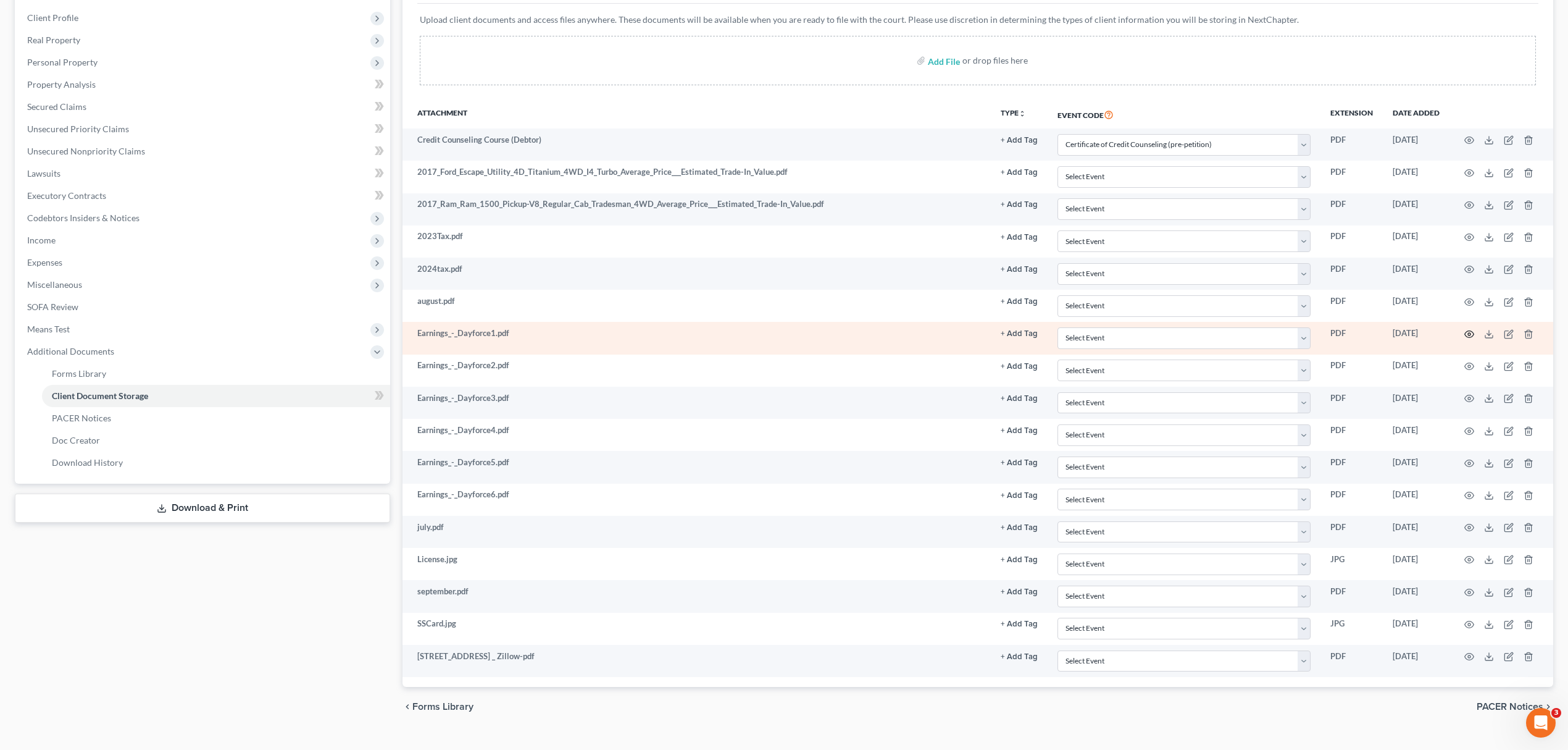
click at [1467, 334] on icon "button" at bounding box center [1469, 335] width 9 height 7
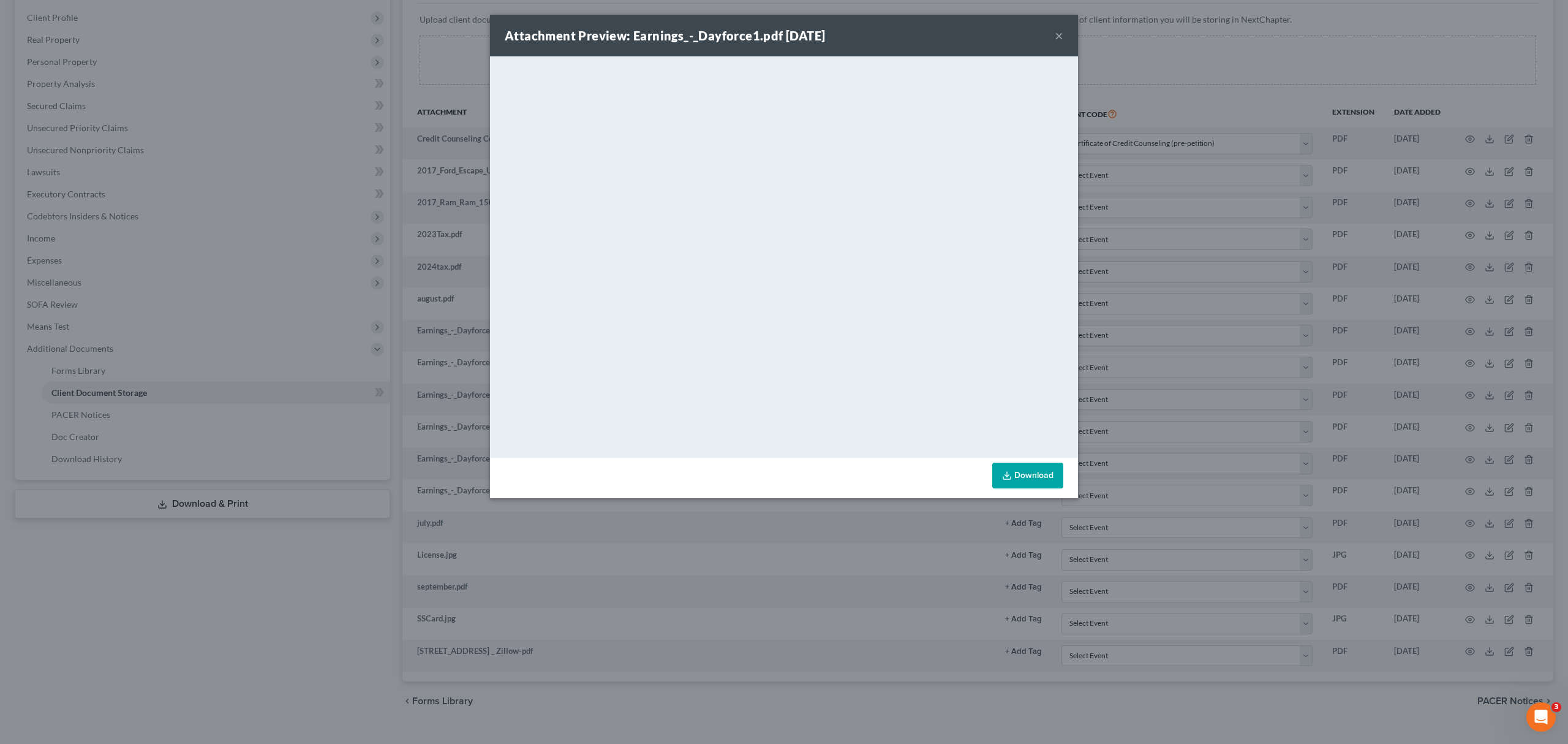
click at [1059, 31] on button "×" at bounding box center [1059, 36] width 9 height 15
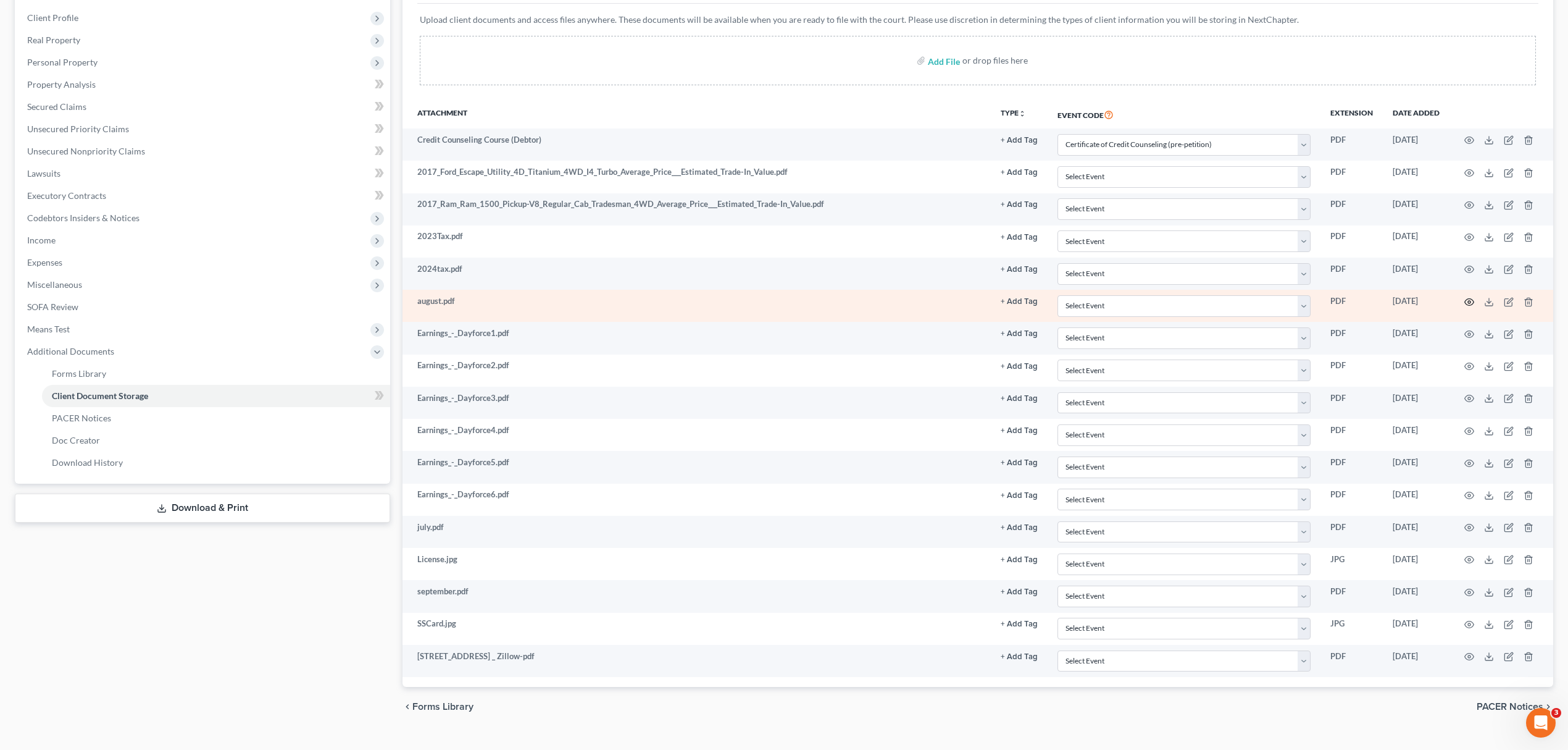
click at [1470, 303] on circle "button" at bounding box center [1469, 302] width 2 height 2
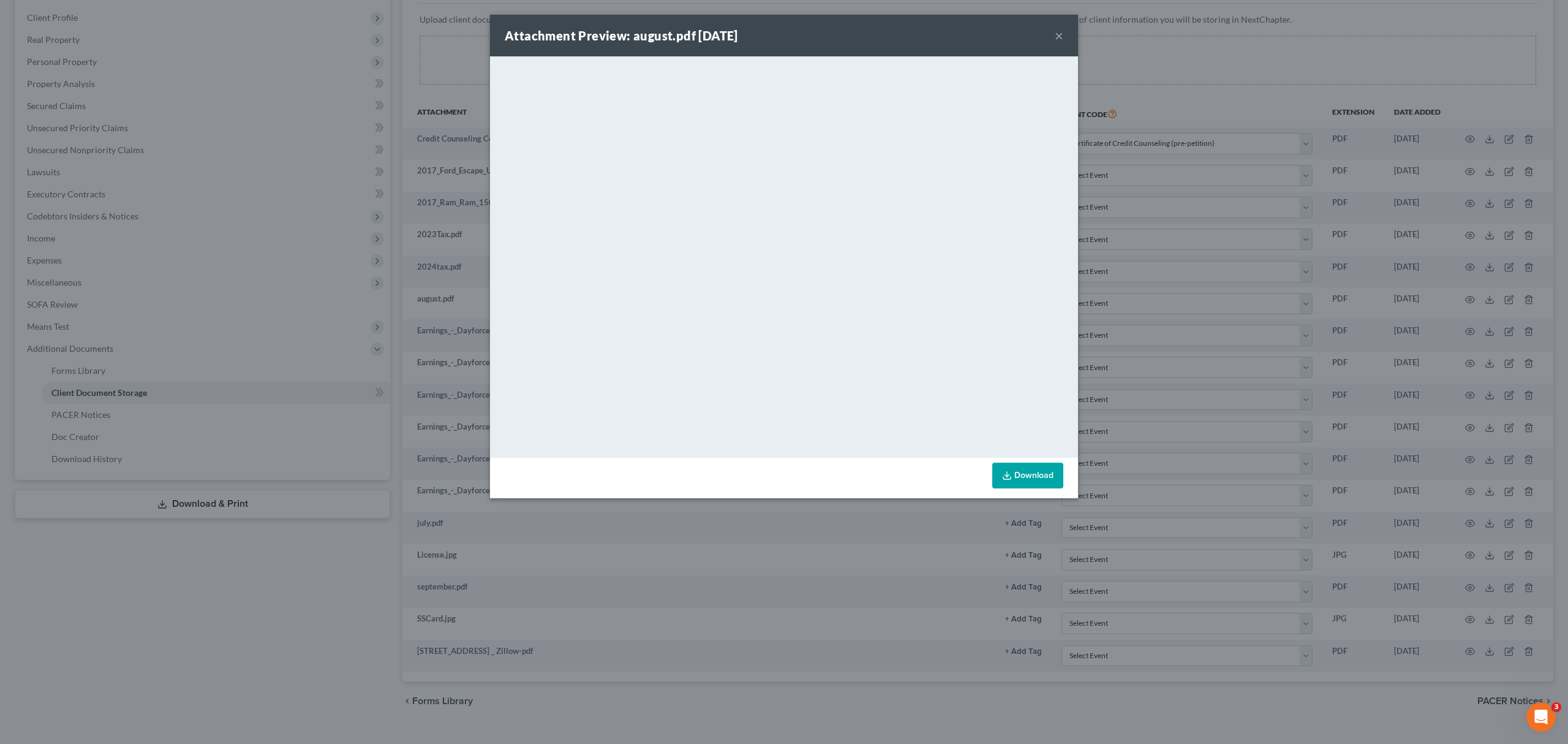
click at [1056, 34] on button "×" at bounding box center [1059, 36] width 9 height 15
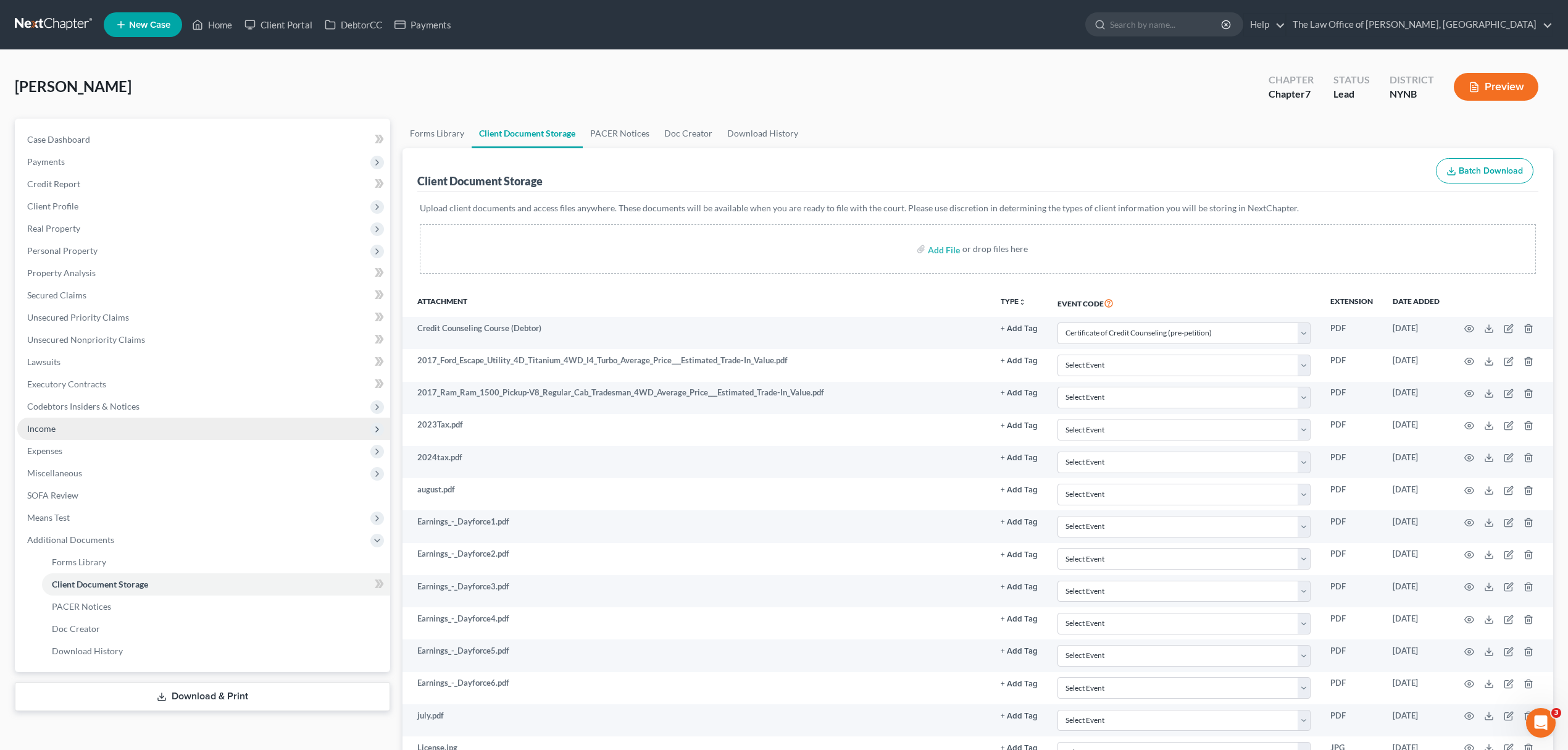
click at [179, 425] on span "Income" at bounding box center [204, 428] width 373 height 22
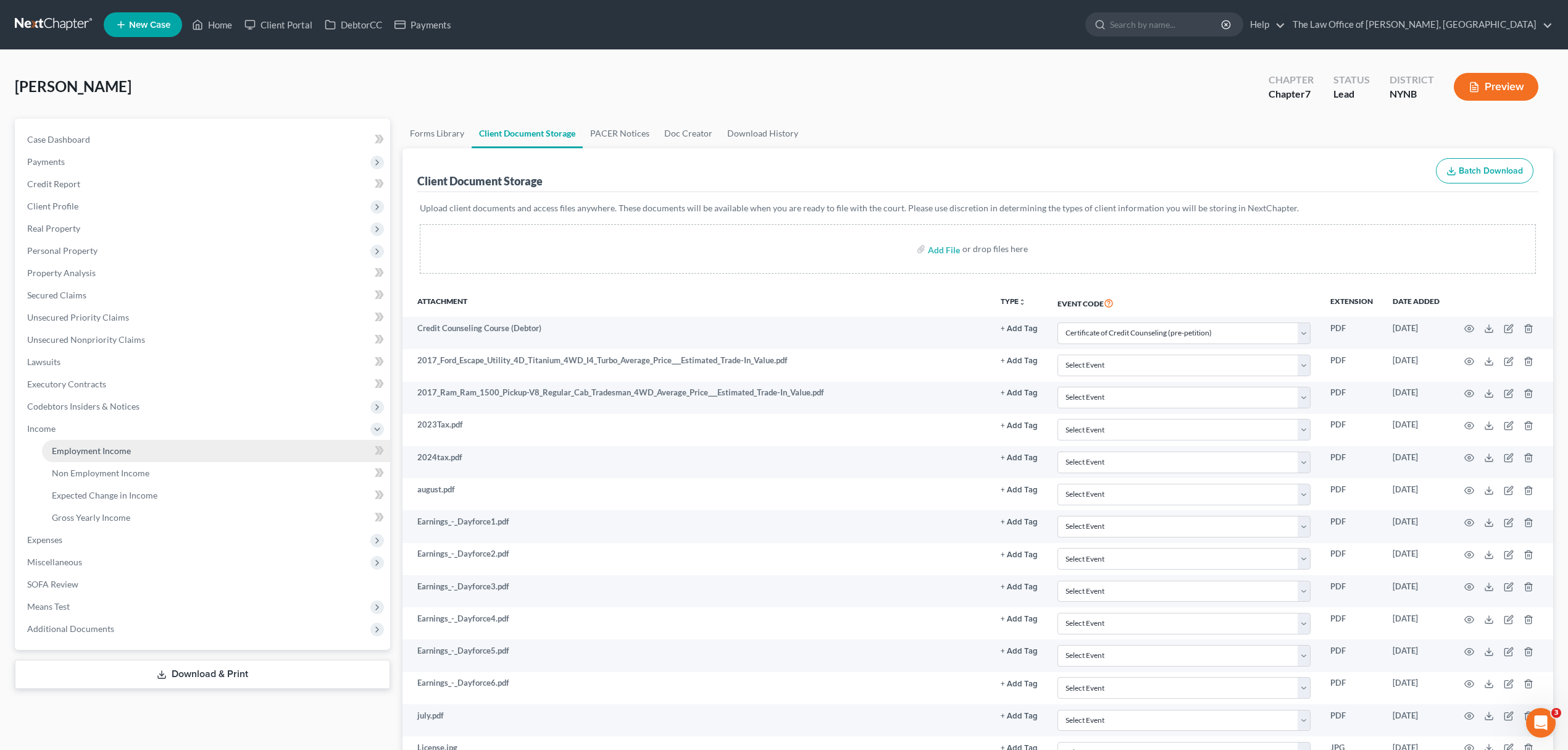
click at [175, 450] on link "Employment Income" at bounding box center [216, 451] width 348 height 22
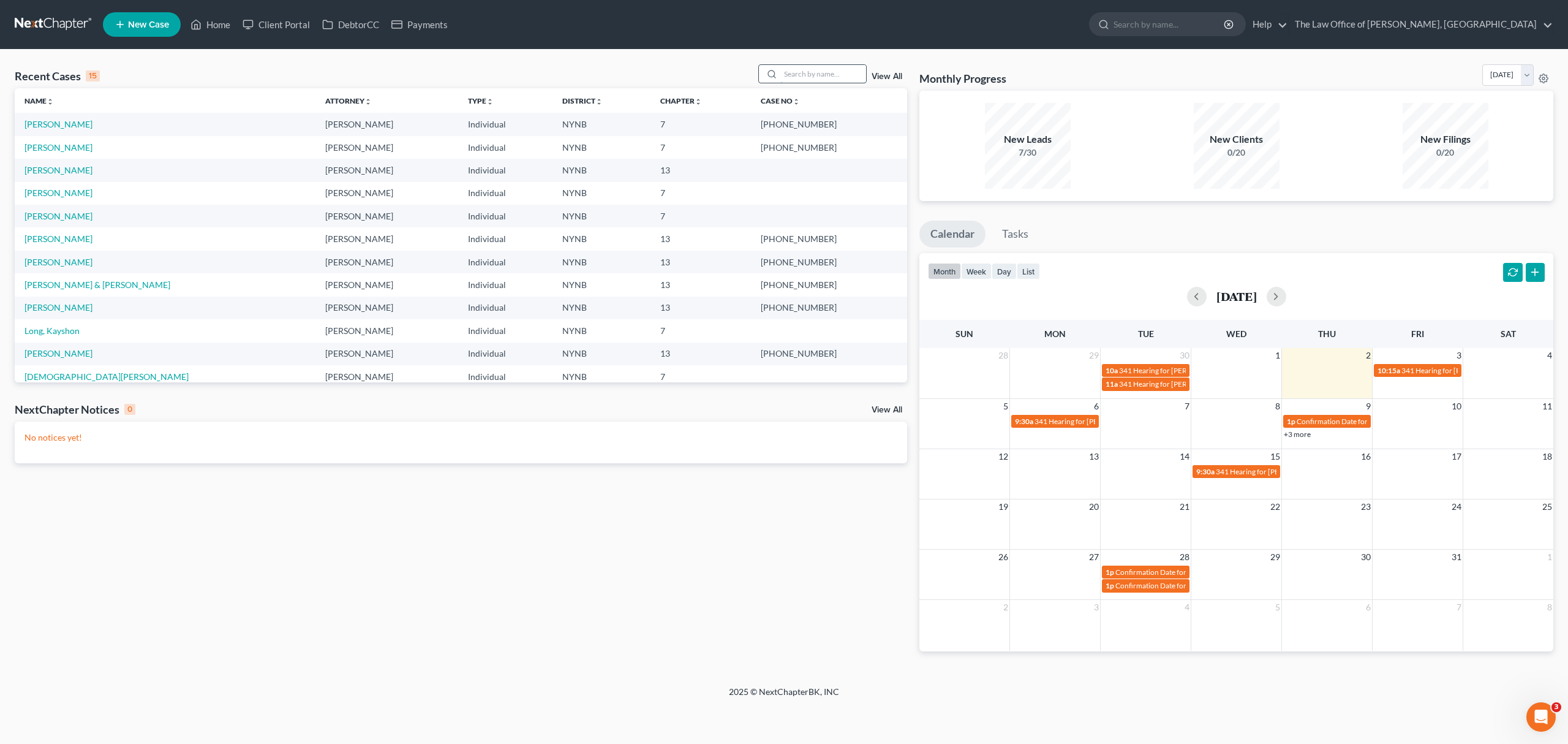
click at [789, 74] on input "search" at bounding box center [823, 74] width 86 height 18
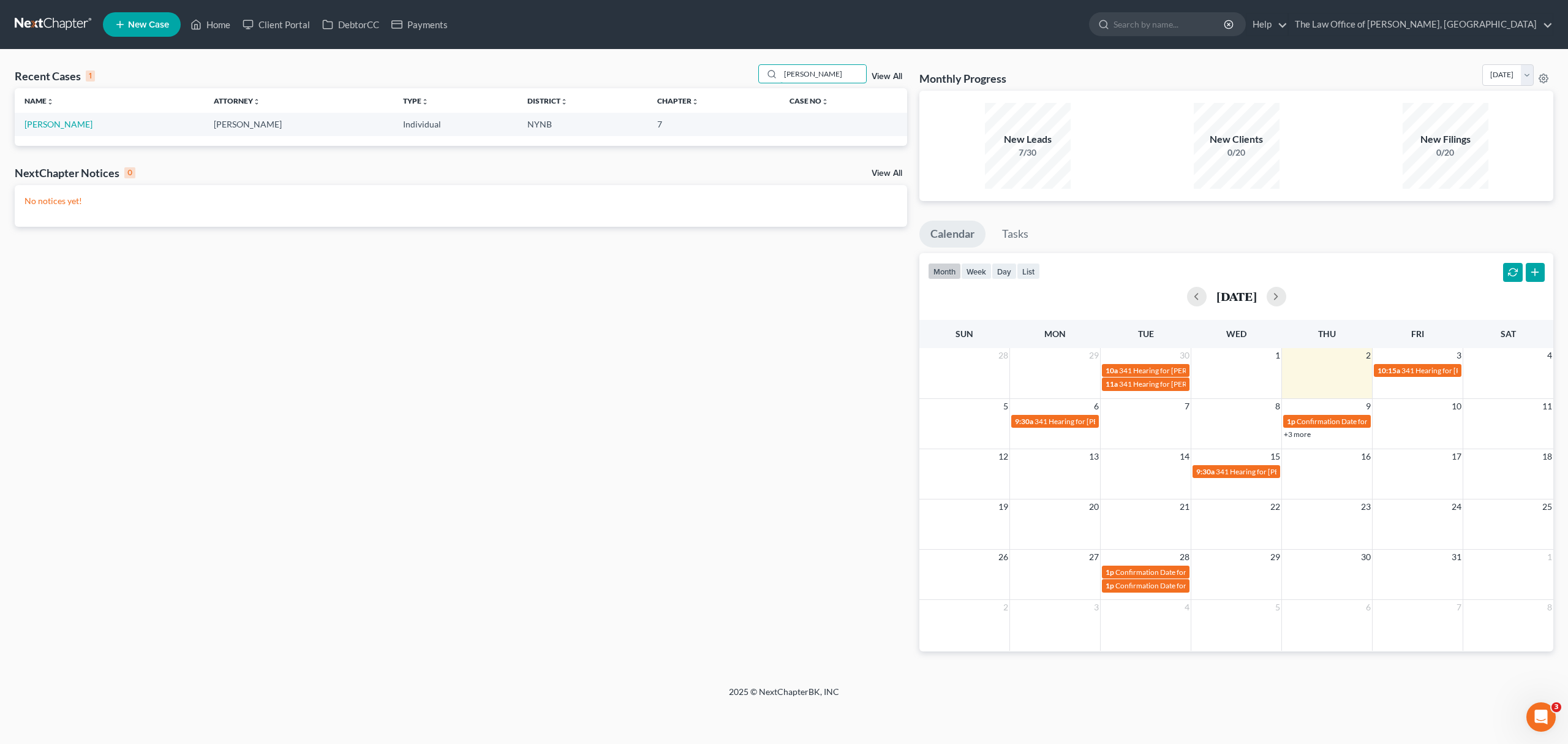
type input "[PERSON_NAME]"
drag, startPoint x: 57, startPoint y: 135, endPoint x: 51, endPoint y: 126, distance: 10.8
click at [56, 135] on td "[PERSON_NAME]" at bounding box center [109, 124] width 189 height 23
click at [51, 126] on link "[PERSON_NAME]" at bounding box center [58, 124] width 68 height 11
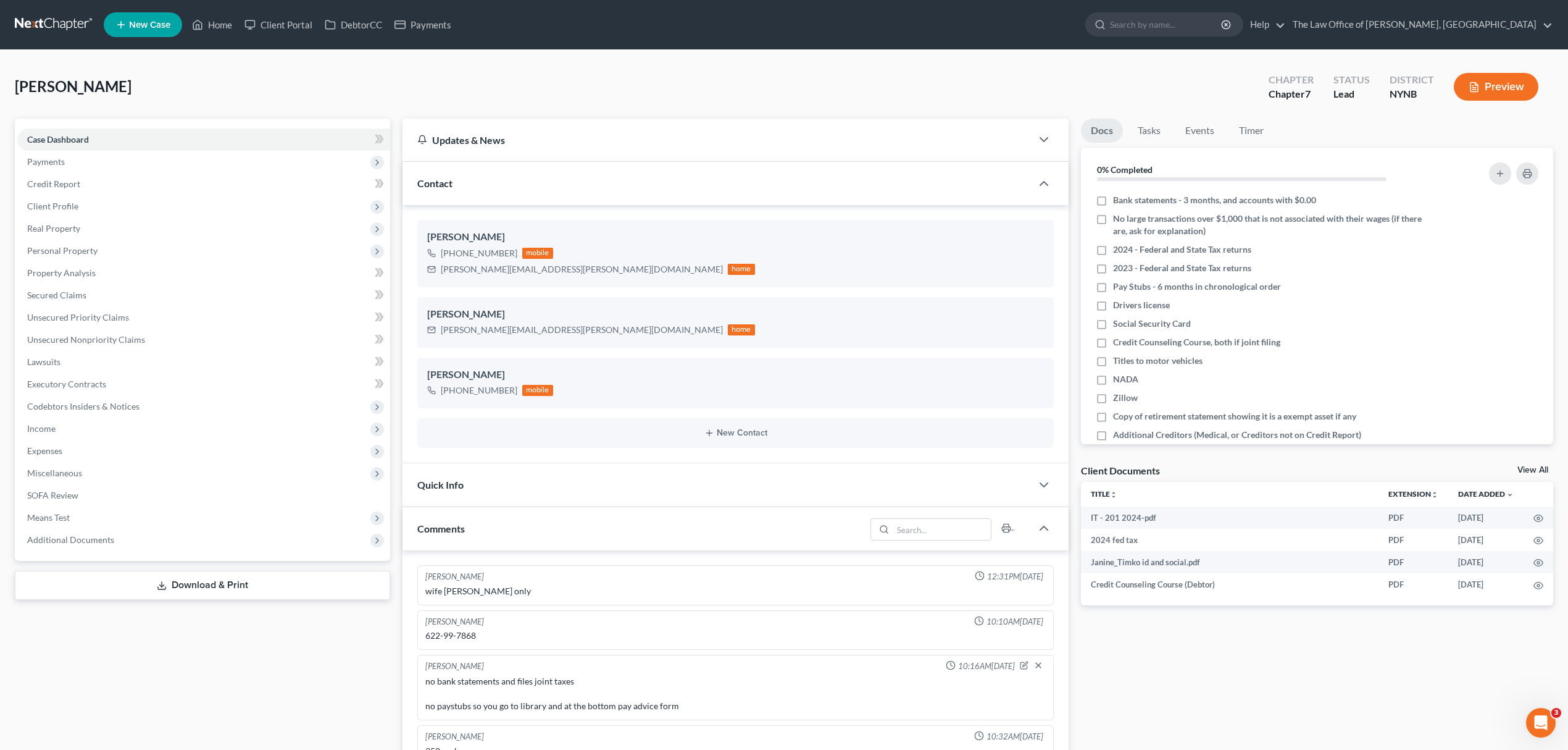
scroll to position [29, 0]
drag, startPoint x: 1172, startPoint y: 245, endPoint x: 1169, endPoint y: 263, distance: 18.2
click at [1172, 245] on span "2024 - Federal and State Tax returns" at bounding box center [1182, 249] width 138 height 12
click at [1126, 245] on input "2024 - Federal and State Tax returns" at bounding box center [1122, 248] width 8 height 8
checkbox input "true"
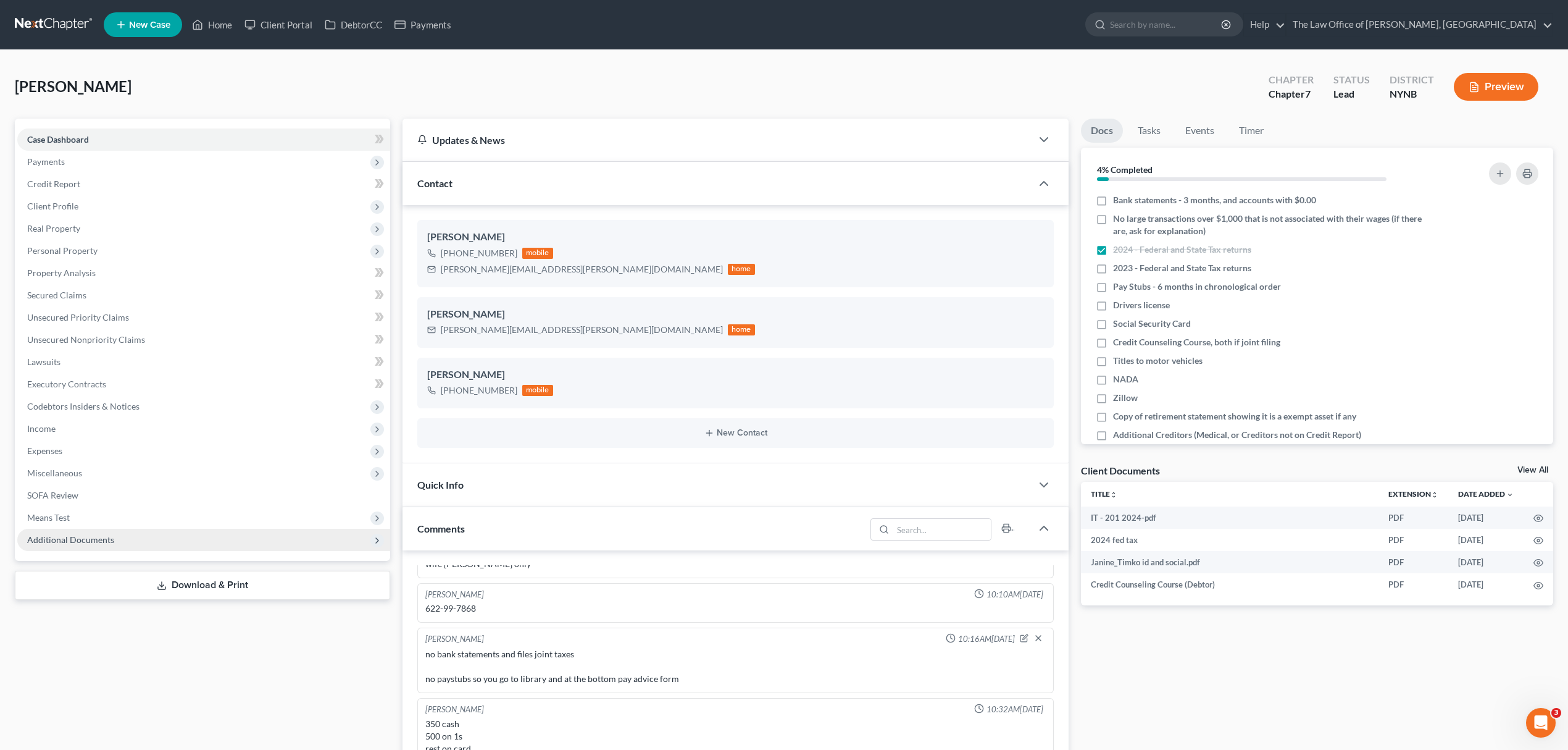
drag, startPoint x: 154, startPoint y: 549, endPoint x: 159, endPoint y: 541, distance: 9.4
click at [155, 549] on span "Additional Documents" at bounding box center [204, 539] width 373 height 22
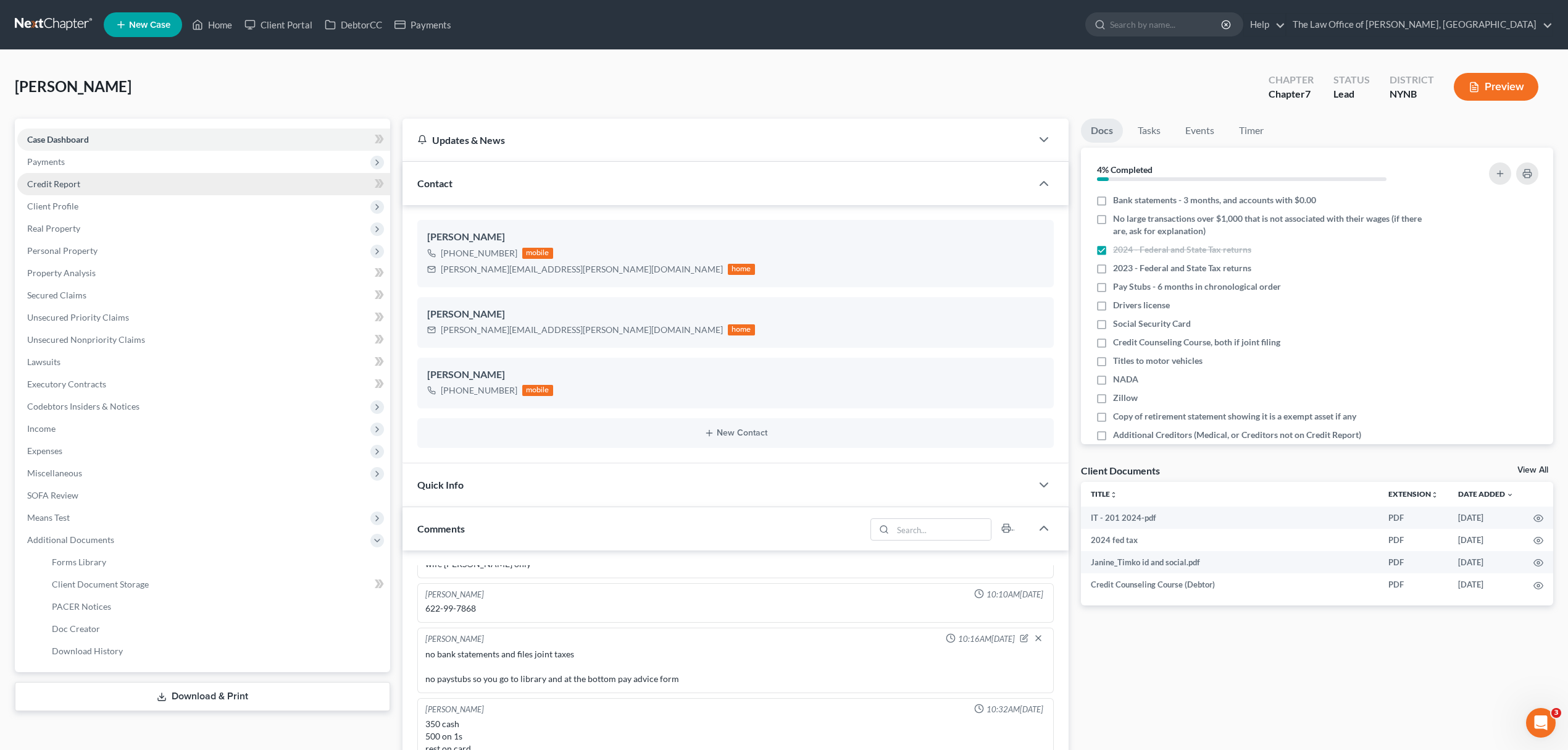
click at [232, 177] on link "Credit Report" at bounding box center [204, 183] width 373 height 22
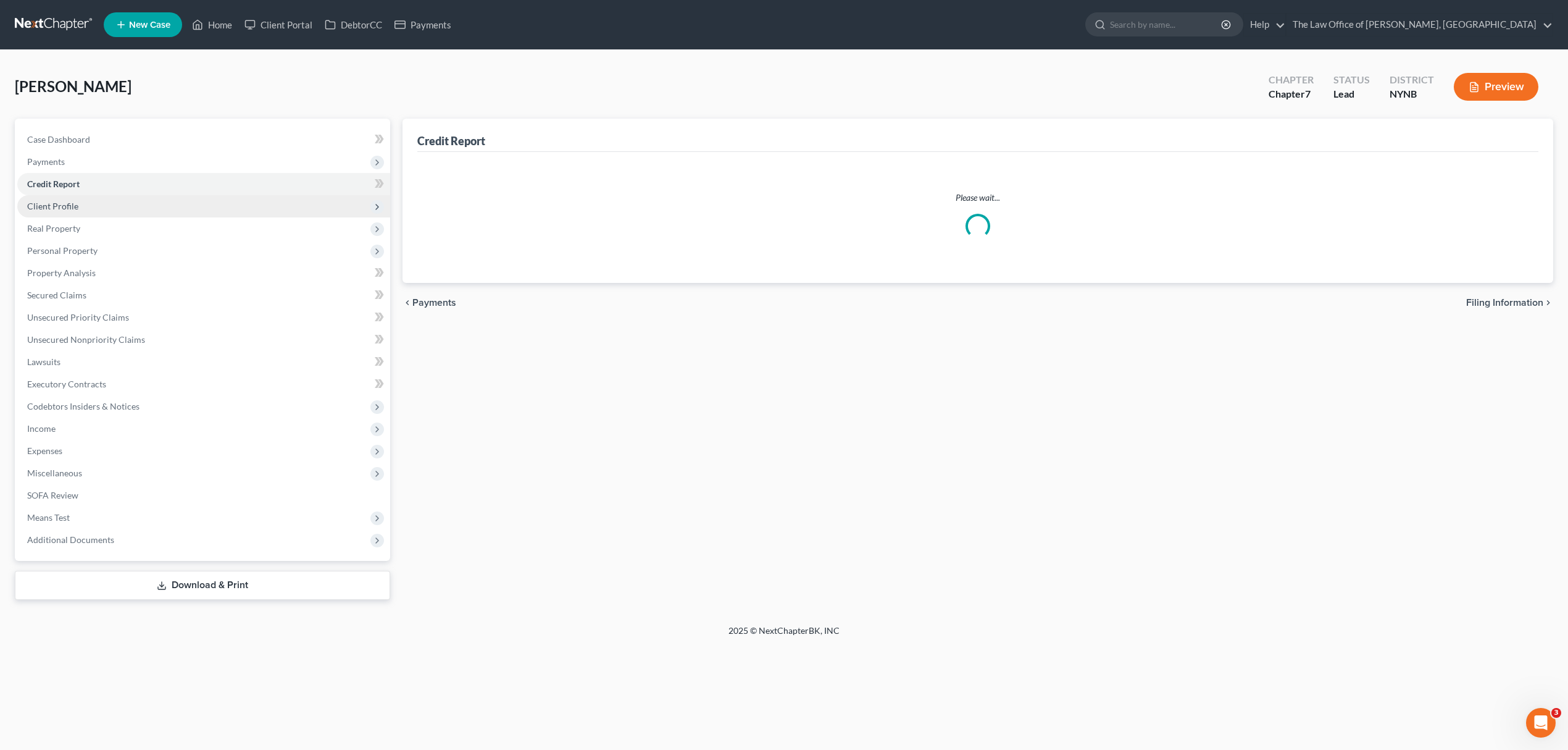
click at [211, 198] on span "Client Profile" at bounding box center [204, 206] width 373 height 22
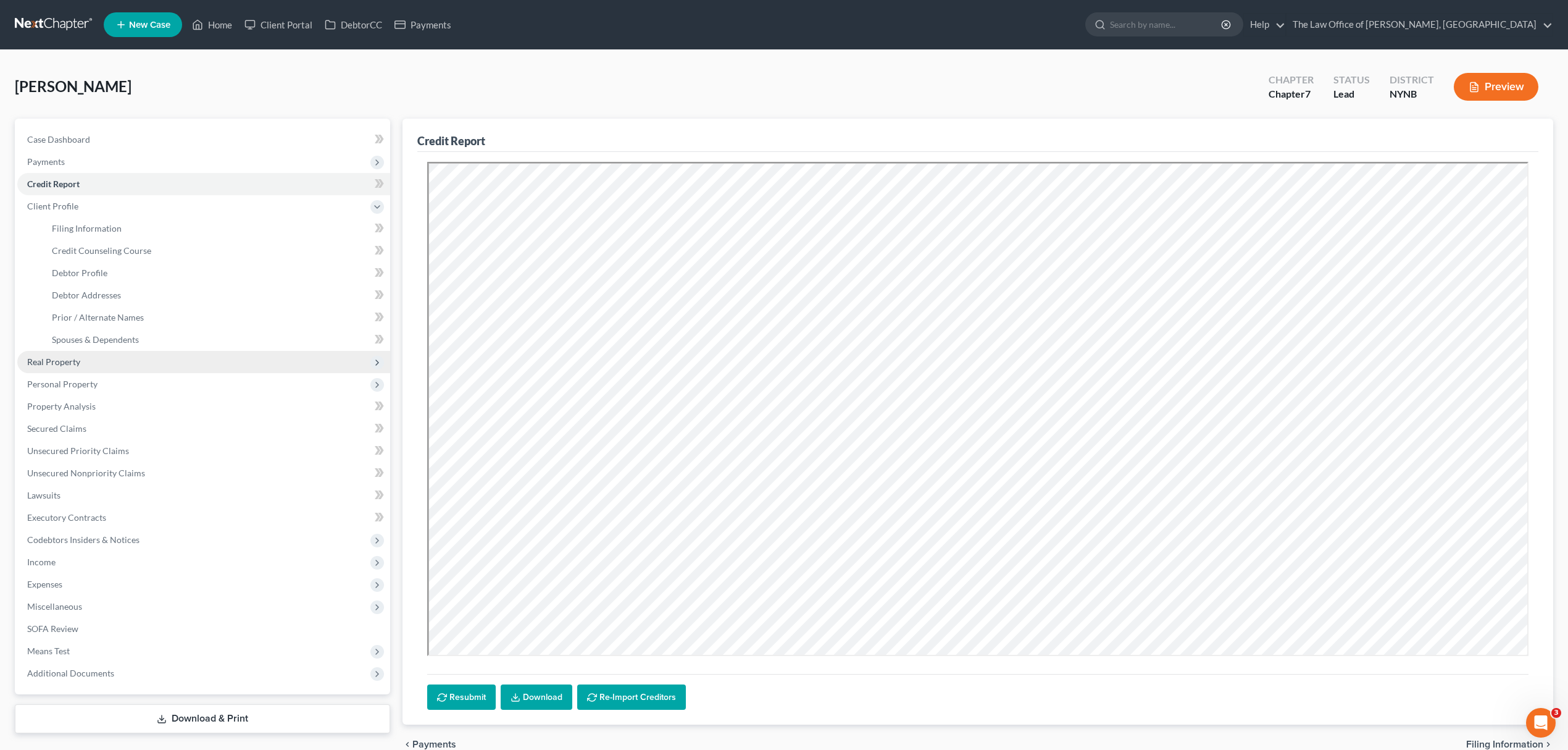
click at [80, 360] on span "Real Property" at bounding box center [204, 362] width 373 height 22
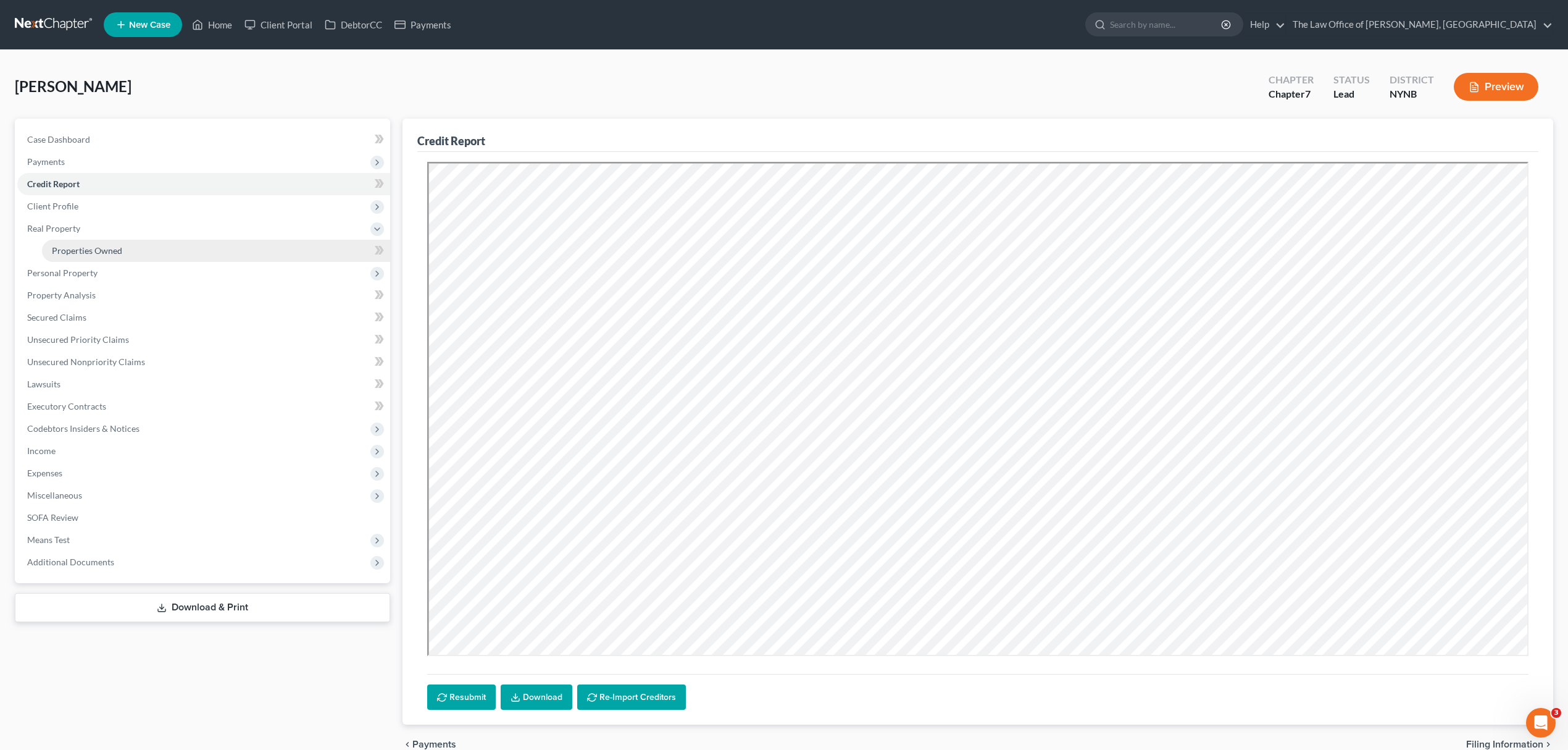
click at [142, 247] on link "Properties Owned" at bounding box center [216, 250] width 348 height 22
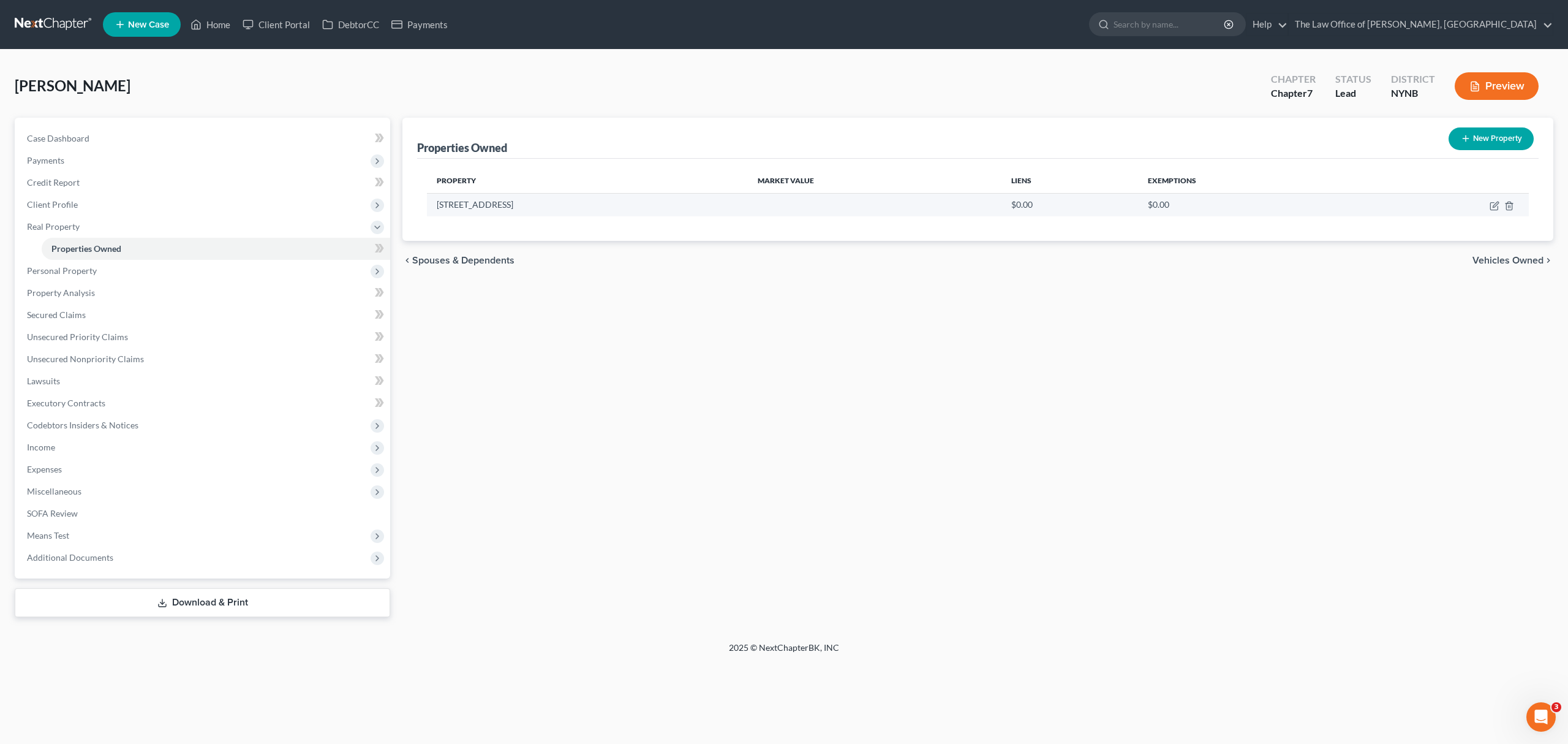
click at [591, 201] on td "[STREET_ADDRESS]" at bounding box center [587, 204] width 321 height 24
click at [1495, 201] on icon "button" at bounding box center [1495, 206] width 10 height 10
select select "35"
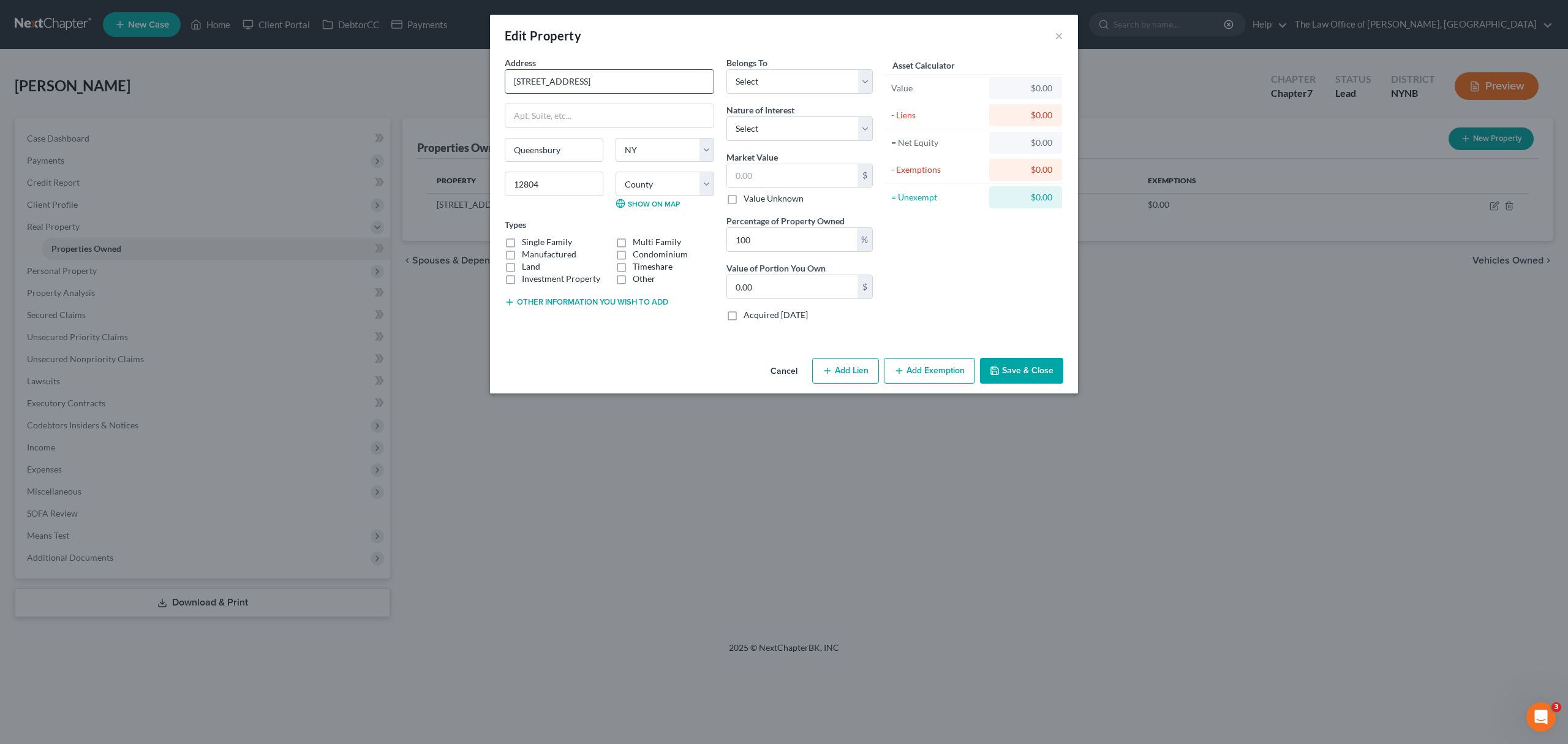
click at [613, 81] on input "[STREET_ADDRESS]" at bounding box center [609, 81] width 208 height 24
click at [547, 157] on input "Queensbury" at bounding box center [554, 150] width 97 height 24
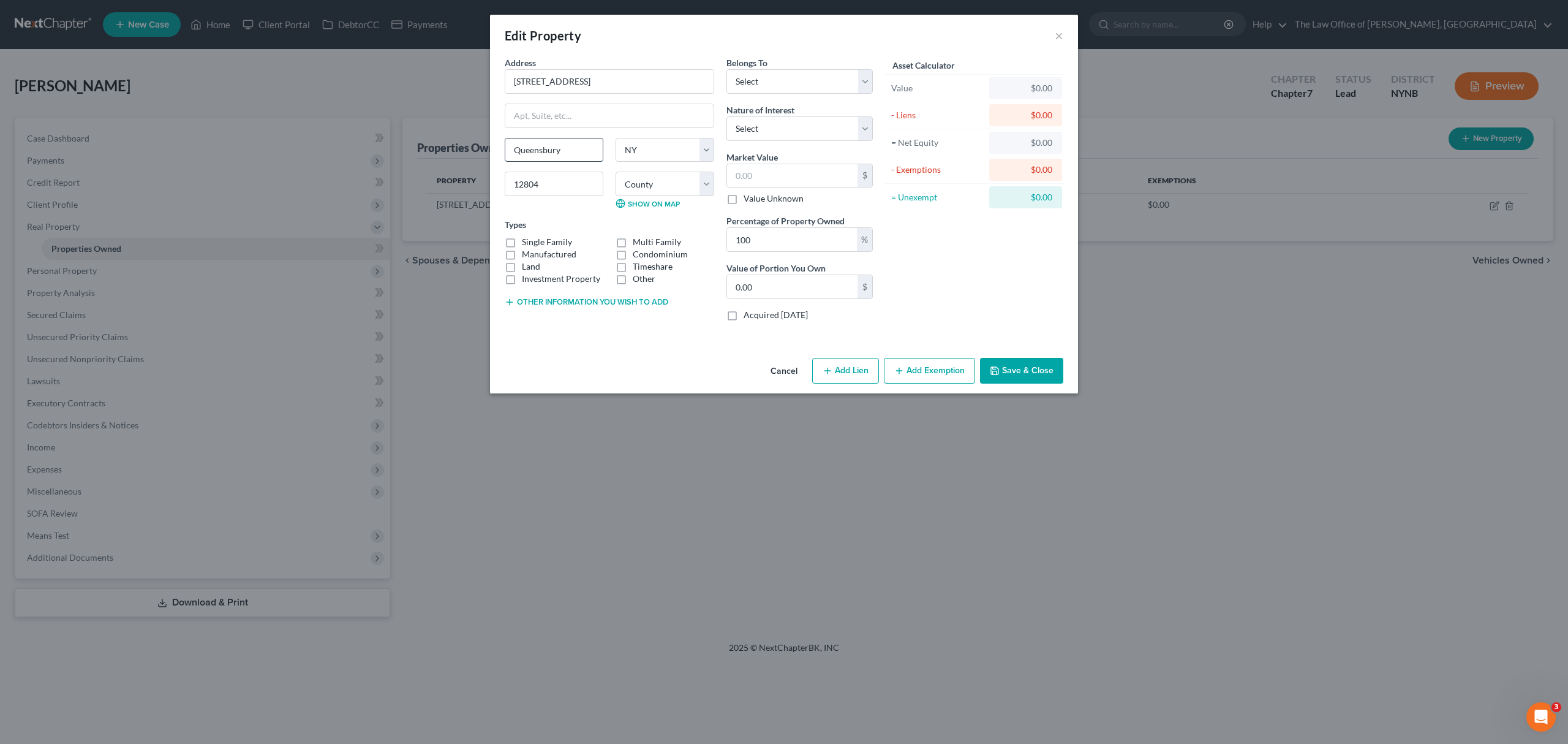
click at [547, 157] on input "Queensbury" at bounding box center [554, 150] width 97 height 24
click at [1040, 370] on button "Save & Close" at bounding box center [1021, 371] width 84 height 26
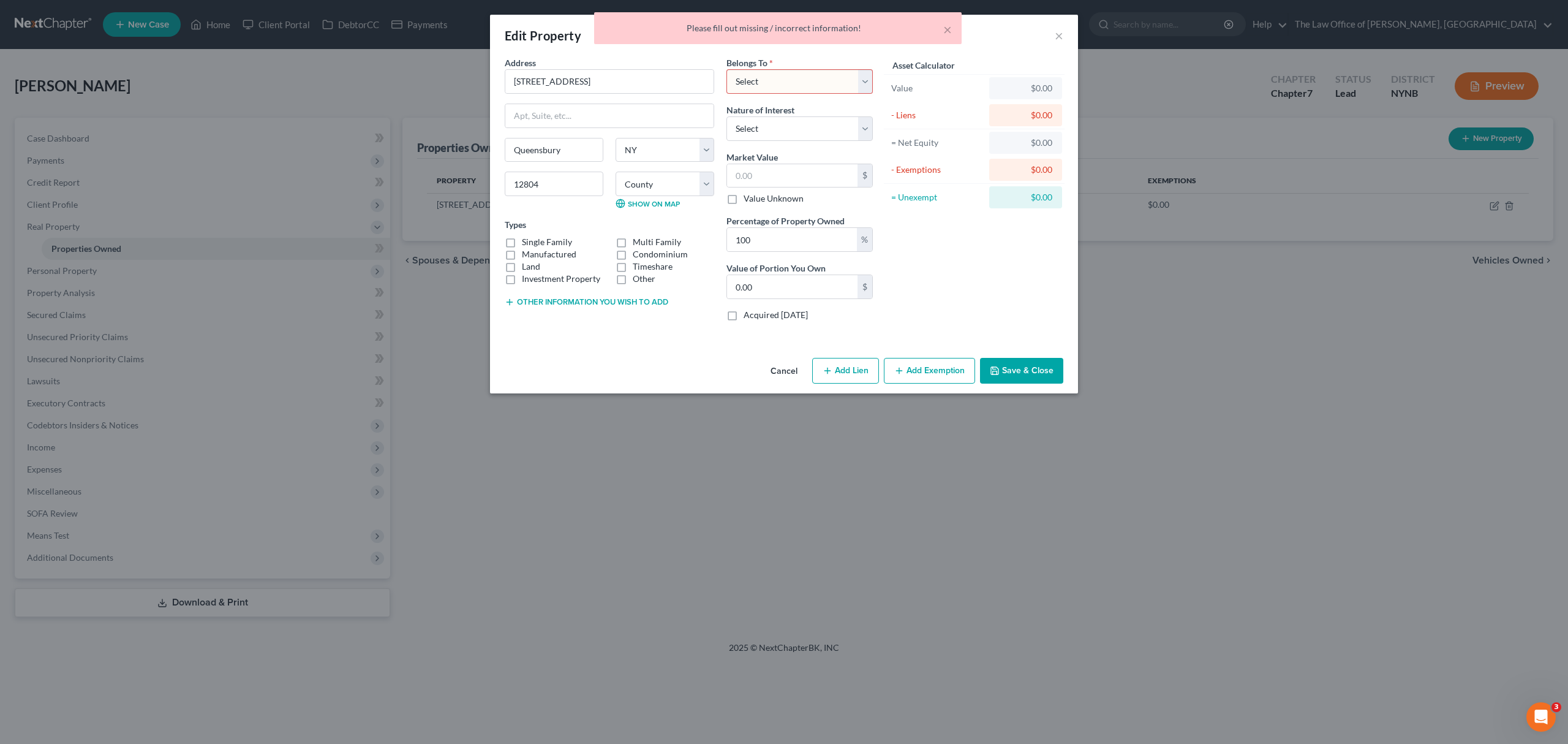
click at [1059, 42] on div "× Please fill out missing / incorrect information!" at bounding box center [777, 31] width 1568 height 38
click at [1062, 39] on div "× Please fill out missing / incorrect information!" at bounding box center [777, 31] width 1568 height 38
click at [1057, 37] on div "× Please fill out missing / incorrect information!" at bounding box center [777, 31] width 1568 height 38
click at [853, 74] on select "Select Debtor 1 Only Debtor 2 Only Debtor 1 And Debtor 2 Only At Least One Of T…" at bounding box center [800, 81] width 146 height 24
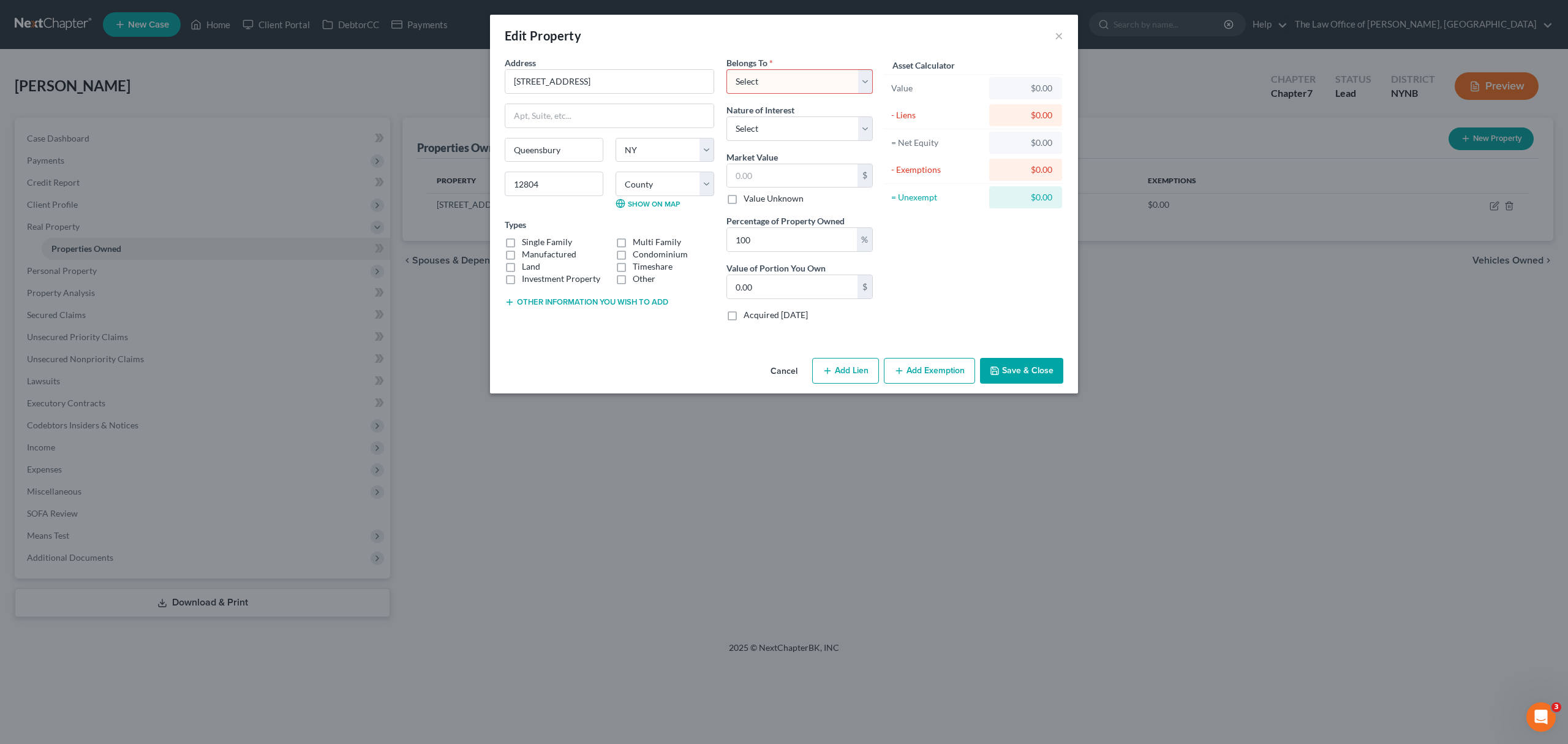
click at [727, 69] on select "Select Debtor 1 Only Debtor 2 Only Debtor 1 And Debtor 2 Only At Least One Of T…" at bounding box center [800, 81] width 146 height 24
click at [1062, 32] on button "×" at bounding box center [1059, 36] width 9 height 15
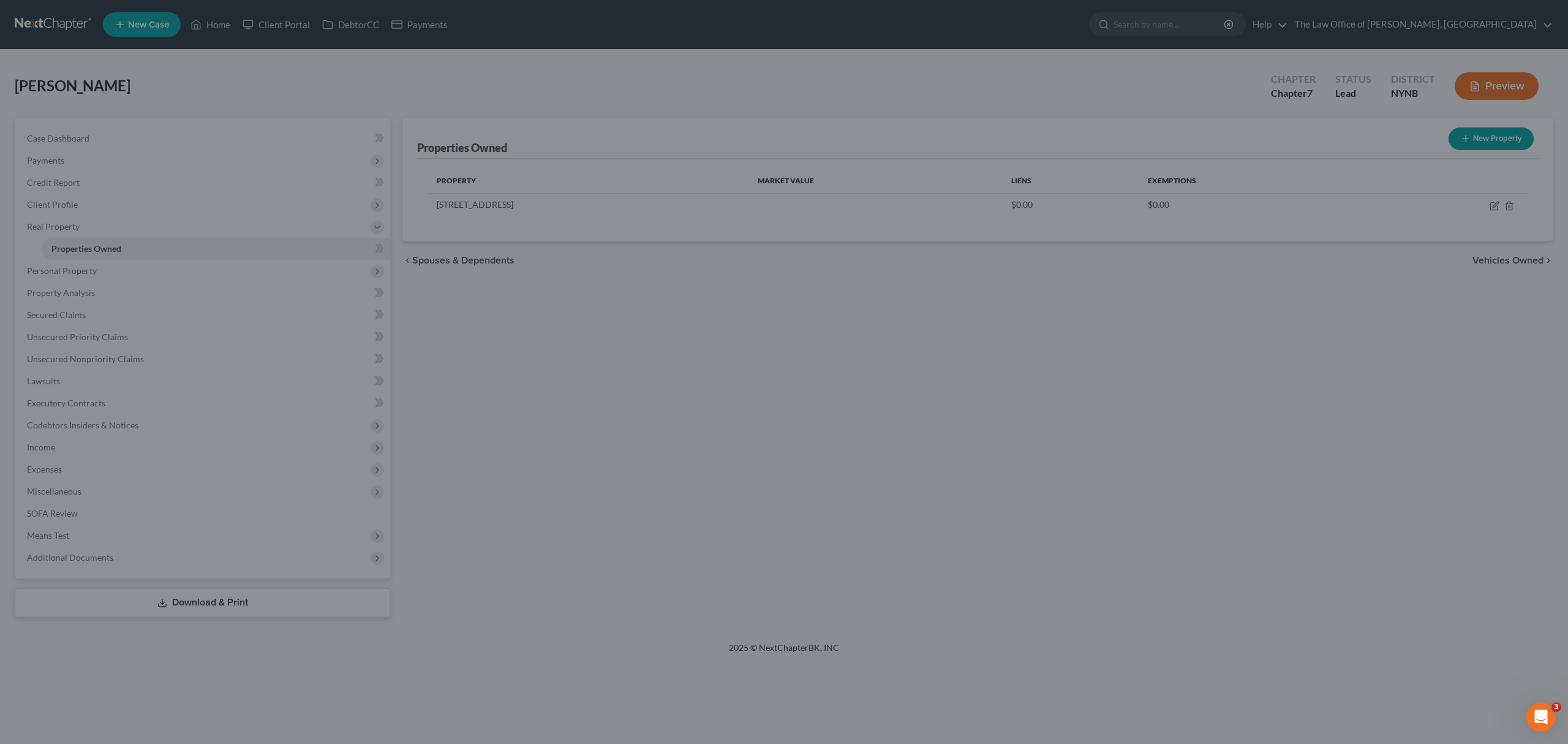
click at [1062, 32] on div "Edit Property × Address * [GEOGRAPHIC_DATA] [GEOGRAPHIC_DATA] [US_STATE][GEOGRA…" at bounding box center [784, 372] width 1568 height 744
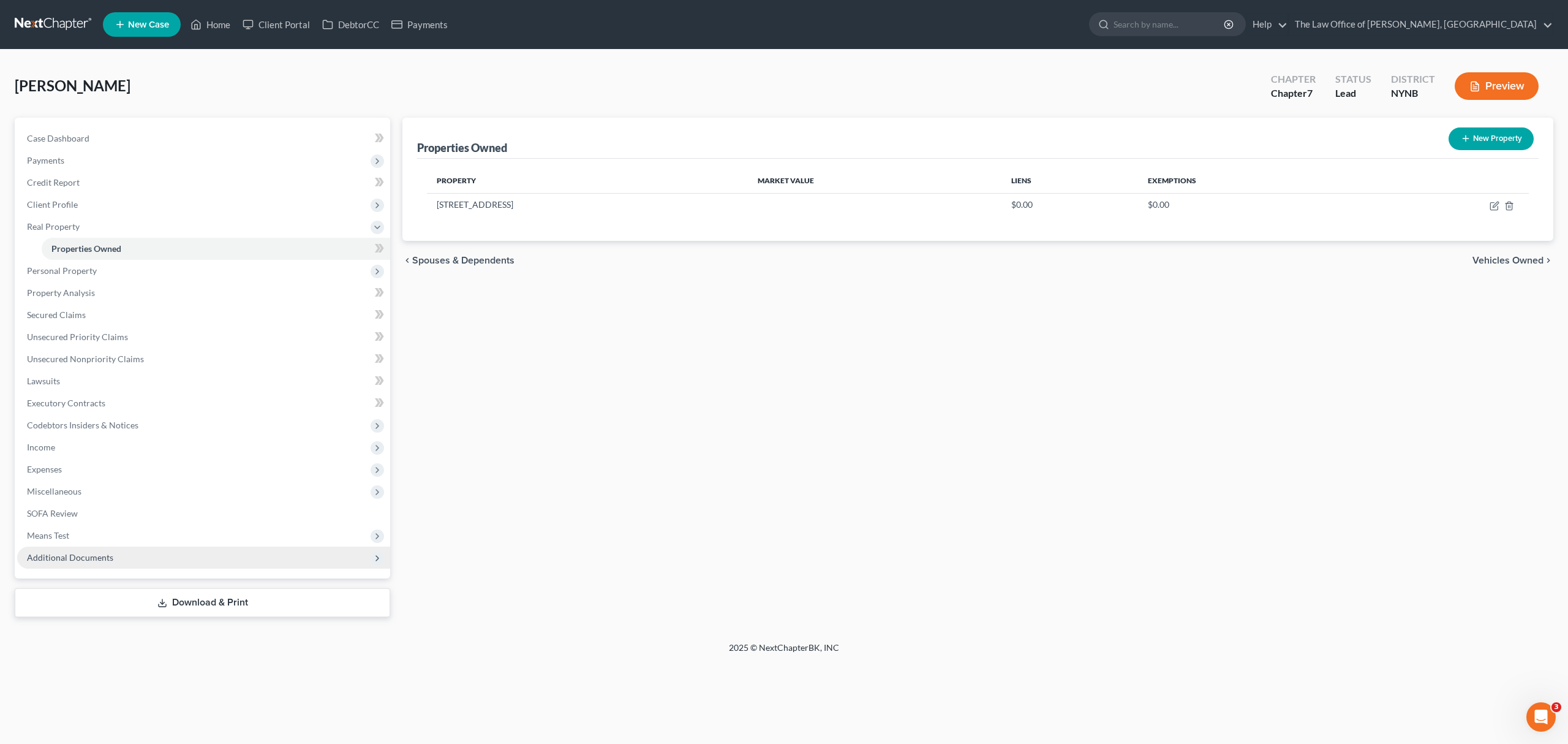
click at [132, 559] on span "Additional Documents" at bounding box center [204, 557] width 373 height 22
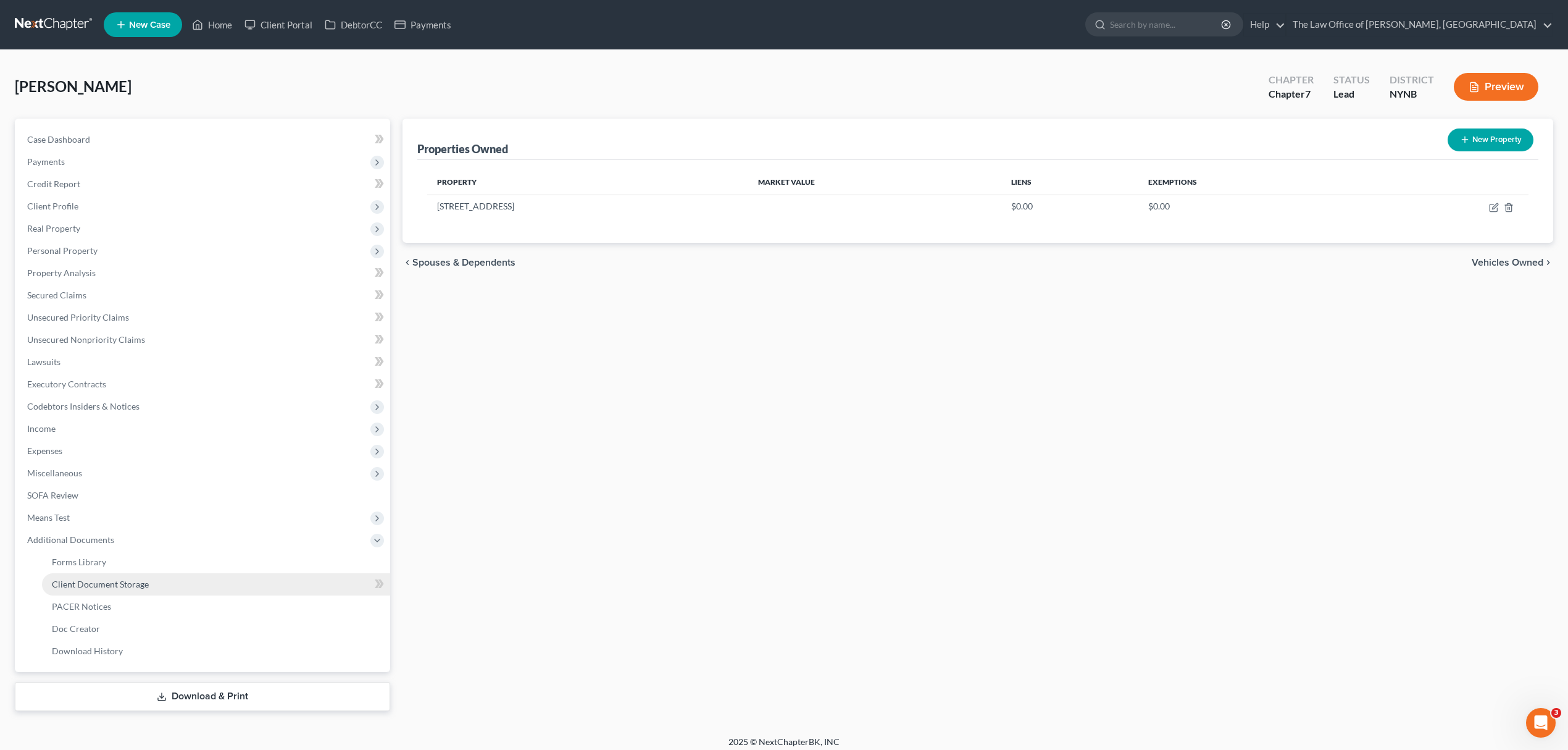
click at [193, 584] on link "Client Document Storage" at bounding box center [216, 584] width 348 height 22
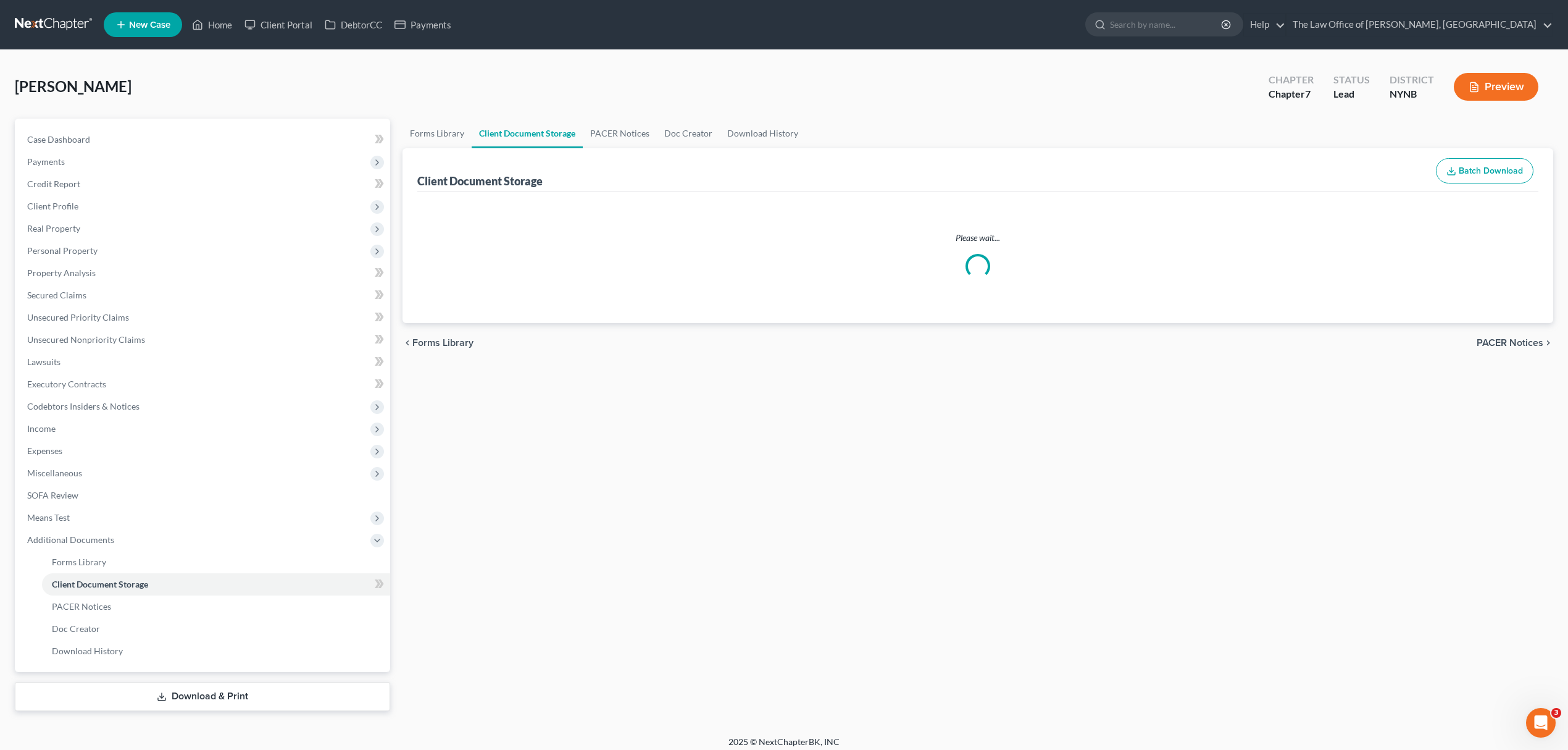
select select "1"
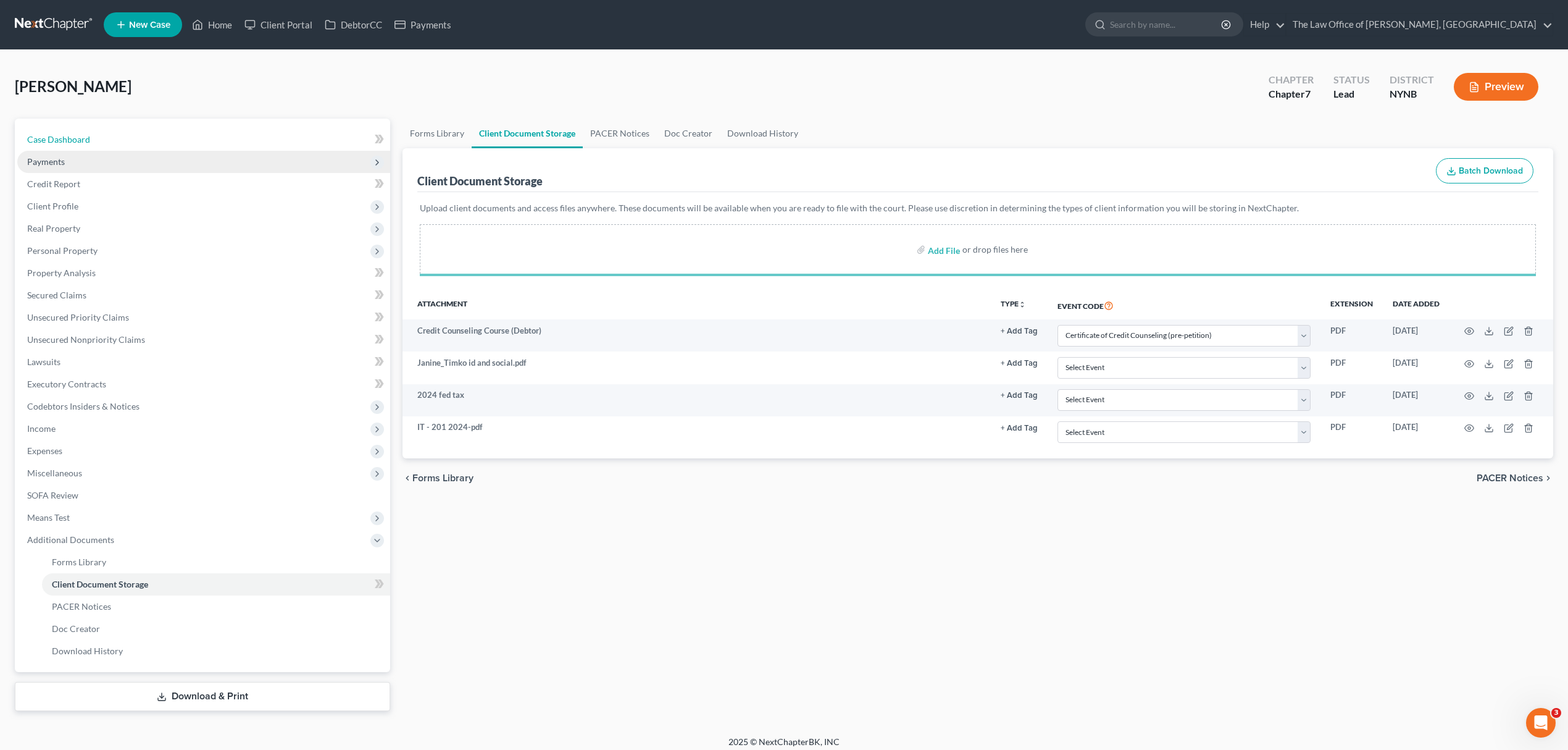
click at [102, 141] on link "Case Dashboard" at bounding box center [204, 139] width 373 height 22
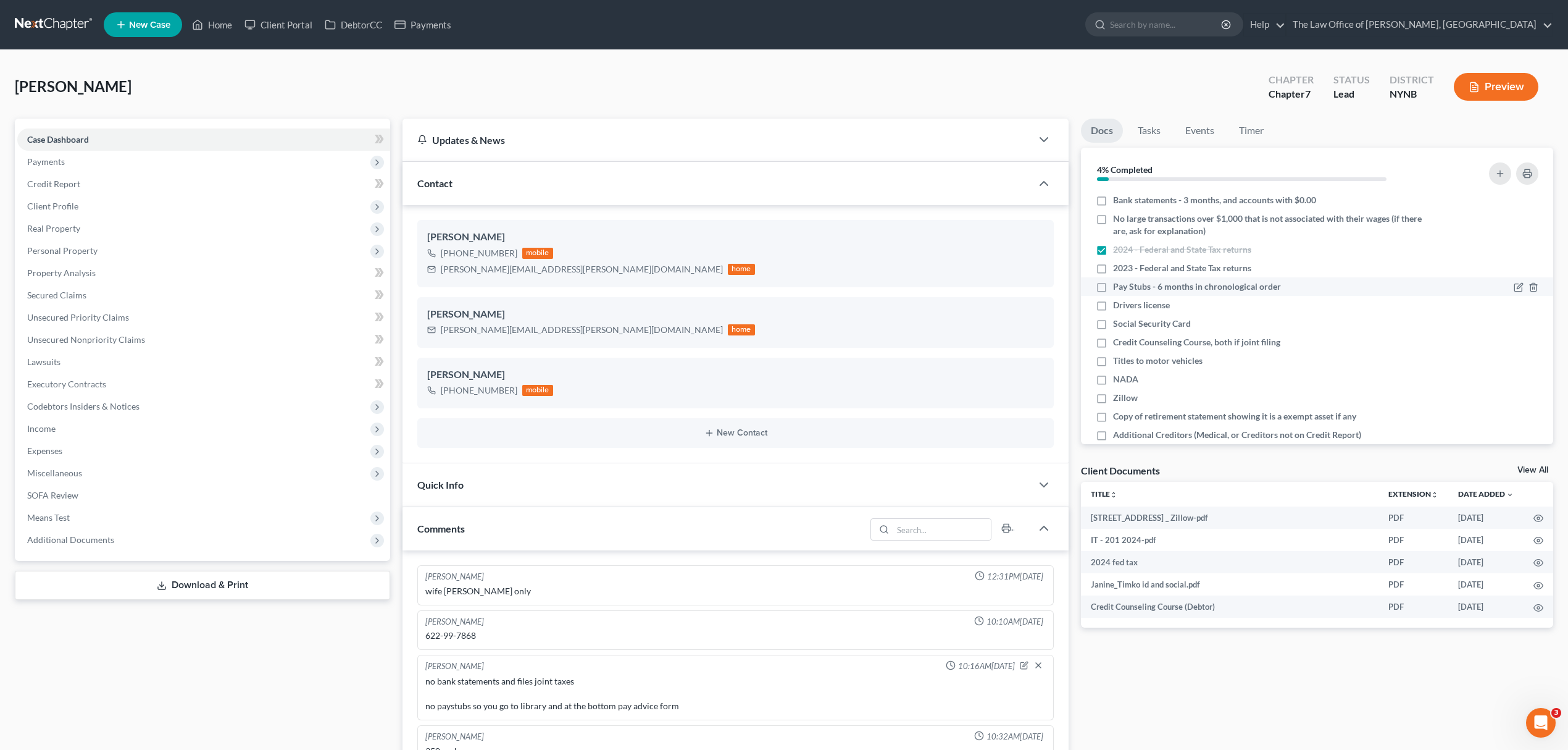
scroll to position [29, 0]
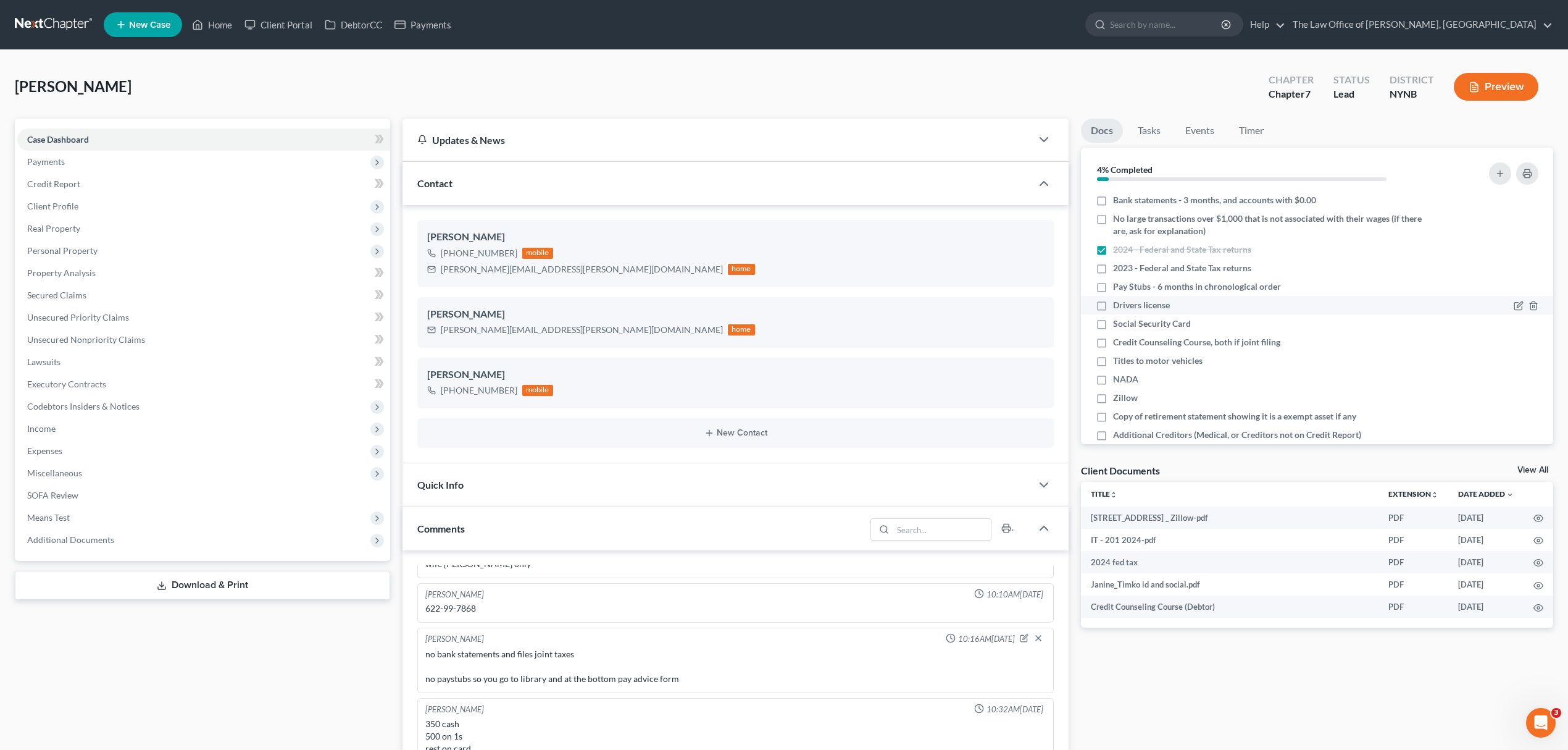
click at [1167, 308] on span "Drivers license" at bounding box center [1141, 305] width 56 height 12
click at [1126, 307] on input "Drivers license" at bounding box center [1122, 303] width 8 height 8
checkbox input "true"
click at [1169, 324] on span "Social Security Card" at bounding box center [1152, 323] width 78 height 12
click at [1126, 324] on input "Social Security Card" at bounding box center [1122, 321] width 8 height 8
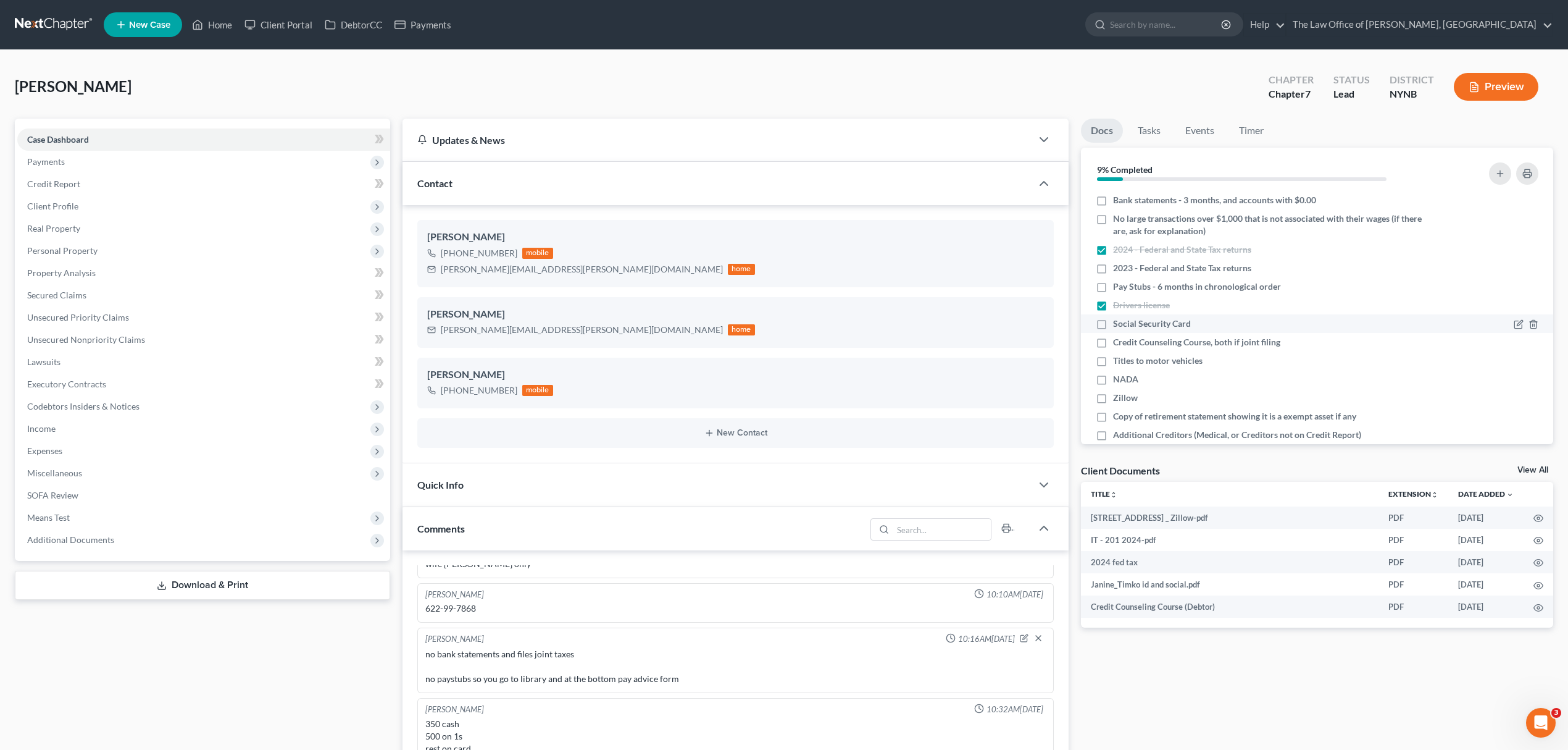
checkbox input "true"
click at [1166, 342] on span "Credit Counseling Course, both if joint filing" at bounding box center [1197, 342] width 168 height 12
click at [1126, 342] on input "Credit Counseling Course, both if joint filing" at bounding box center [1122, 340] width 8 height 8
checkbox input "true"
click at [1173, 397] on div "Zillow" at bounding box center [1260, 397] width 329 height 12
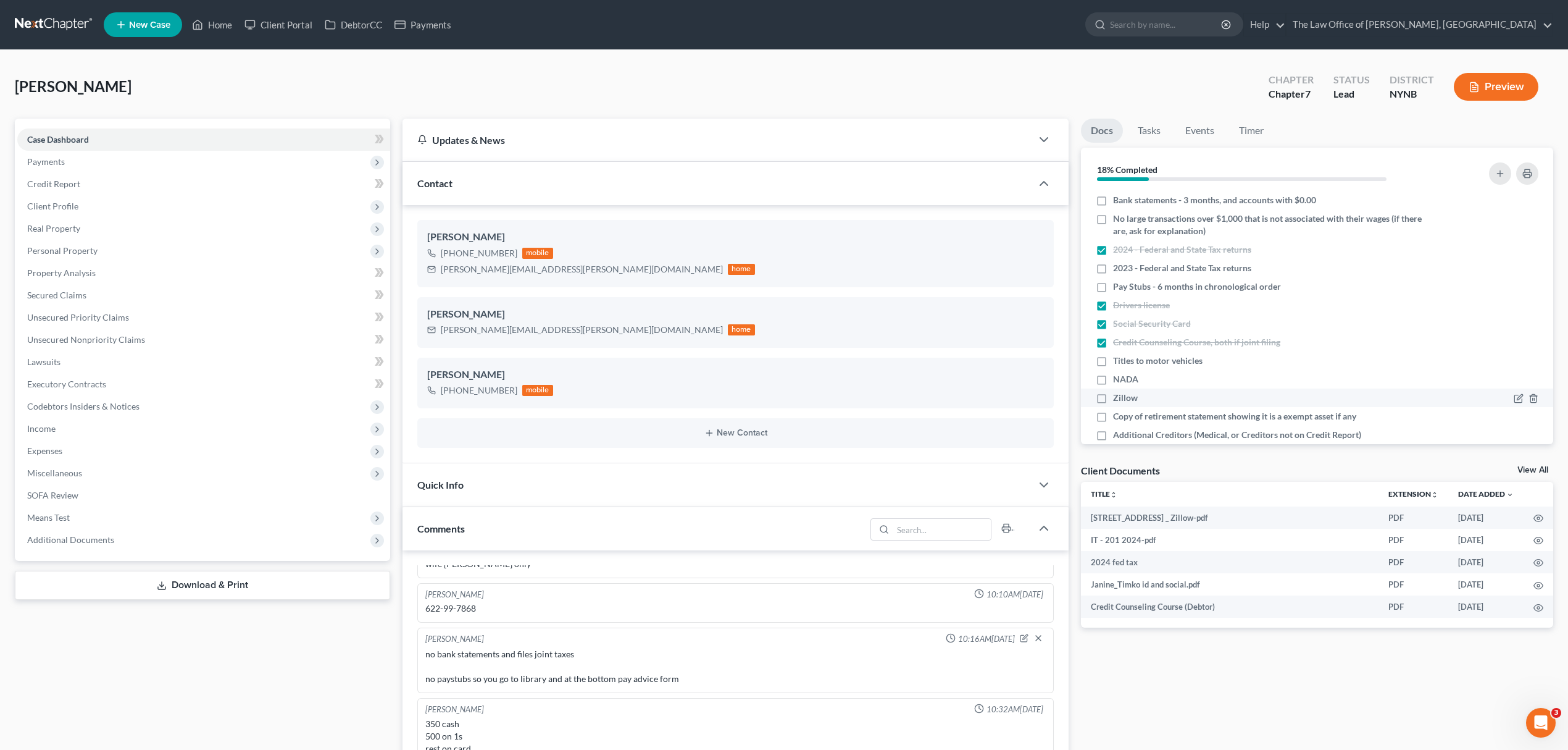
click at [1189, 402] on div "Zillow" at bounding box center [1260, 397] width 329 height 12
click at [1113, 401] on label "Zillow" at bounding box center [1126, 397] width 25 height 12
click at [1118, 400] on input "Zillow" at bounding box center [1122, 396] width 8 height 8
checkbox input "true"
drag, startPoint x: 147, startPoint y: 539, endPoint x: 349, endPoint y: 519, distance: 203.0
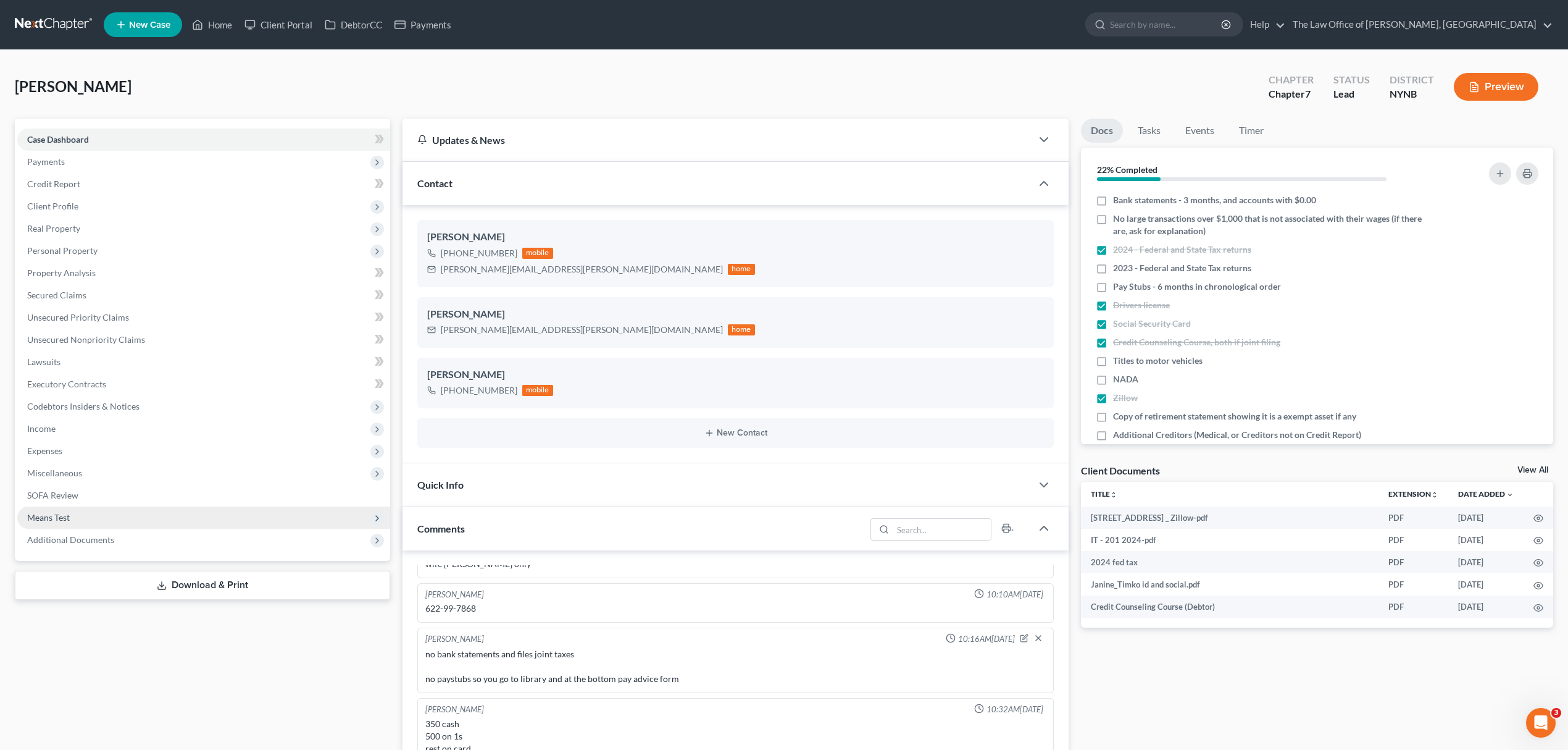
click at [148, 539] on span "Additional Documents" at bounding box center [204, 539] width 373 height 22
click at [271, 586] on link "Client Document Storage" at bounding box center [216, 584] width 348 height 22
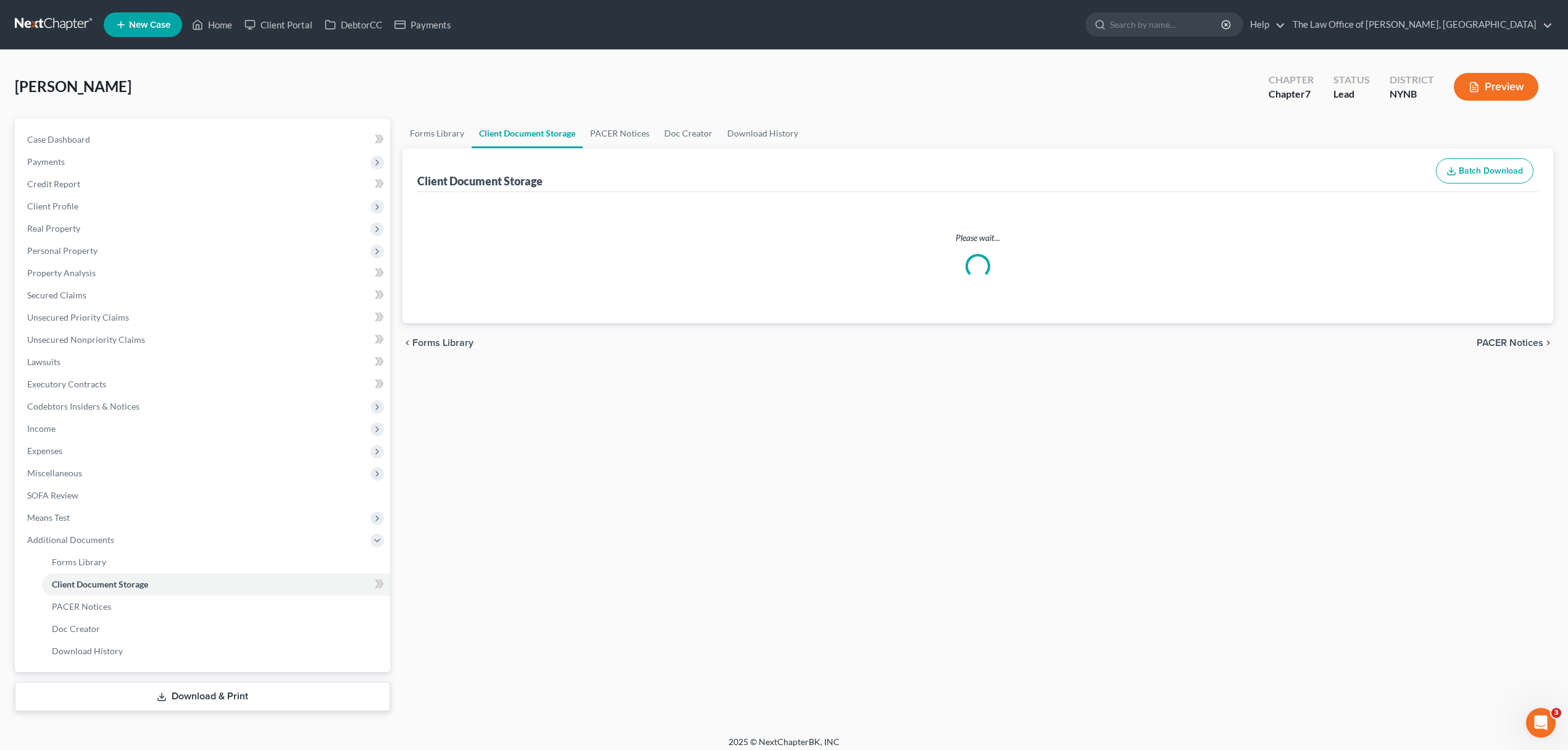
select select "1"
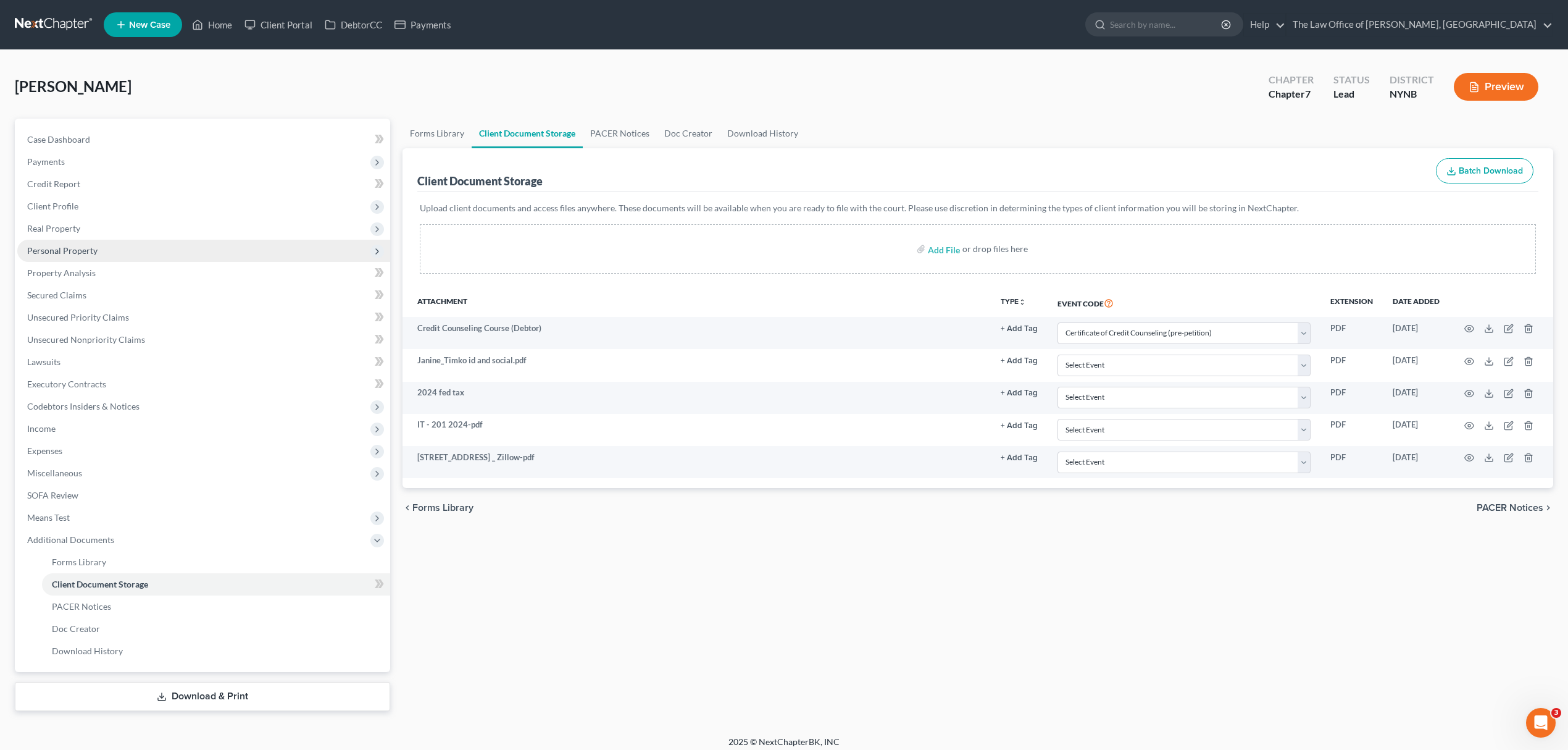
click at [94, 245] on span "Personal Property" at bounding box center [62, 250] width 70 height 11
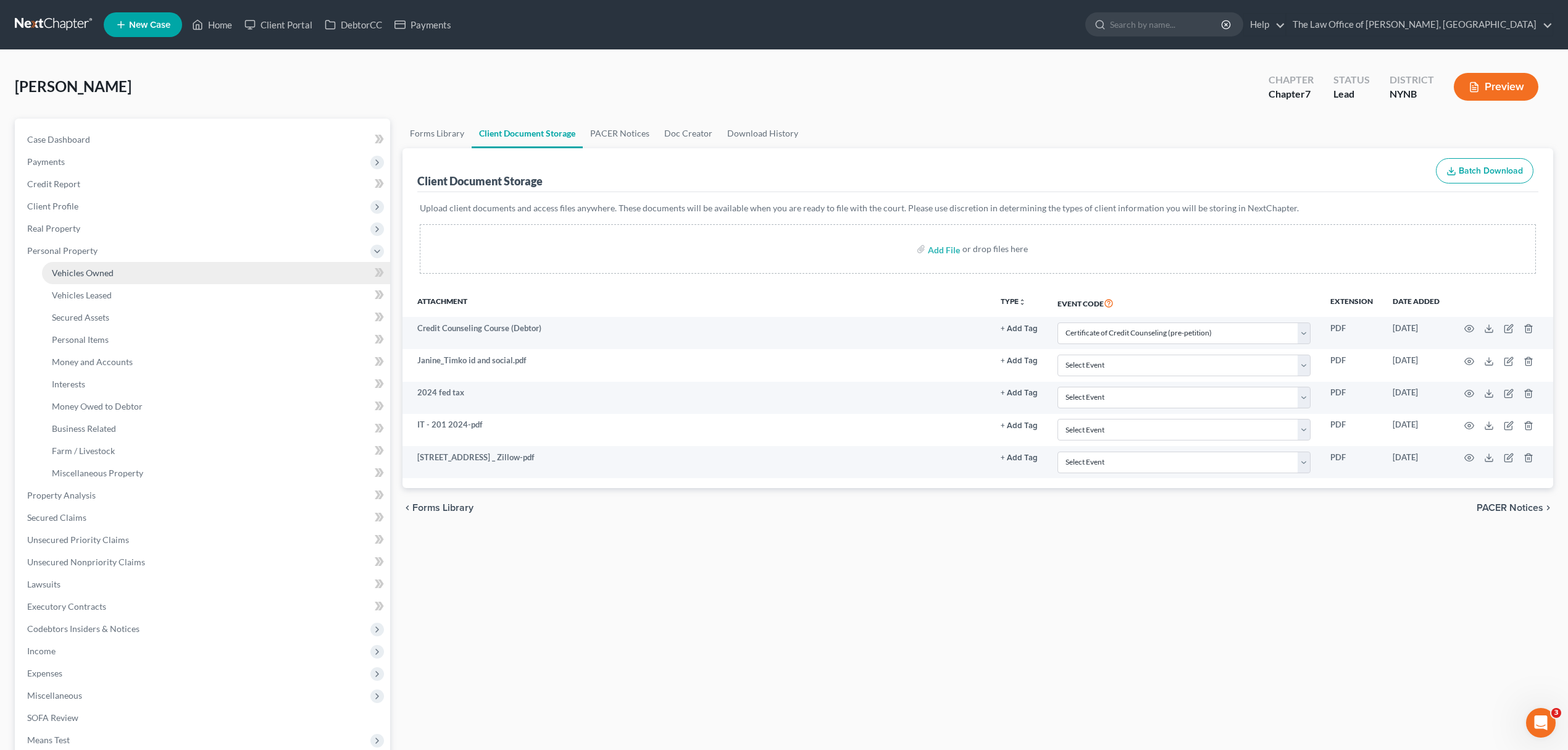
click at [114, 277] on link "Vehicles Owned" at bounding box center [216, 272] width 348 height 22
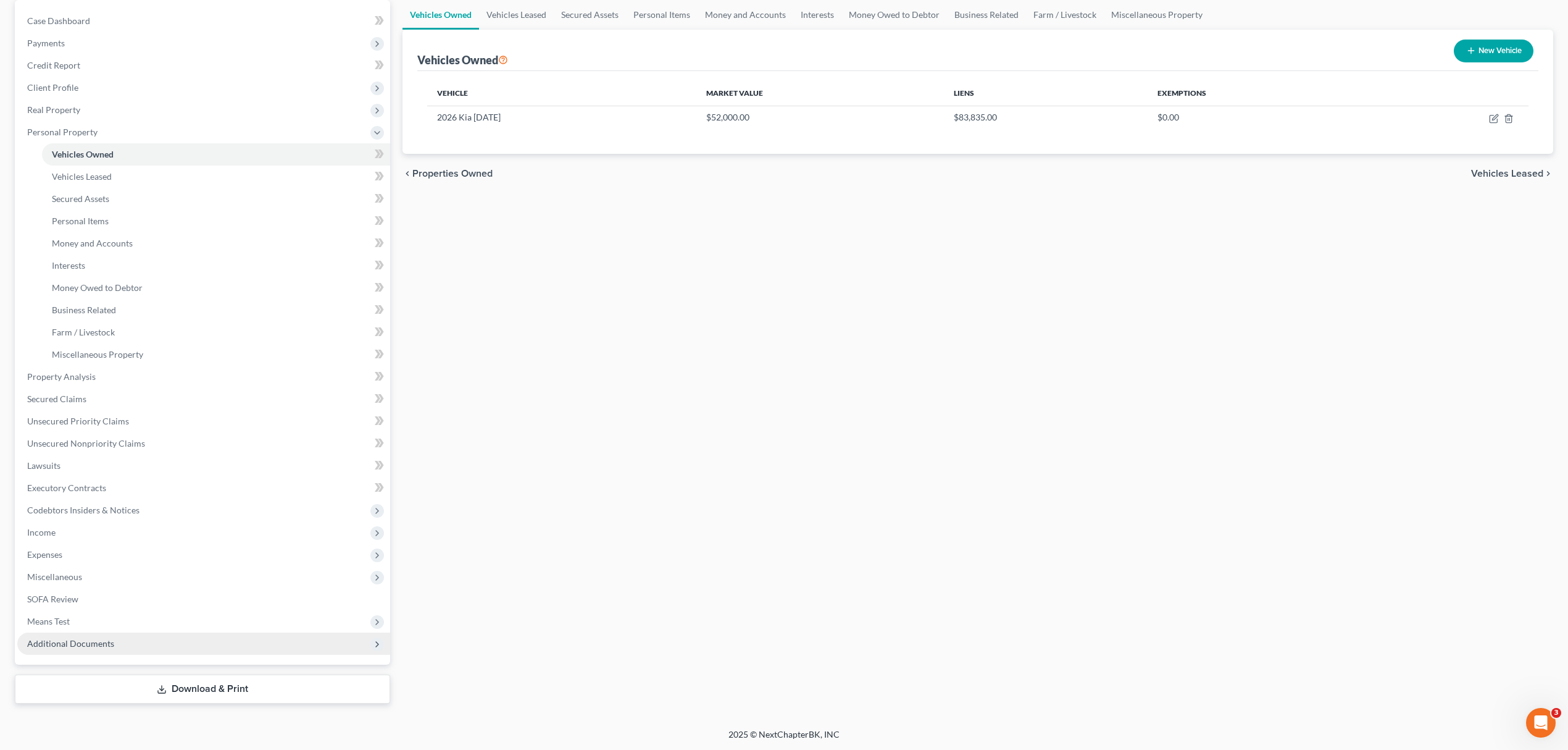
click at [171, 636] on span "Additional Documents" at bounding box center [204, 643] width 373 height 22
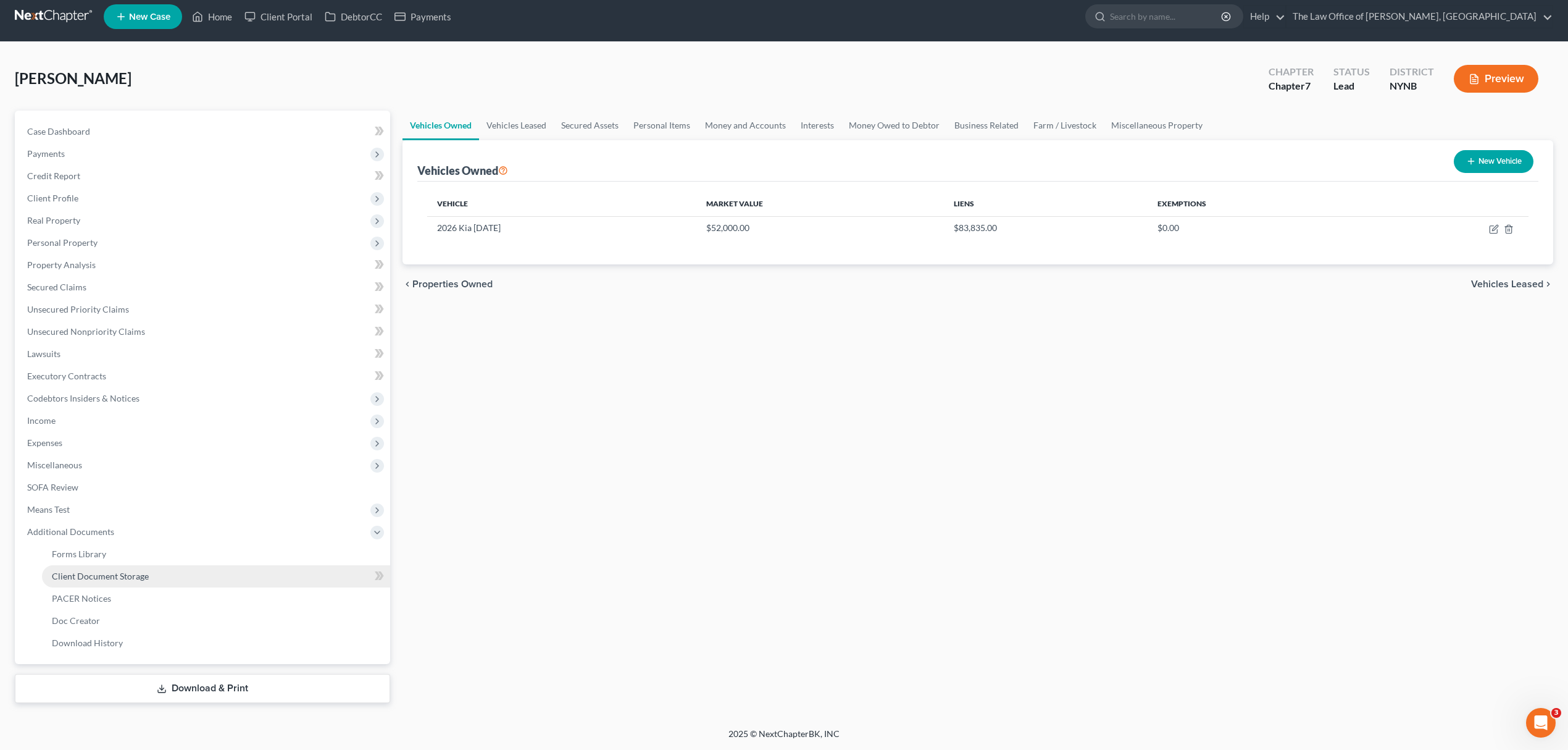
scroll to position [7, 0]
click at [220, 577] on link "Client Document Storage" at bounding box center [216, 577] width 348 height 22
select select "1"
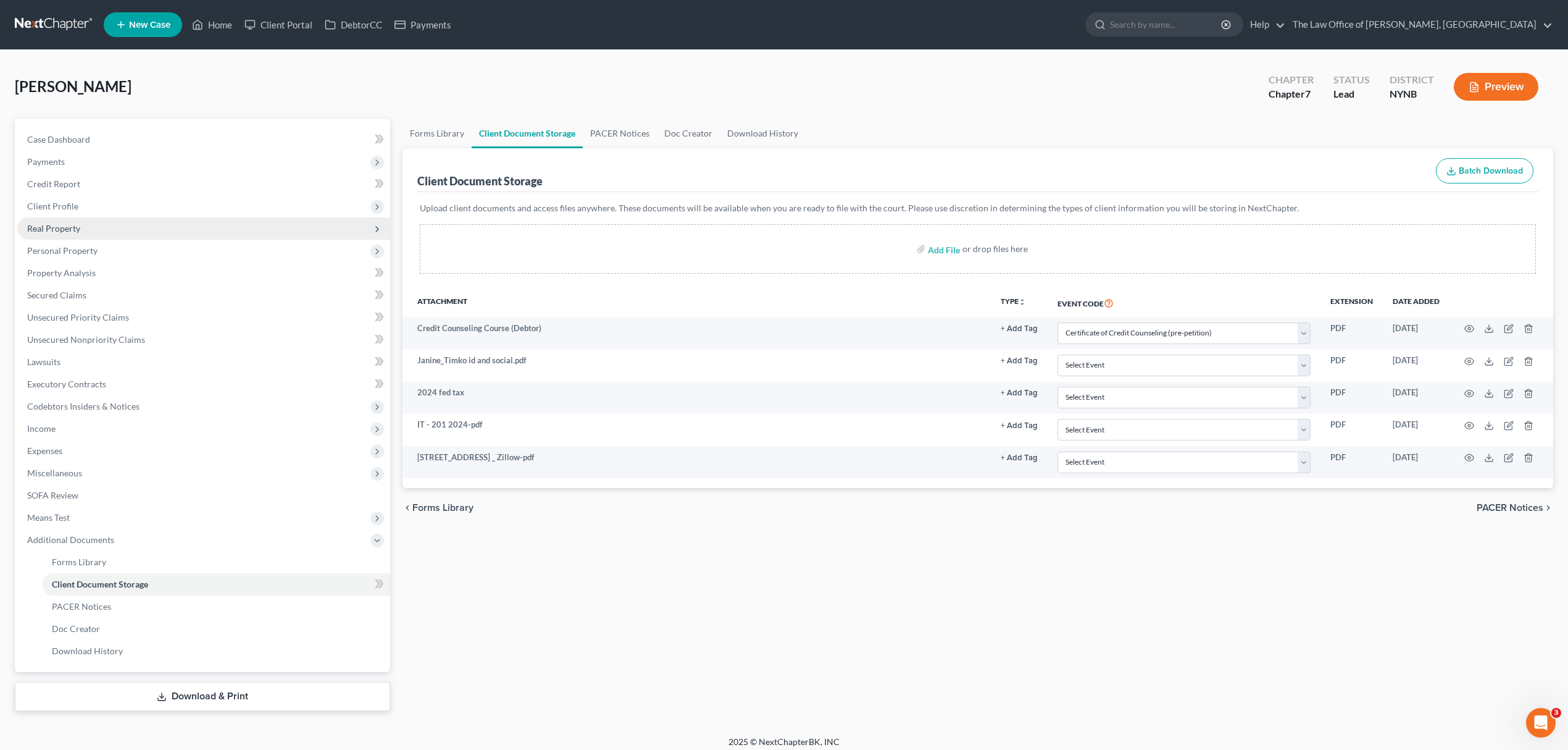
click at [181, 223] on span "Real Property" at bounding box center [204, 228] width 373 height 22
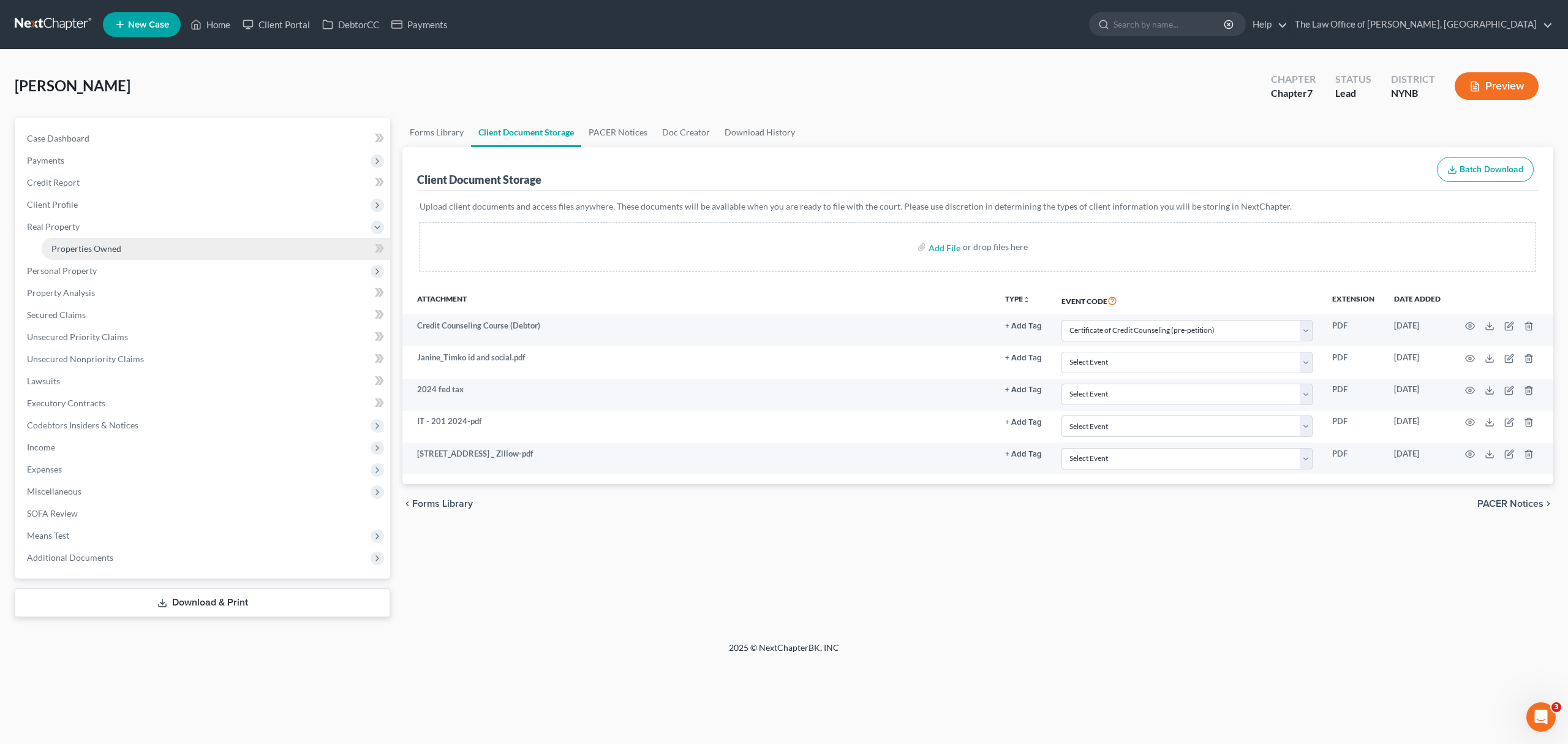
click at [197, 242] on link "Properties Owned" at bounding box center [216, 248] width 349 height 22
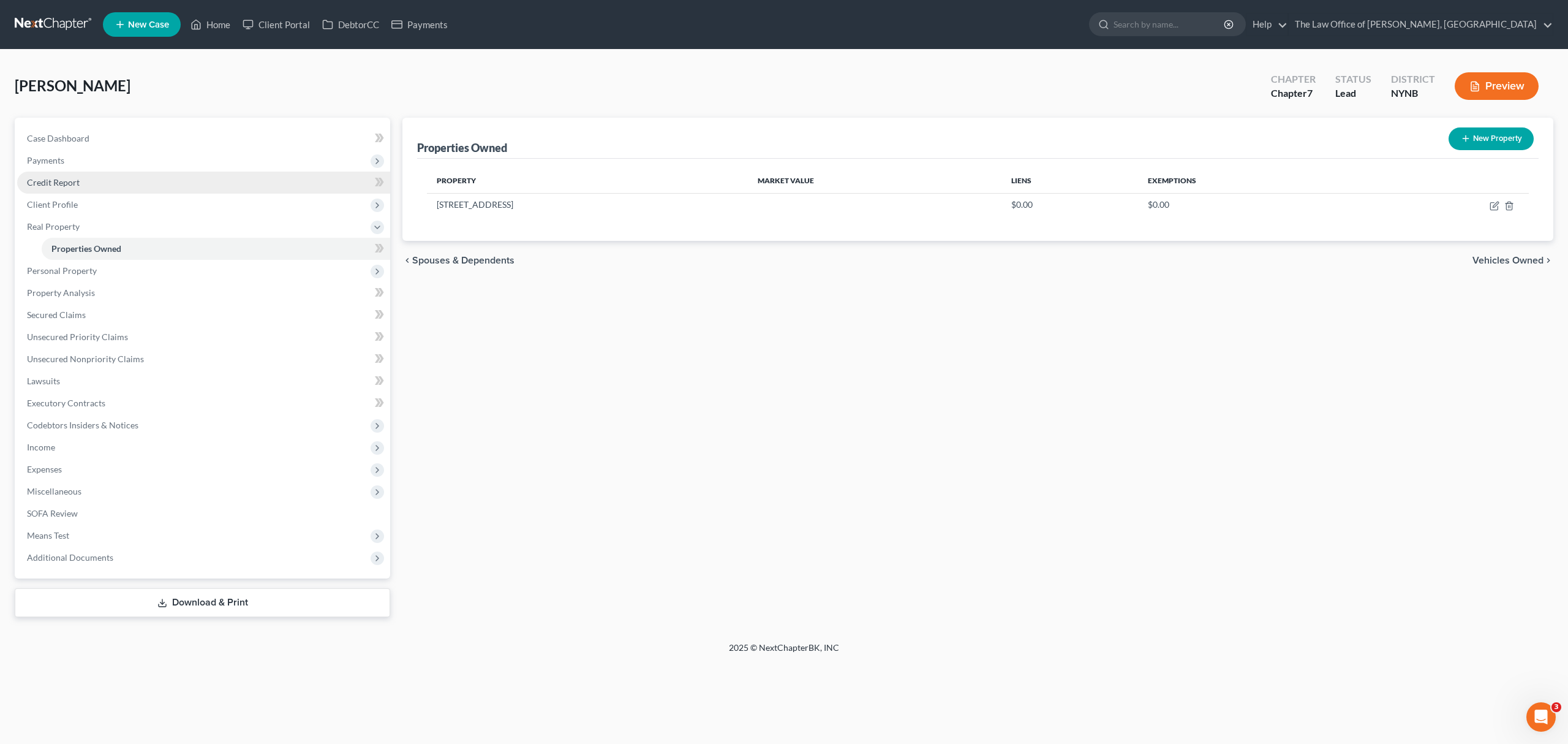
click at [213, 180] on link "Credit Report" at bounding box center [204, 182] width 373 height 22
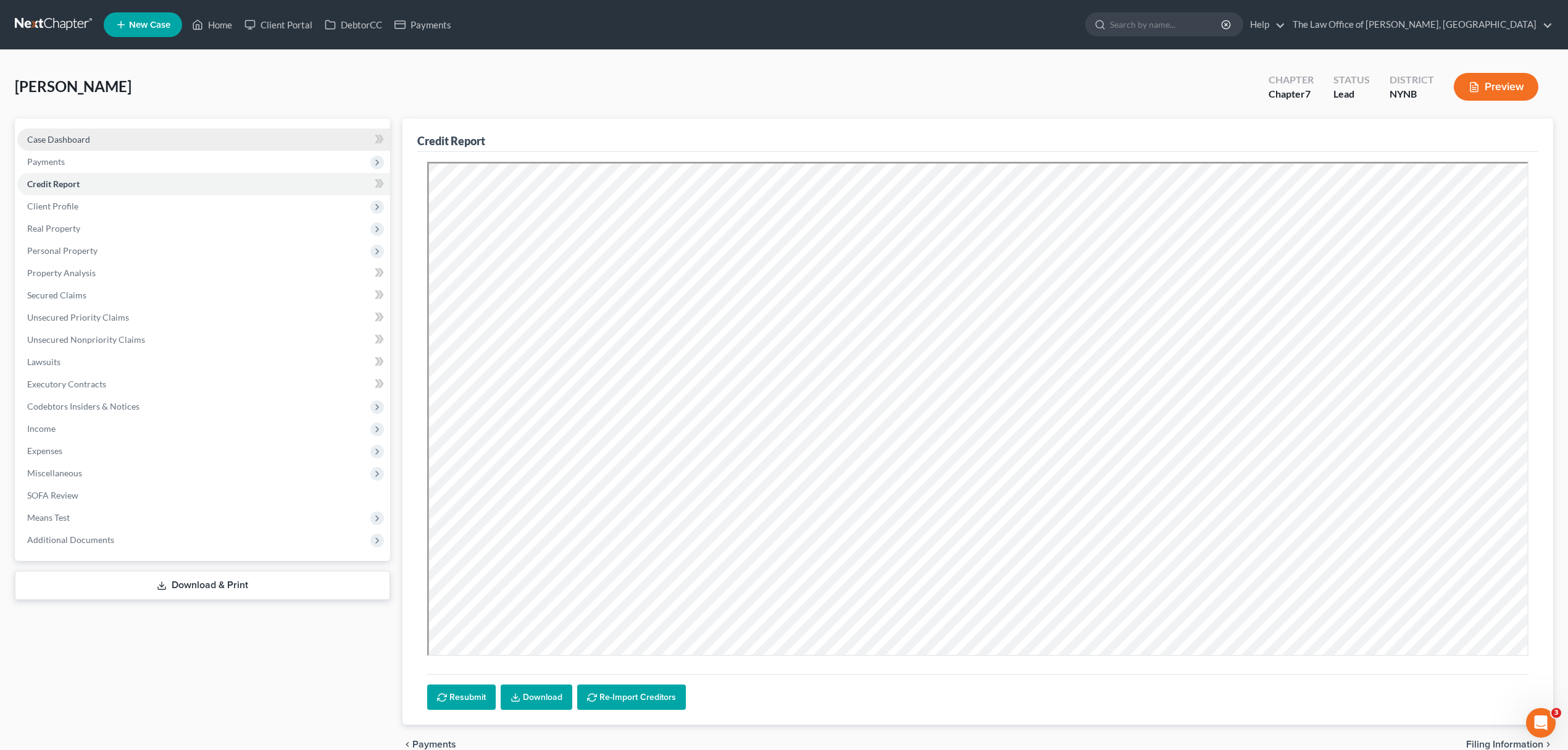
click at [233, 133] on link "Case Dashboard" at bounding box center [204, 139] width 373 height 22
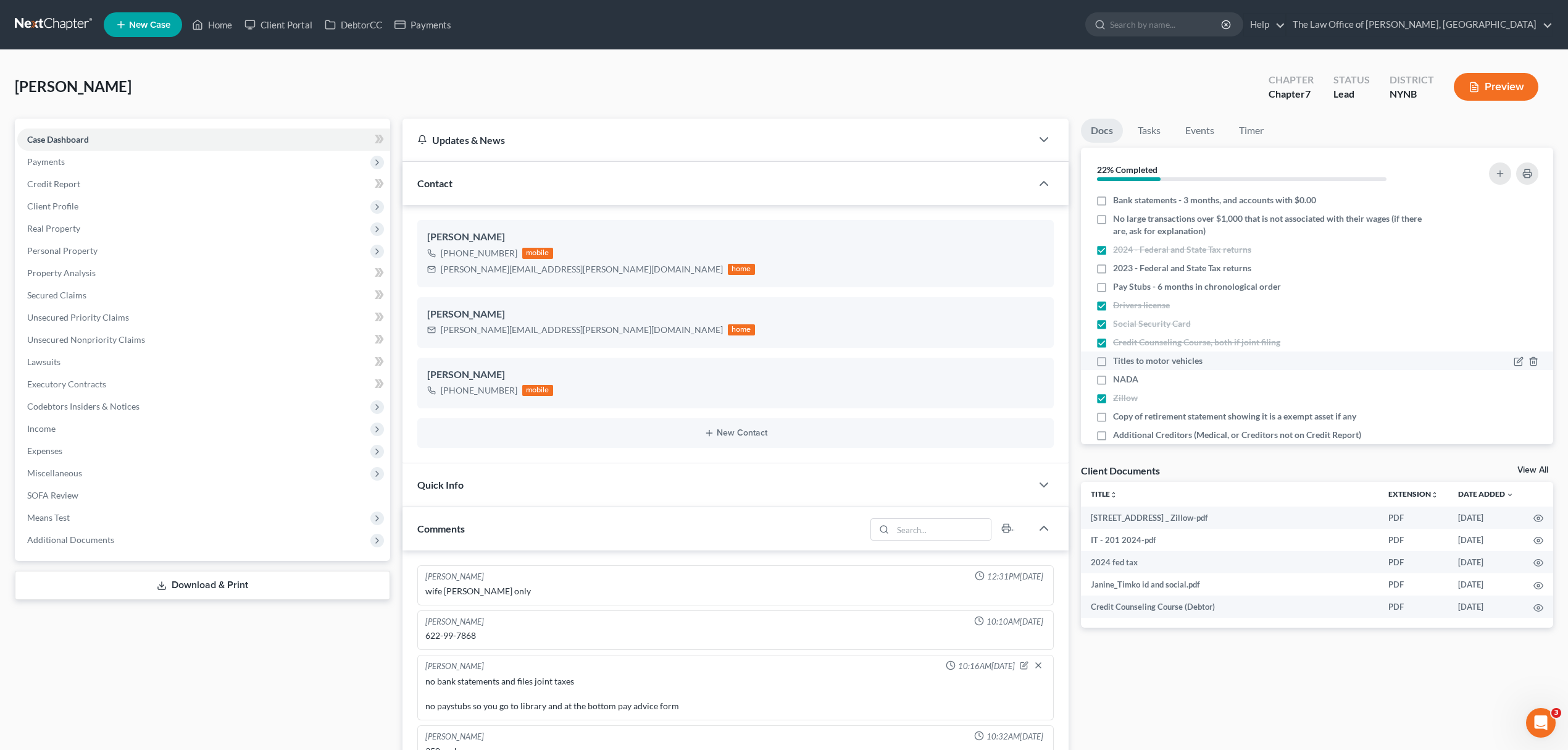
drag, startPoint x: 1164, startPoint y: 364, endPoint x: 1158, endPoint y: 352, distance: 13.4
click at [1159, 354] on span "Titles to motor vehicles" at bounding box center [1158, 360] width 90 height 12
click at [1113, 357] on label "Titles to motor vehicles" at bounding box center [1158, 360] width 90 height 12
click at [1118, 357] on input "Titles to motor vehicles" at bounding box center [1122, 358] width 8 height 8
checkbox input "true"
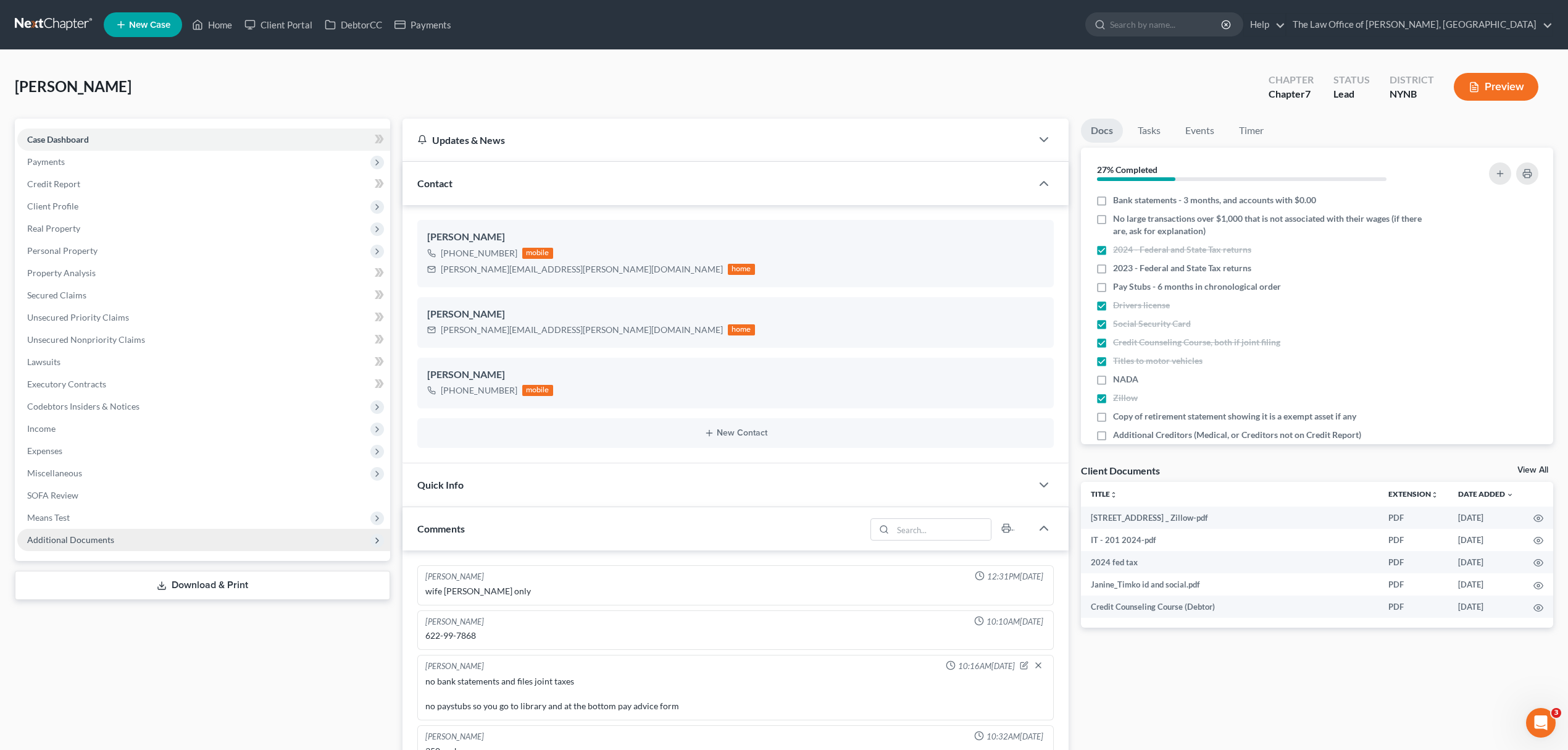
click at [159, 540] on span "Additional Documents" at bounding box center [204, 539] width 373 height 22
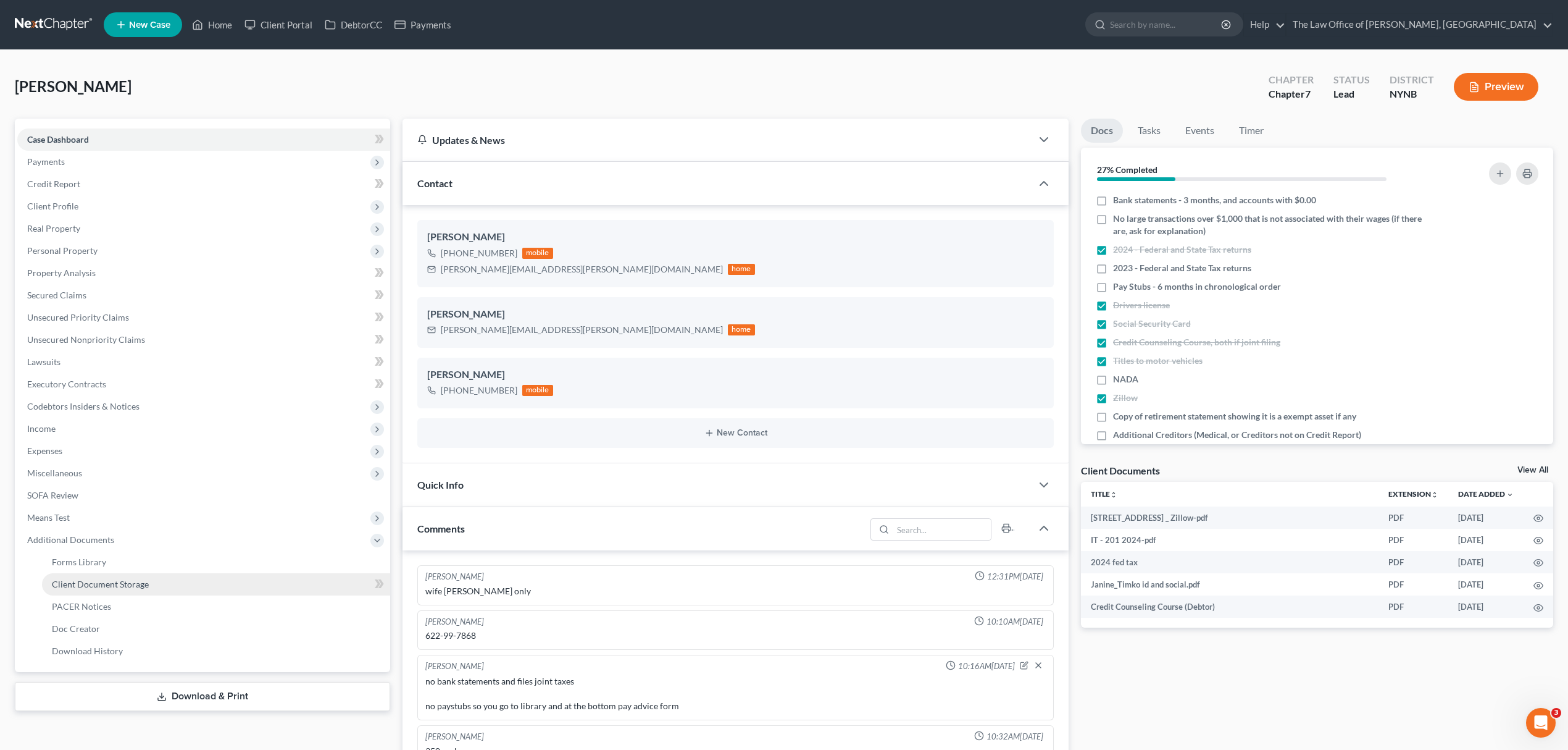
click at [155, 581] on link "Client Document Storage" at bounding box center [216, 584] width 348 height 22
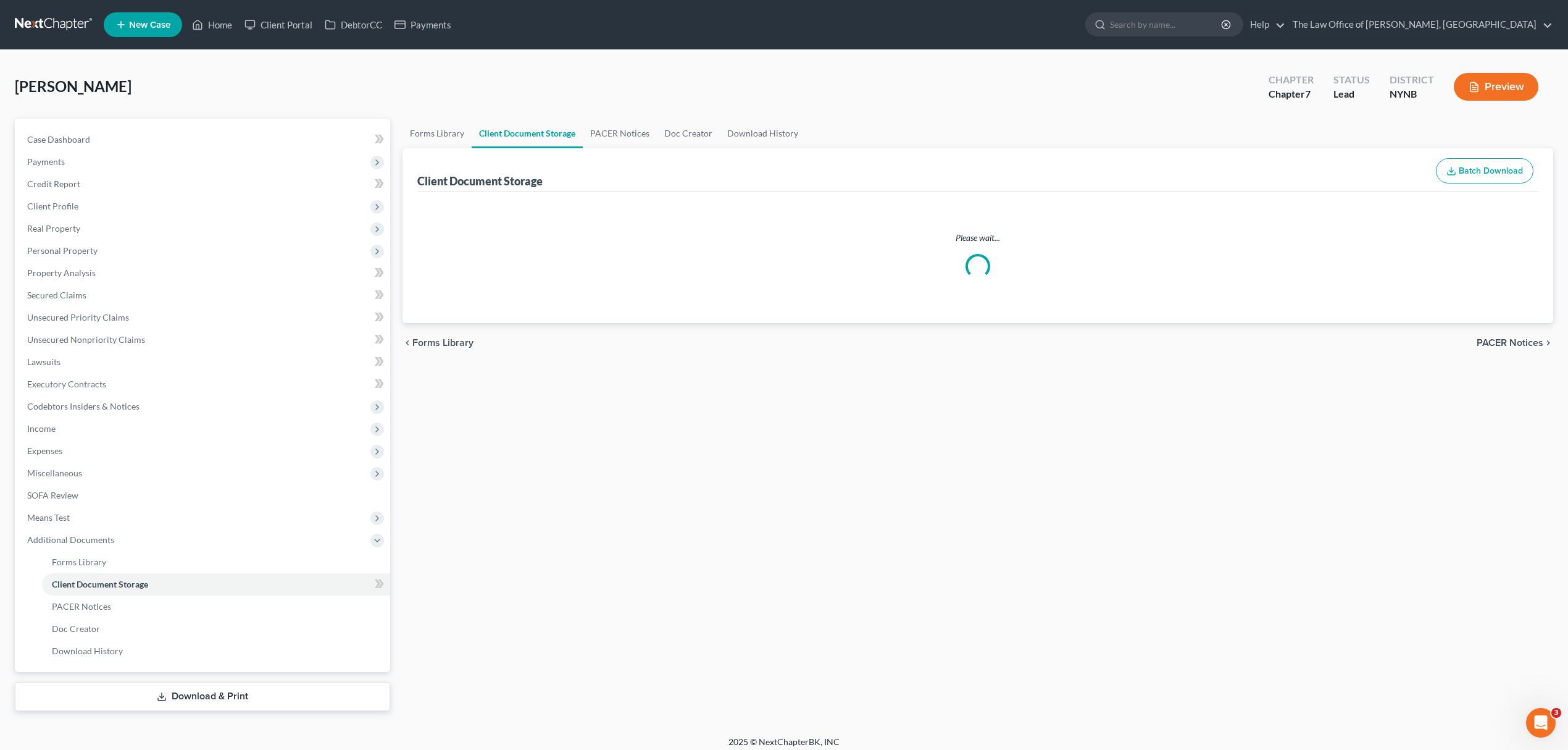
select select "1"
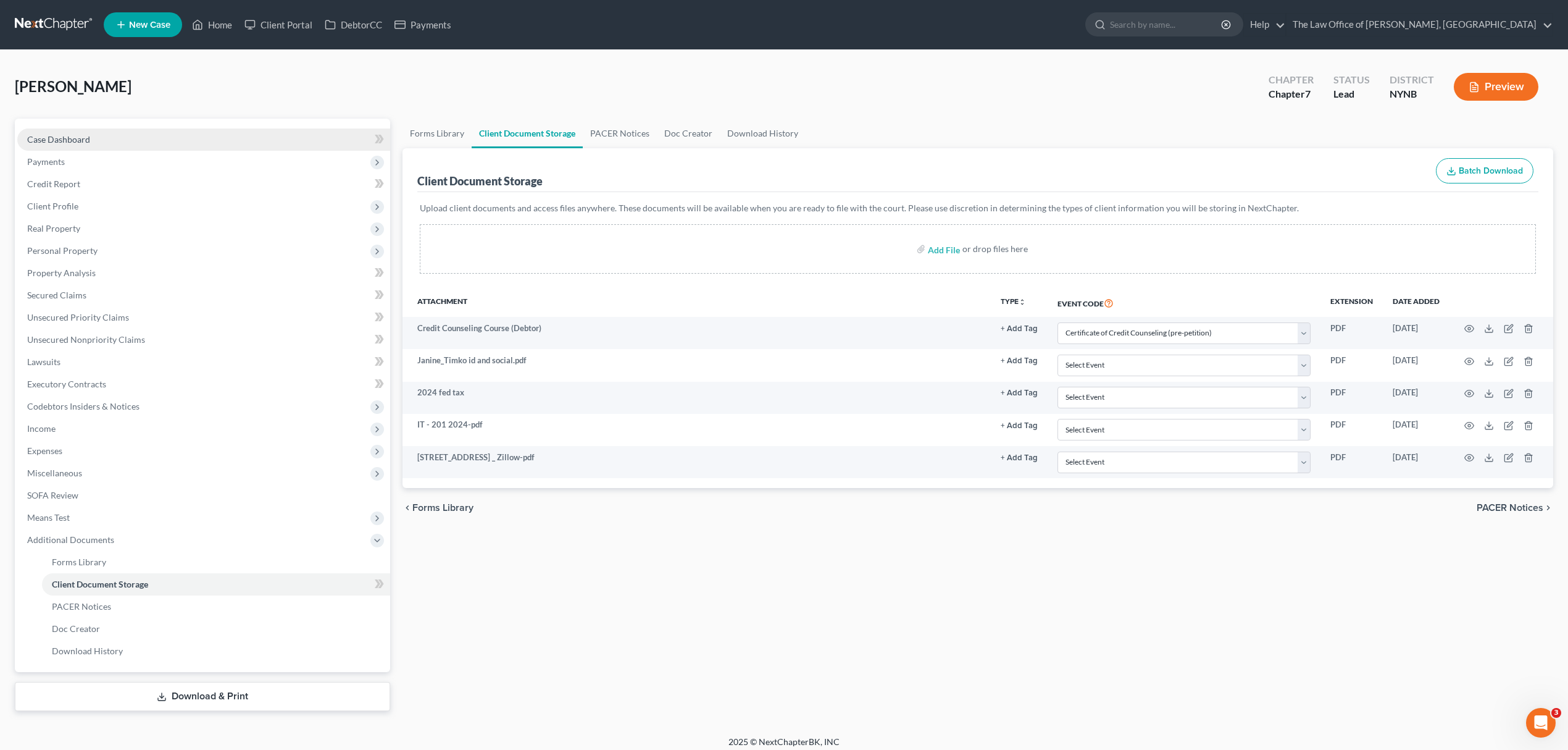
click at [170, 134] on link "Case Dashboard" at bounding box center [204, 139] width 373 height 22
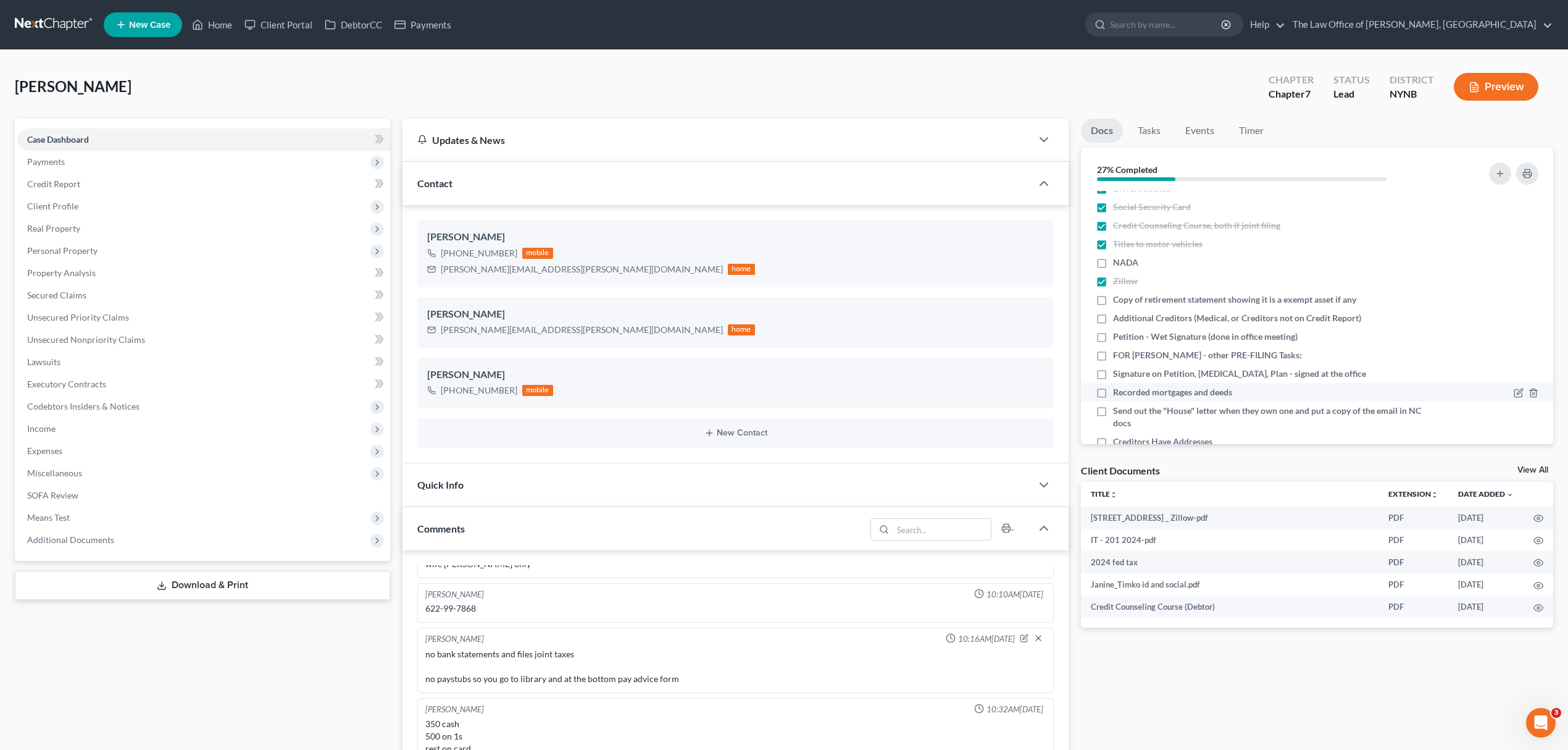
scroll to position [199, 0]
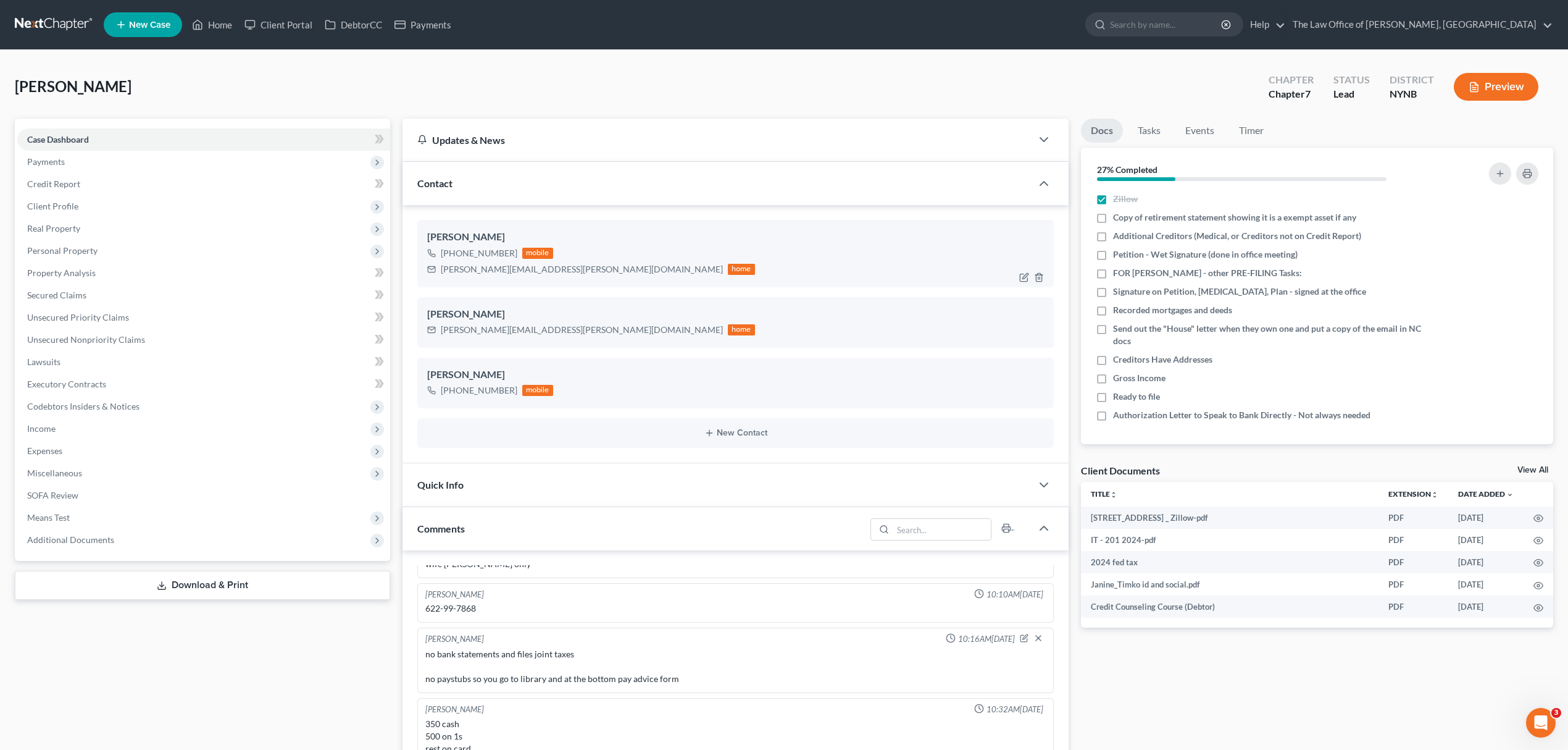
click at [508, 274] on div "[PERSON_NAME][EMAIL_ADDRESS][PERSON_NAME][DOMAIN_NAME]" at bounding box center [581, 269] width 282 height 12
click at [510, 269] on div "[PERSON_NAME][EMAIL_ADDRESS][PERSON_NAME][DOMAIN_NAME]" at bounding box center [581, 269] width 282 height 12
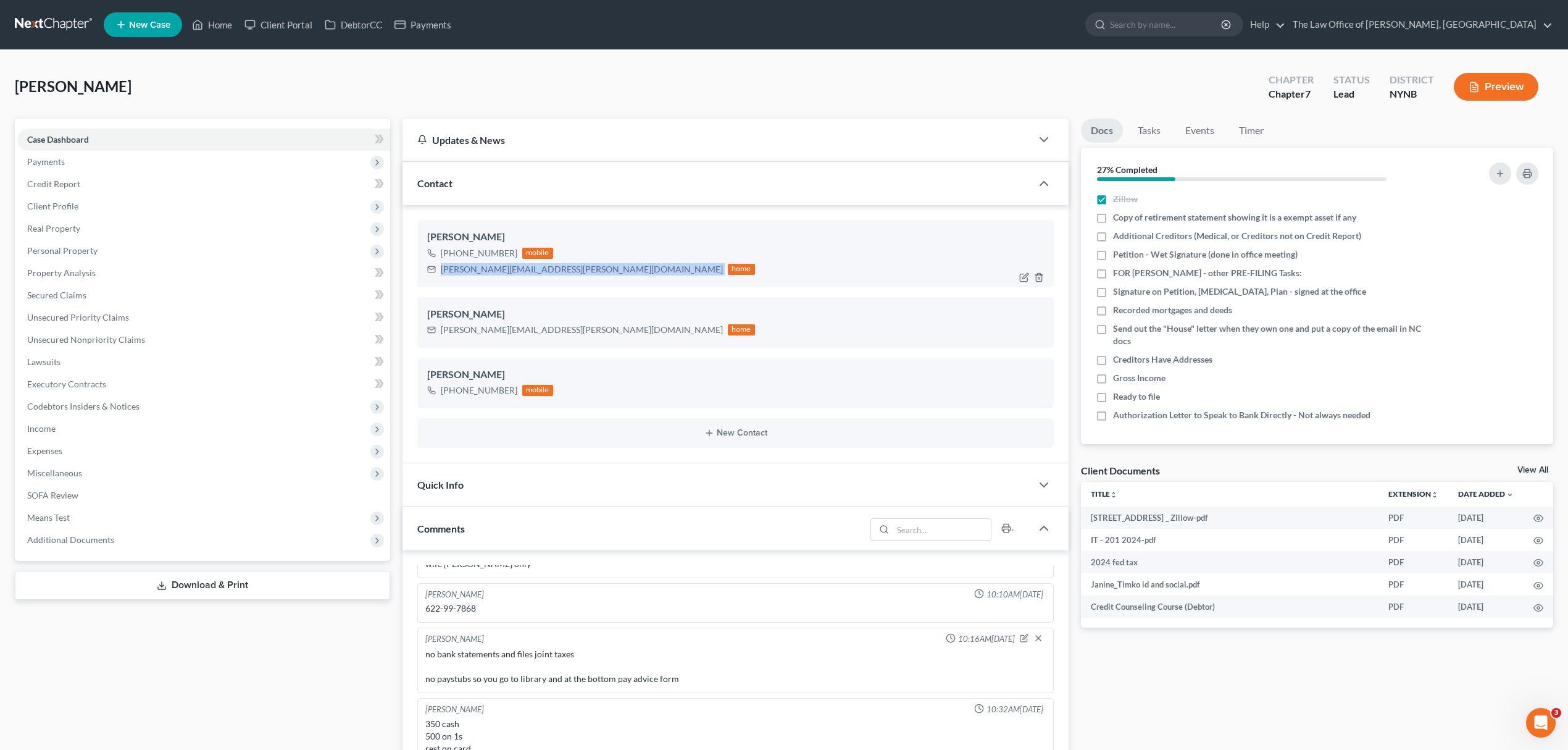
copy div "[PERSON_NAME][EMAIL_ADDRESS][PERSON_NAME][DOMAIN_NAME]"
drag, startPoint x: 304, startPoint y: 551, endPoint x: 293, endPoint y: 541, distance: 14.9
click at [307, 549] on div "Case Dashboard Payments Invoices Payments Payments Credit Report Client Profile…" at bounding box center [202, 339] width 375 height 442
click at [312, 534] on span "Additional Documents" at bounding box center [204, 539] width 373 height 22
click at [250, 577] on link "Client Document Storage" at bounding box center [216, 584] width 348 height 22
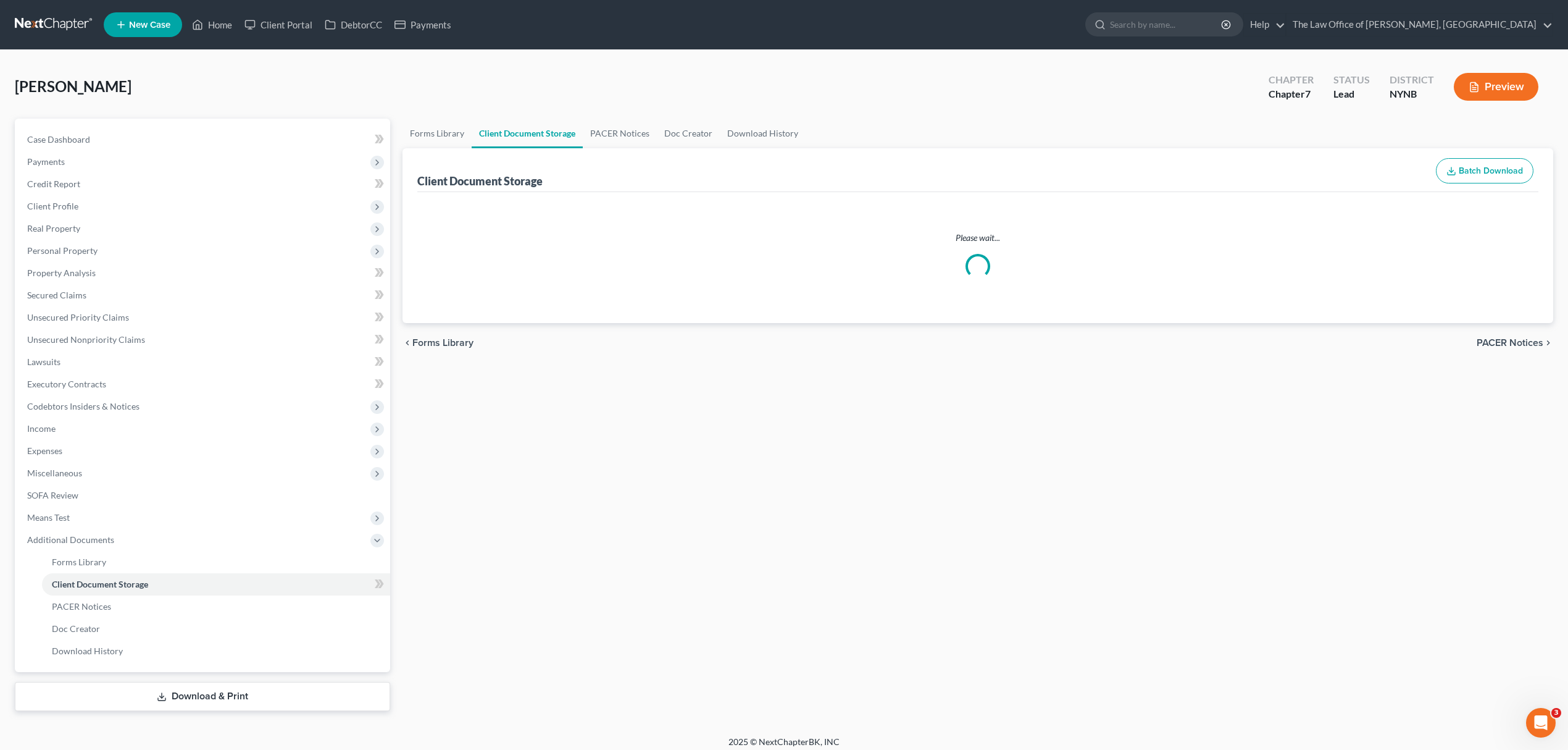
select select "1"
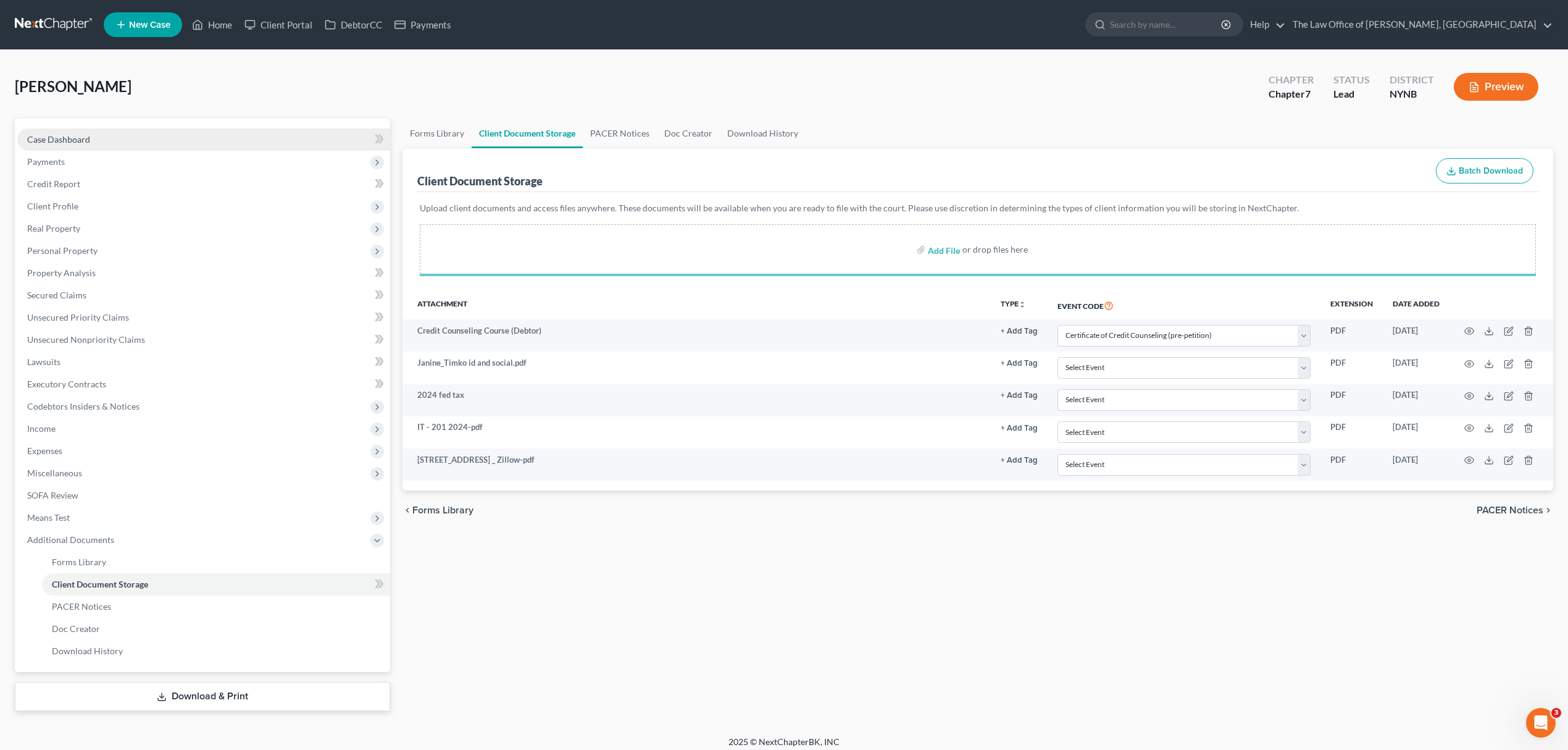
select select "1"
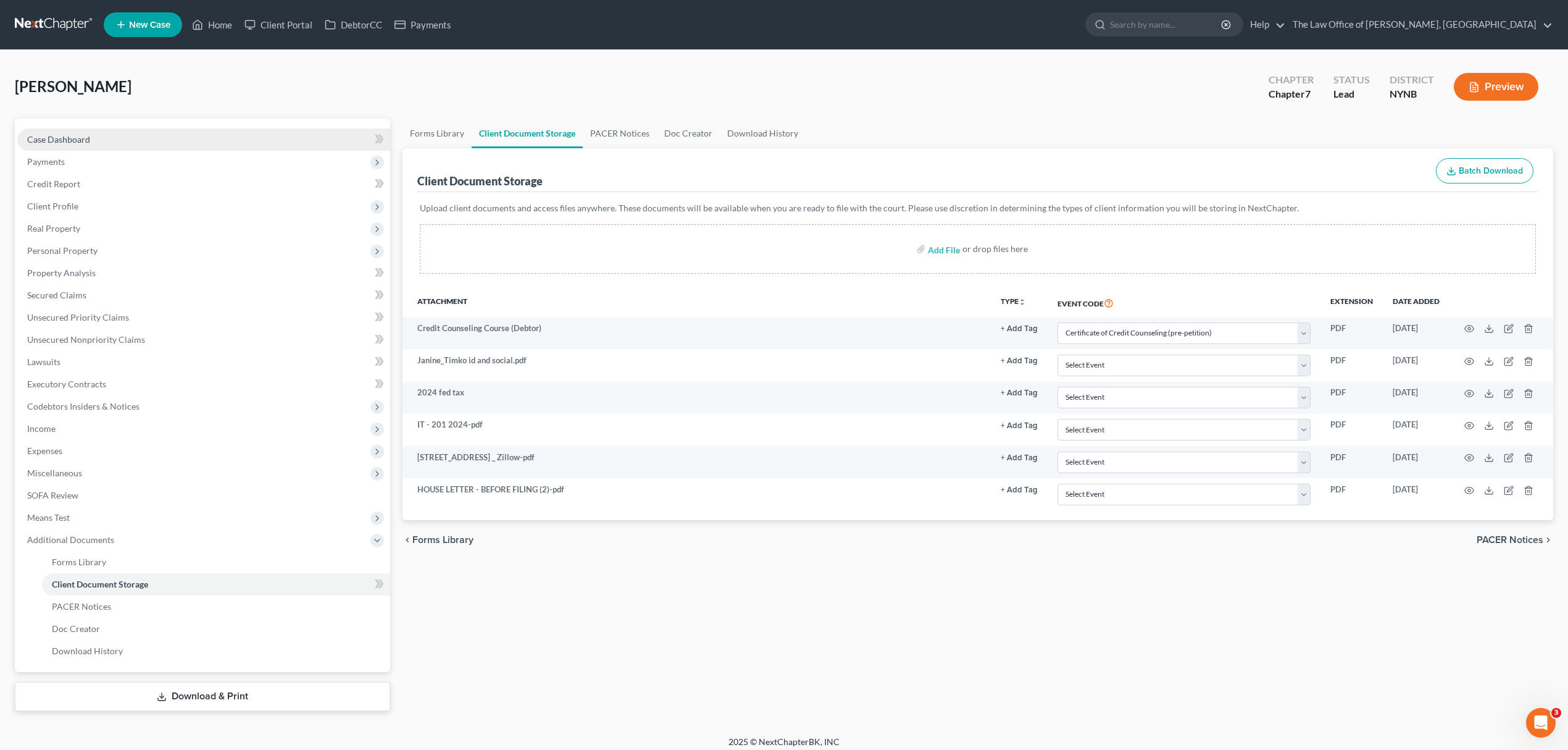
click at [132, 139] on link "Case Dashboard" at bounding box center [204, 139] width 373 height 22
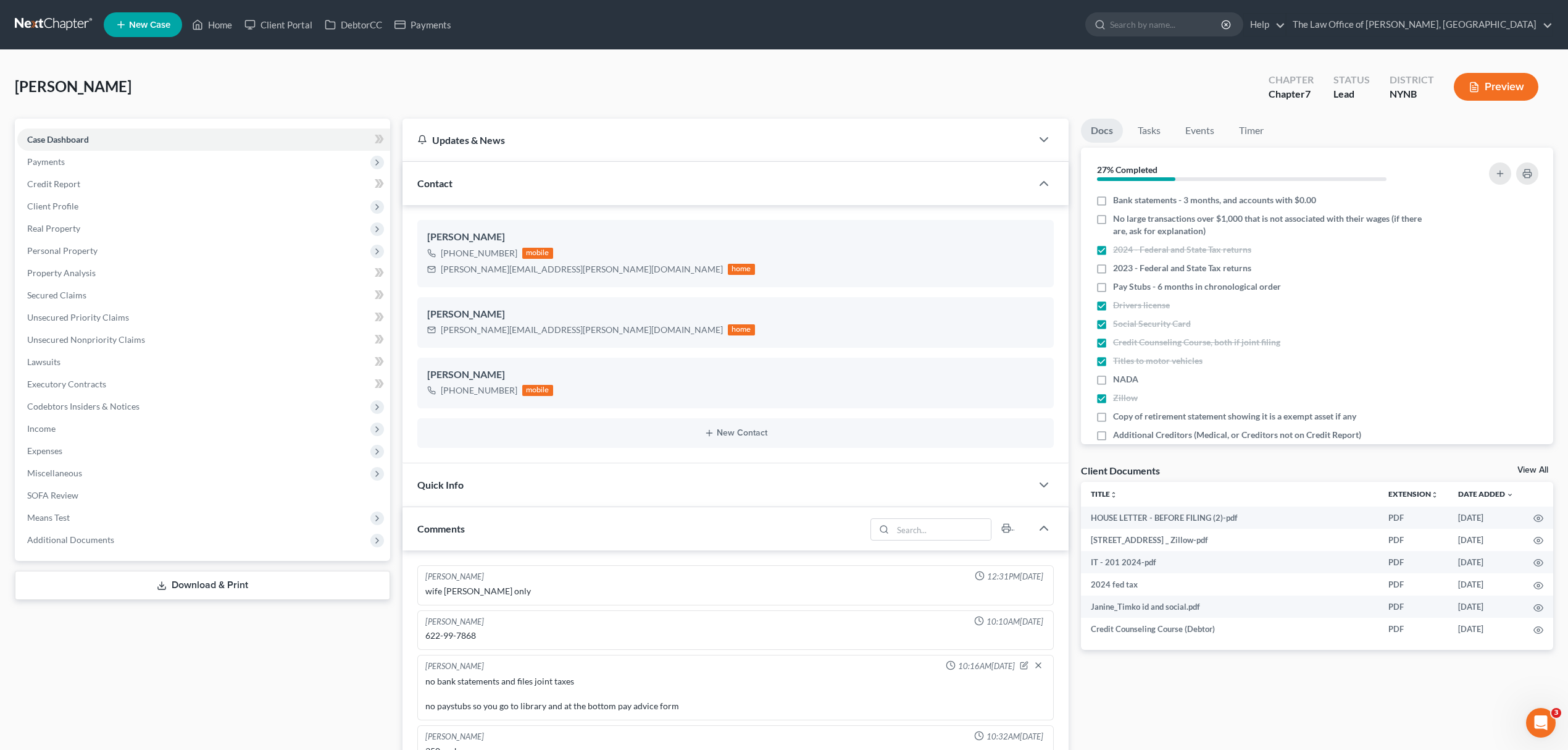
scroll to position [29, 0]
click at [87, 25] on link at bounding box center [54, 25] width 79 height 22
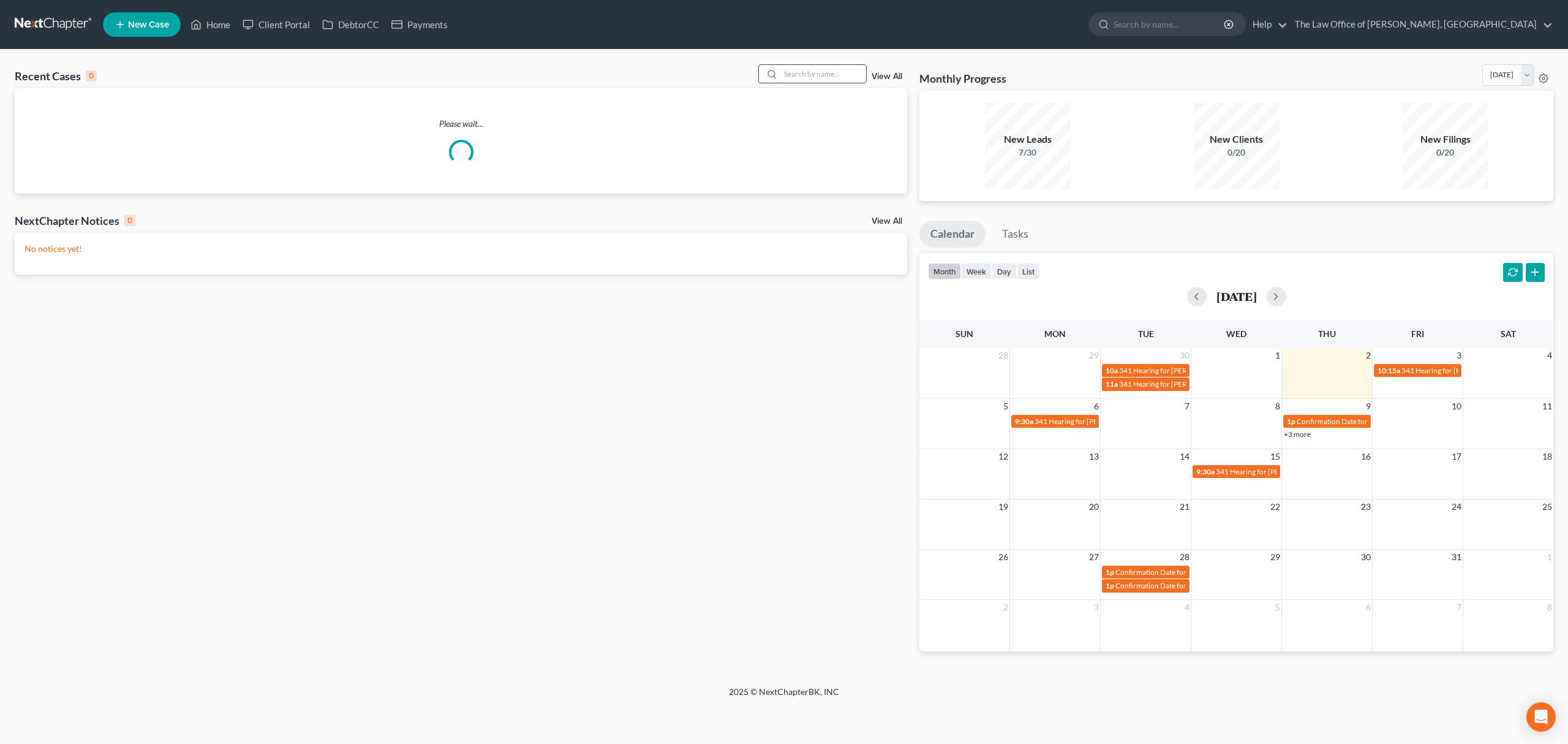
click at [805, 76] on input "search" at bounding box center [823, 74] width 86 height 18
paste input "CERTIFICATE OF COUNSELING"
click at [817, 67] on input "CERTIFICATE OF COUNSELING" at bounding box center [823, 74] width 86 height 18
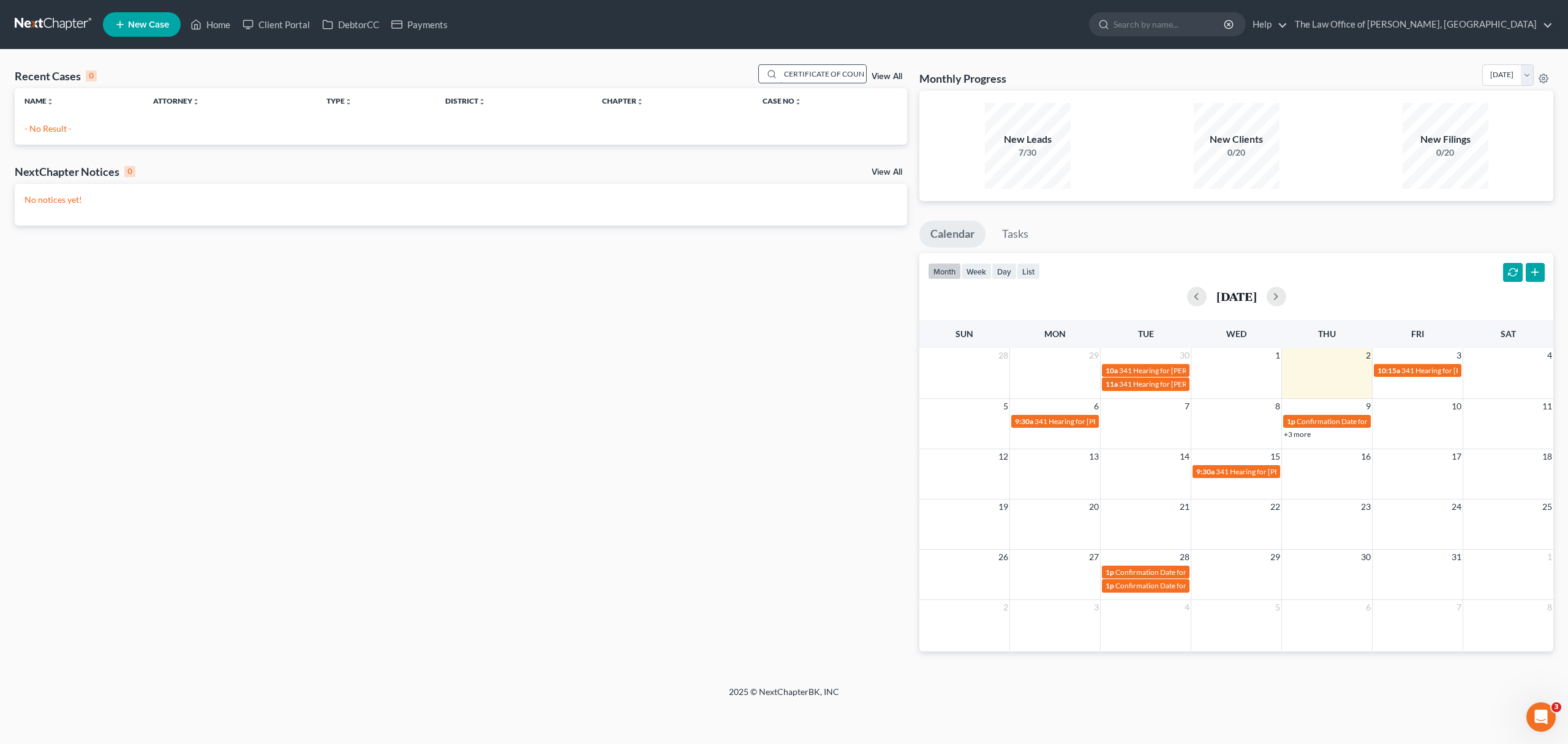
click at [800, 67] on input "CERTIFICATE OF COUNSELING" at bounding box center [823, 74] width 86 height 18
click at [800, 67] on input "CERTIFICATE OF COUNSELING" at bounding box center [823, 74] width 86 height 18
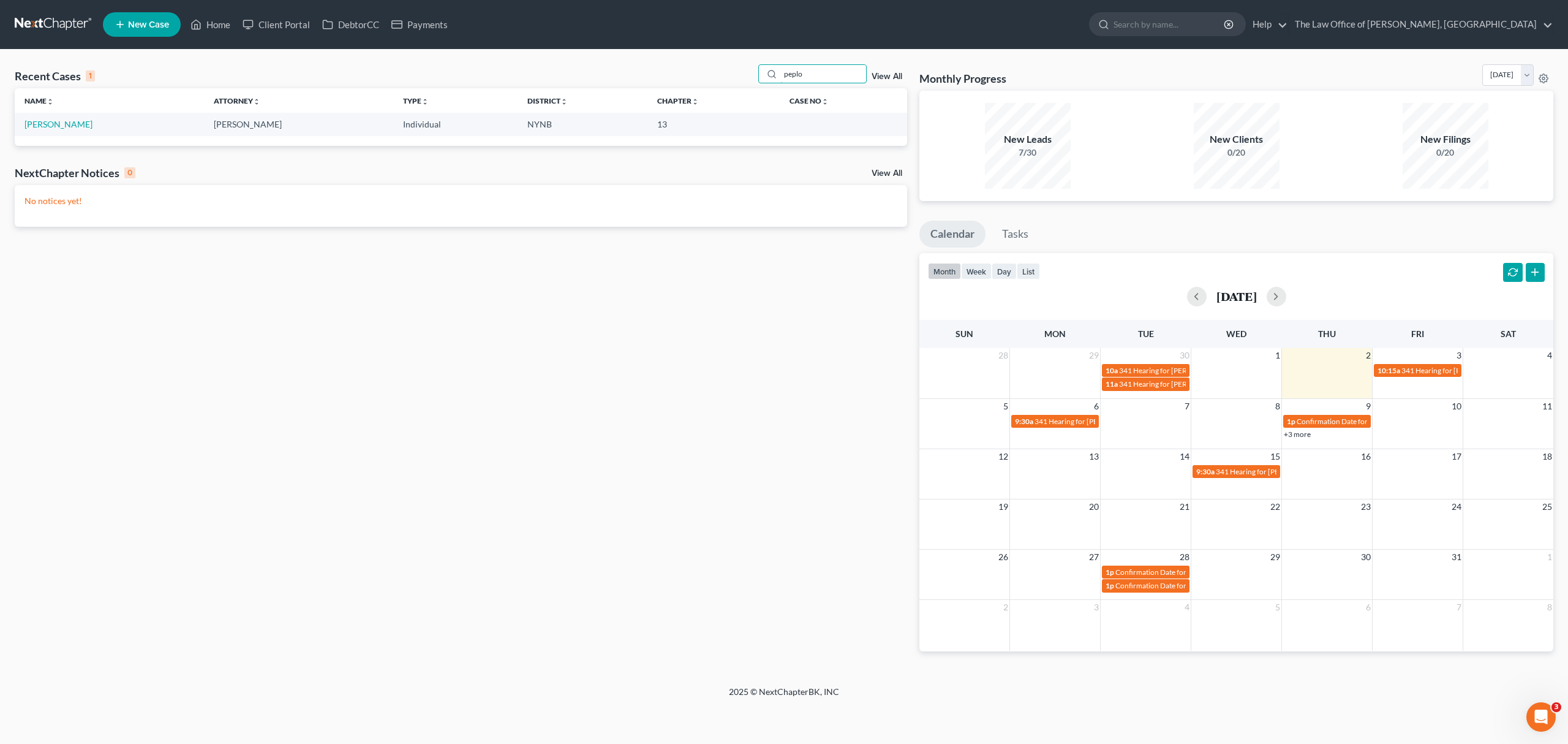
type input "peplo"
drag, startPoint x: 87, startPoint y: 130, endPoint x: 84, endPoint y: 122, distance: 8.5
click at [86, 128] on td "[PERSON_NAME]" at bounding box center [109, 124] width 189 height 23
click at [84, 122] on link "[PERSON_NAME]" at bounding box center [58, 124] width 68 height 11
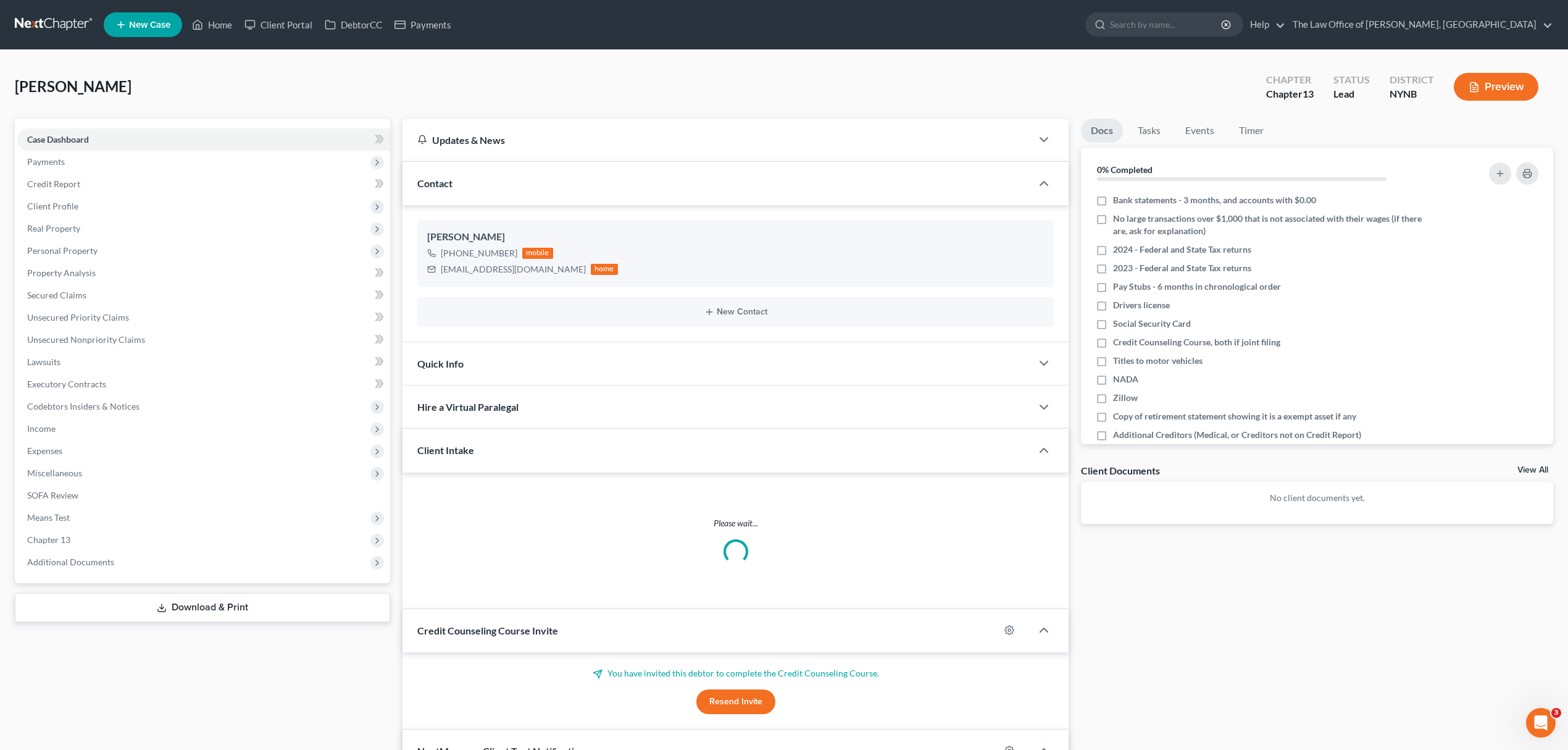
click at [96, 567] on span "Additional Documents" at bounding box center [204, 562] width 373 height 22
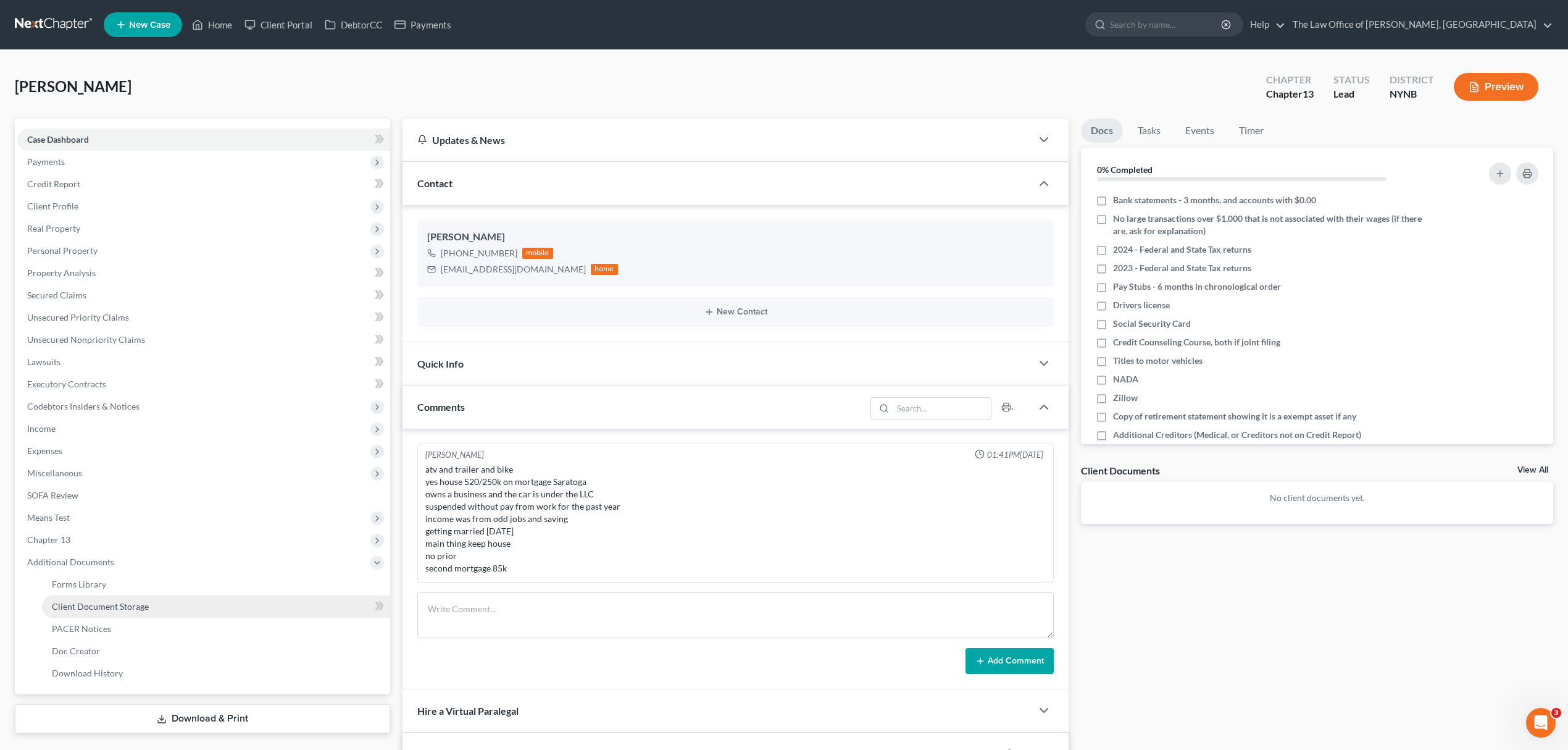
click at [159, 604] on link "Client Document Storage" at bounding box center [216, 606] width 348 height 22
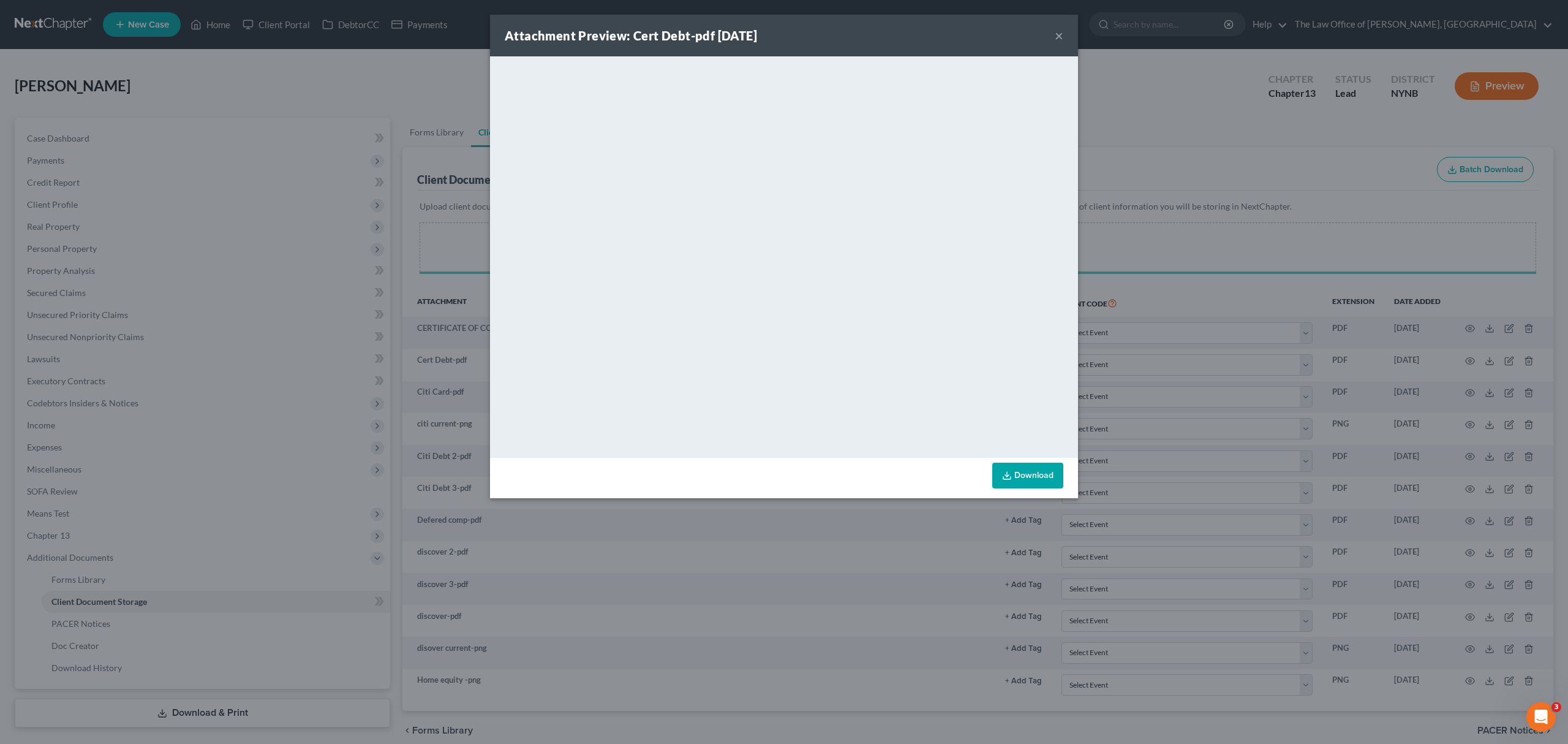
click at [1054, 31] on div "Attachment Preview: Cert Debt-pdf [DATE] ×" at bounding box center [784, 35] width 588 height 41
click at [1057, 34] on button "×" at bounding box center [1059, 36] width 9 height 15
click at [1059, 37] on button "×" at bounding box center [1059, 36] width 9 height 15
click at [1057, 33] on button "×" at bounding box center [1059, 36] width 9 height 15
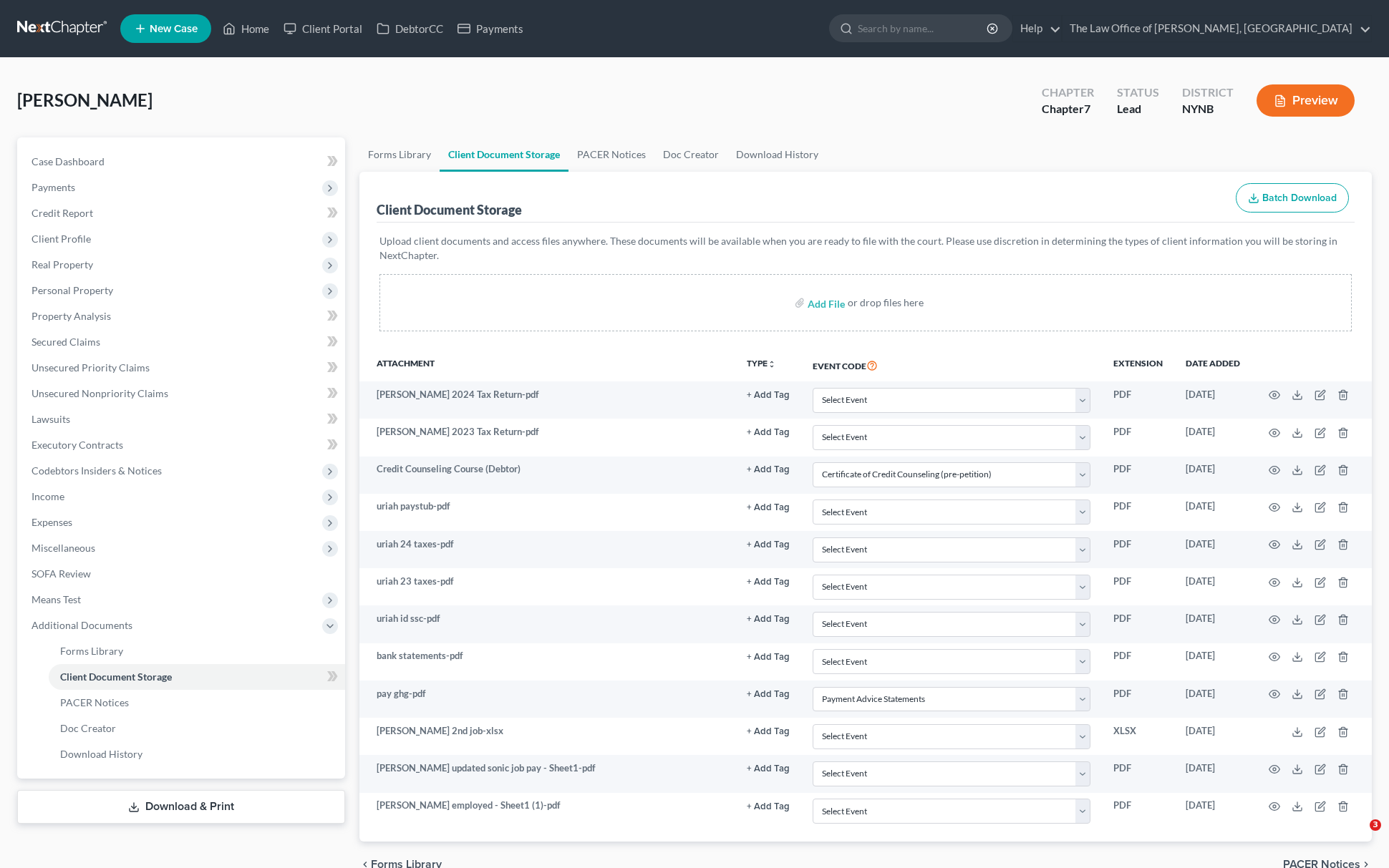
select select "1"
select select "5"
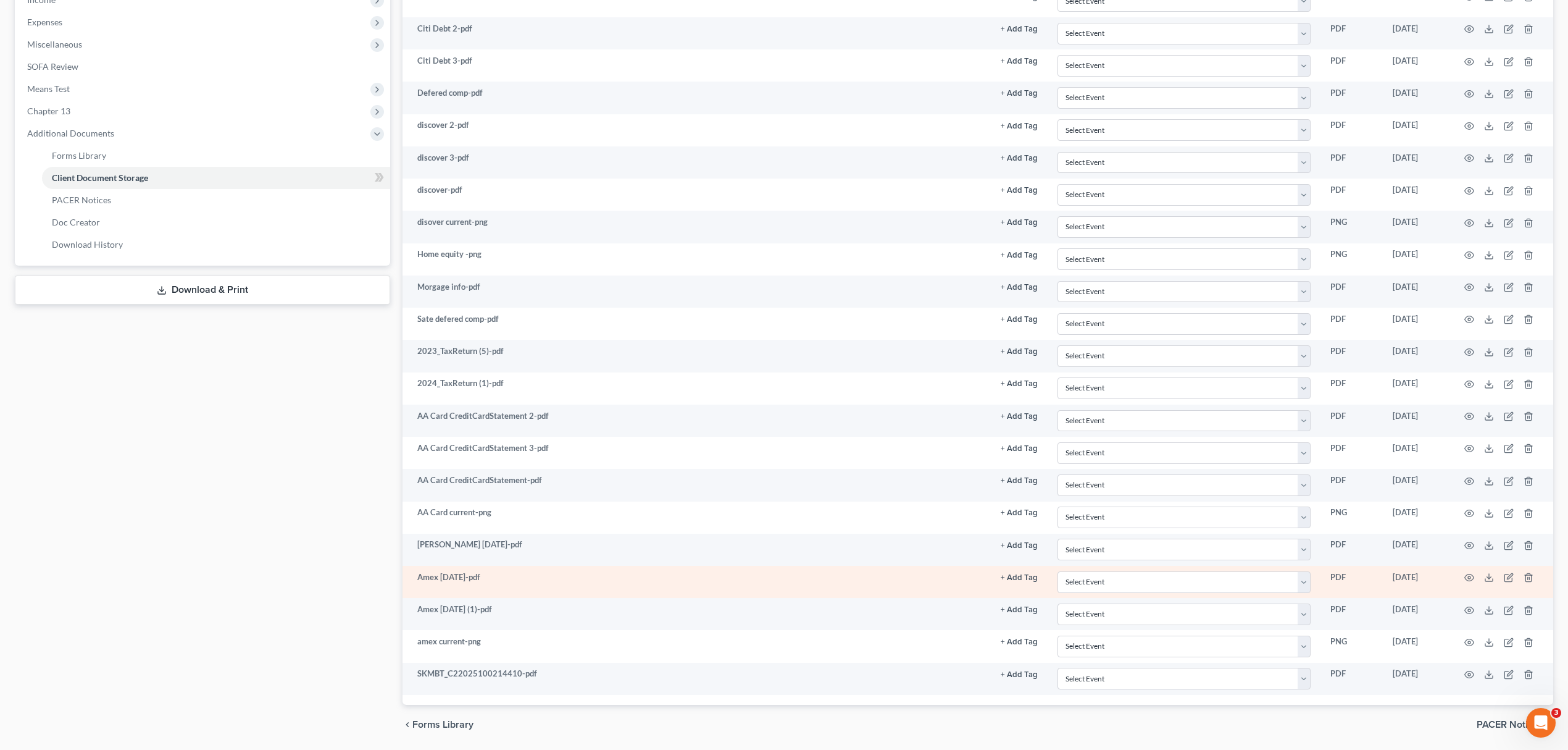
scroll to position [480, 0]
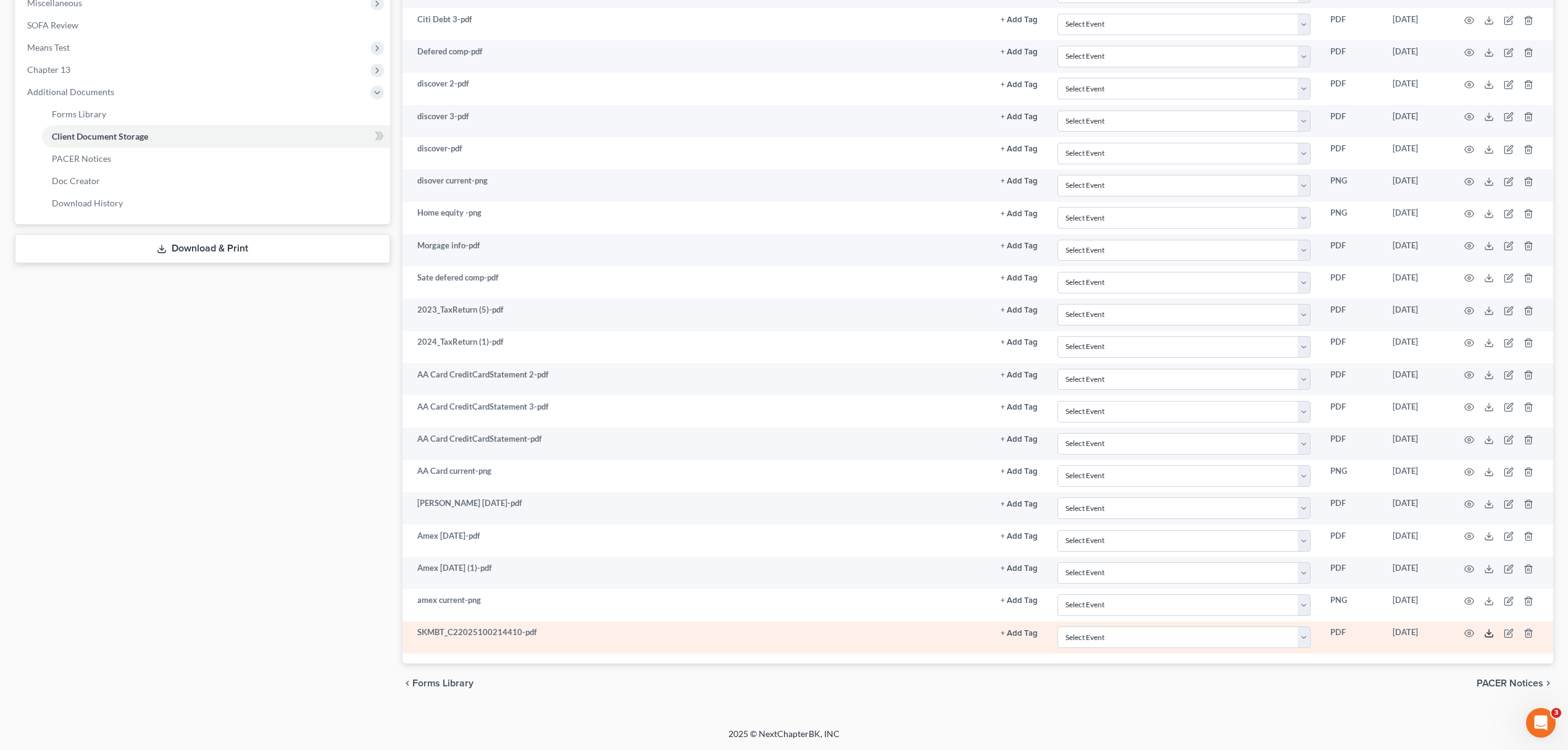
click at [1485, 628] on icon at bounding box center [1489, 633] width 10 height 10
click at [1507, 630] on icon "button" at bounding box center [1509, 633] width 10 height 10
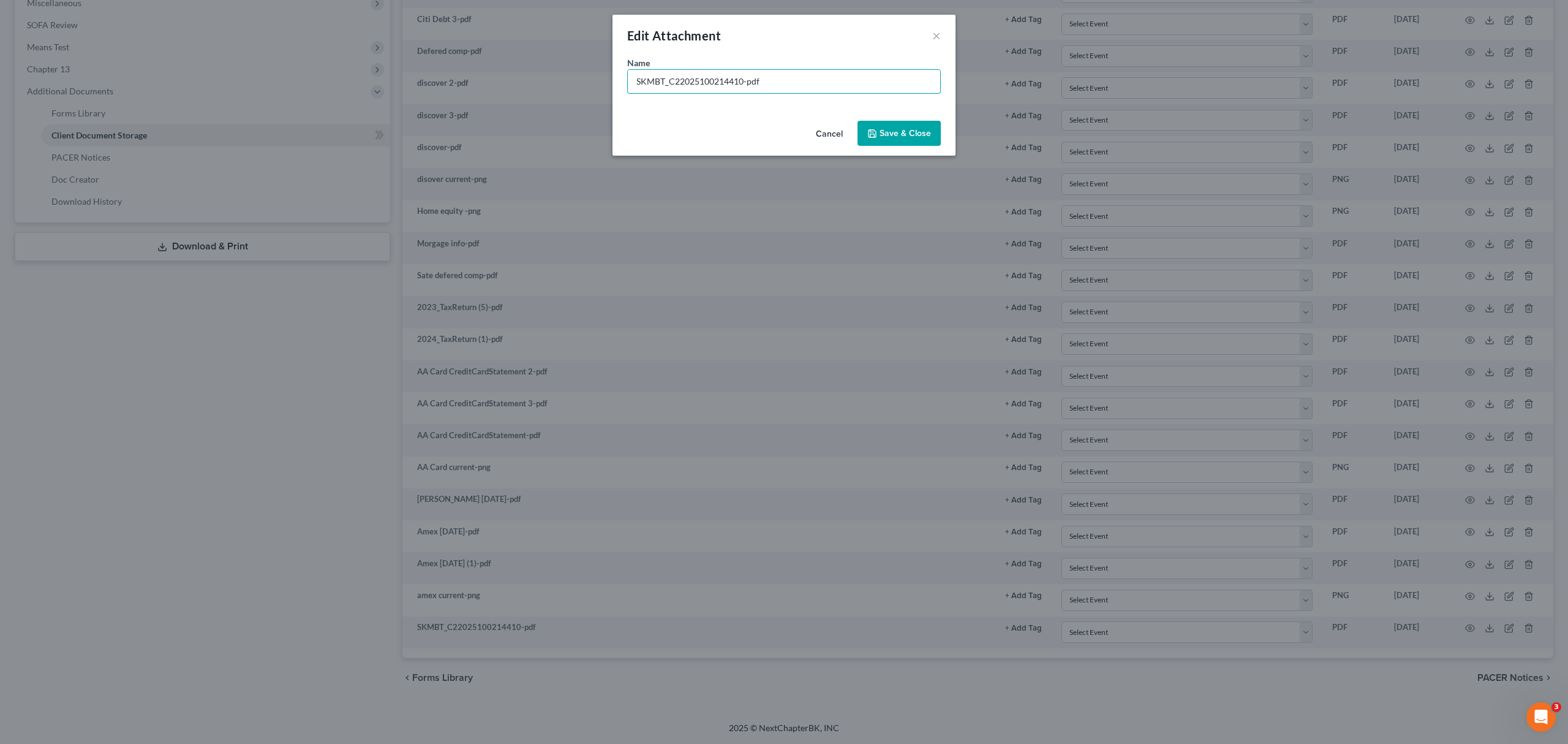
drag, startPoint x: 741, startPoint y: 80, endPoint x: 518, endPoint y: 115, distance: 225.7
click at [518, 115] on div "Edit Attachment × Name * SKMBT_C22025100214410-pdf Cancel Save & Close" at bounding box center [784, 372] width 1568 height 744
type input "ID-pdf"
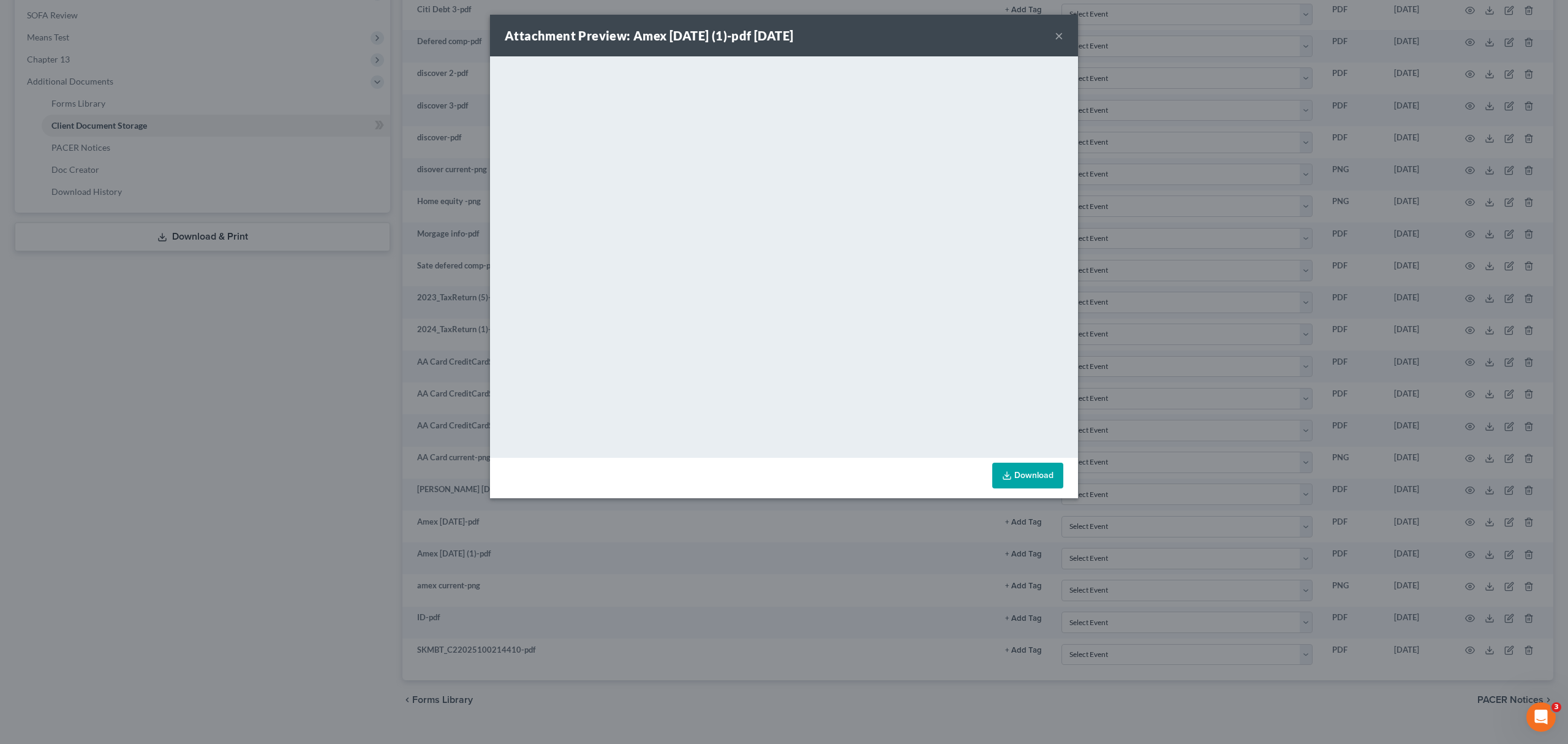
click at [1055, 38] on button "×" at bounding box center [1059, 36] width 9 height 15
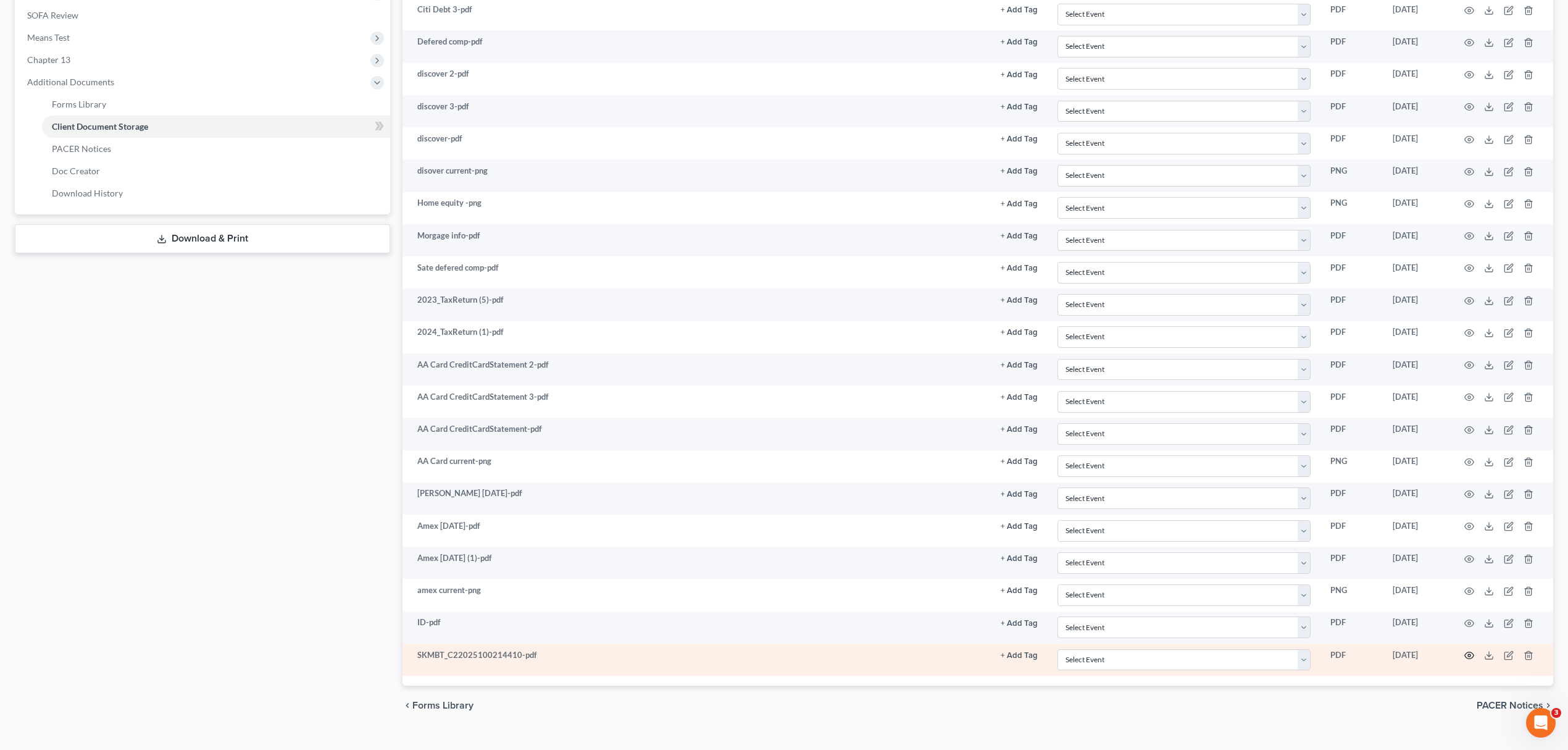
click at [1472, 660] on icon "button" at bounding box center [1469, 655] width 10 height 10
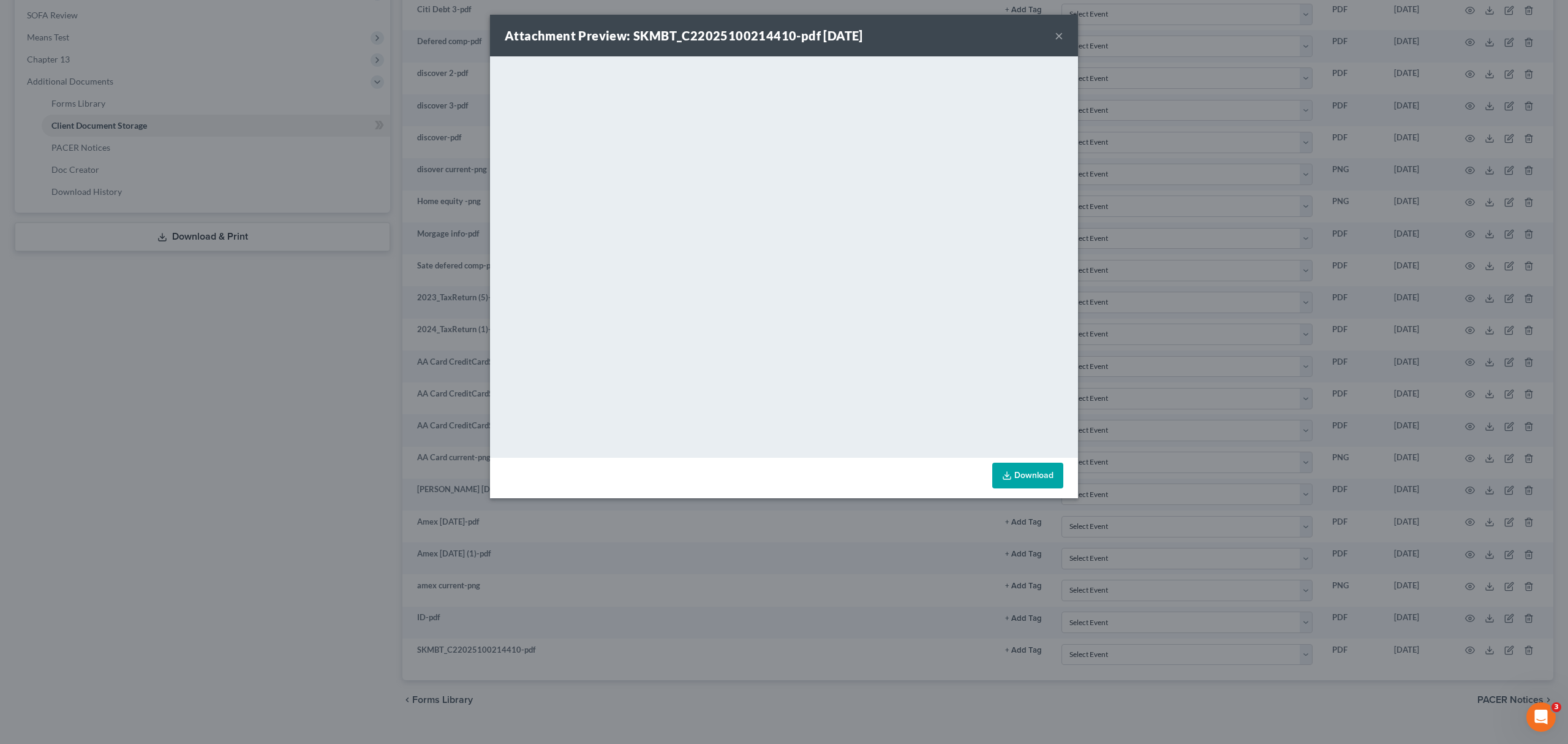
click at [1062, 37] on button "×" at bounding box center [1059, 36] width 9 height 15
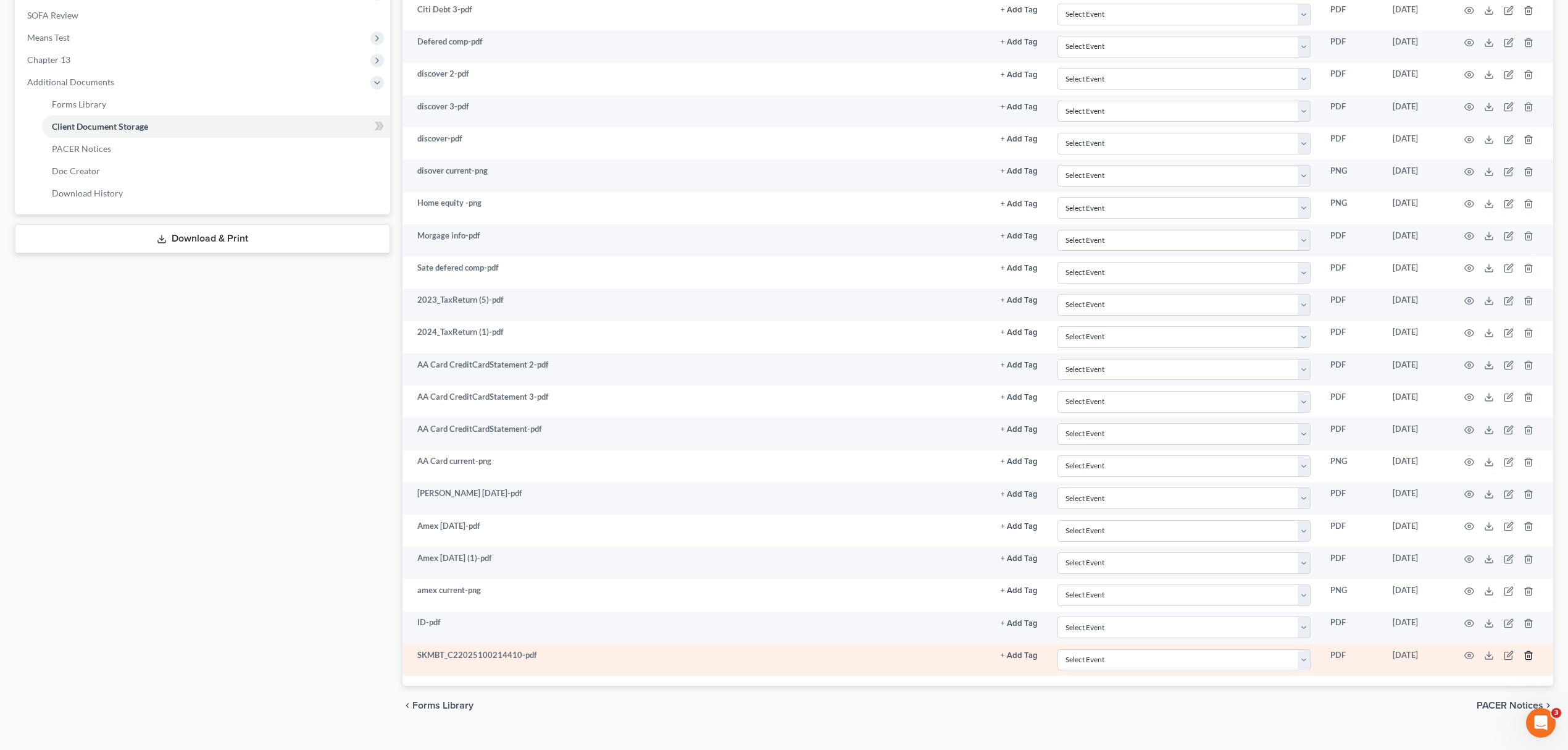
click at [1527, 660] on icon "button" at bounding box center [1528, 656] width 6 height 8
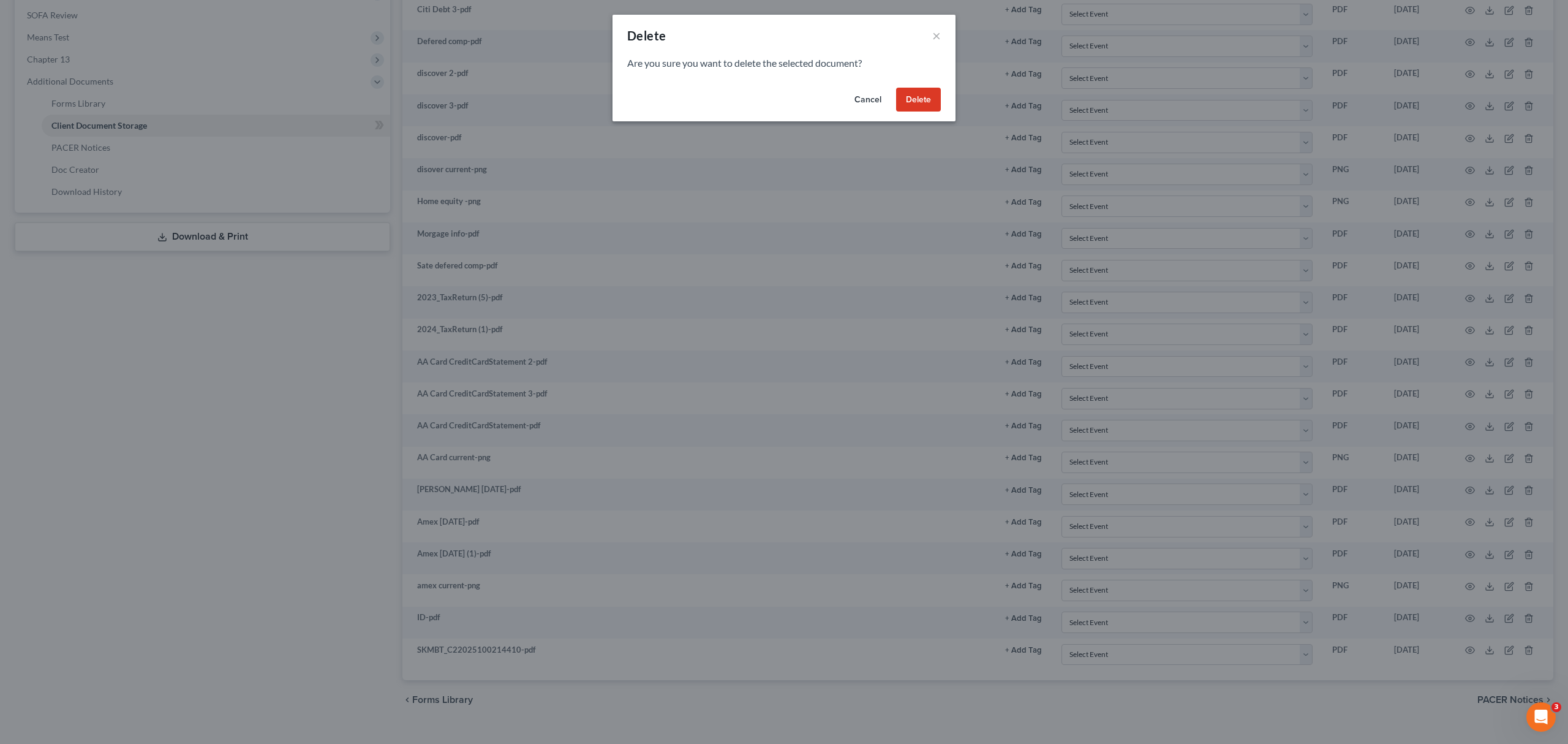
drag, startPoint x: 910, startPoint y: 97, endPoint x: 804, endPoint y: 533, distance: 448.7
click at [910, 97] on button "Delete" at bounding box center [918, 100] width 45 height 24
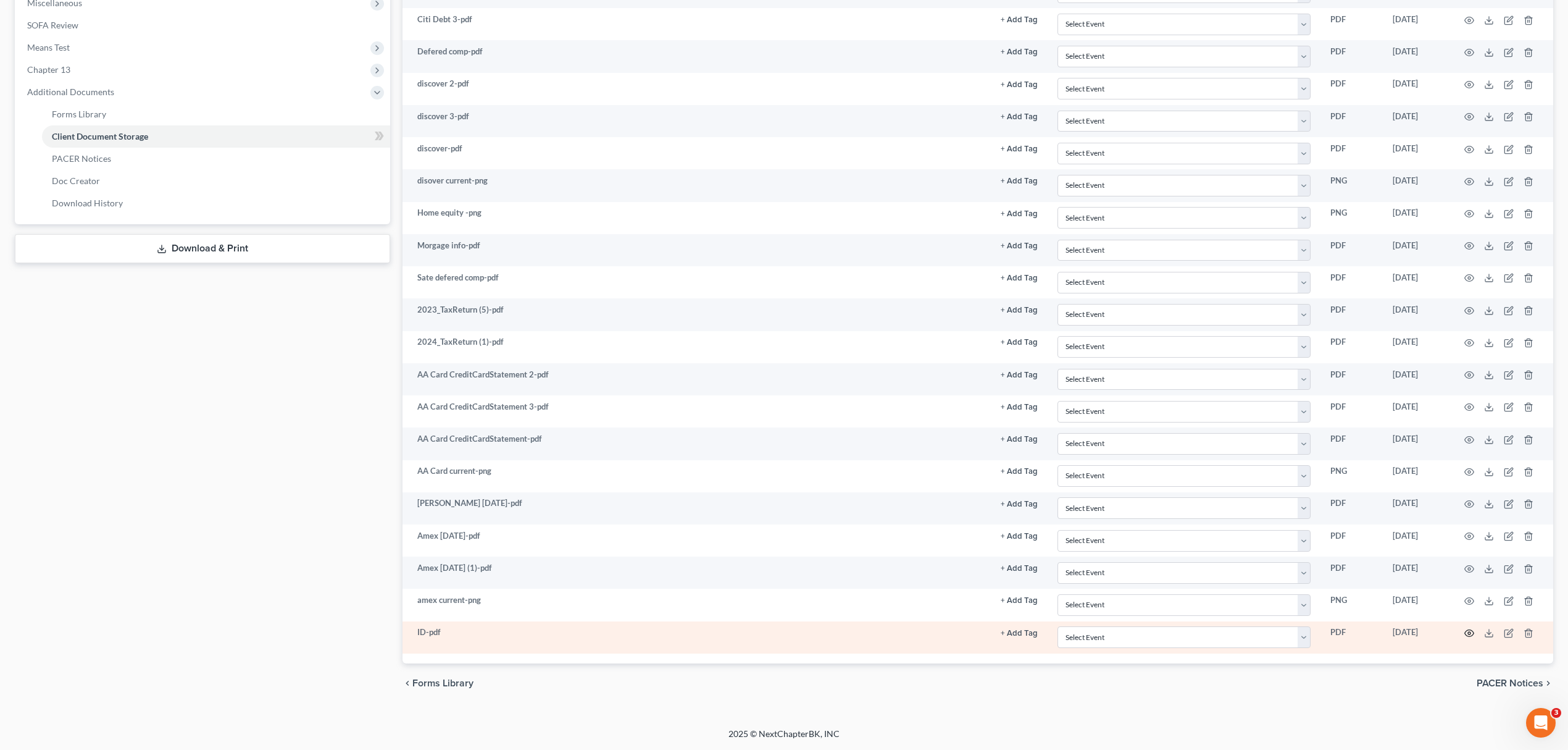
click at [1470, 635] on icon "button" at bounding box center [1469, 633] width 10 height 10
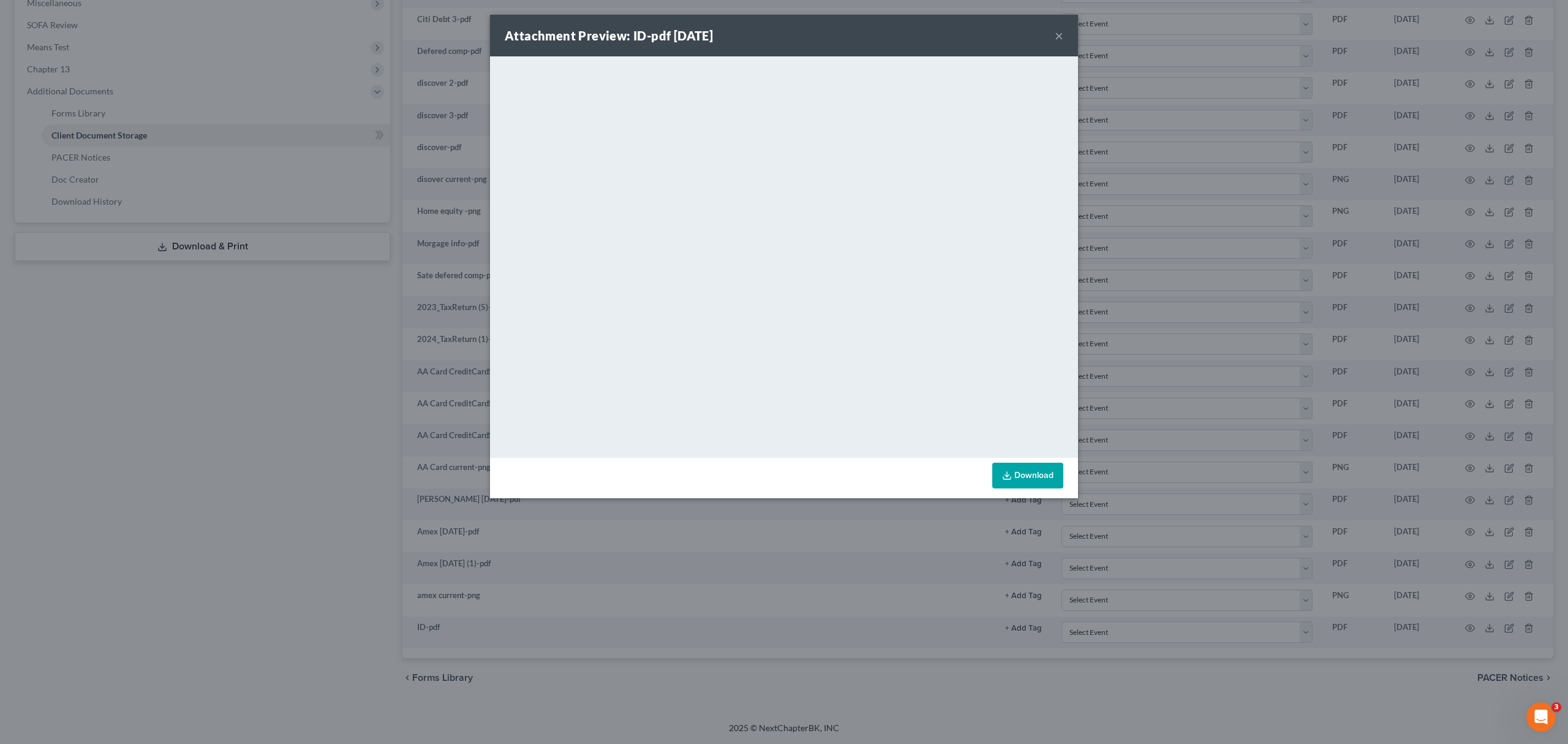
click at [1061, 28] on button "×" at bounding box center [1059, 36] width 9 height 15
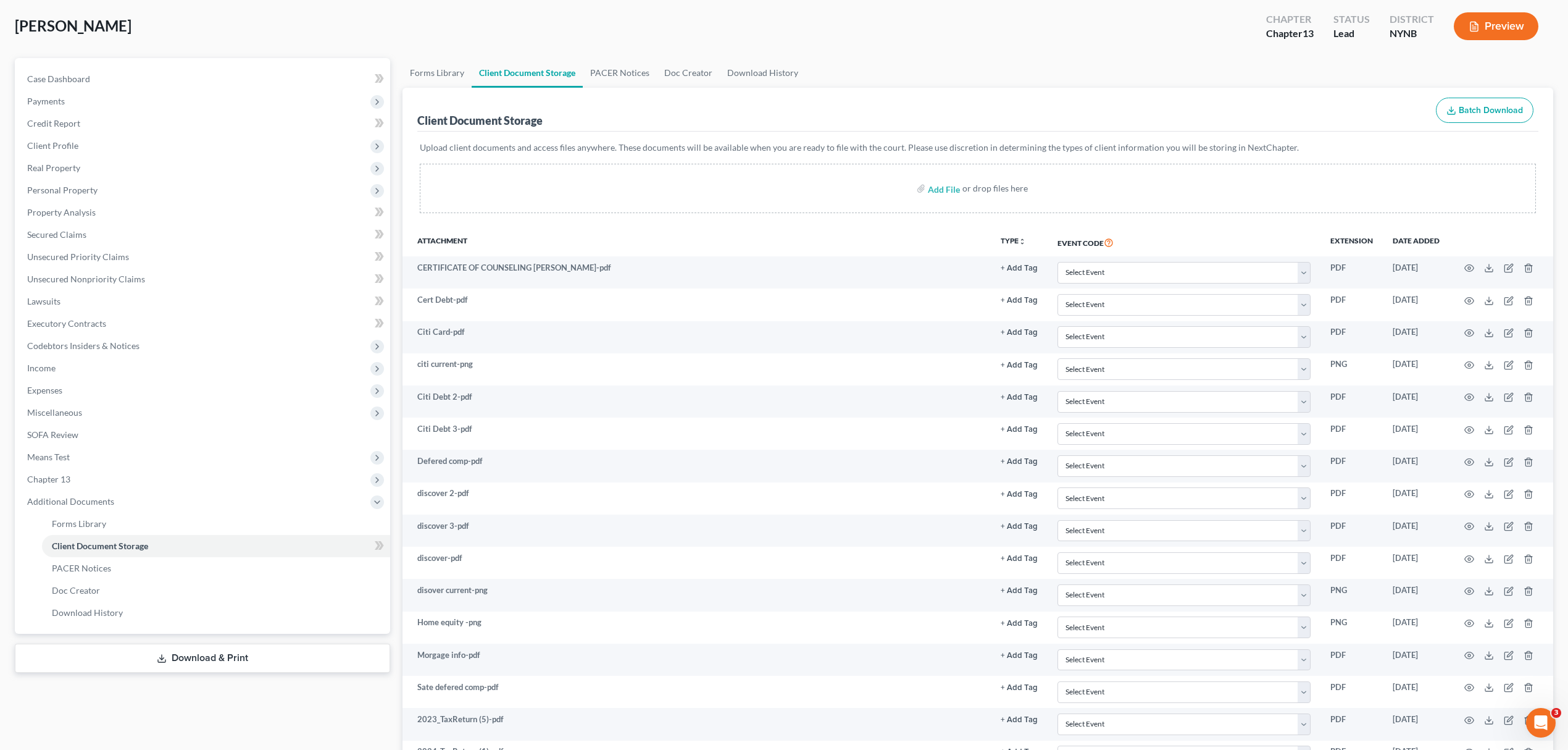
scroll to position [0, 0]
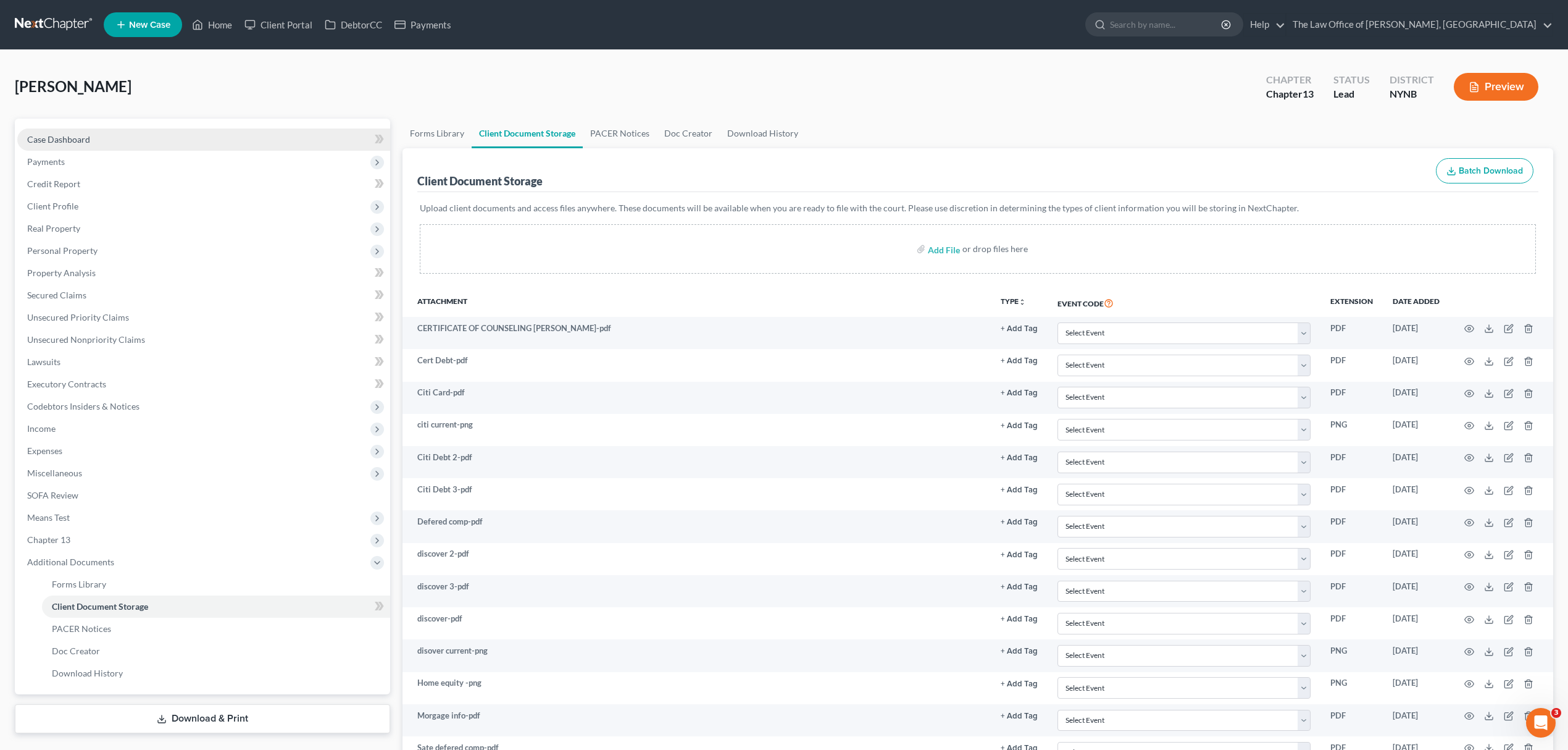
click at [150, 141] on link "Case Dashboard" at bounding box center [204, 139] width 373 height 22
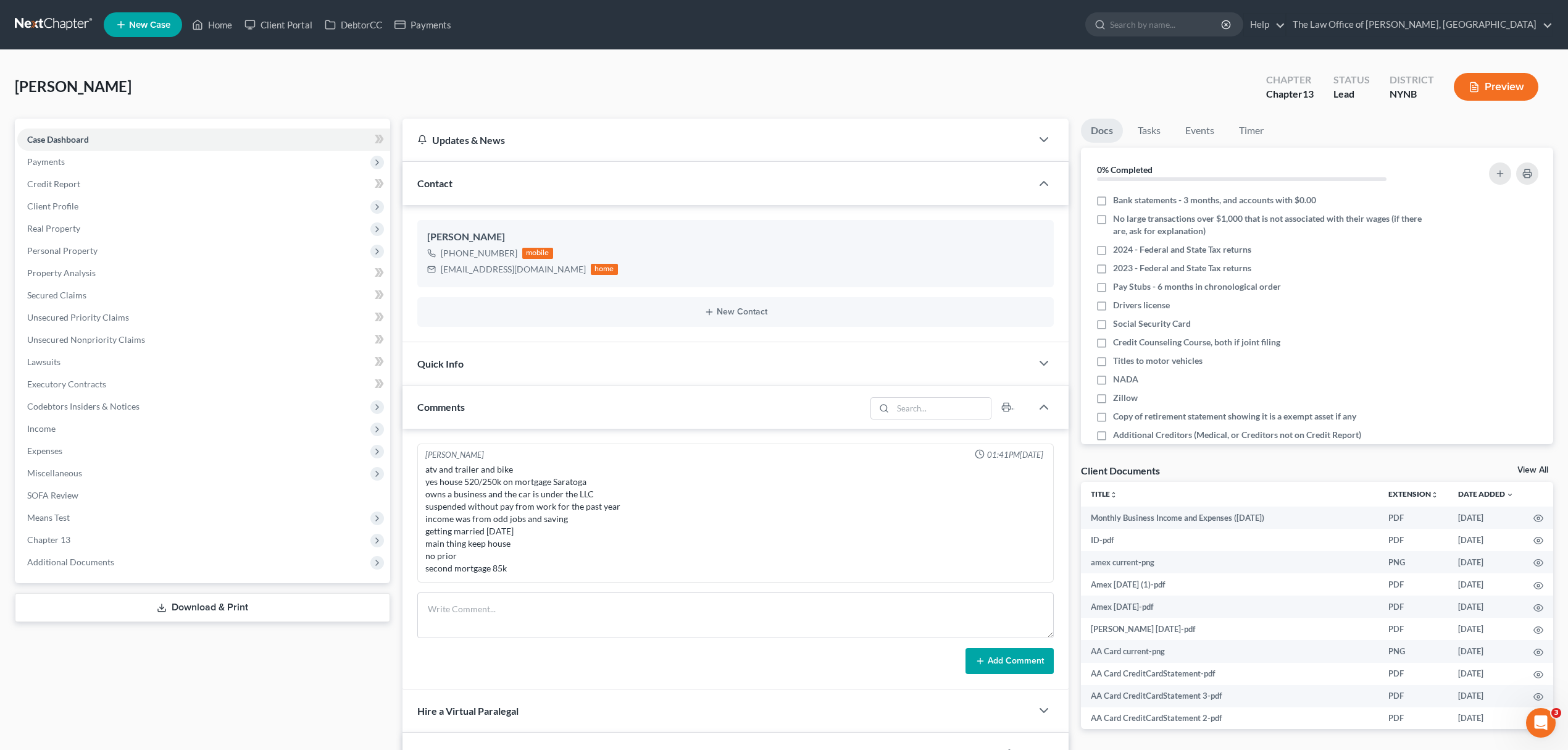
scroll to position [200, 0]
click at [208, 569] on span "Additional Documents" at bounding box center [204, 562] width 373 height 22
click at [195, 605] on link "Client Document Storage" at bounding box center [216, 606] width 348 height 22
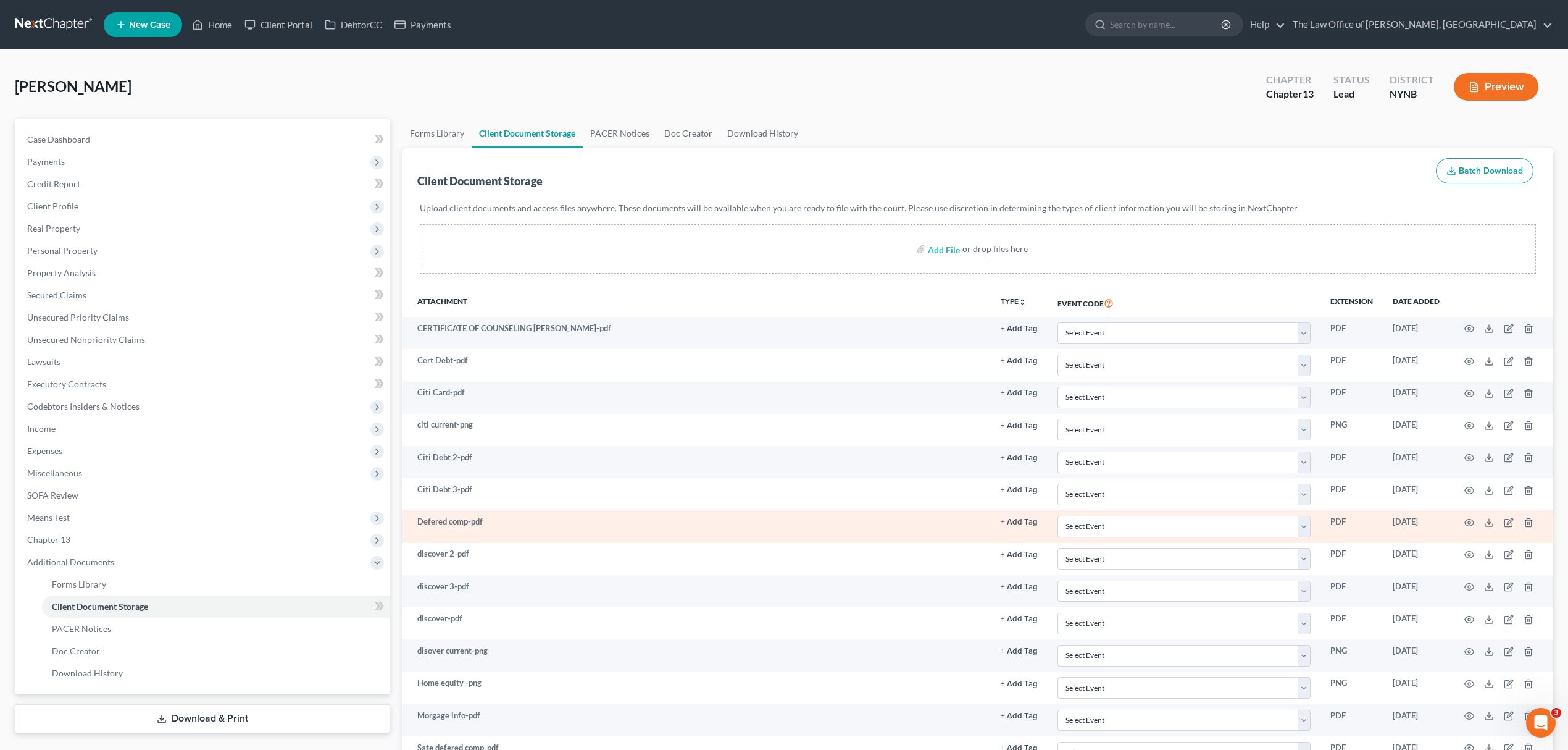
scroll to position [164, 0]
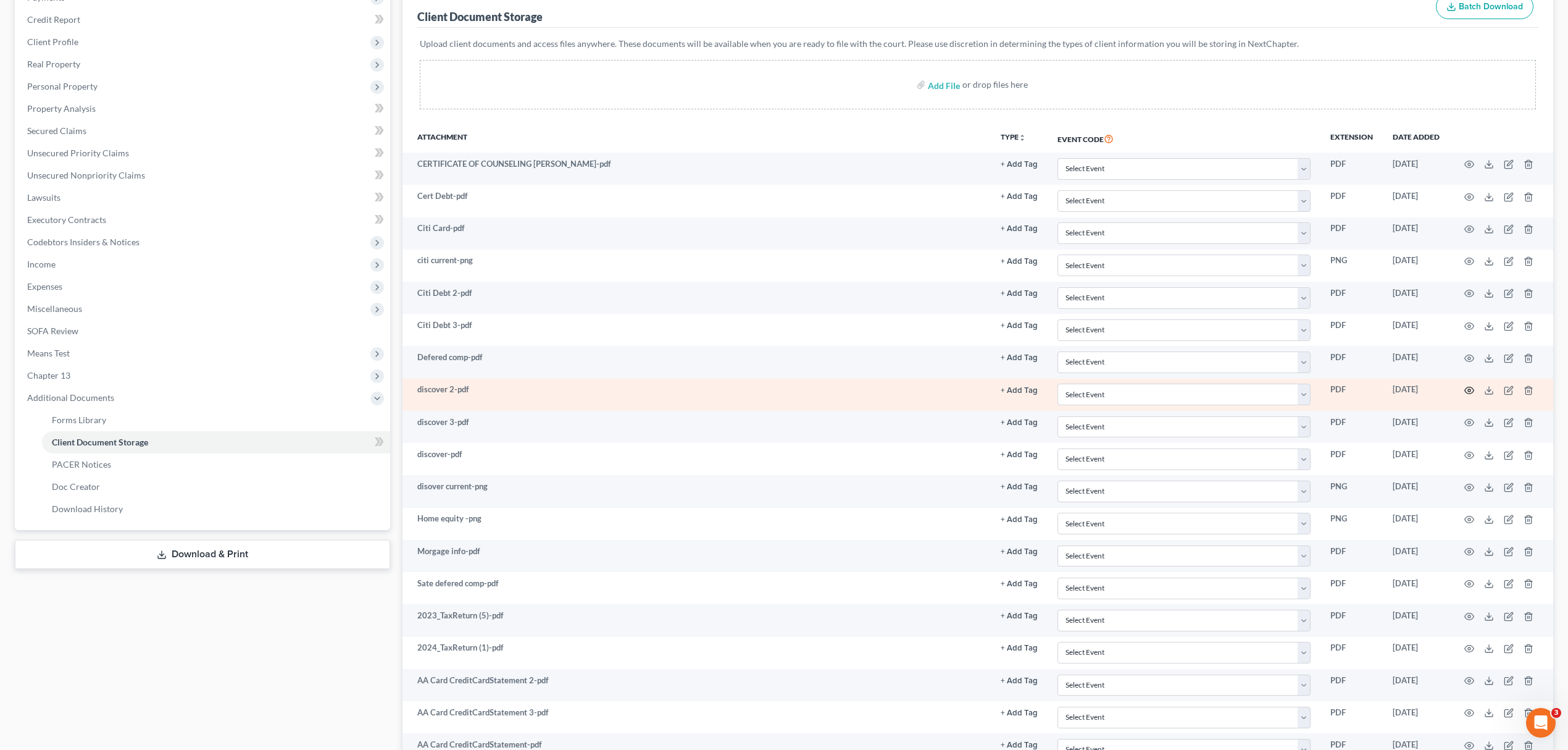
click at [1467, 388] on icon "button" at bounding box center [1469, 390] width 10 height 10
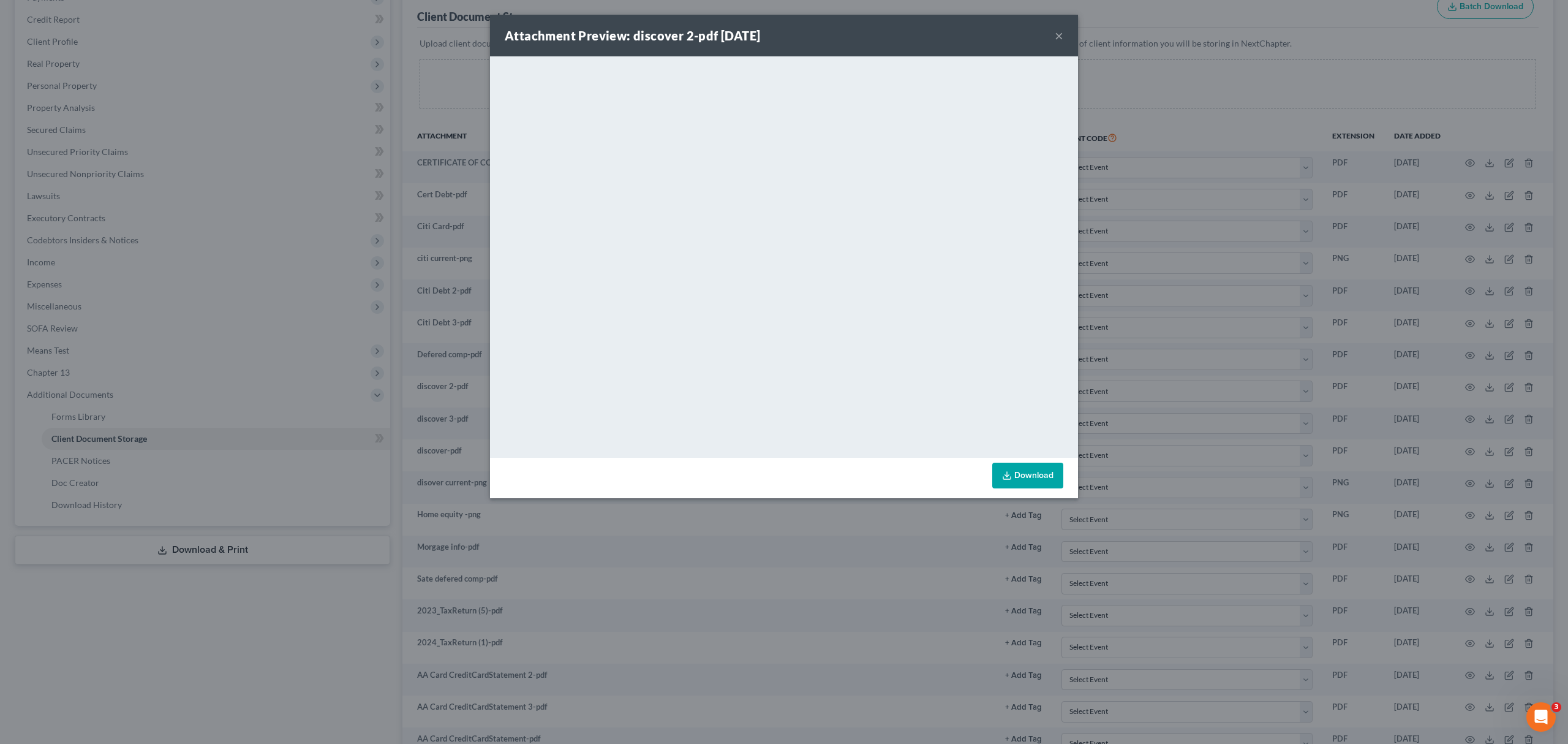
click at [1051, 37] on div "Attachment Preview: discover 2-pdf 10/02/2025 ×" at bounding box center [784, 35] width 588 height 41
click at [1052, 37] on div "Attachment Preview: discover 2-pdf 10/02/2025 ×" at bounding box center [784, 35] width 588 height 41
click at [1054, 37] on div "Attachment Preview: discover 2-pdf 10/02/2025 ×" at bounding box center [784, 35] width 588 height 41
click at [1057, 37] on button "×" at bounding box center [1059, 36] width 9 height 15
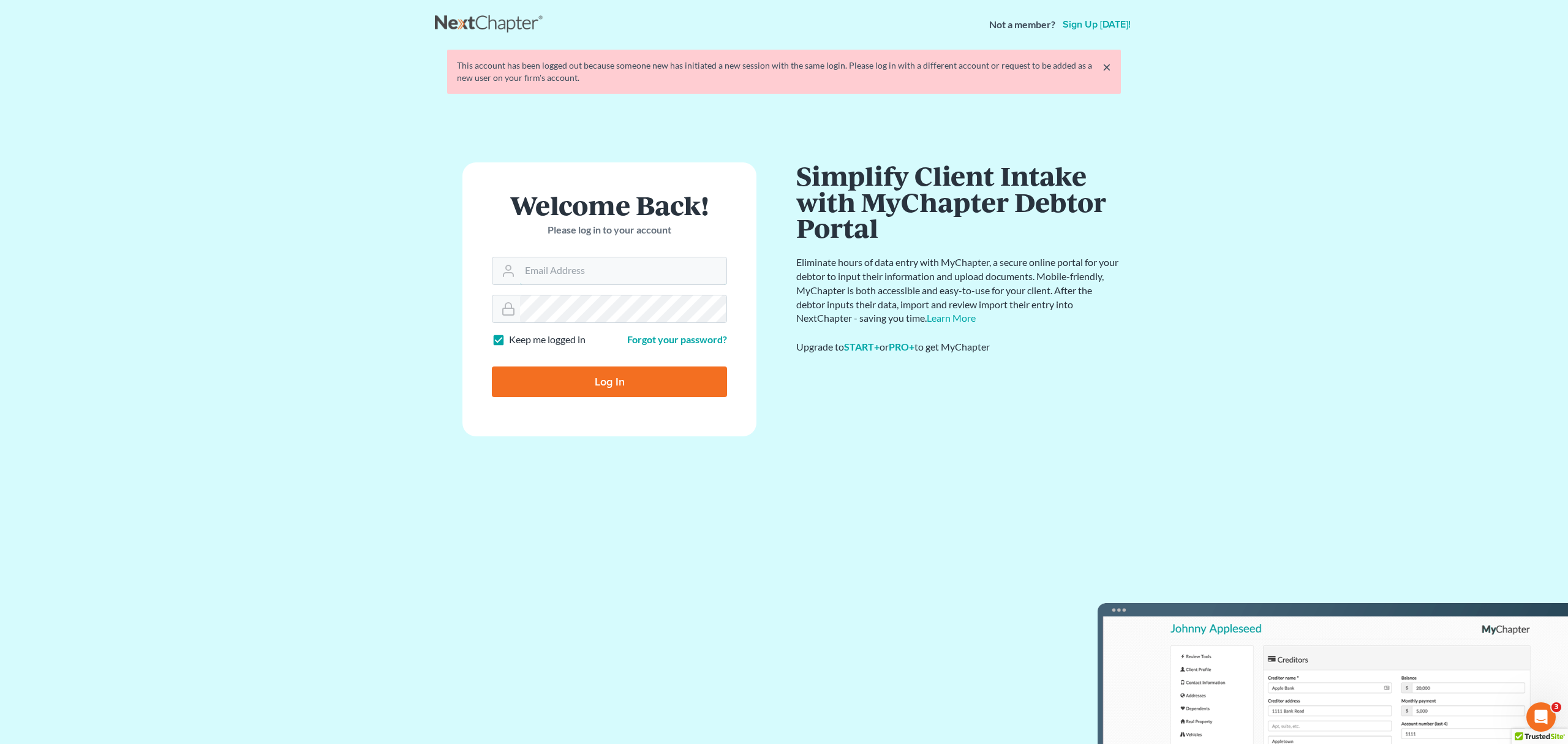
type input "[EMAIL_ADDRESS][DOMAIN_NAME]"
click at [633, 382] on input "Log In" at bounding box center [609, 382] width 235 height 31
type input "Thinking..."
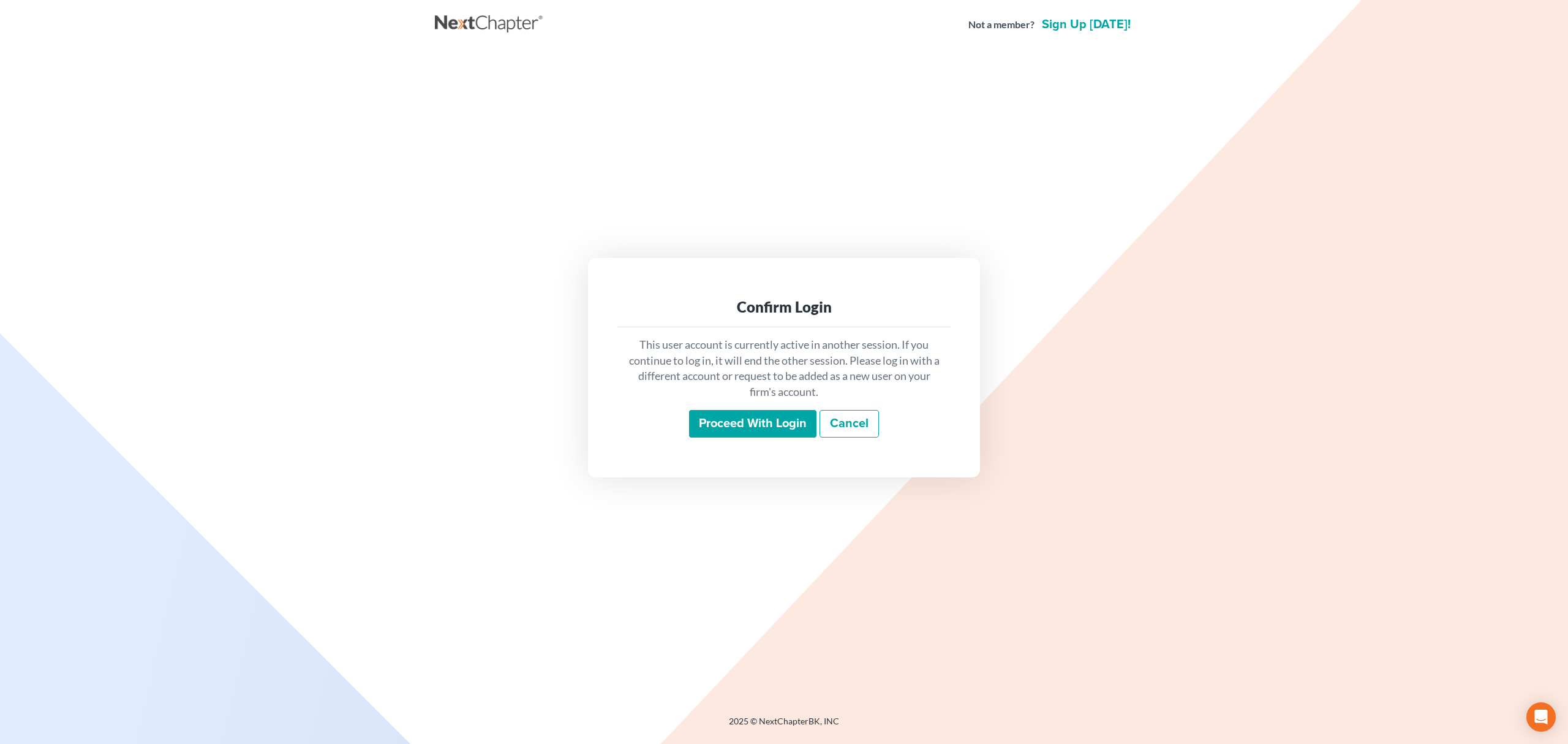
click at [721, 417] on input "Proceed with login" at bounding box center [753, 424] width 127 height 28
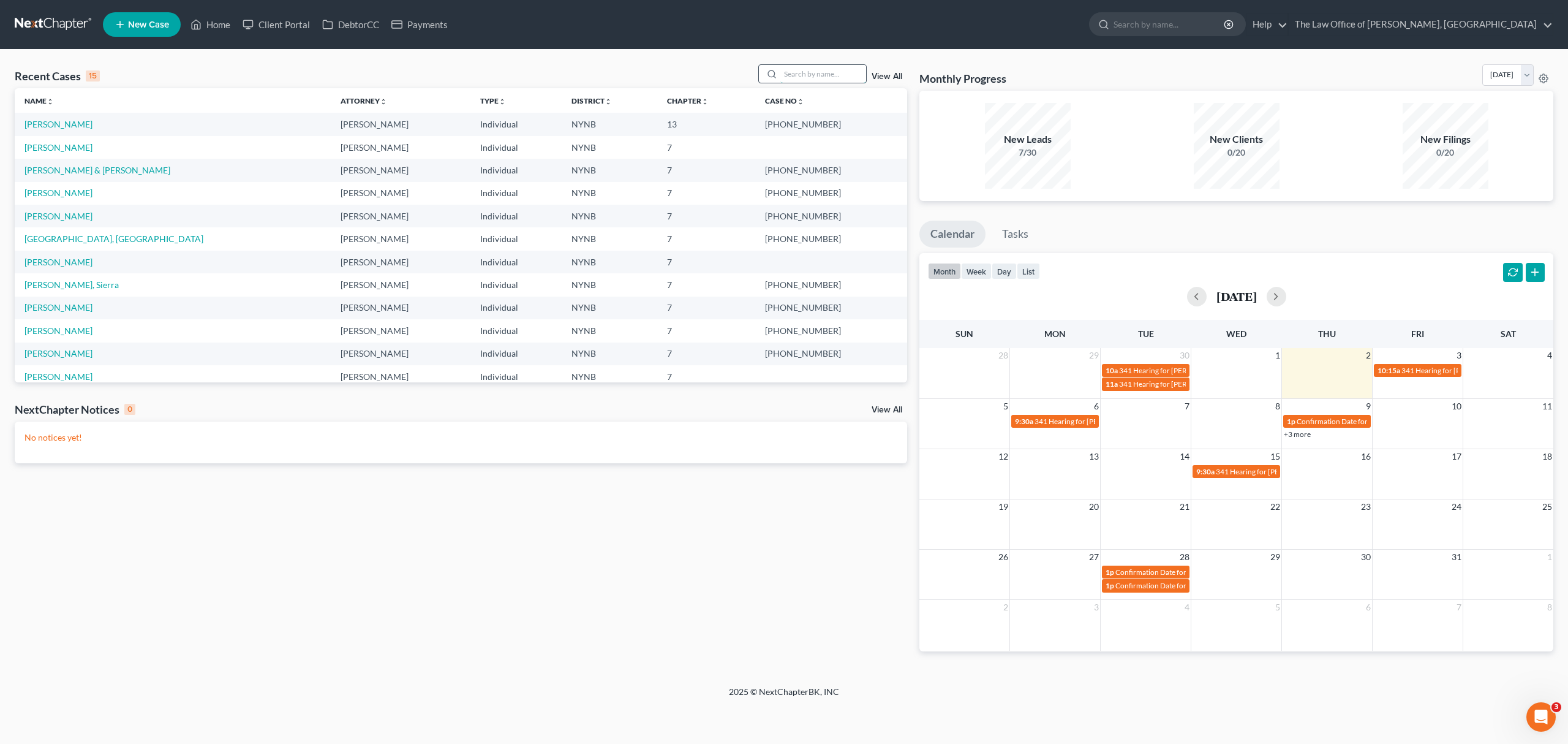
click at [799, 69] on input "search" at bounding box center [823, 74] width 86 height 18
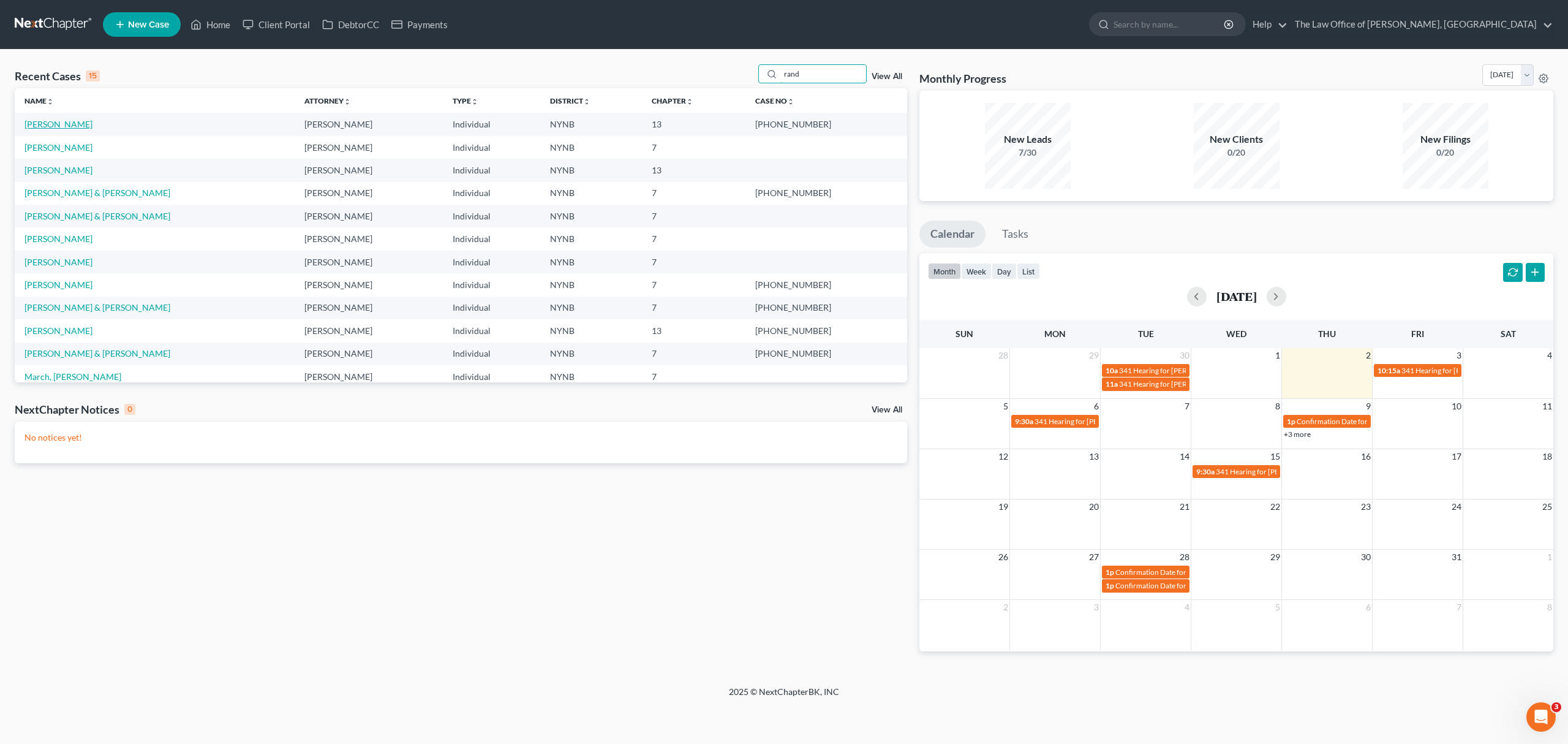
type input "rand"
click at [54, 125] on link "[PERSON_NAME]" at bounding box center [58, 124] width 68 height 11
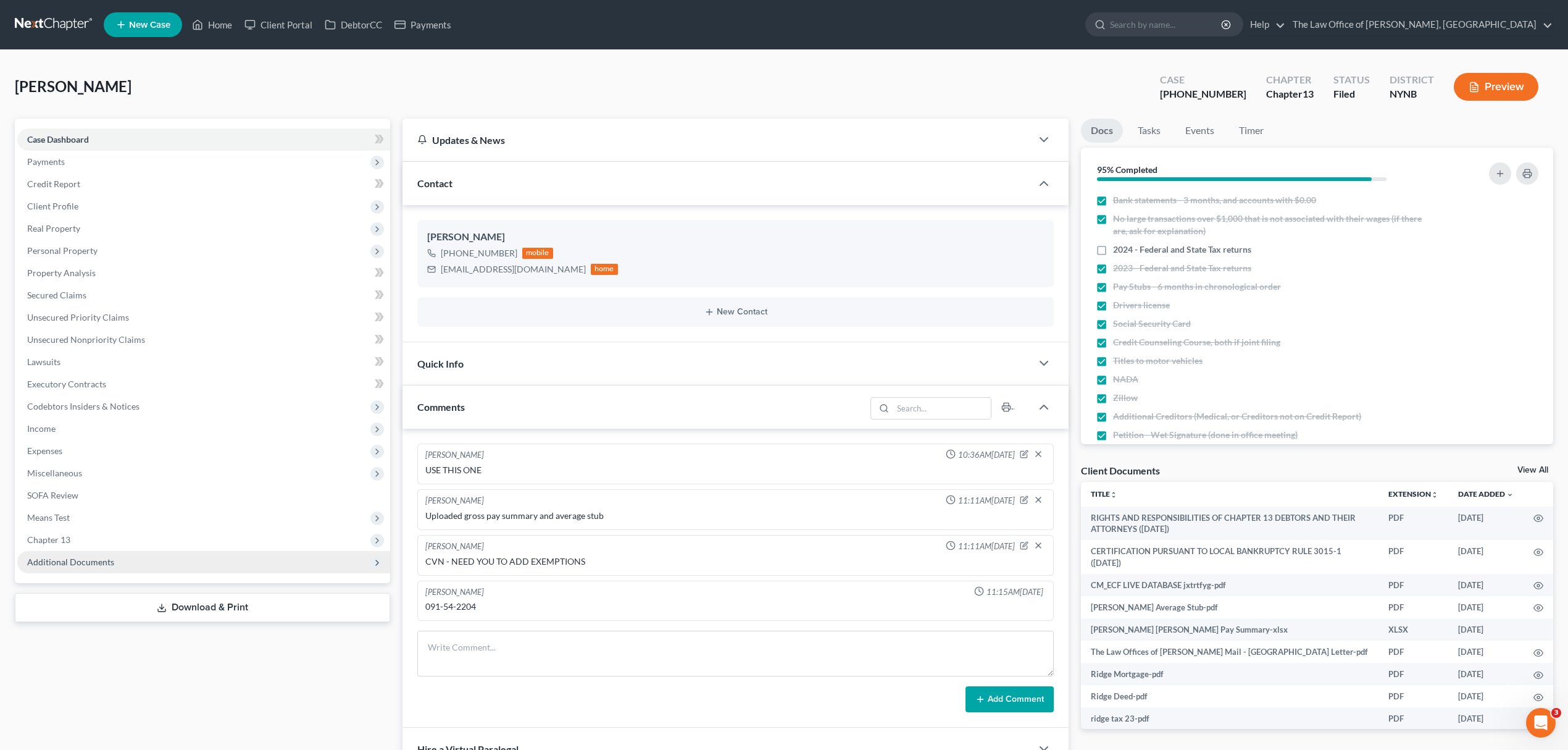
click at [117, 564] on span "Additional Documents" at bounding box center [204, 562] width 373 height 22
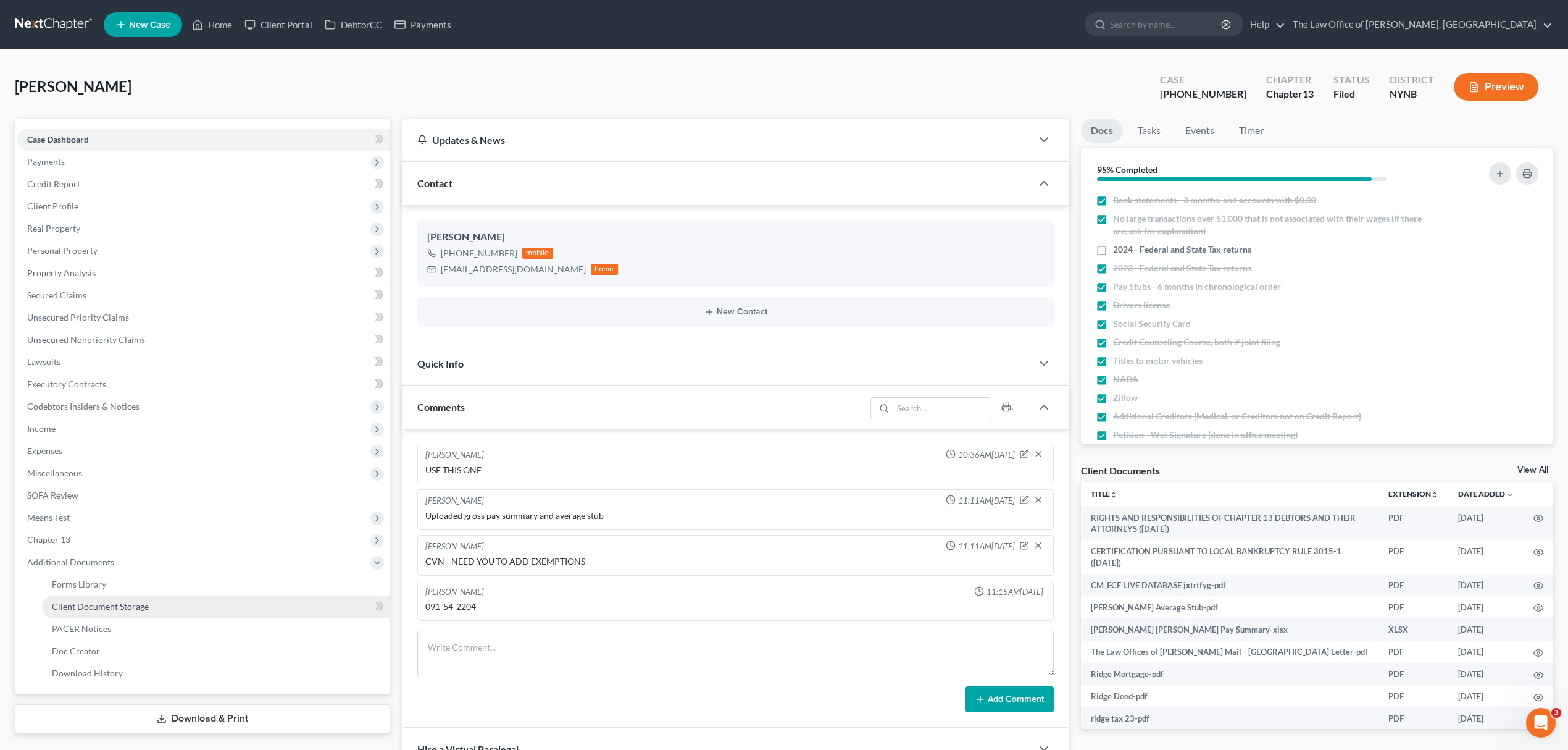
click at [138, 609] on span "Client Document Storage" at bounding box center [100, 606] width 97 height 11
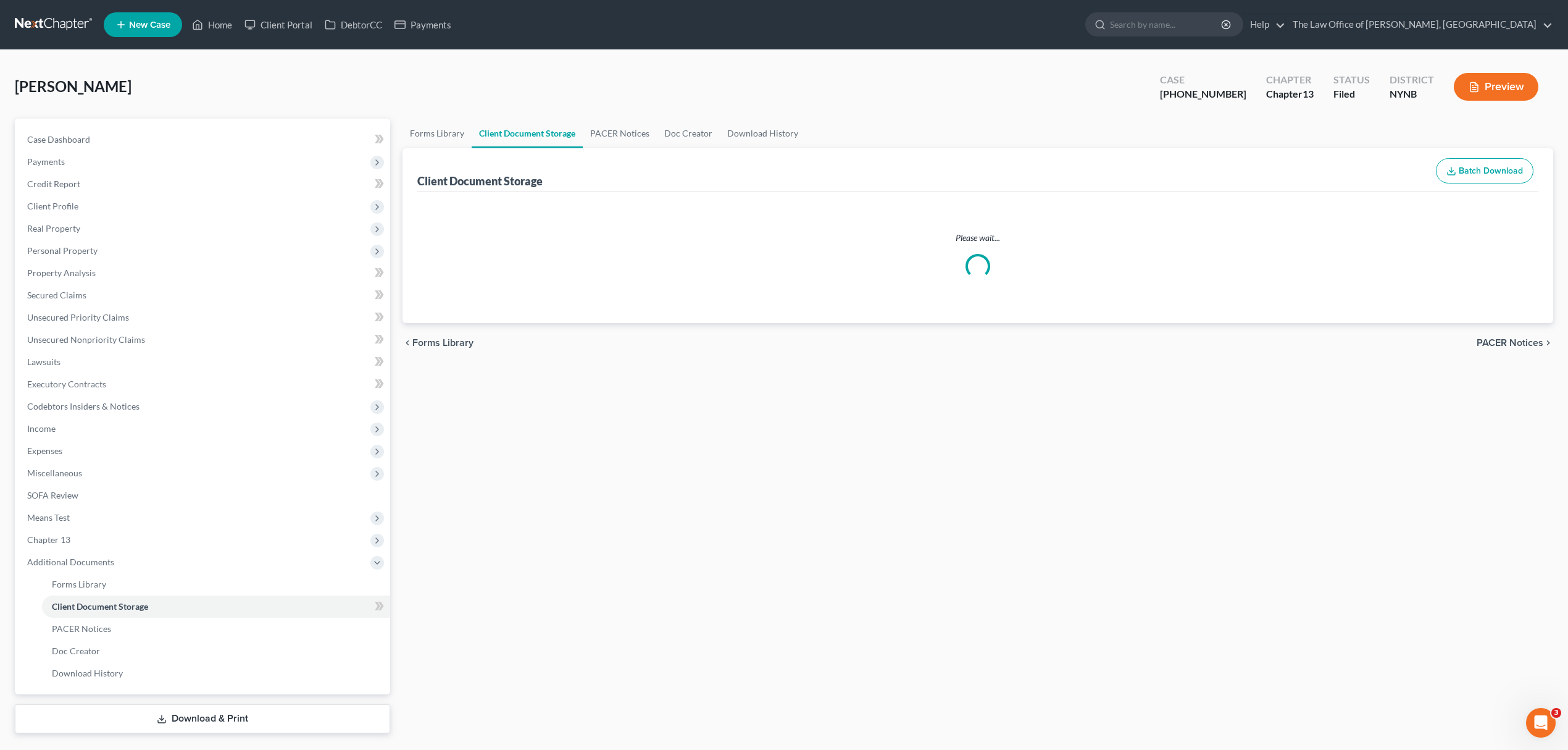
select select "1"
select select "5"
select select "2"
select select "6"
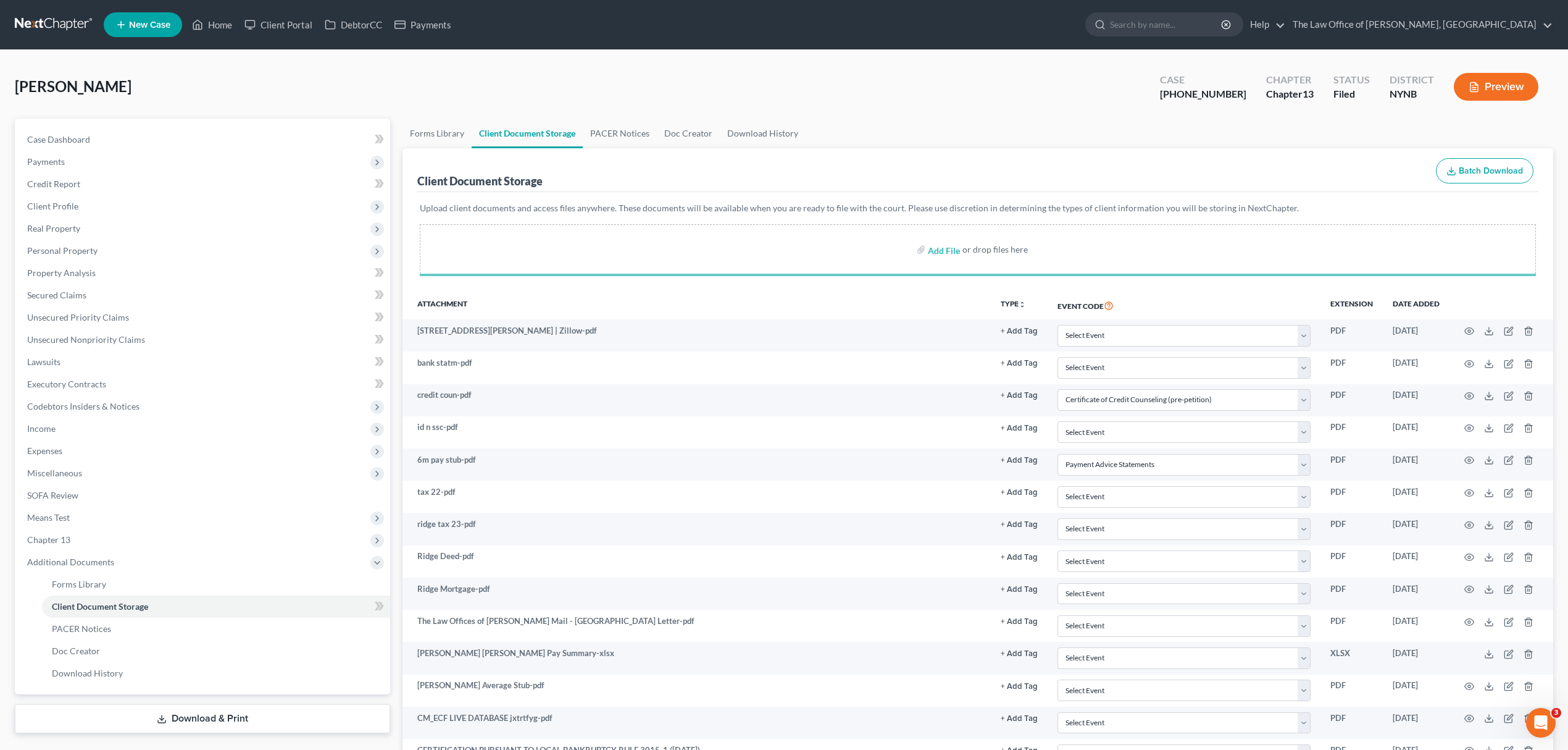
select select "1"
select select "5"
select select "2"
select select "6"
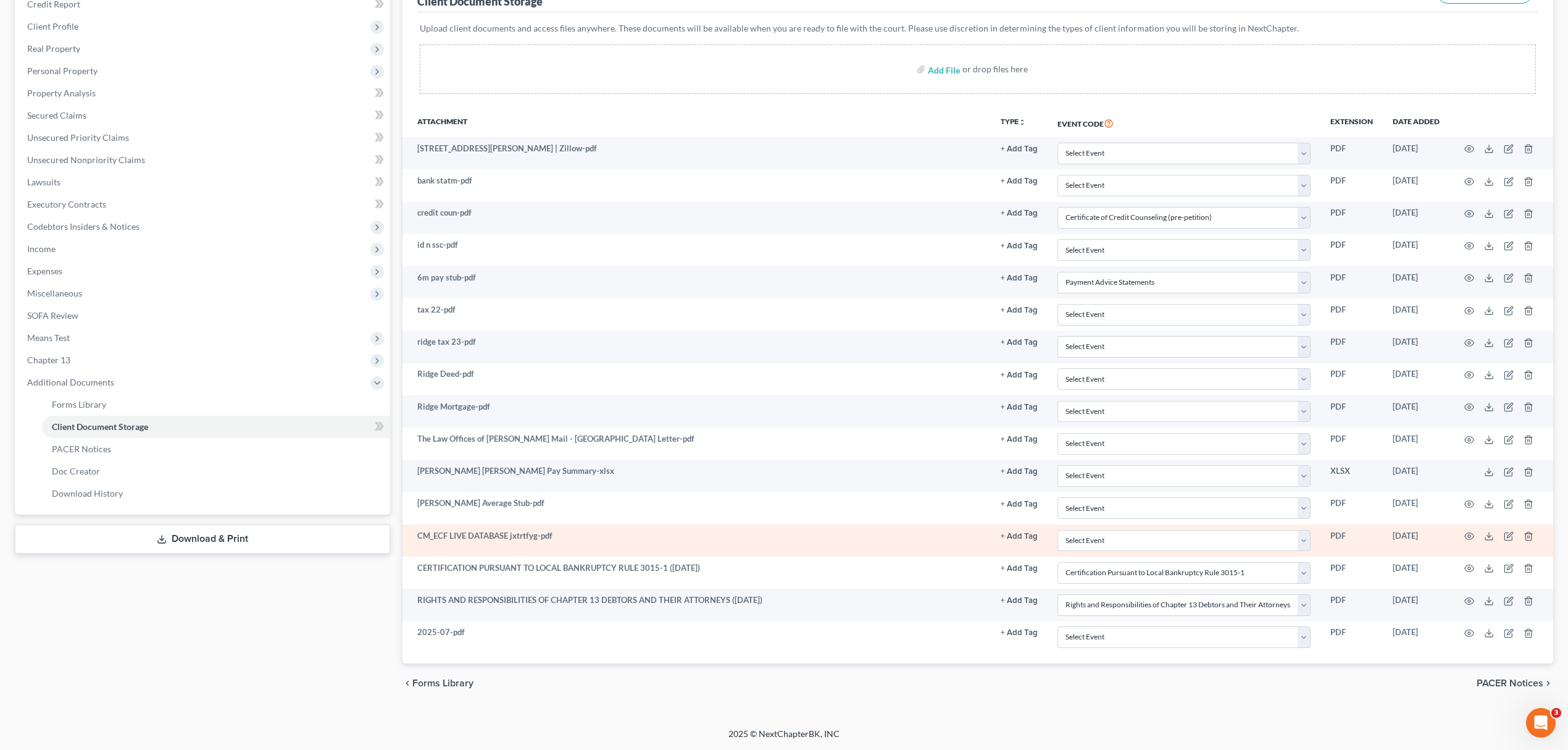
scroll to position [186, 0]
select select "1"
select select "5"
select select "2"
select select "6"
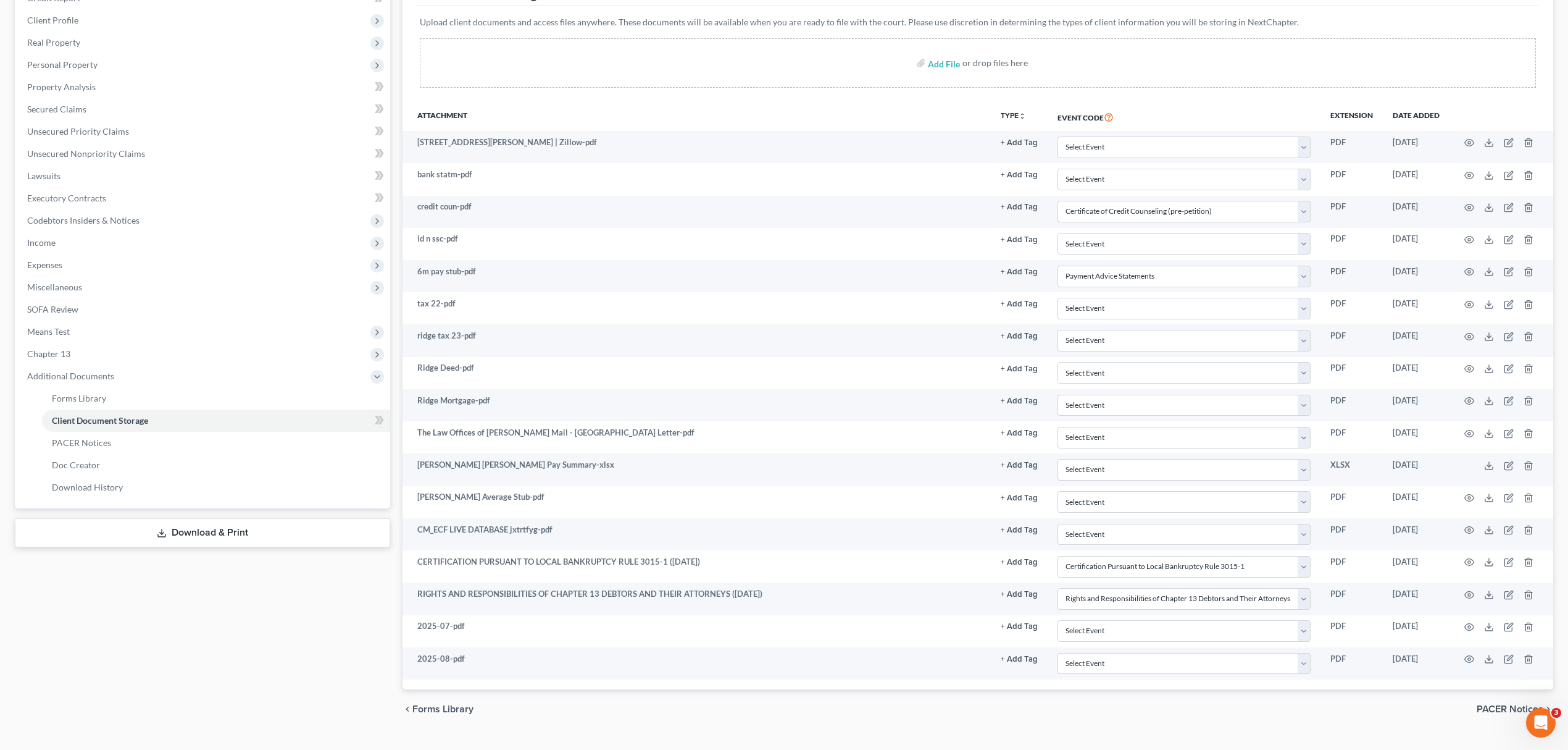
click at [1507, 630] on div "Edit Attachment × Name * 2025-07-pdf Cancel Save & Close" at bounding box center [784, 375] width 1568 height 750
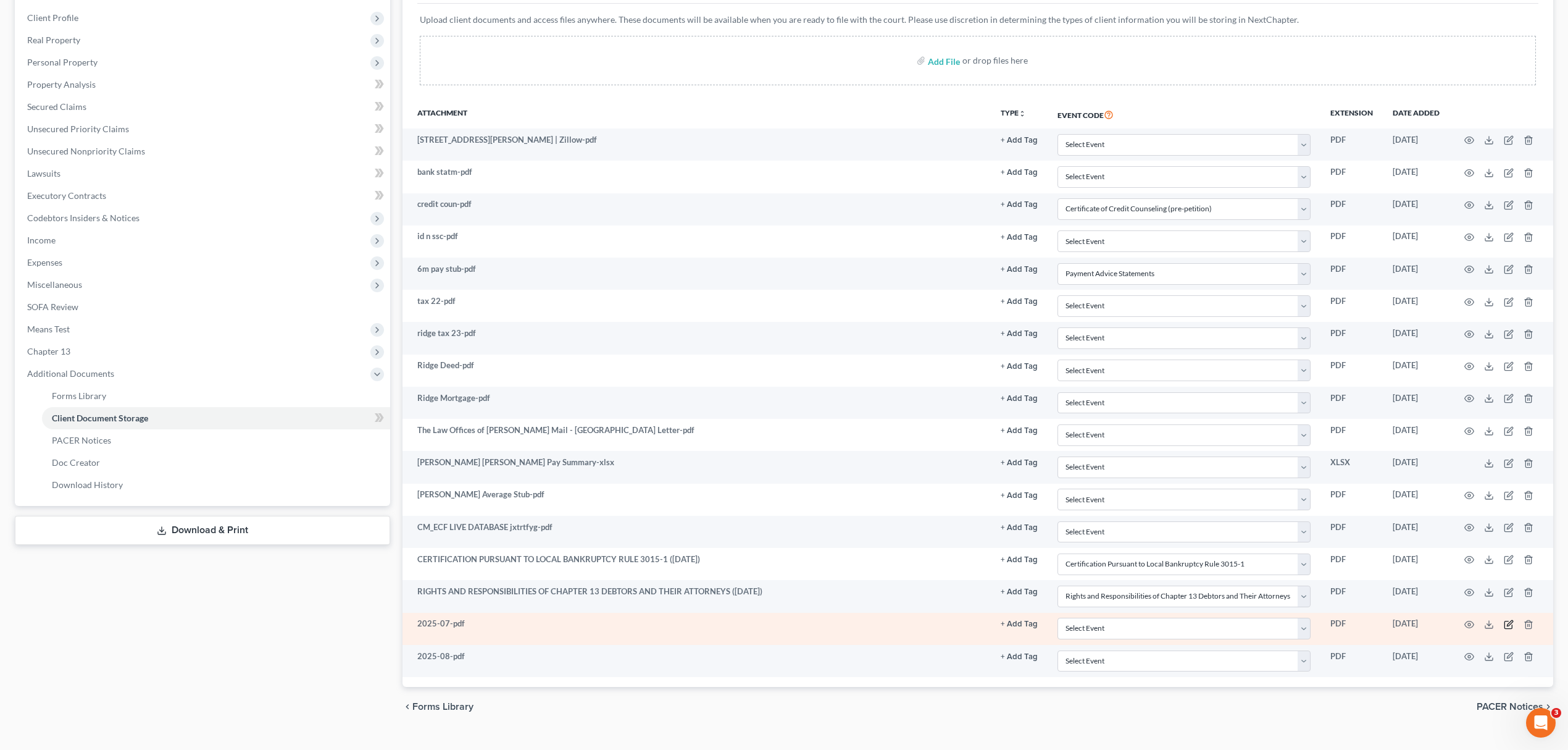
click at [1505, 626] on icon "button" at bounding box center [1508, 625] width 7 height 7
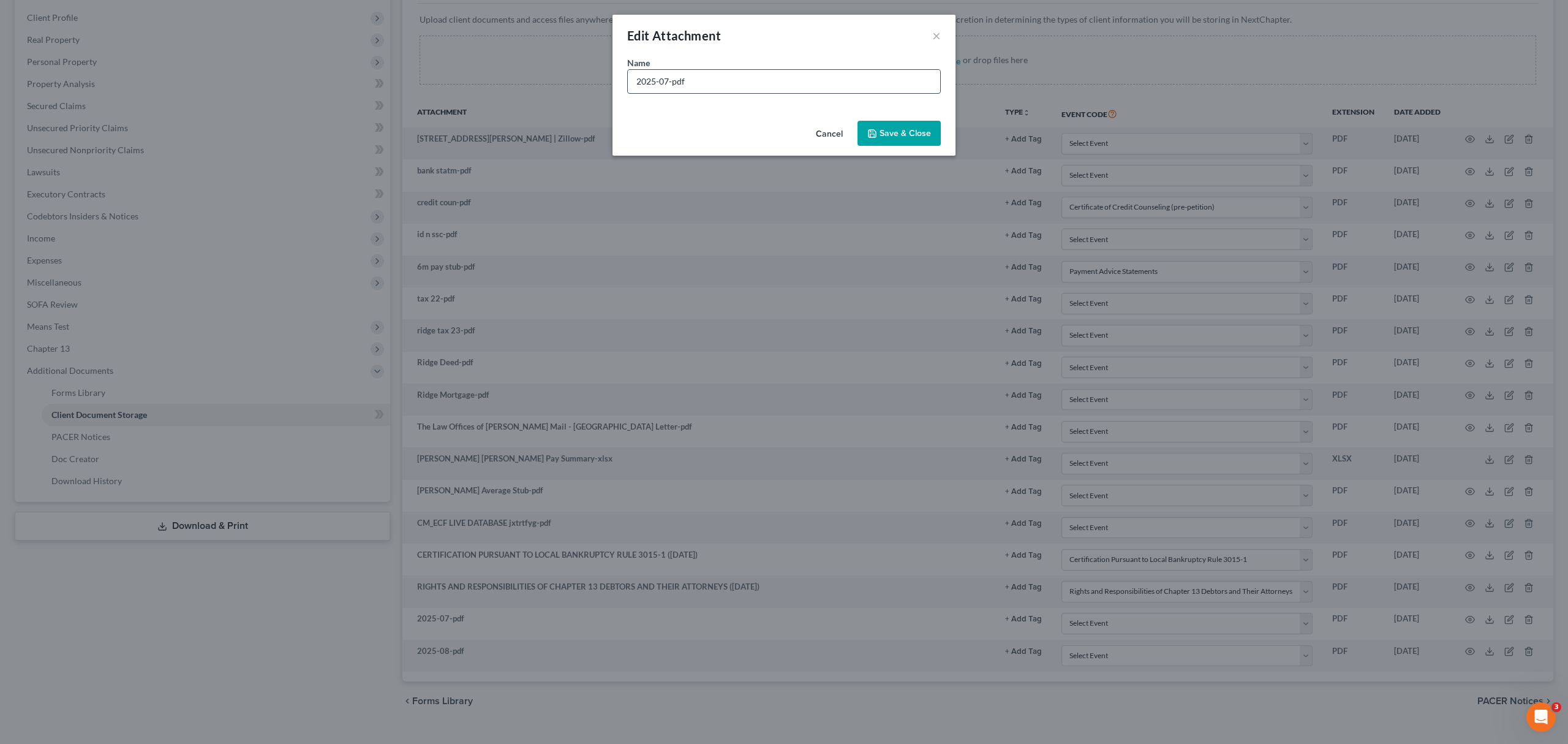
click at [672, 84] on input "2025-07-pdf" at bounding box center [784, 81] width 312 height 24
type input "2025-07- STATEMENTpdf"
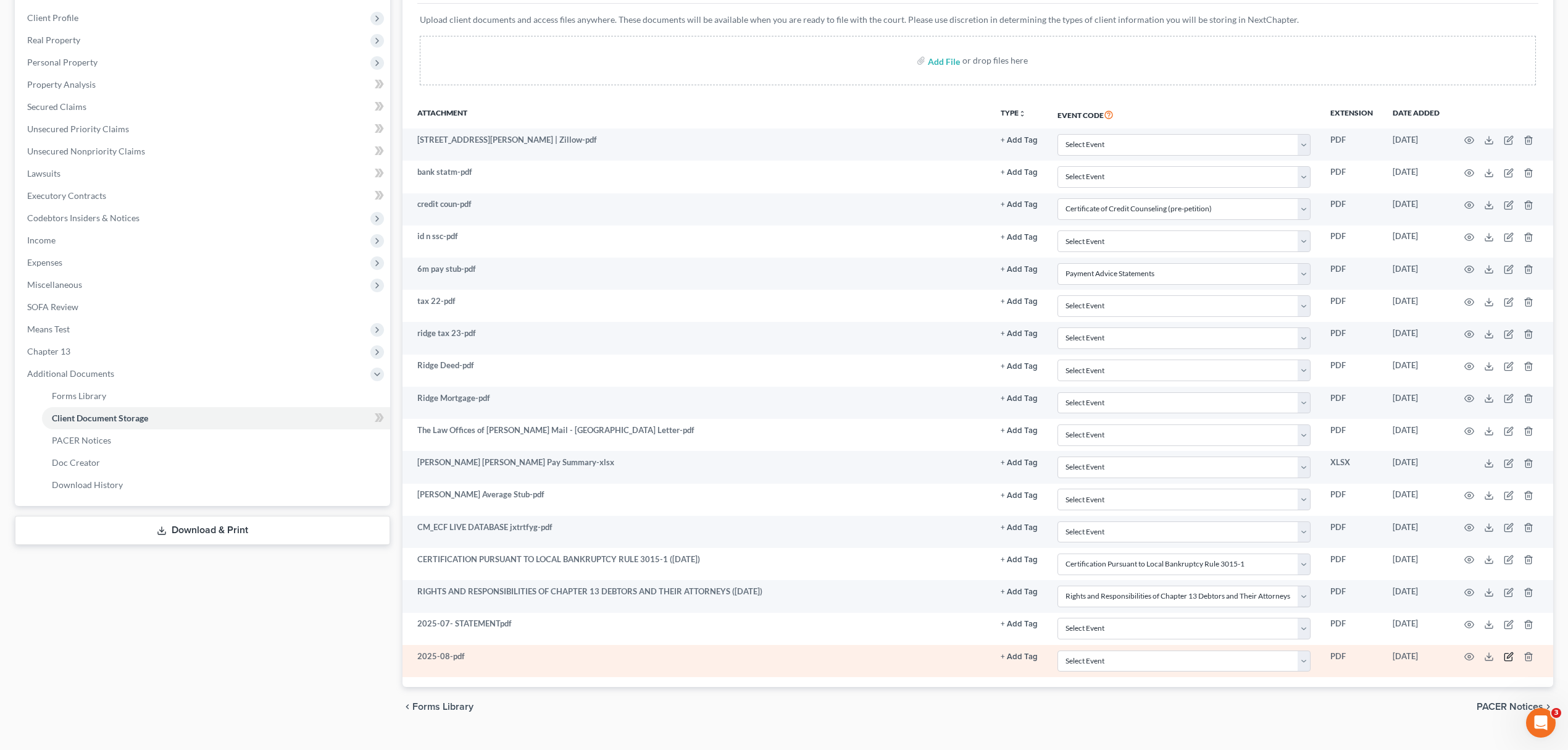
drag, startPoint x: 1502, startPoint y: 663, endPoint x: 1509, endPoint y: 662, distance: 7.1
click at [1503, 662] on td at bounding box center [1501, 660] width 104 height 32
click at [1509, 662] on icon "button" at bounding box center [1509, 657] width 10 height 10
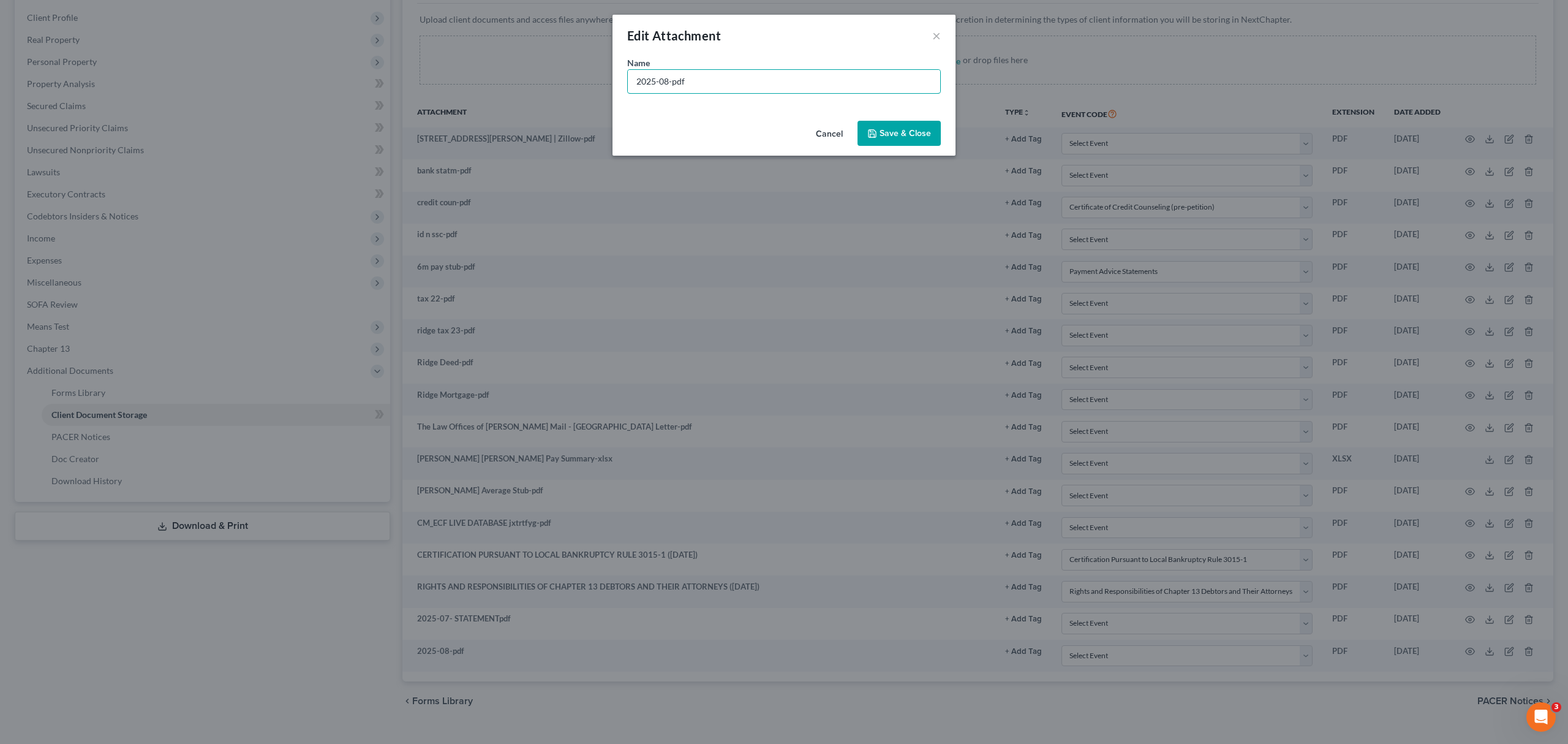
drag, startPoint x: 670, startPoint y: 82, endPoint x: 713, endPoint y: 99, distance: 46.2
click at [669, 81] on input "2025-08-pdf" at bounding box center [784, 81] width 312 height 24
type input "2025-08 STATEMENT-pdf"
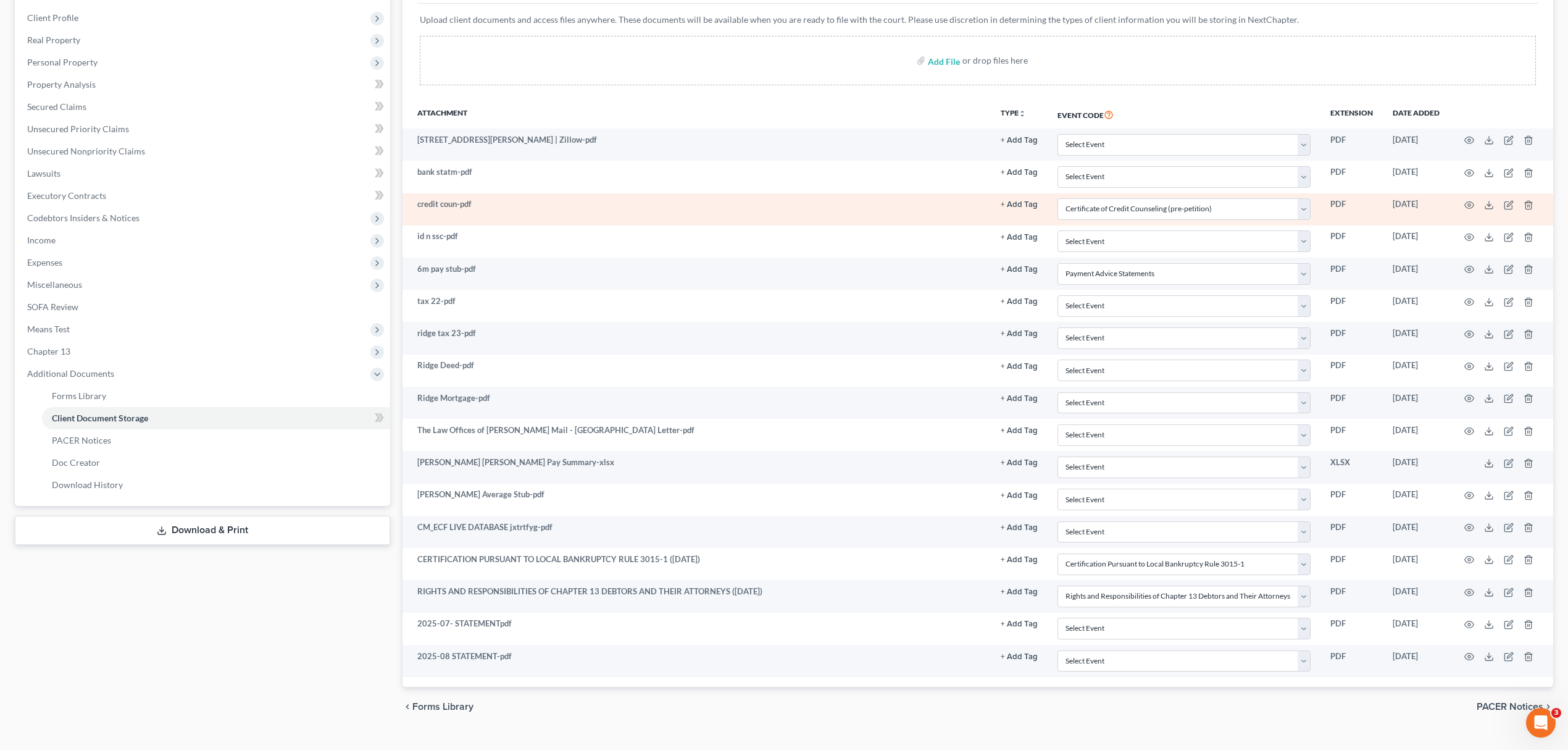
select select "1"
select select "5"
select select "2"
select select "6"
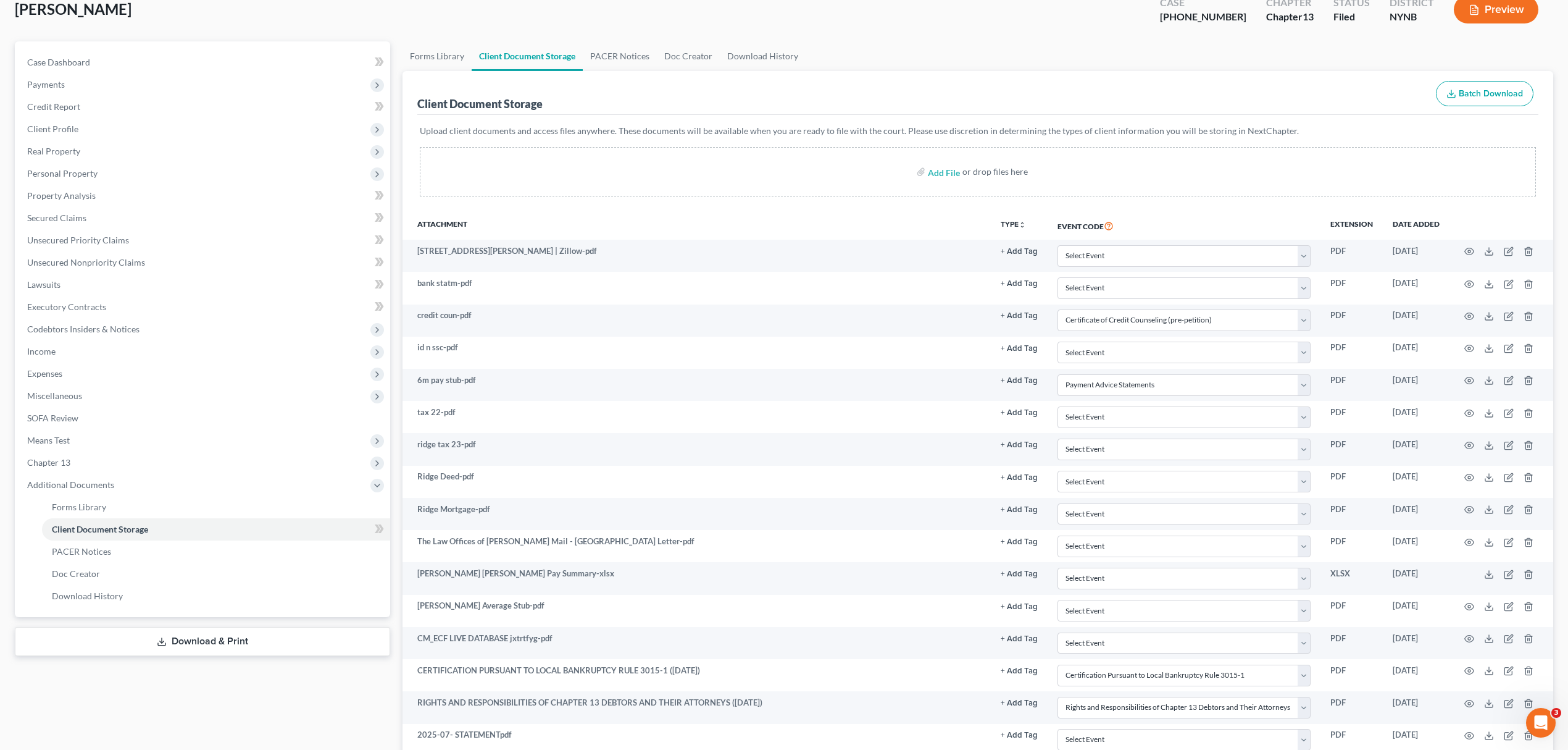
scroll to position [0, 0]
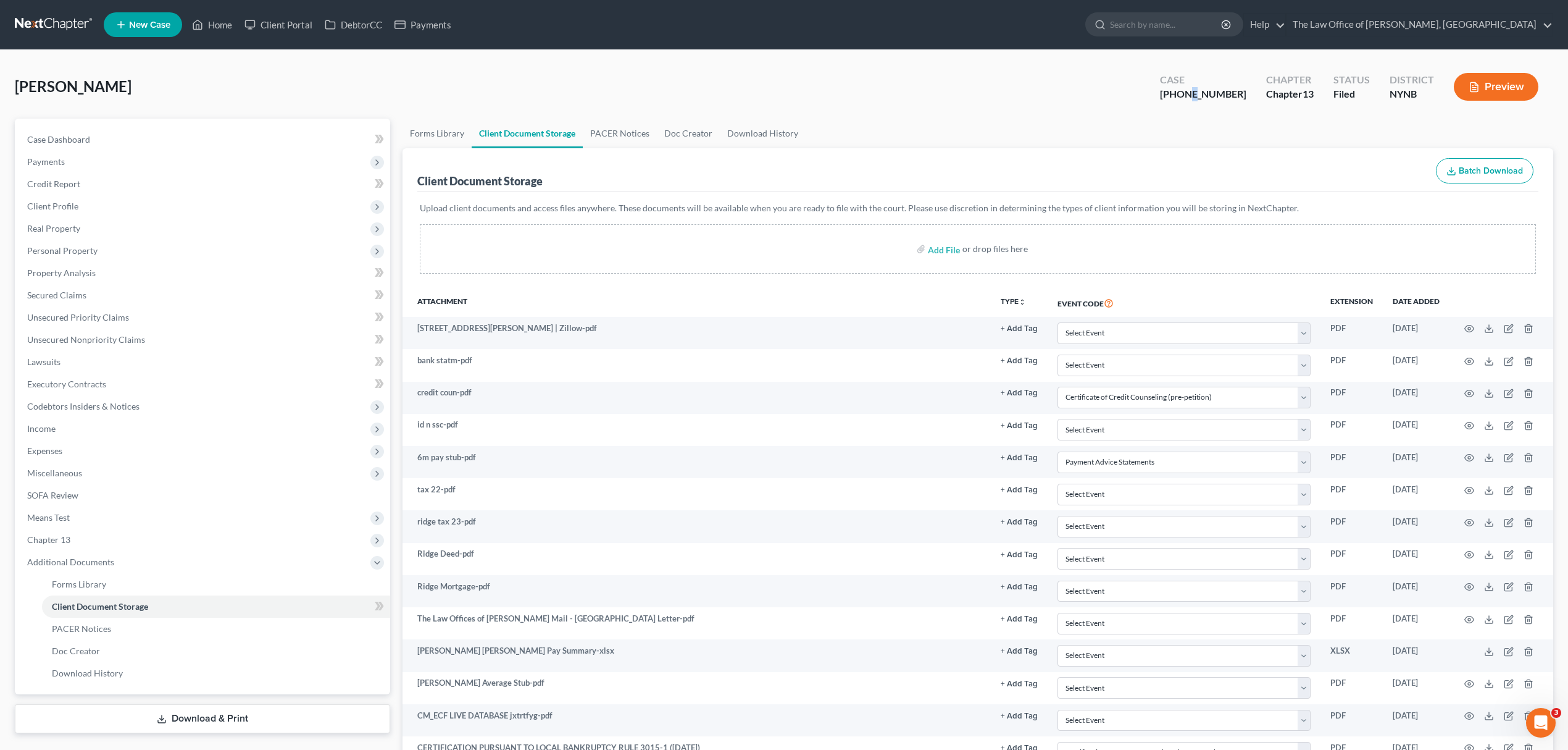
click at [1220, 95] on div "[PHONE_NUMBER]" at bounding box center [1203, 93] width 87 height 14
drag, startPoint x: 1237, startPoint y: 99, endPoint x: 1191, endPoint y: 92, distance: 46.5
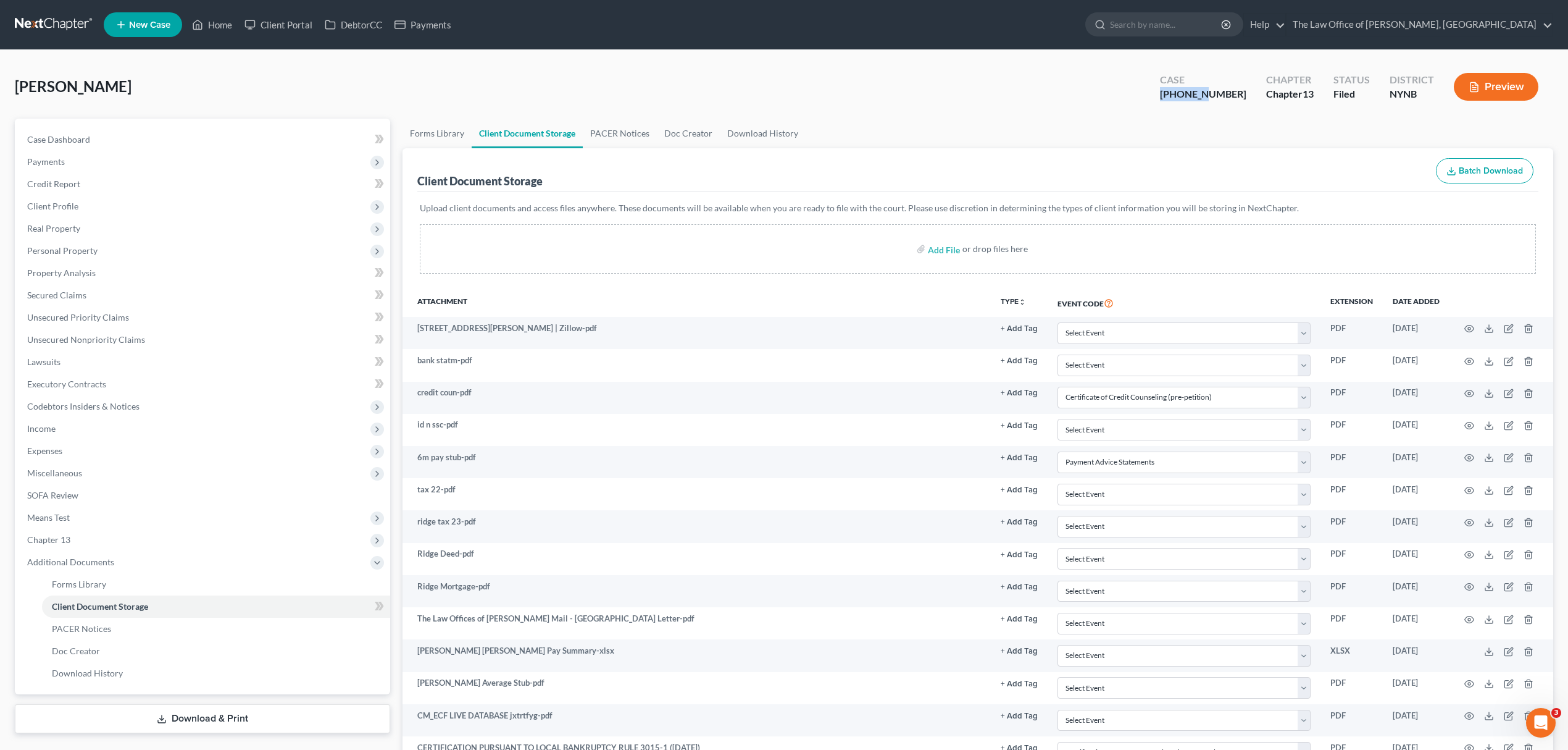
click at [1191, 92] on div "Case [PHONE_NUMBER]" at bounding box center [1203, 88] width 106 height 37
copy div "25-60751"
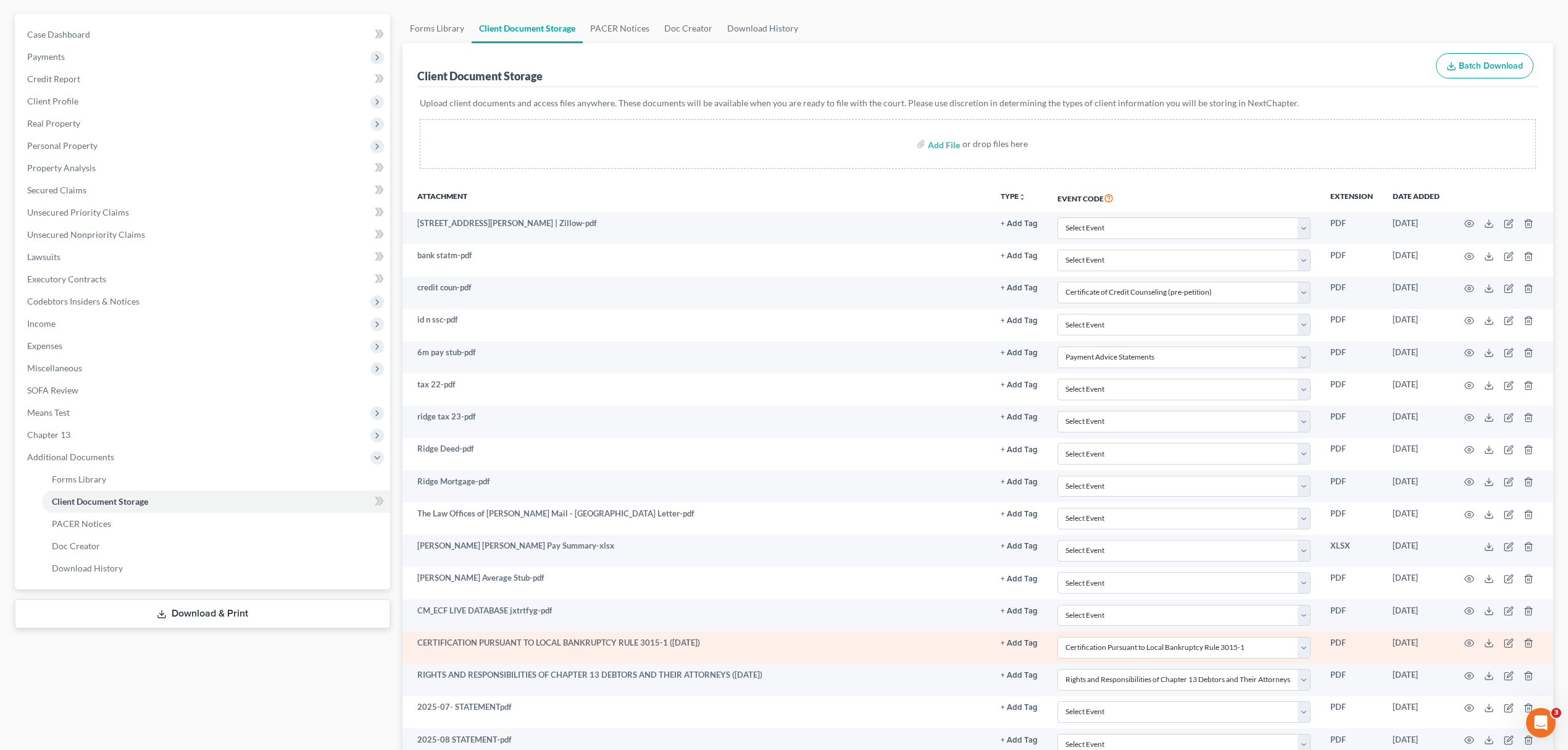
scroll to position [251, 0]
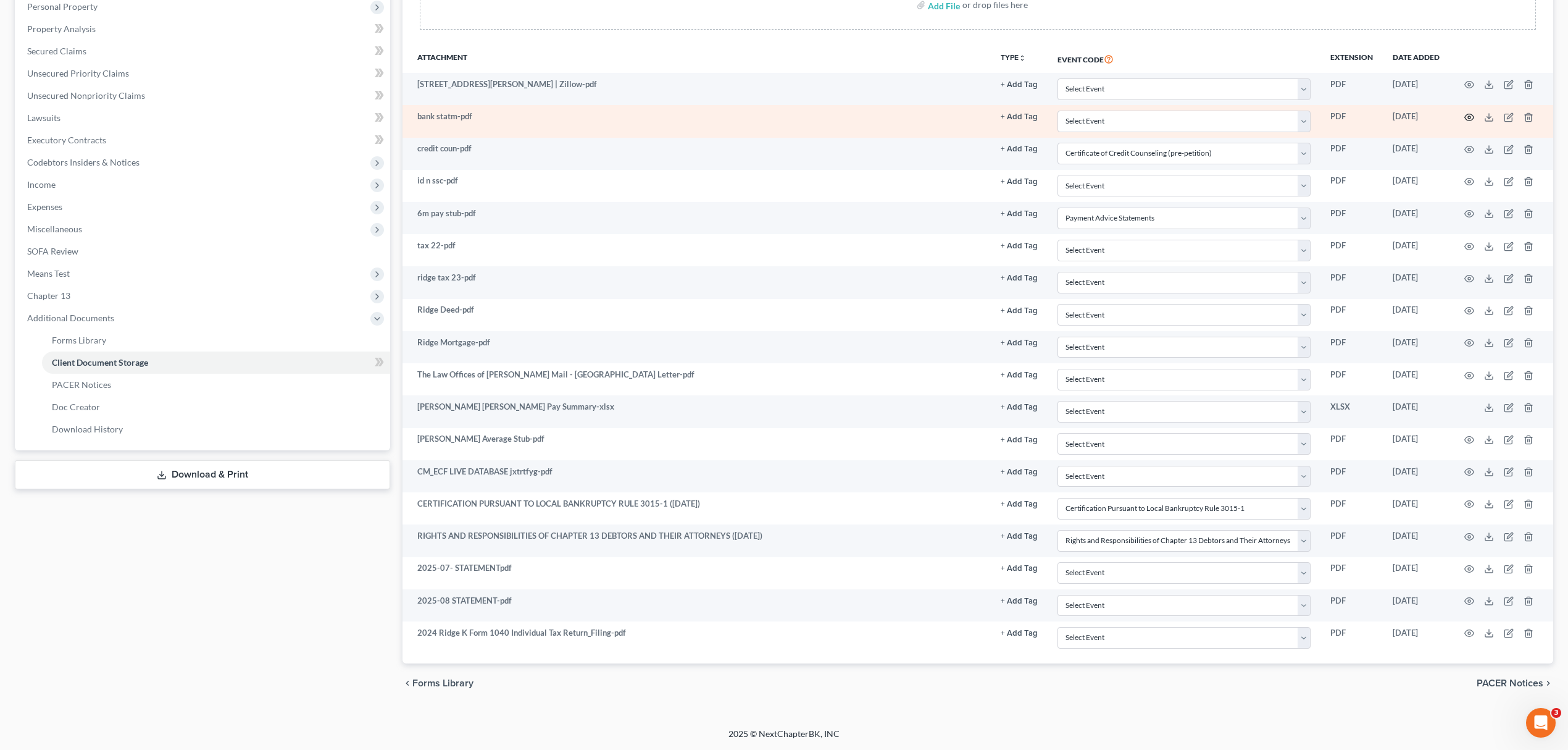
click at [1470, 116] on circle "button" at bounding box center [1469, 117] width 2 height 2
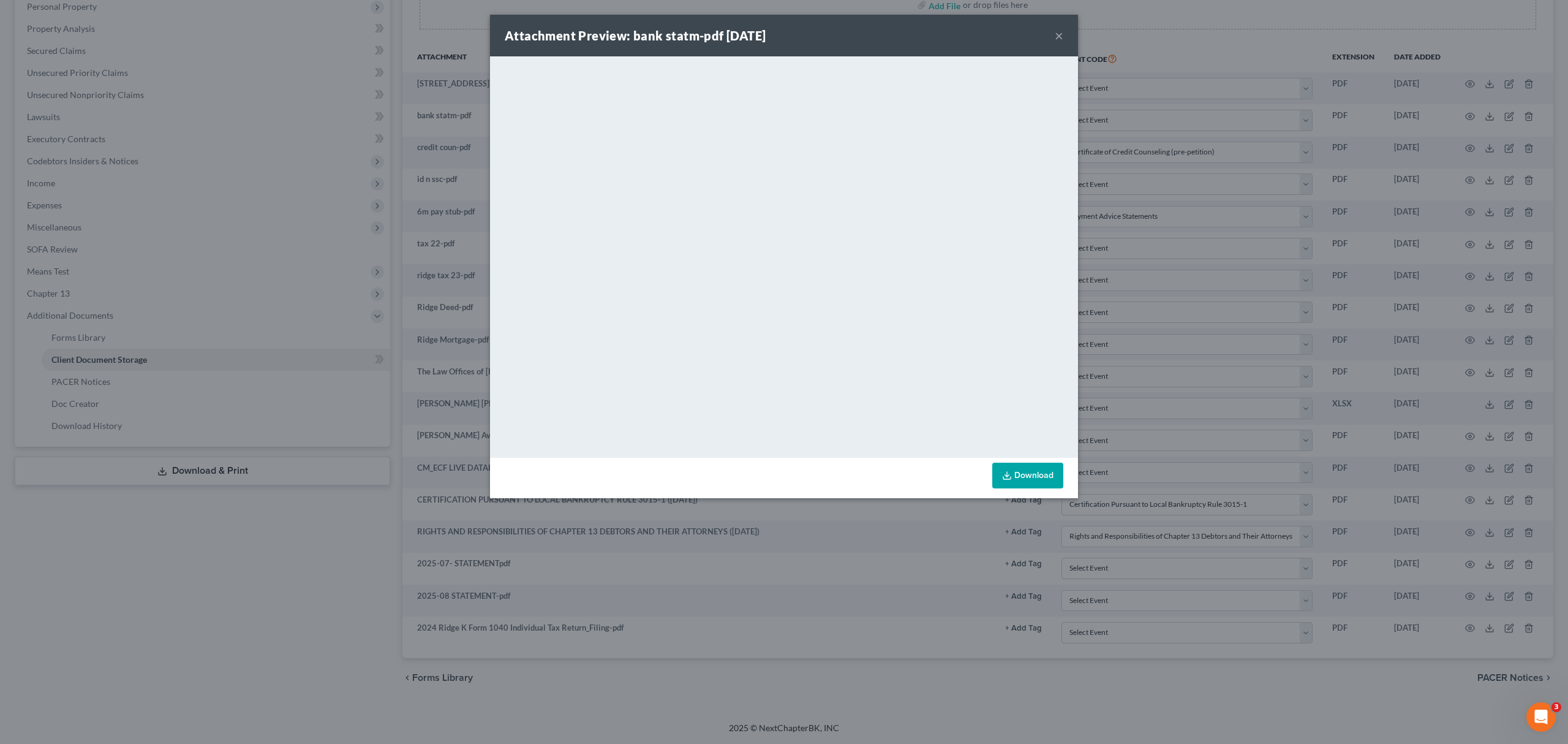
click at [1056, 30] on button "×" at bounding box center [1059, 36] width 9 height 15
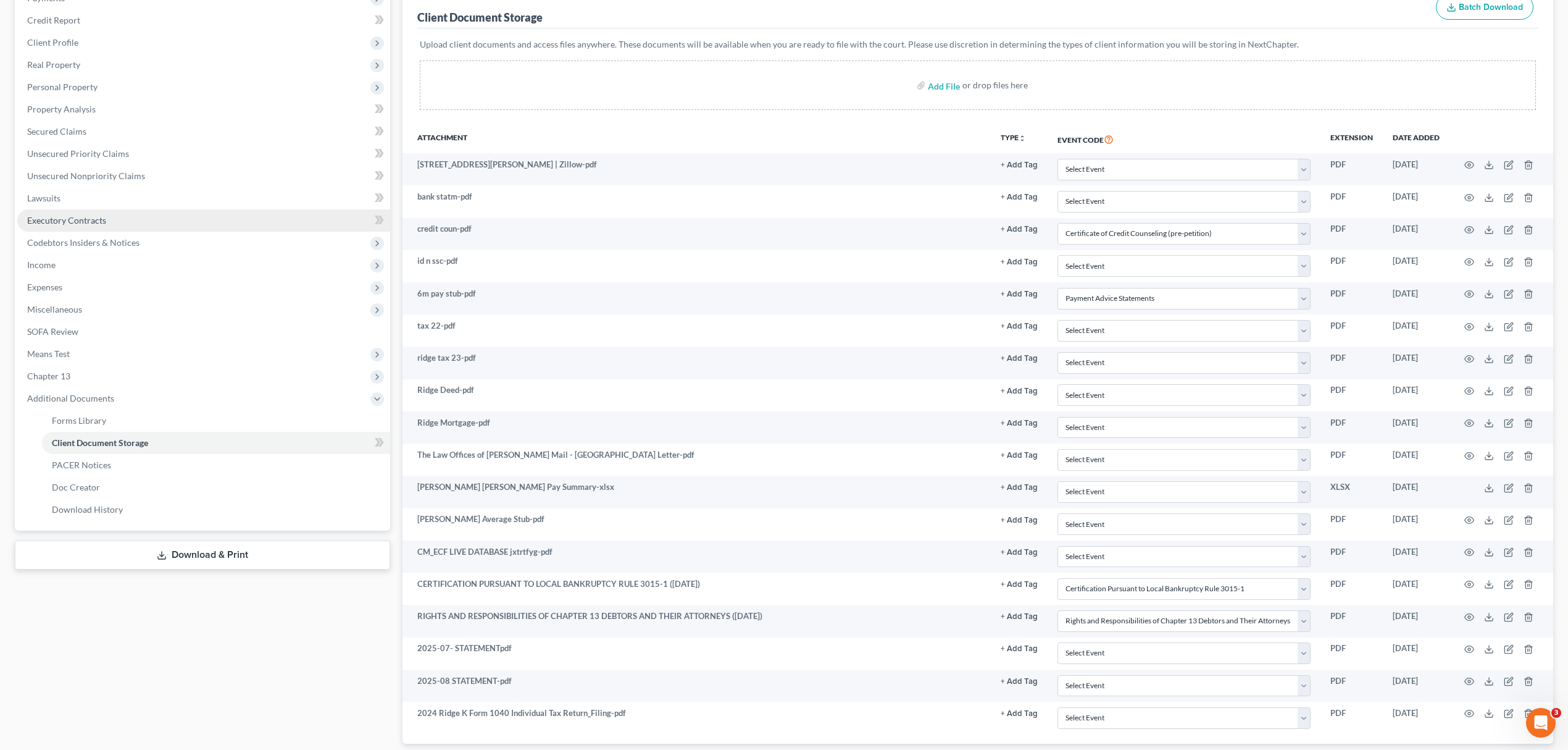
scroll to position [4, 0]
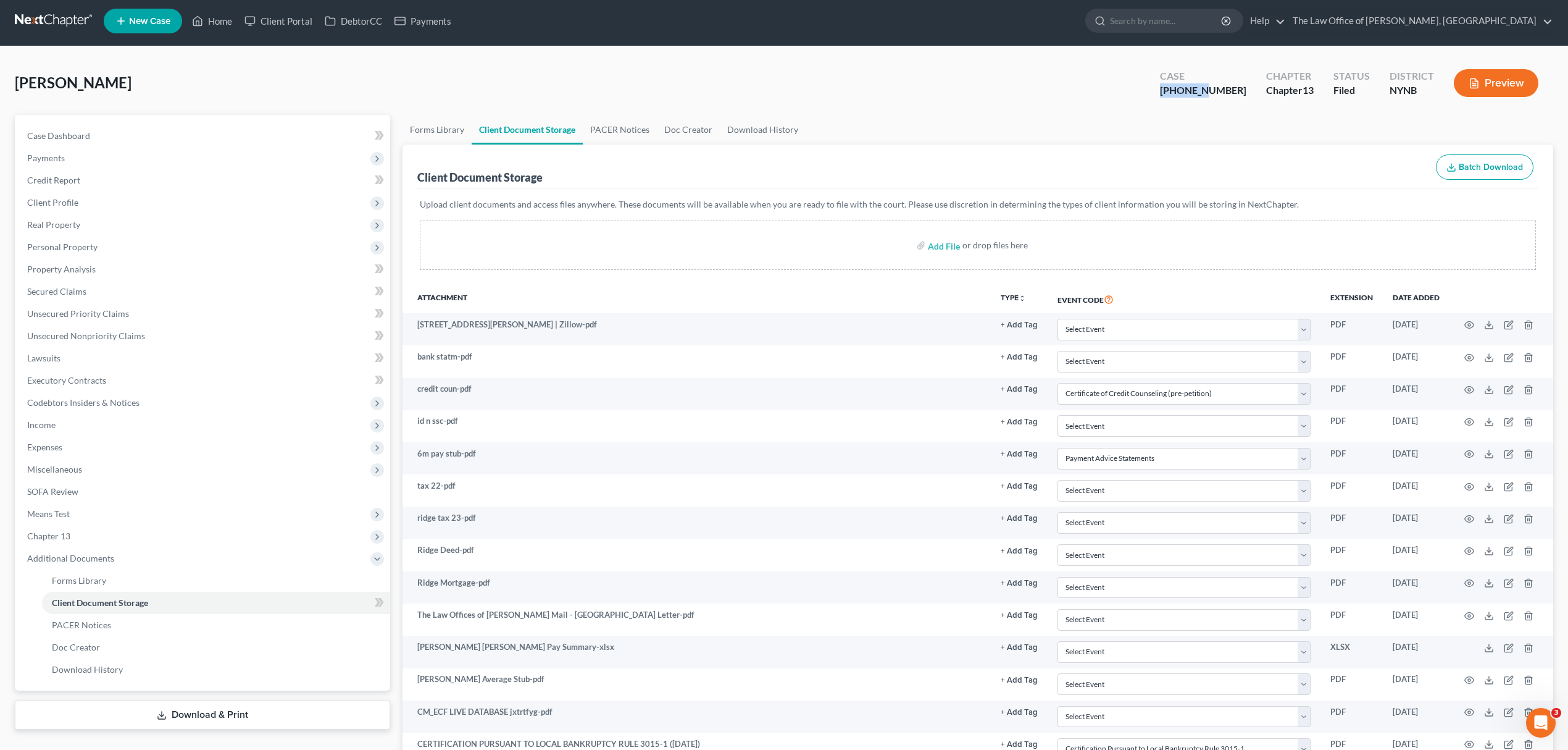
click at [38, 21] on link at bounding box center [54, 20] width 79 height 22
